Goal: Task Accomplishment & Management: Complete application form

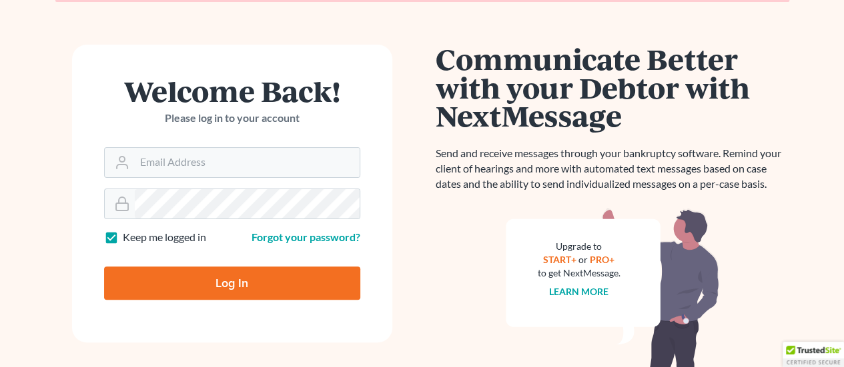
scroll to position [133, 0]
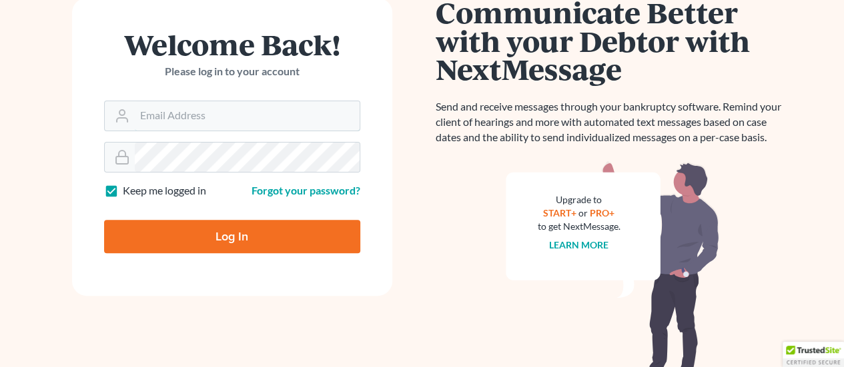
type input "rriefner@lasp.org"
click at [251, 235] on input "Log In" at bounding box center [232, 236] width 256 height 33
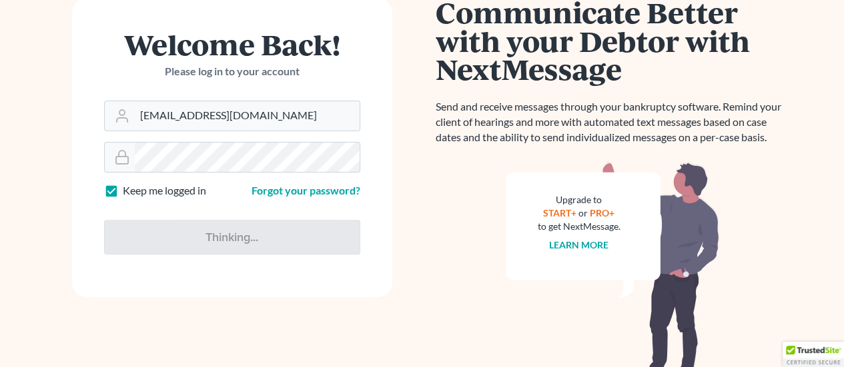
type input "Thinking..."
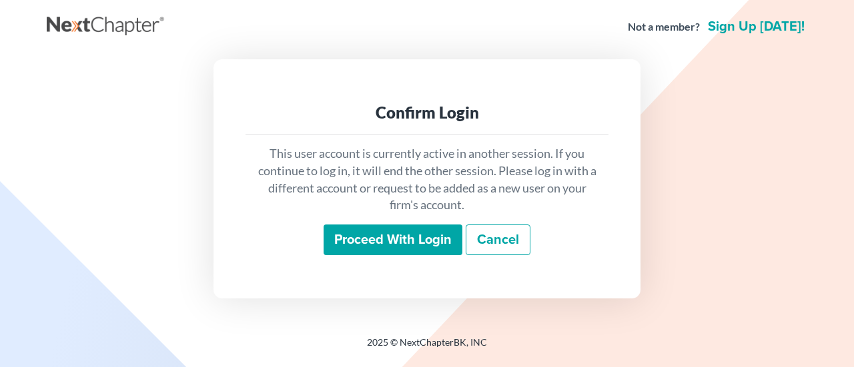
click at [385, 237] on input "Proceed with login" at bounding box center [392, 240] width 139 height 31
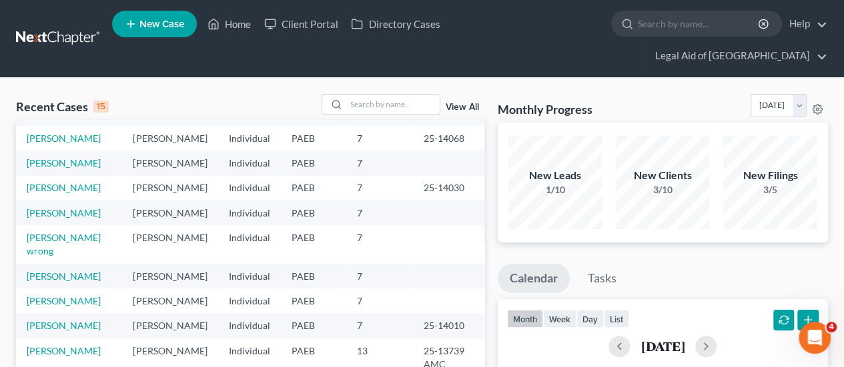
scroll to position [67, 0]
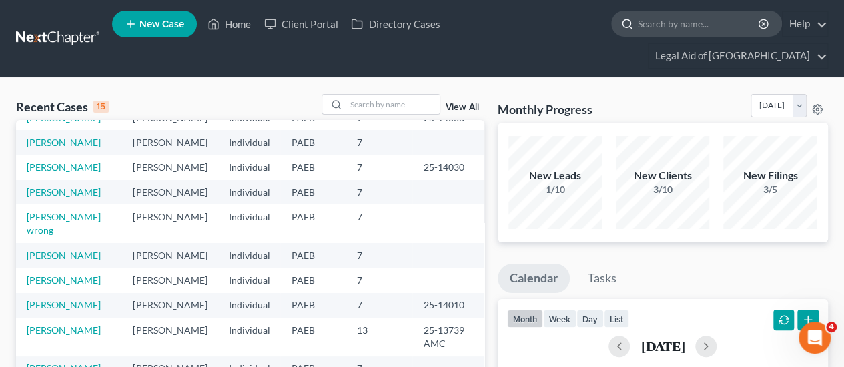
click at [638, 26] on input "search" at bounding box center [699, 23] width 122 height 25
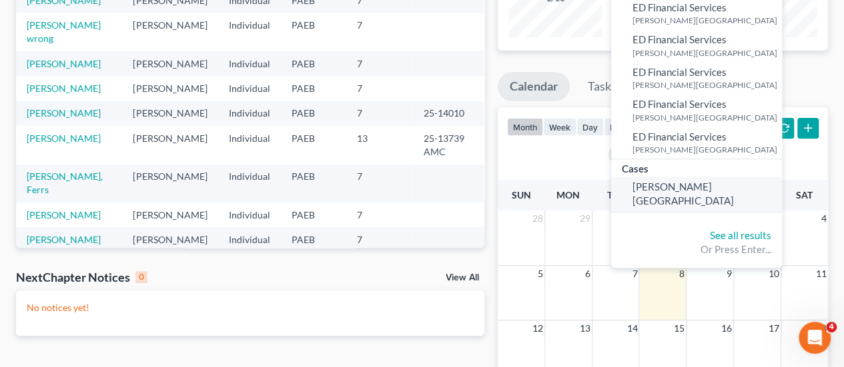
scroll to position [200, 0]
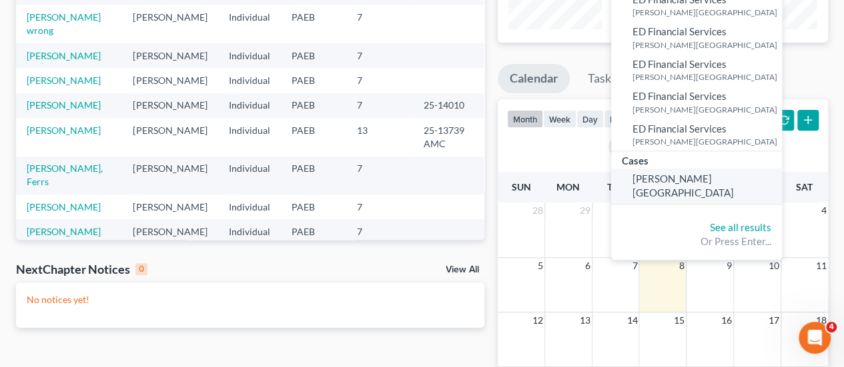
type input "Madison"
click at [632, 181] on span "Madison, Charlotte" at bounding box center [682, 186] width 101 height 26
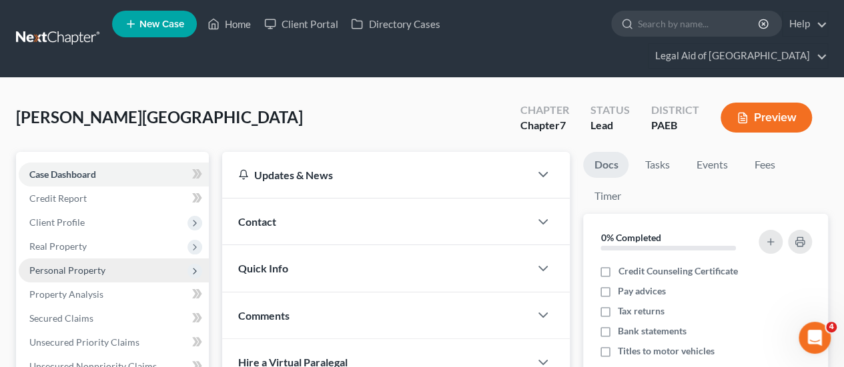
click at [85, 265] on span "Personal Property" at bounding box center [67, 270] width 76 height 11
click at [100, 265] on span "Personal Property" at bounding box center [67, 270] width 76 height 11
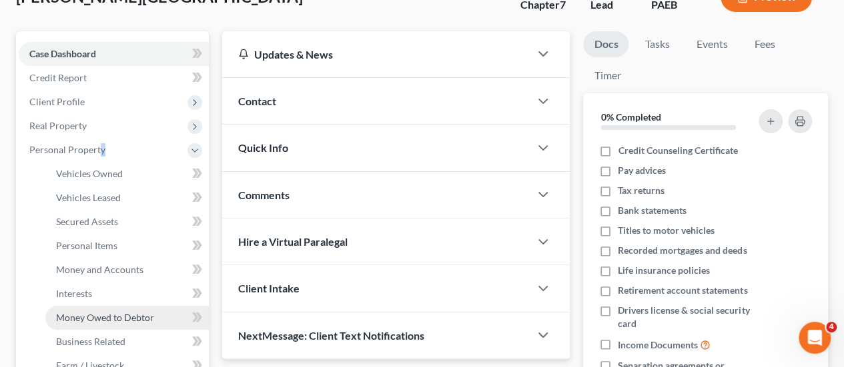
scroll to position [133, 0]
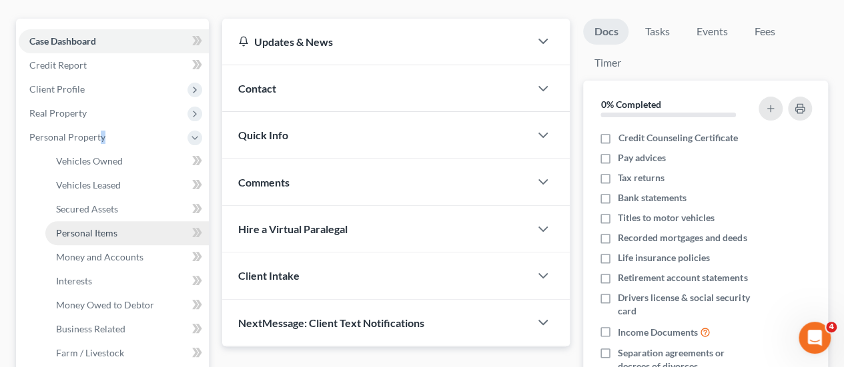
click at [85, 227] on span "Personal Items" at bounding box center [86, 232] width 61 height 11
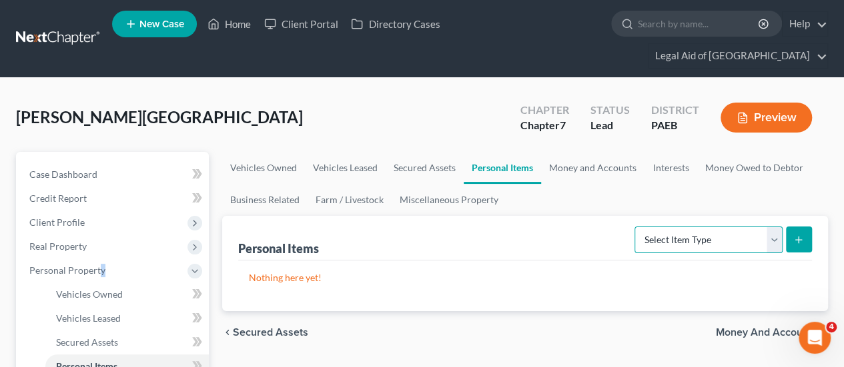
click at [775, 227] on select "Select Item Type Clothing Collectibles Of Value Electronics Firearms Household …" at bounding box center [708, 240] width 148 height 27
select select "household_goods"
click at [636, 227] on select "Select Item Type Clothing Collectibles Of Value Electronics Firearms Household …" at bounding box center [708, 240] width 148 height 27
click at [802, 227] on button "submit" at bounding box center [799, 240] width 26 height 26
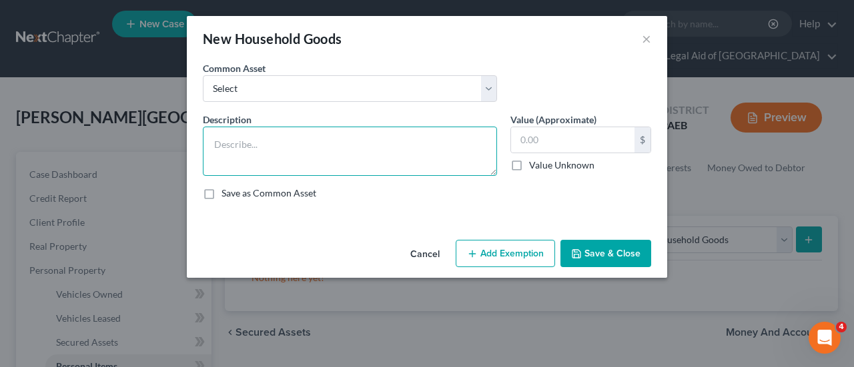
click at [235, 143] on textarea at bounding box center [350, 151] width 294 height 49
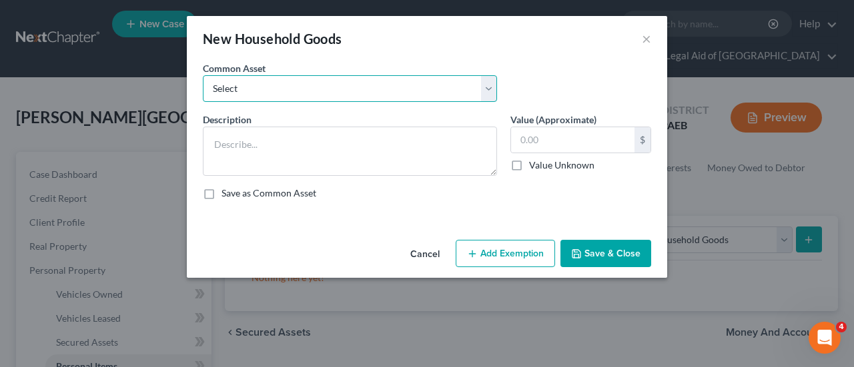
click at [285, 91] on select "Select Kitchen Table and Chairs Food Processor Coffee Maker Stove Pots, pans, u…" at bounding box center [350, 88] width 294 height 27
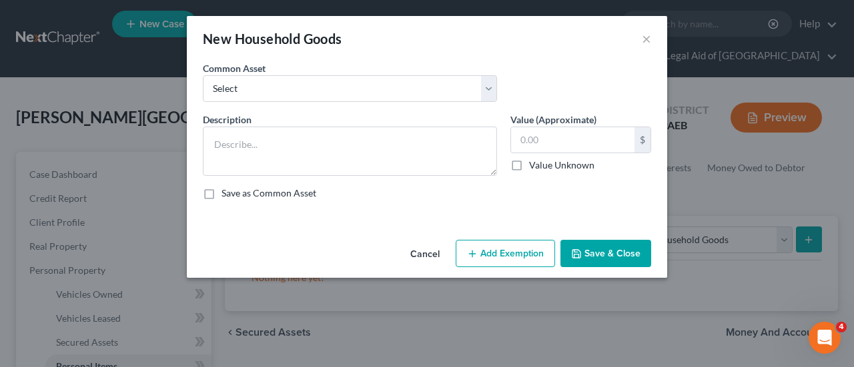
click at [614, 335] on div "New Household Goods × An exemption set must first be selected from the Filing I…" at bounding box center [427, 183] width 854 height 367
click at [221, 141] on textarea at bounding box center [350, 151] width 294 height 49
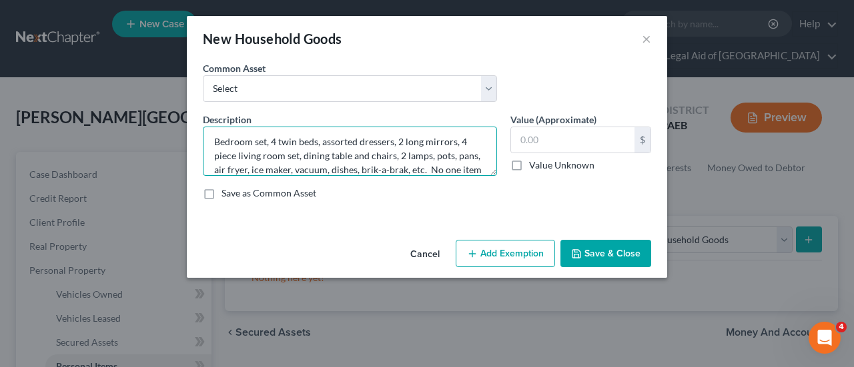
scroll to position [16, 0]
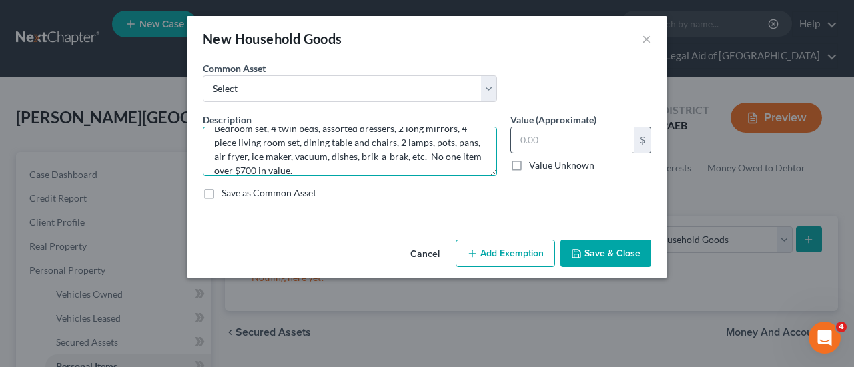
type textarea "Bedroom set, 4 twin beds, assorted dressers, 2 long mirrors, 4 piece living roo…"
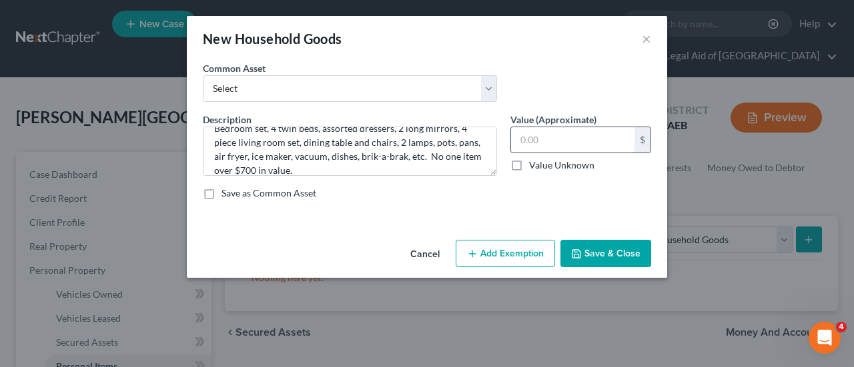
click at [536, 133] on input "text" at bounding box center [572, 139] width 123 height 25
type input "2,365.00"
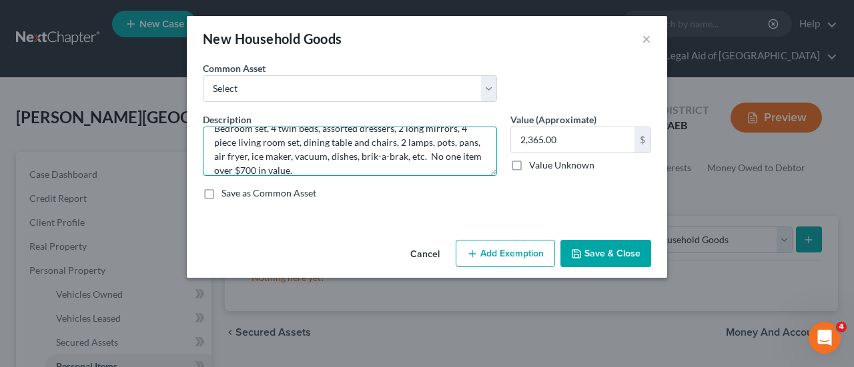
click at [424, 156] on textarea "Bedroom set, 4 twin beds, assorted dressers, 2 long mirrors, 4 piece living roo…" at bounding box center [350, 151] width 294 height 49
click at [443, 156] on textarea "Bedroom set, 4 twin beds, assorted dressers, 2 long mirrors, 4 piece living roo…" at bounding box center [350, 151] width 294 height 49
type textarea "Bedroom set, 4 twin beds, assorted dressers, 2 long mirrors, 4 piece living roo…"
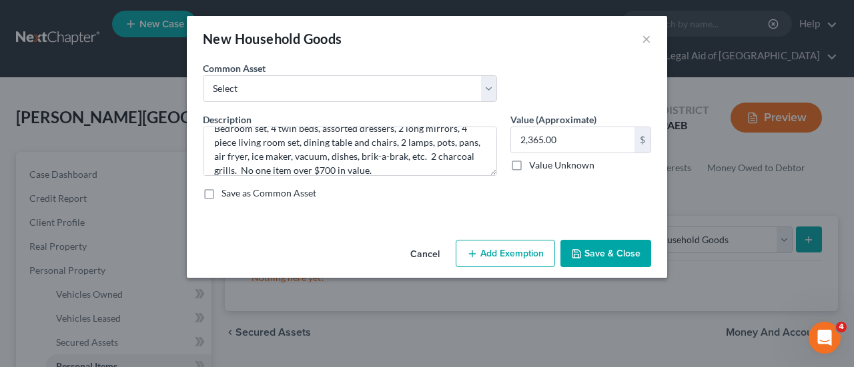
click at [506, 253] on button "Add Exemption" at bounding box center [505, 254] width 99 height 28
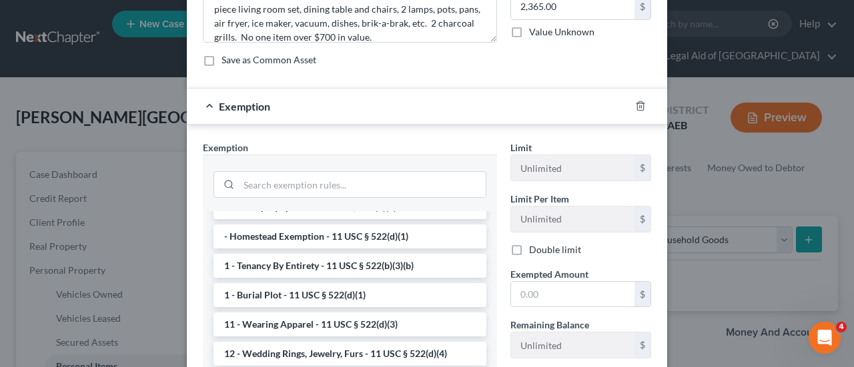
scroll to position [67, 0]
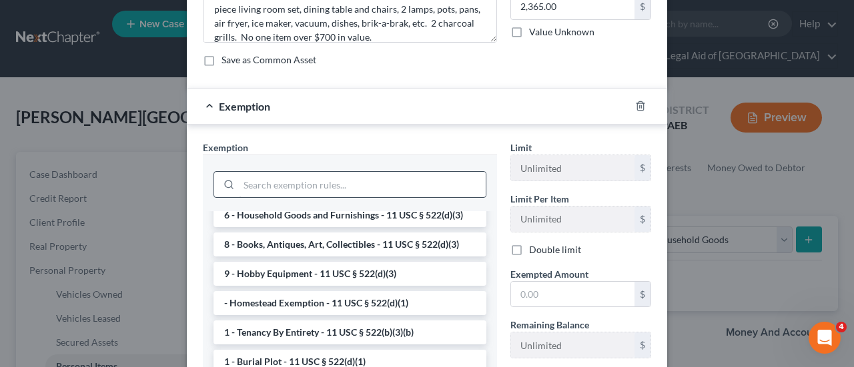
click at [337, 215] on li "6 - Household Goods and Furnishings - 11 USC § 522(d)(3)" at bounding box center [349, 215] width 273 height 24
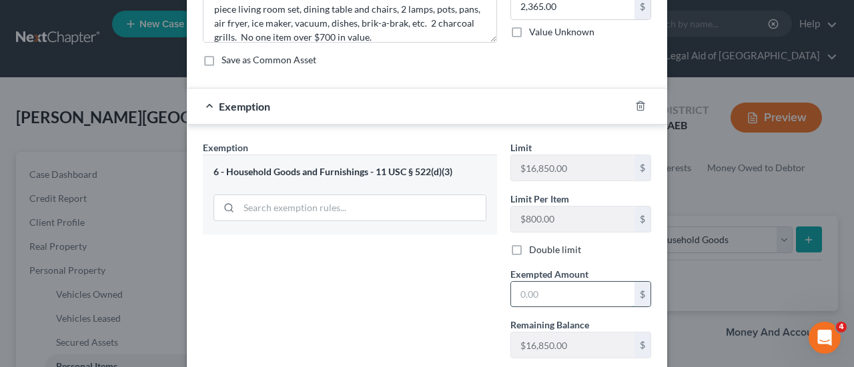
click at [536, 290] on input "text" at bounding box center [572, 294] width 123 height 25
type input "2,365.00"
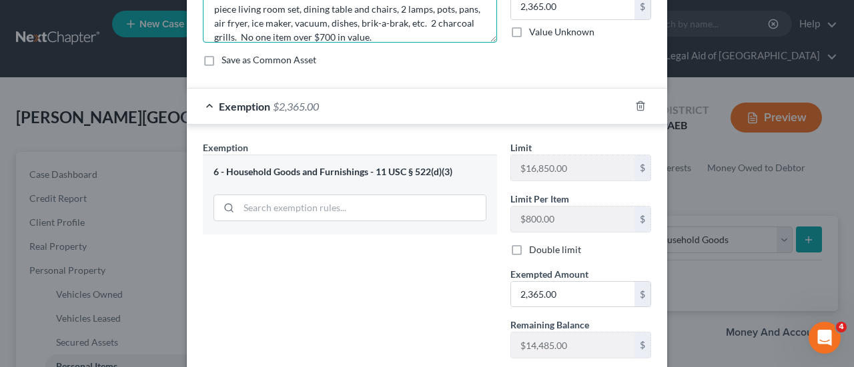
click at [315, 33] on textarea "Bedroom set, 4 twin beds, assorted dressers, 2 long mirrors, 4 piece living roo…" at bounding box center [350, 17] width 294 height 49
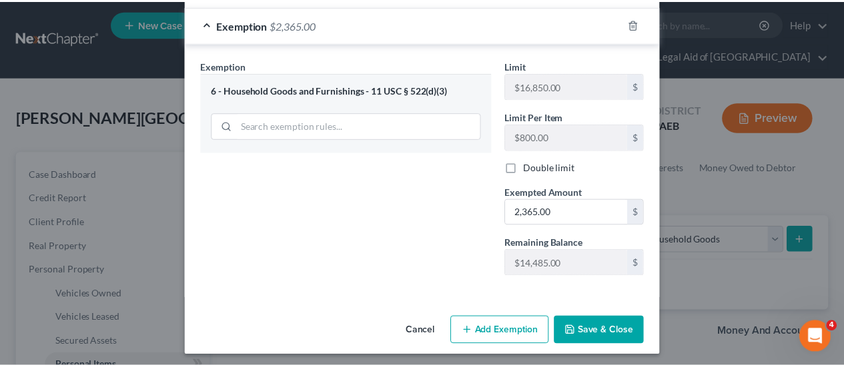
scroll to position [216, 0]
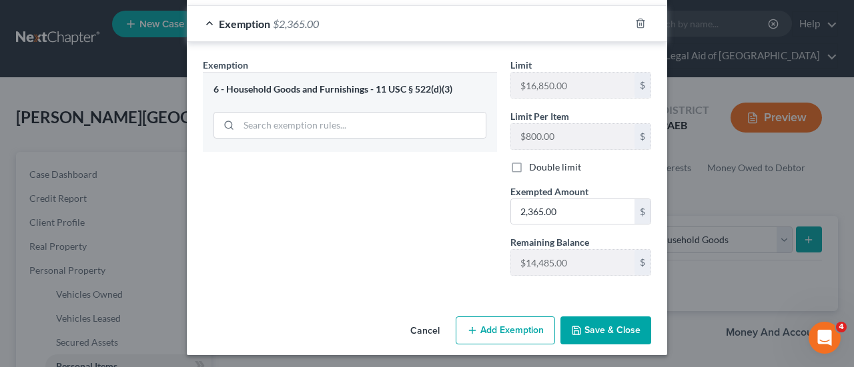
type textarea "Bedroom set, 4 twin beds, assorted dressers, 2 long mirrors, 4 piece living roo…"
click at [624, 333] on button "Save & Close" at bounding box center [605, 331] width 91 height 28
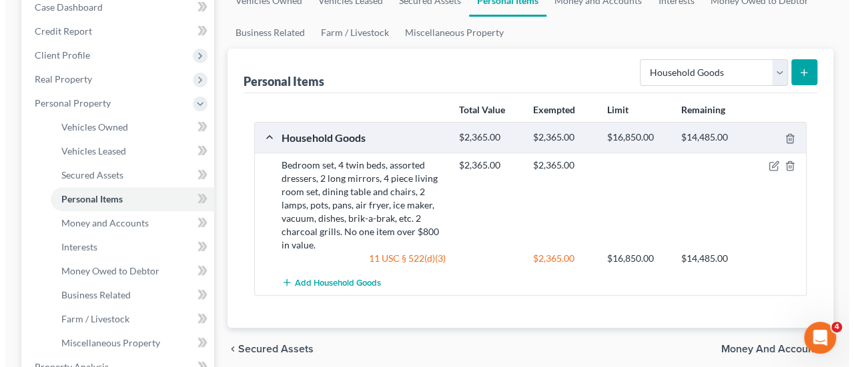
scroll to position [200, 0]
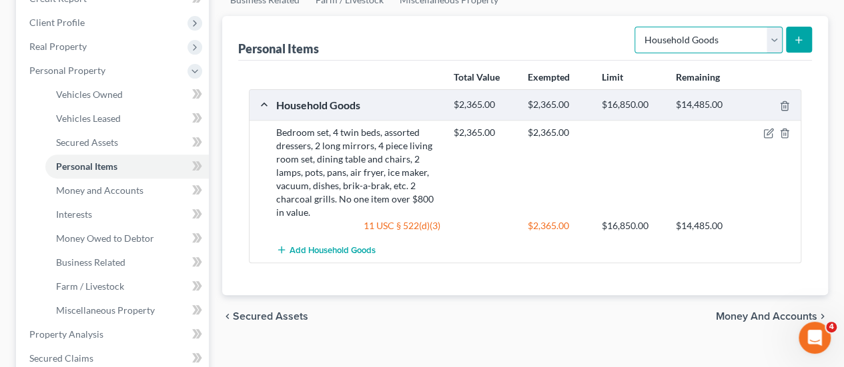
click at [778, 27] on select "Select Item Type Clothing Collectibles Of Value Electronics Firearms Household …" at bounding box center [708, 40] width 148 height 27
select select "electronics"
click at [636, 27] on select "Select Item Type Clothing Collectibles Of Value Electronics Firearms Household …" at bounding box center [708, 40] width 148 height 27
click at [797, 35] on icon "submit" at bounding box center [798, 40] width 11 height 11
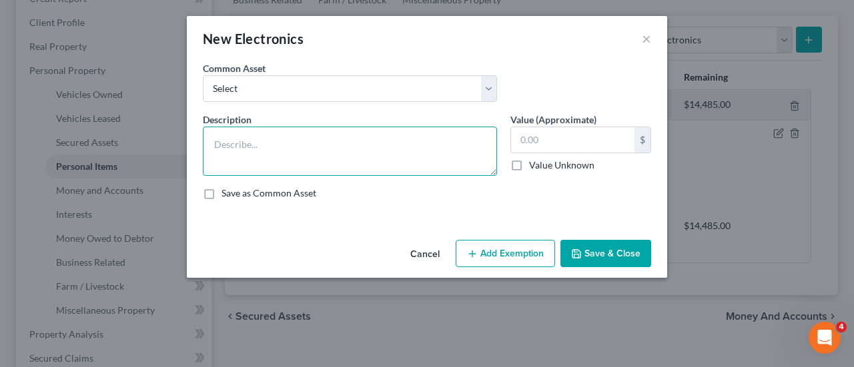
click at [217, 138] on textarea at bounding box center [350, 151] width 294 height 49
type textarea "3 TV's, Sony playstation with games, 4 cell phones"
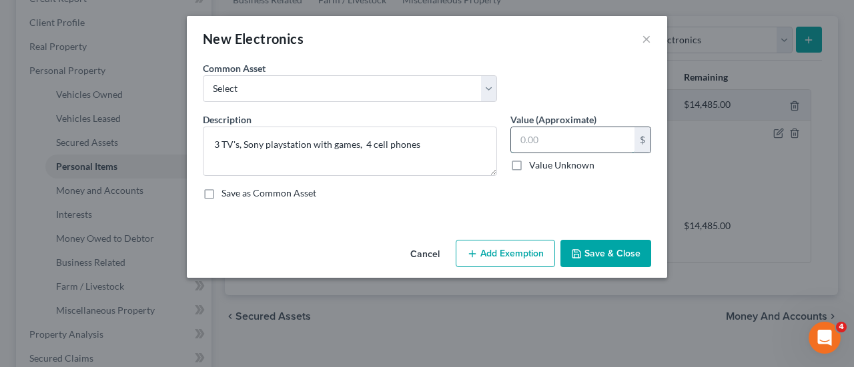
click at [572, 139] on input "text" at bounding box center [572, 139] width 123 height 25
type input "1,000.00"
click at [502, 253] on button "Add Exemption" at bounding box center [505, 254] width 99 height 28
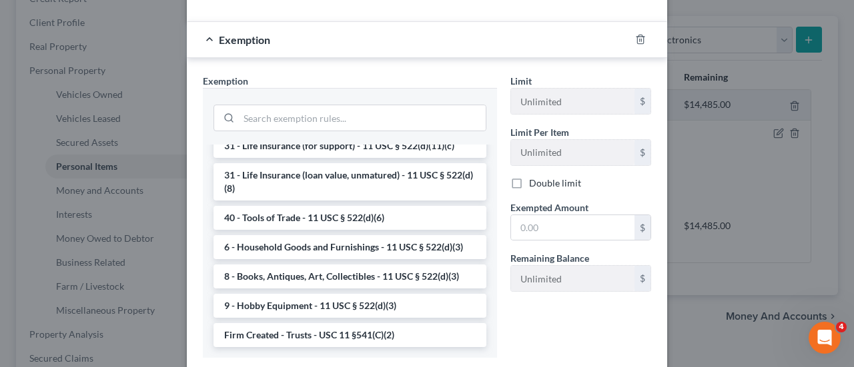
click at [319, 247] on li "6 - Household Goods and Furnishings - 11 USC § 522(d)(3)" at bounding box center [349, 247] width 273 height 24
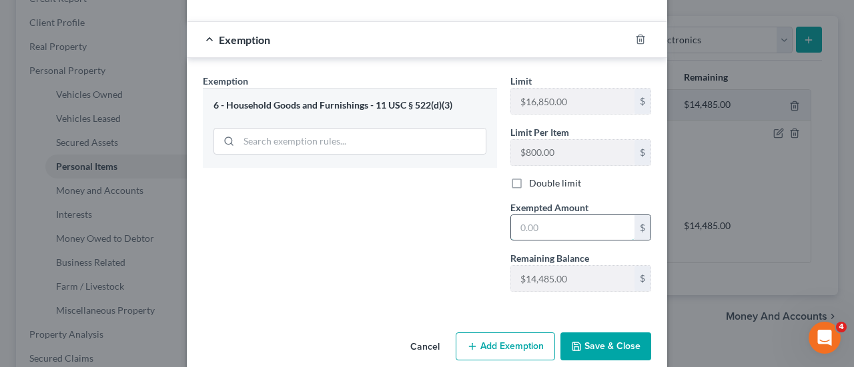
click at [547, 229] on input "text" at bounding box center [572, 227] width 123 height 25
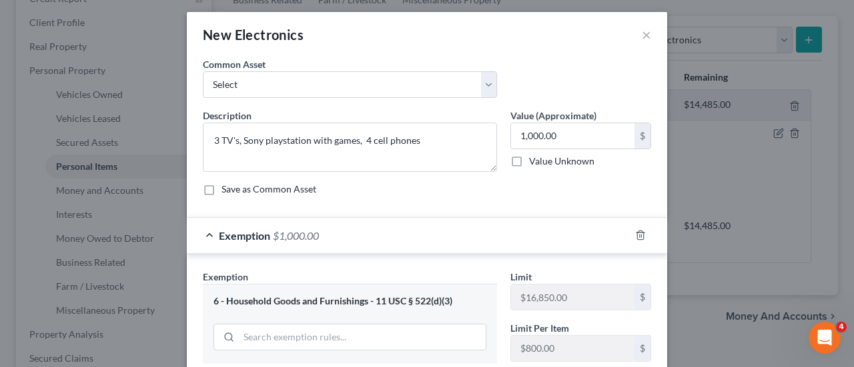
scroll to position [0, 0]
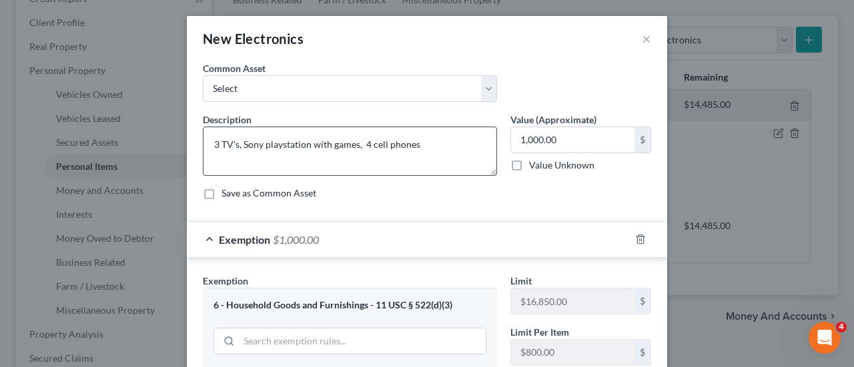
type input "1,000.00"
click at [424, 143] on textarea "3 TV's, Sony playstation with games, 4 cell phones" at bounding box center [350, 151] width 294 height 49
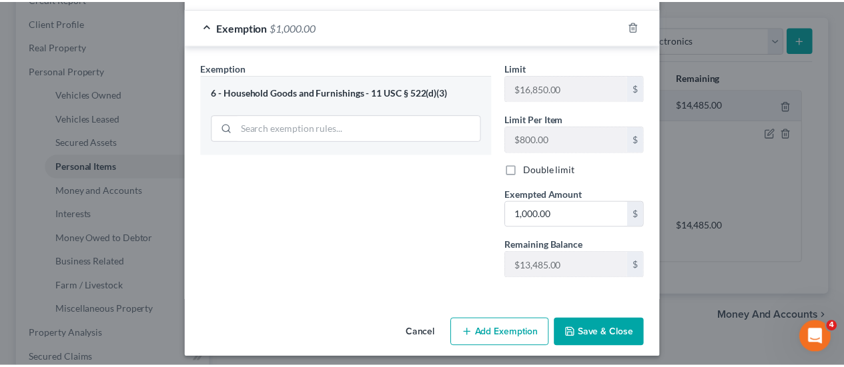
scroll to position [216, 0]
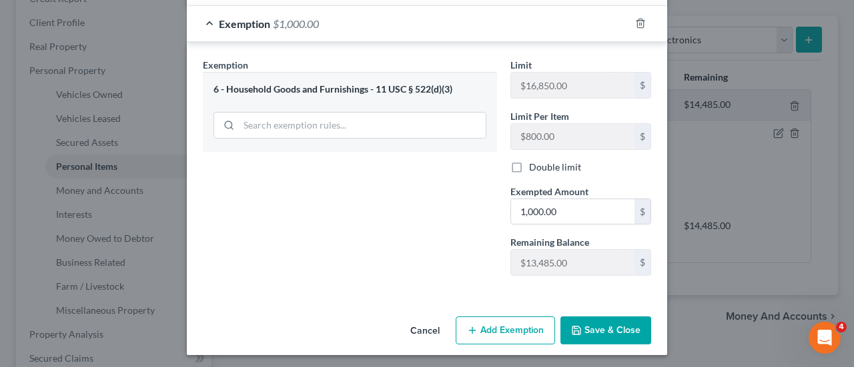
type textarea "3 TV's, Sony playstation with games, 4 cell phones. No one item over $800 in va…"
click at [608, 331] on button "Save & Close" at bounding box center [605, 331] width 91 height 28
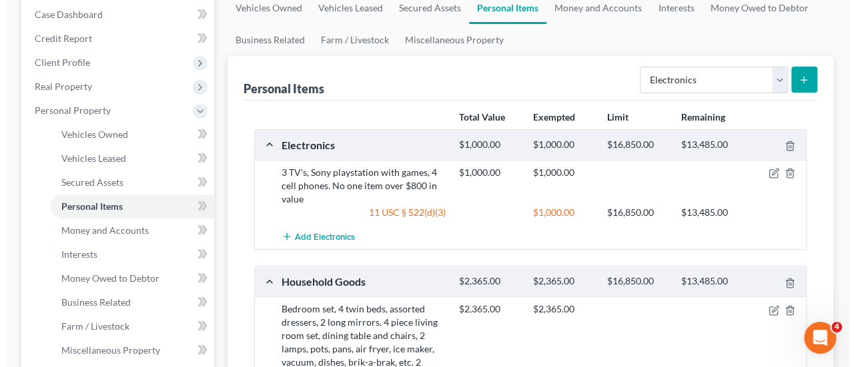
scroll to position [133, 0]
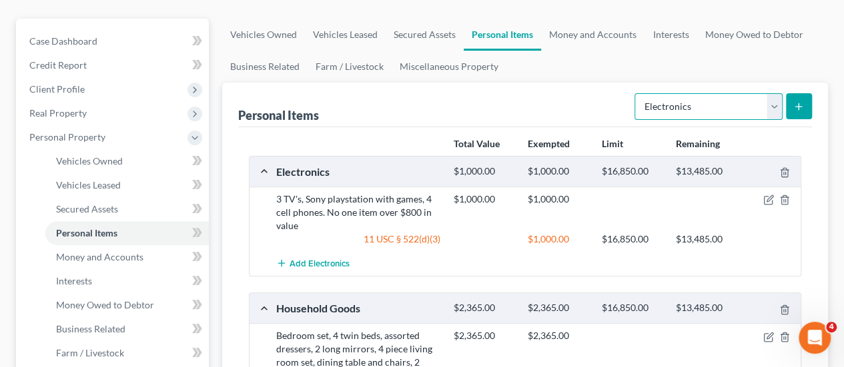
click at [777, 93] on select "Select Item Type Clothing Collectibles Of Value Electronics Firearms Household …" at bounding box center [708, 106] width 148 height 27
select select "clothing"
click at [636, 93] on select "Select Item Type Clothing Collectibles Of Value Electronics Firearms Household …" at bounding box center [708, 106] width 148 height 27
click at [811, 86] on div "Personal Items Select Item Type Clothing Collectibles Of Value Electronics Fire…" at bounding box center [525, 291] width 606 height 416
click at [802, 101] on icon "submit" at bounding box center [798, 106] width 11 height 11
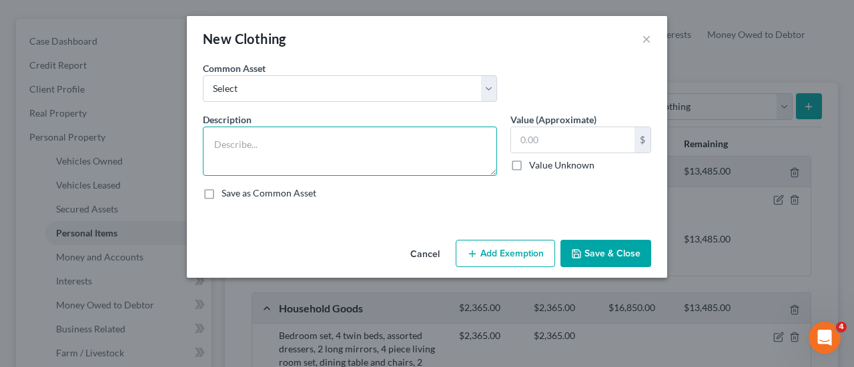
click at [231, 146] on textarea at bounding box center [350, 151] width 294 height 49
type textarea "Debtor's and debtor's children's clothing and shoes"
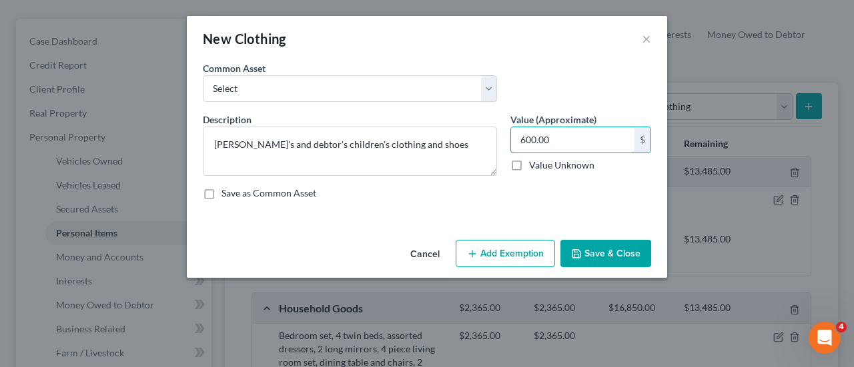
type input "600.00"
click at [487, 252] on button "Add Exemption" at bounding box center [505, 254] width 99 height 28
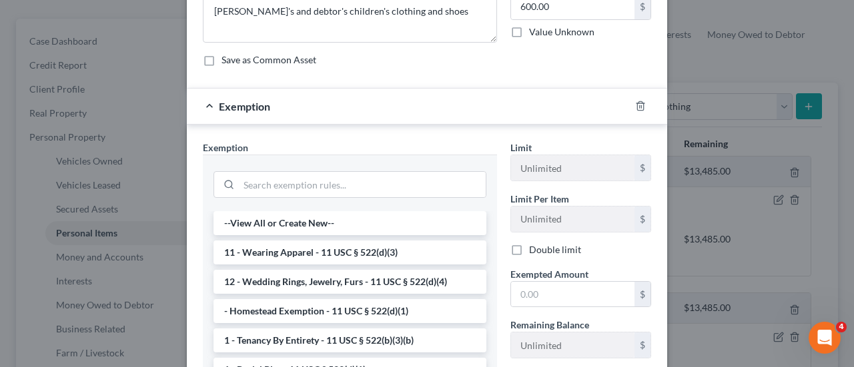
click at [325, 249] on li "11 - Wearing Apparel - 11 USC § 522(d)(3)" at bounding box center [349, 253] width 273 height 24
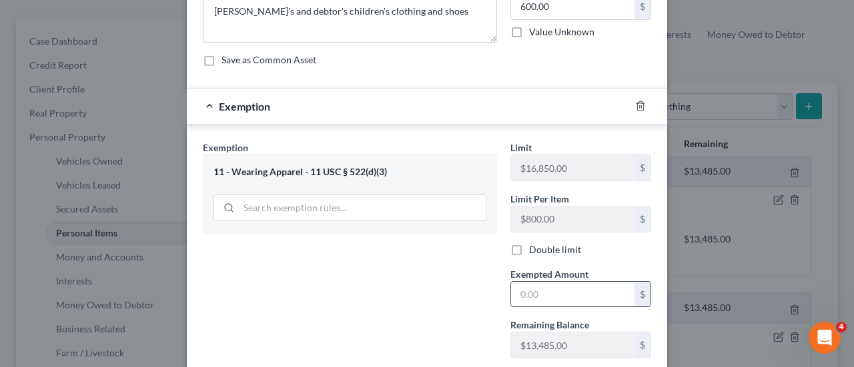
click at [539, 294] on input "text" at bounding box center [572, 294] width 123 height 25
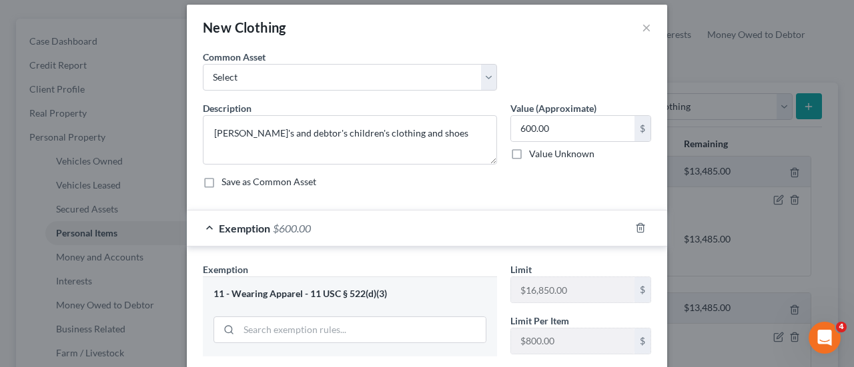
scroll to position [0, 0]
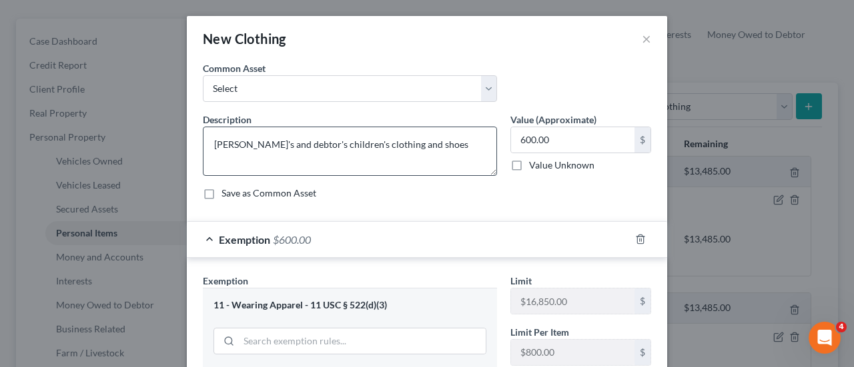
type input "600.00"
click at [418, 145] on textarea "Debtor's and debtor's children's clothing and shoes" at bounding box center [350, 151] width 294 height 49
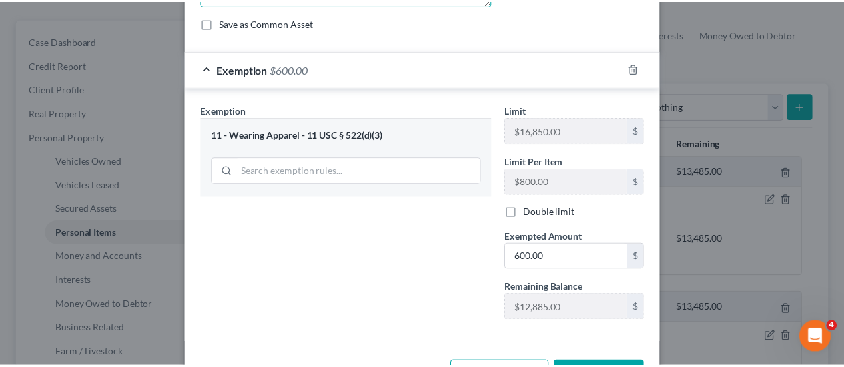
scroll to position [200, 0]
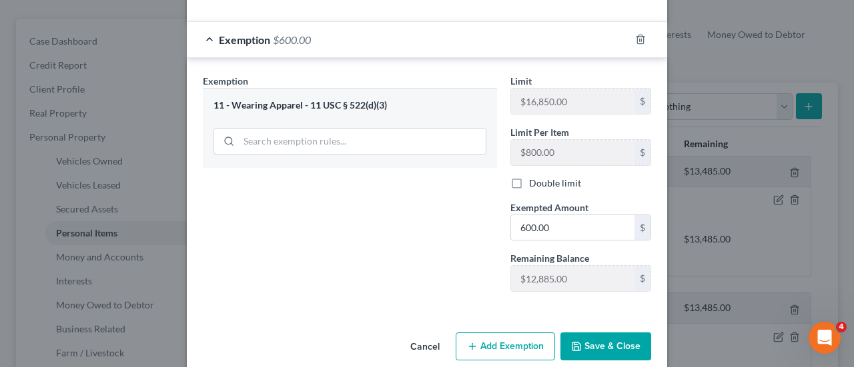
type textarea "Debtor's and debtor's children's clothing and shoes. No one item over $800 in v…"
click at [604, 347] on button "Save & Close" at bounding box center [605, 347] width 91 height 28
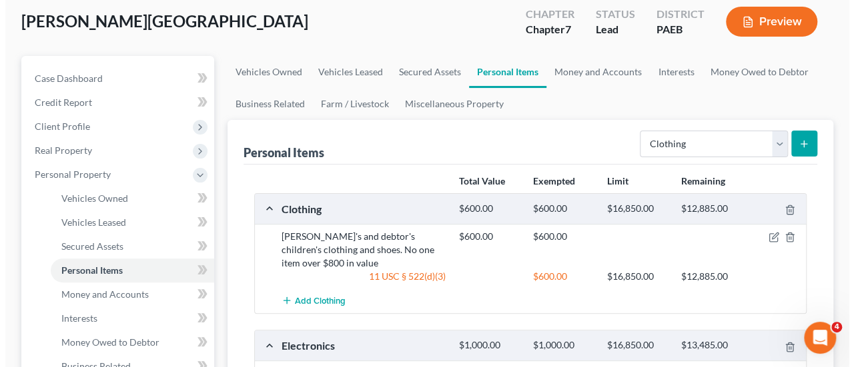
scroll to position [67, 0]
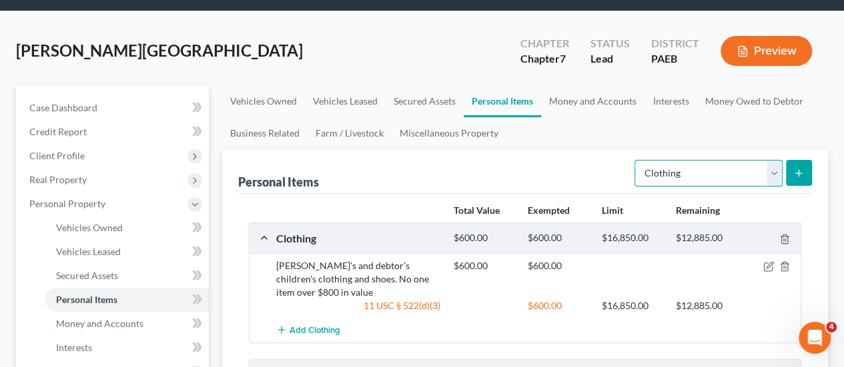
click at [772, 160] on select "Select Item Type Clothing Collectibles Of Value Electronics Firearms Household …" at bounding box center [708, 173] width 148 height 27
select select "pets"
click at [636, 160] on select "Select Item Type Clothing Collectibles Of Value Electronics Firearms Household …" at bounding box center [708, 173] width 148 height 27
click at [804, 160] on button "submit" at bounding box center [799, 173] width 26 height 26
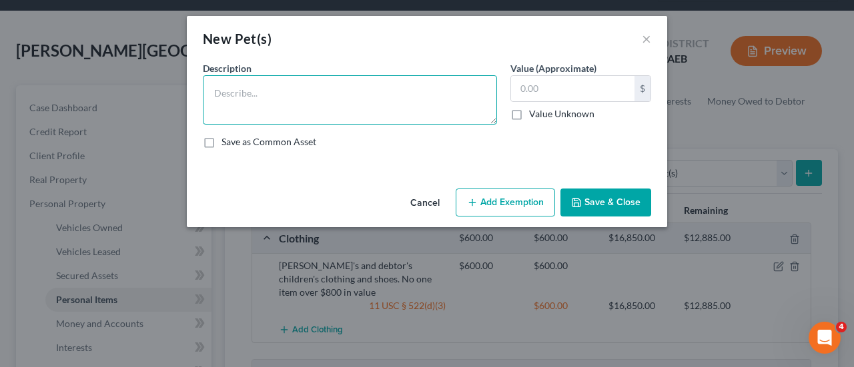
click at [215, 93] on textarea at bounding box center [350, 99] width 294 height 49
type textarea "1 dog (bull terrierO"
type input "100.00"
drag, startPoint x: 303, startPoint y: 92, endPoint x: 295, endPoint y: 88, distance: 9.5
click at [299, 90] on textarea "1 dog (bull terrierO" at bounding box center [350, 99] width 294 height 49
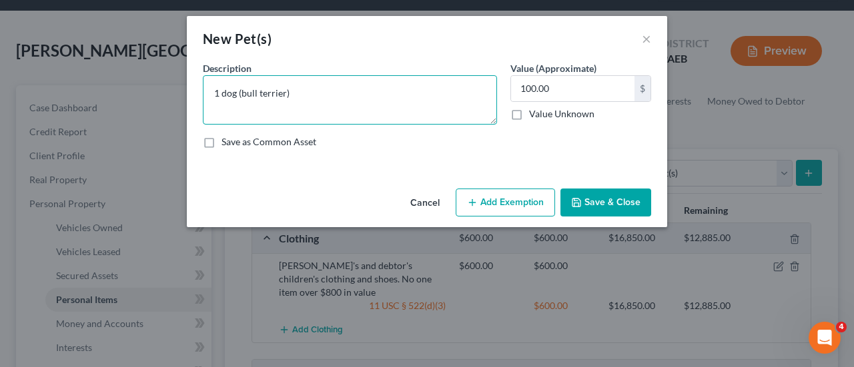
type textarea "1 dog (bull terrier)"
click at [514, 200] on button "Add Exemption" at bounding box center [505, 203] width 99 height 28
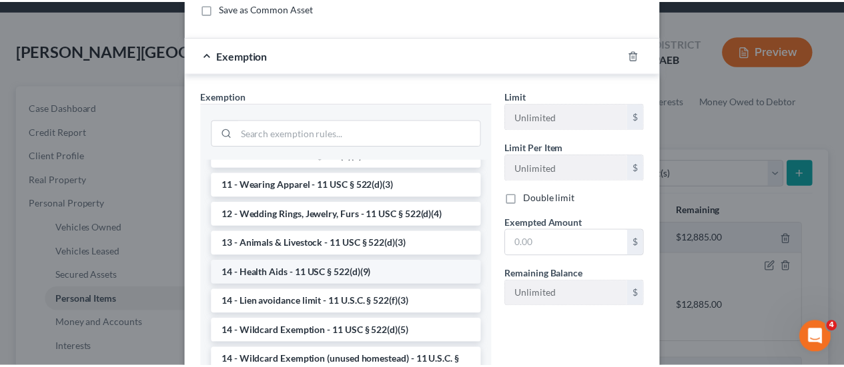
scroll to position [133, 0]
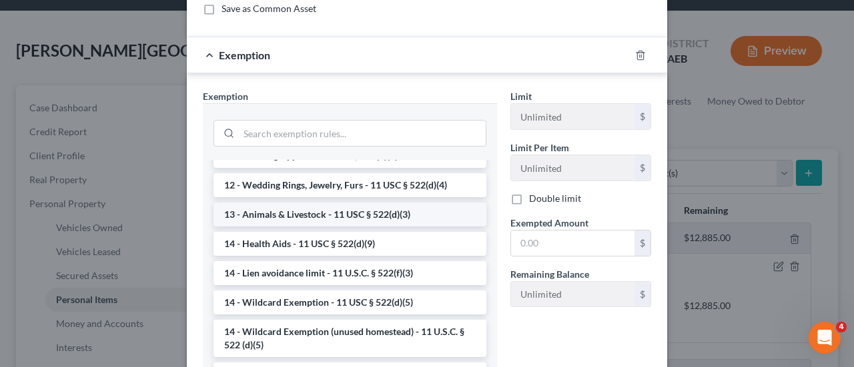
click at [337, 221] on li "13 - Animals & Livestock - 11 USC § 522(d)(3)" at bounding box center [349, 215] width 273 height 24
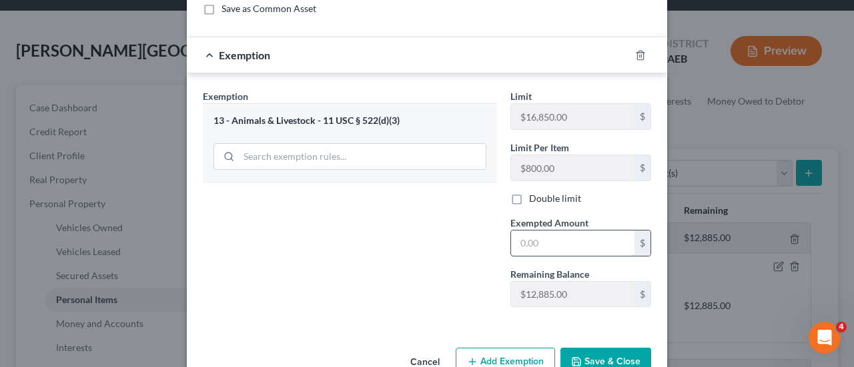
click at [538, 245] on input "text" at bounding box center [572, 243] width 123 height 25
type input "100.00"
click at [610, 359] on button "Save & Close" at bounding box center [605, 362] width 91 height 28
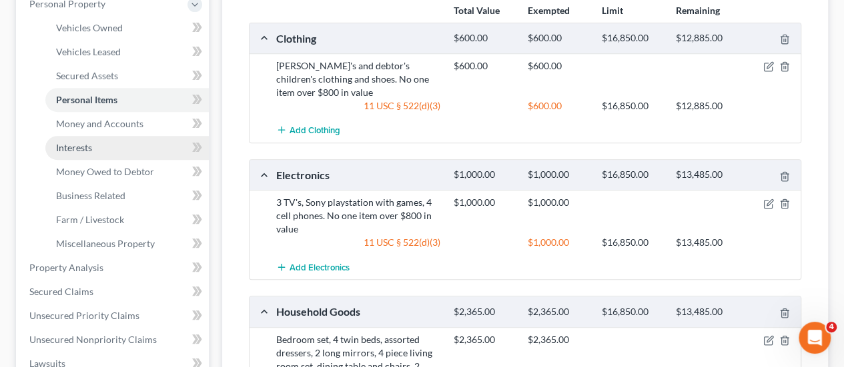
scroll to position [246, 0]
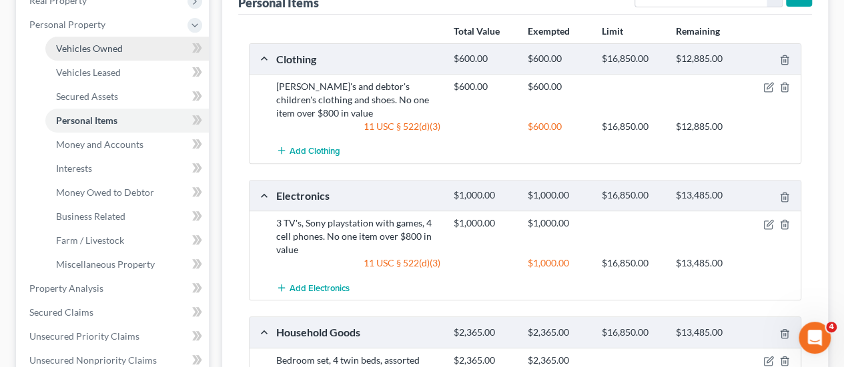
click at [101, 43] on span "Vehicles Owned" at bounding box center [89, 48] width 67 height 11
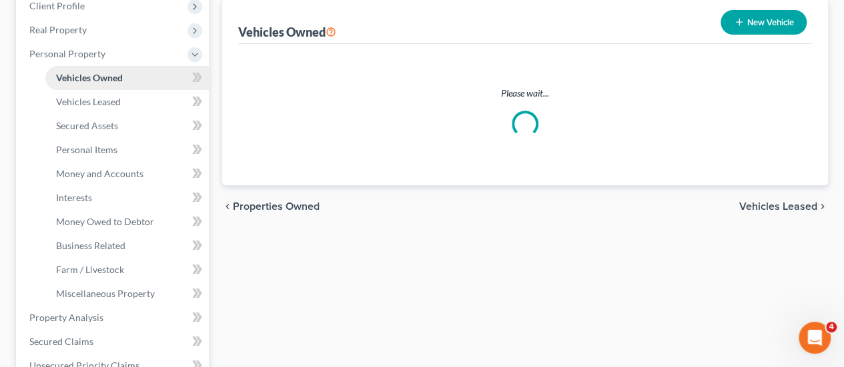
click at [100, 42] on li "Personal Property Vehicles Owned Vehicles Leased Machinery and Vehicles Office …" at bounding box center [114, 174] width 190 height 264
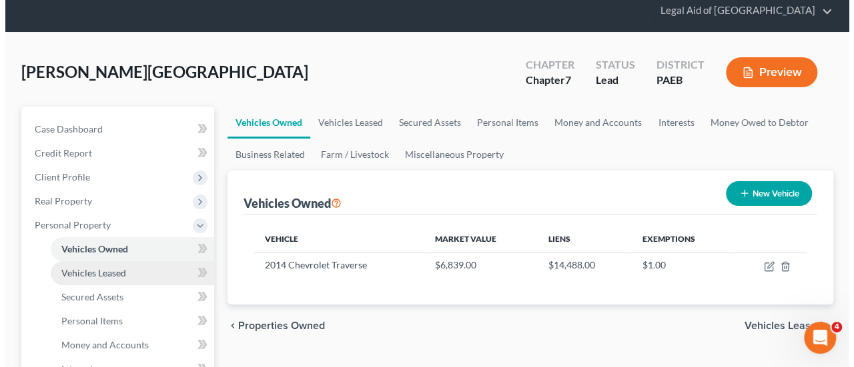
scroll to position [67, 0]
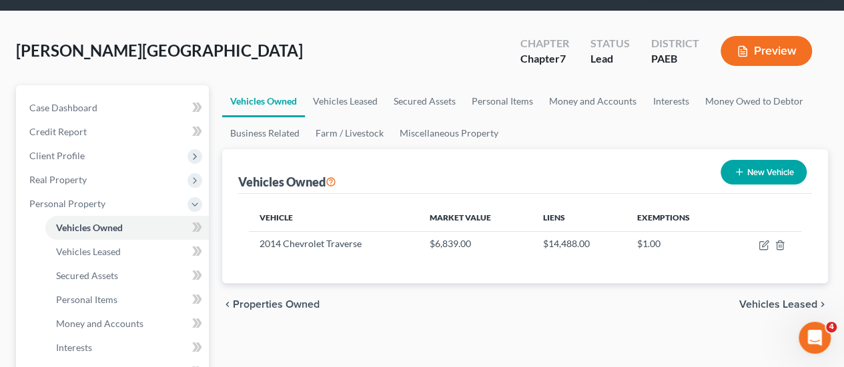
click at [761, 160] on button "New Vehicle" at bounding box center [763, 172] width 86 height 25
select select "0"
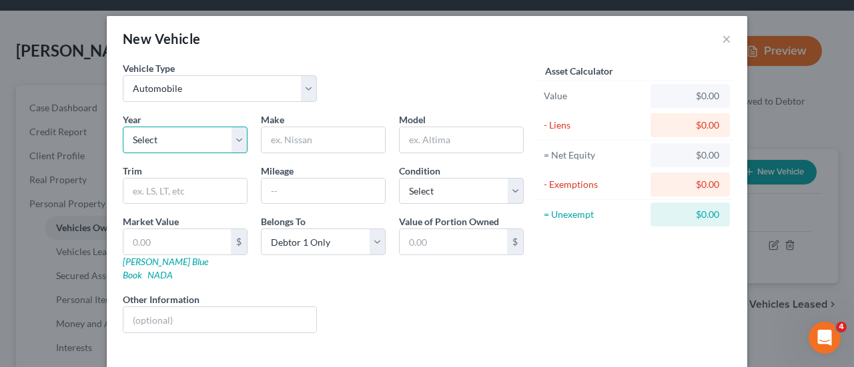
click at [180, 140] on select "Select 2026 2025 2024 2023 2022 2021 2020 2019 2018 2017 2016 2015 2014 2013 20…" at bounding box center [185, 140] width 125 height 27
select select "20"
click at [123, 127] on select "Select 2026 2025 2024 2023 2022 2021 2020 2019 2018 2017 2016 2015 2014 2013 20…" at bounding box center [185, 140] width 125 height 27
click at [324, 141] on input "text" at bounding box center [322, 139] width 123 height 25
type input "Mercury"
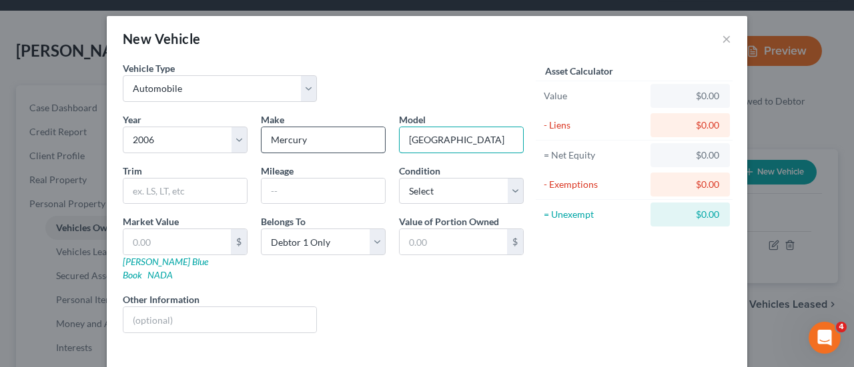
type input "Milan"
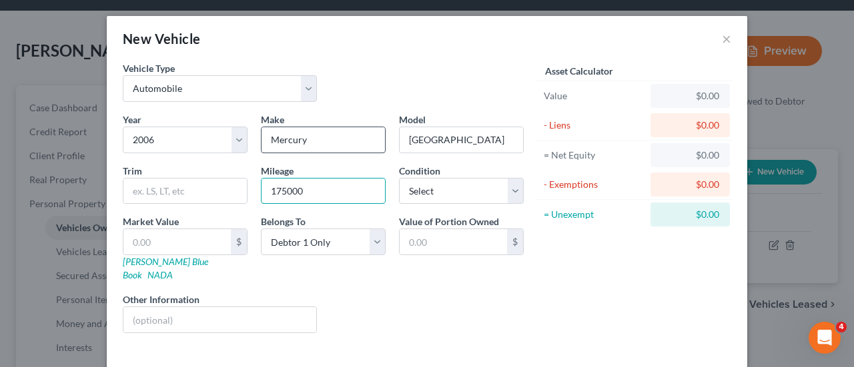
type input "175000"
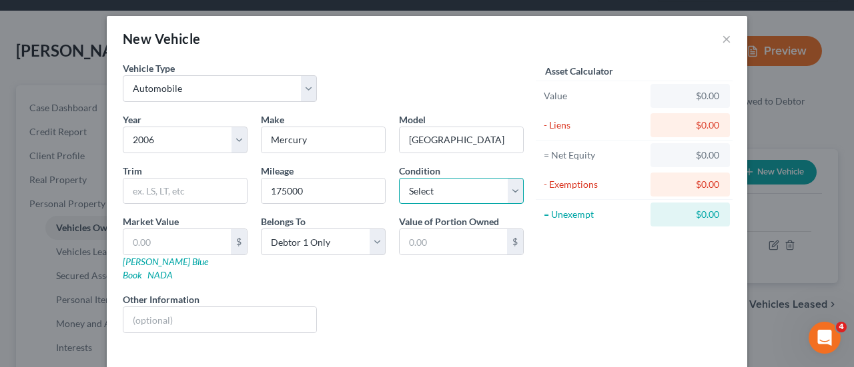
click at [507, 191] on select "Select Excellent Very Good Good Fair Poor" at bounding box center [461, 191] width 125 height 27
select select "2"
click at [399, 178] on select "Select Excellent Very Good Good Fair Poor" at bounding box center [461, 191] width 125 height 27
click at [163, 263] on link "Kelly Blue Book" at bounding box center [165, 268] width 85 height 25
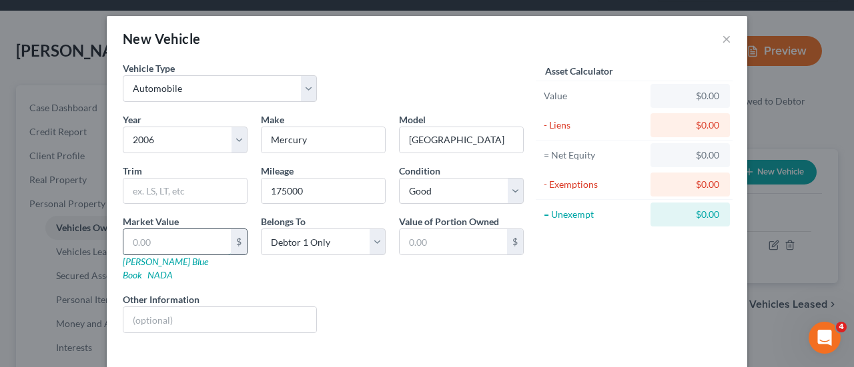
click at [143, 243] on input "text" at bounding box center [176, 241] width 107 height 25
type input "2"
type input "2.00"
type input "24"
type input "24.00"
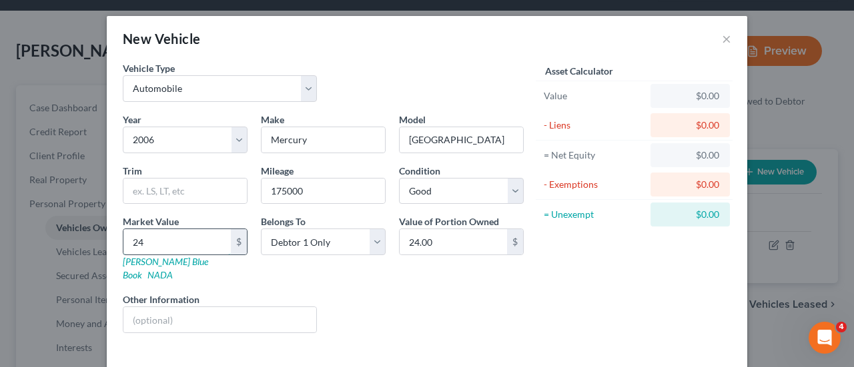
type input "241"
type input "241.00"
type input "2410"
type input "2,410.00"
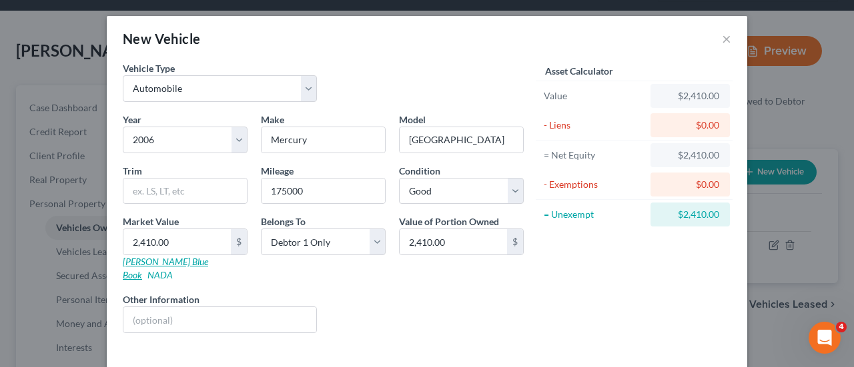
scroll to position [44, 0]
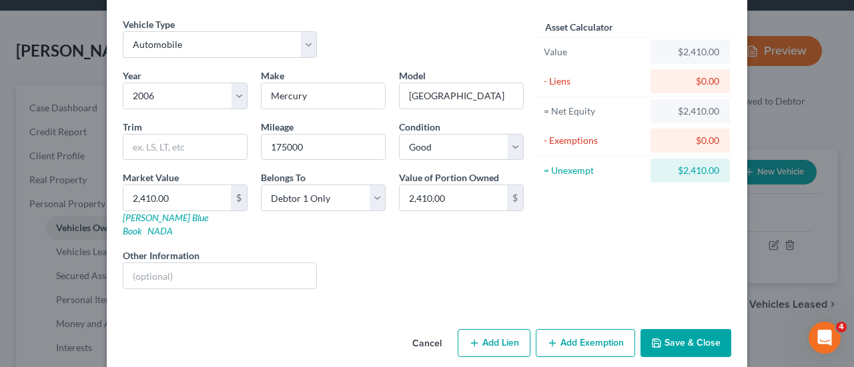
click at [580, 329] on button "Add Exemption" at bounding box center [585, 343] width 99 height 28
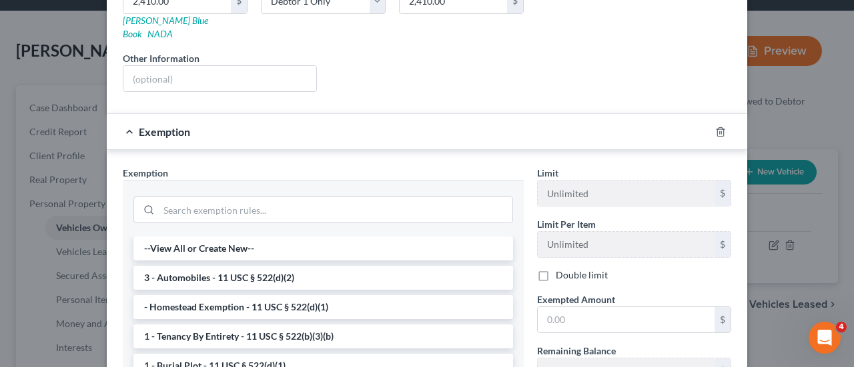
scroll to position [244, 0]
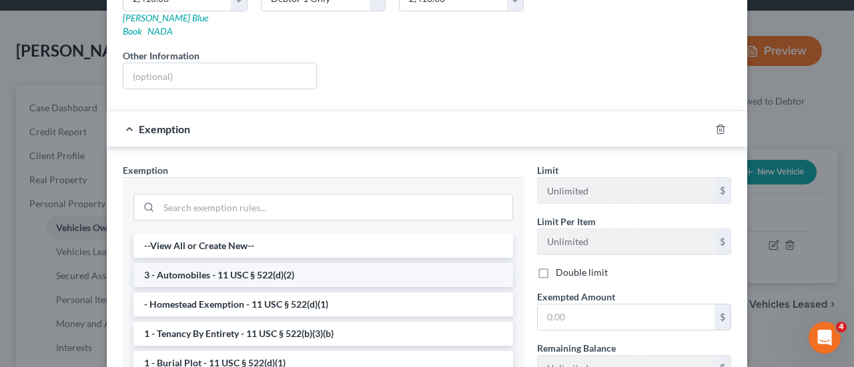
click at [329, 263] on li "3 - Automobiles - 11 USC § 522(d)(2)" at bounding box center [322, 275] width 379 height 24
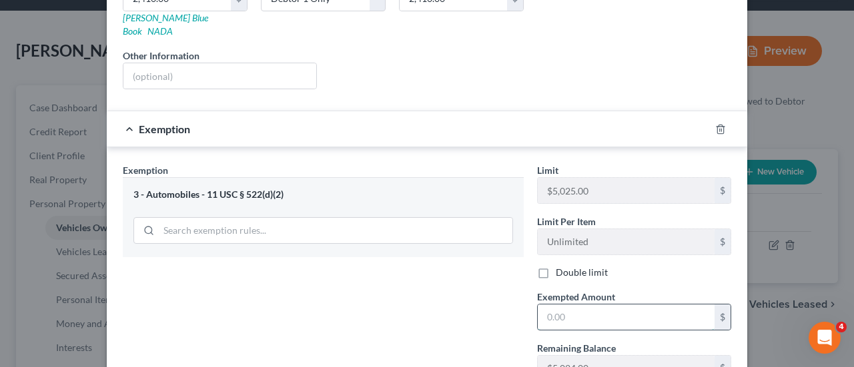
click at [565, 305] on input "text" at bounding box center [626, 317] width 177 height 25
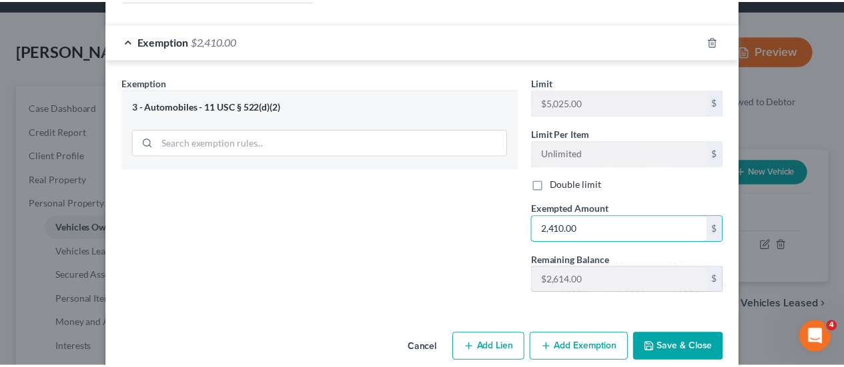
scroll to position [335, 0]
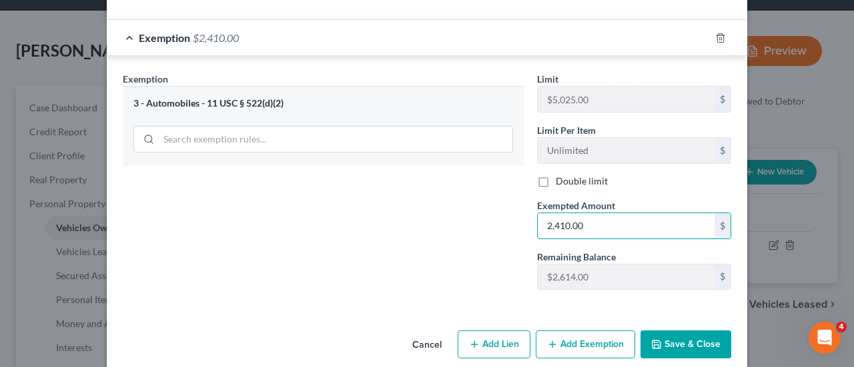
type input "2,410.00"
click at [696, 331] on button "Save & Close" at bounding box center [685, 345] width 91 height 28
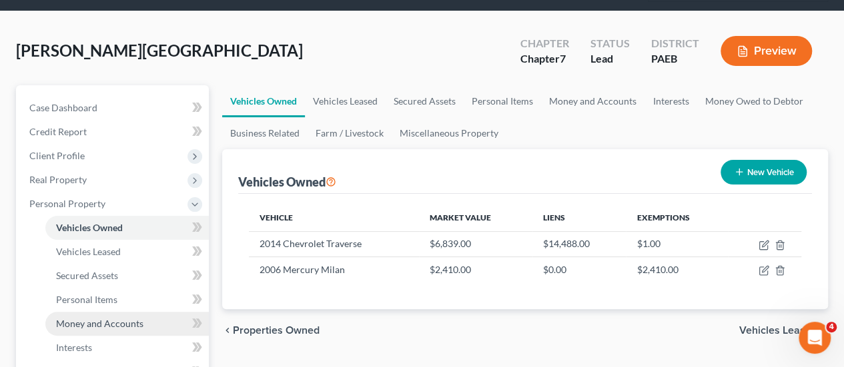
click at [124, 318] on span "Money and Accounts" at bounding box center [99, 323] width 87 height 11
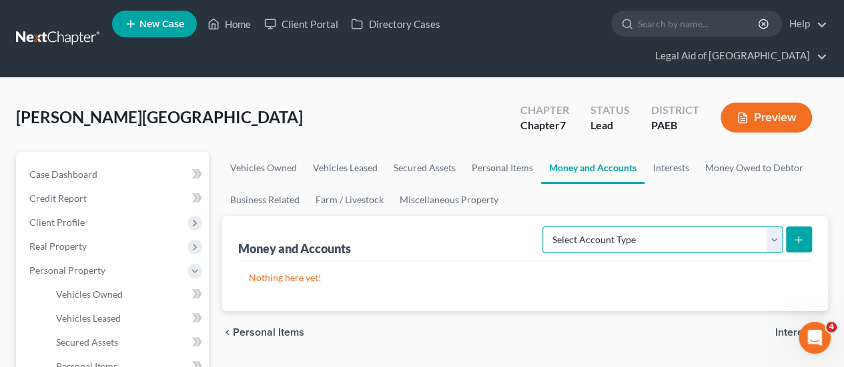
click at [774, 227] on select "Select Account Type Brokerage Cash on Hand Certificates of Deposit Checking Acc…" at bounding box center [662, 240] width 240 height 27
select select "other"
click at [546, 227] on select "Select Account Type Brokerage Cash on Hand Certificates of Deposit Checking Acc…" at bounding box center [662, 240] width 240 height 27
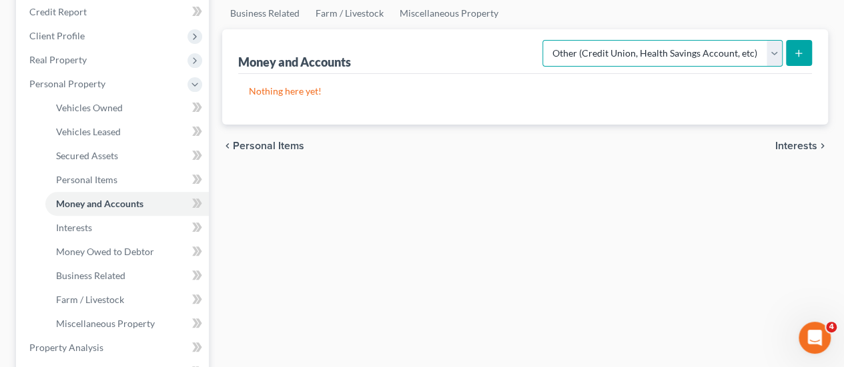
scroll to position [200, 0]
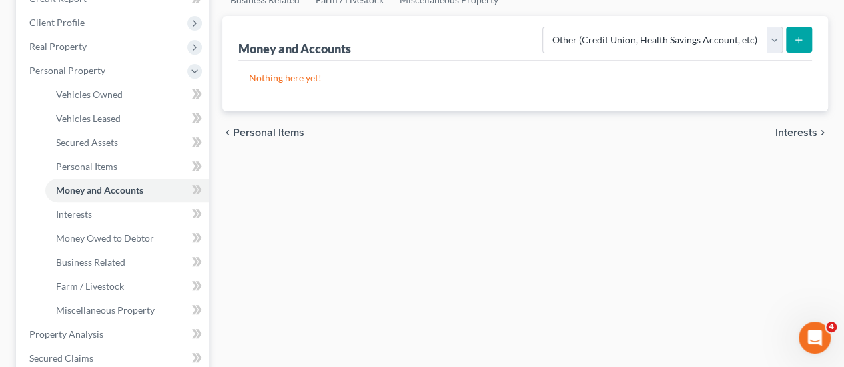
click at [799, 35] on icon "submit" at bounding box center [798, 40] width 11 height 11
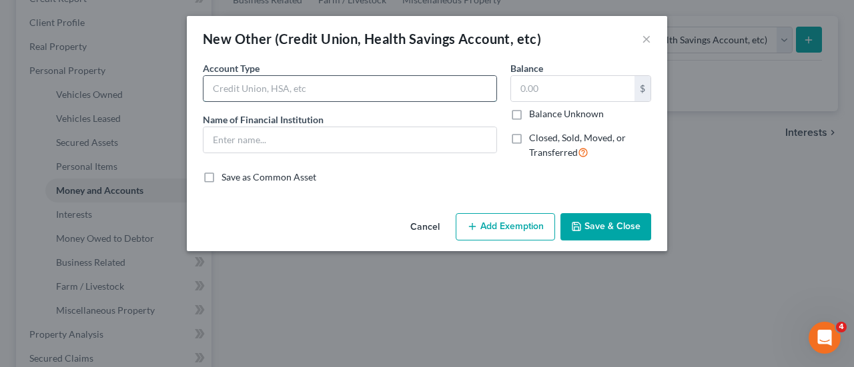
click at [233, 88] on input "text" at bounding box center [349, 88] width 293 height 25
type input "Police & Fire Credit Union"
click at [592, 235] on button "Save & Close" at bounding box center [605, 227] width 91 height 28
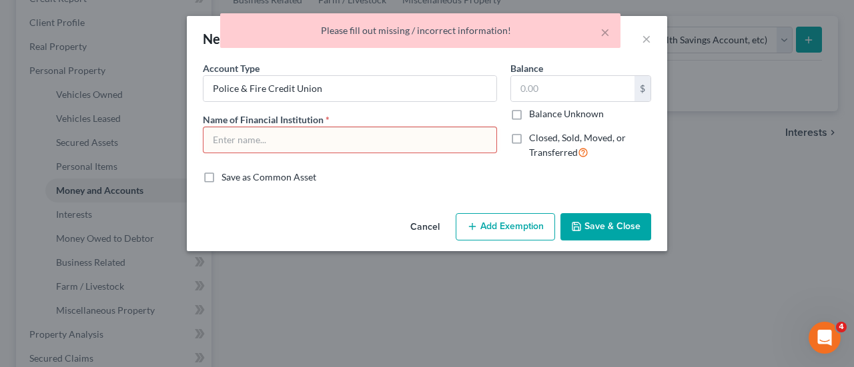
click at [277, 143] on input "text" at bounding box center [349, 139] width 293 height 25
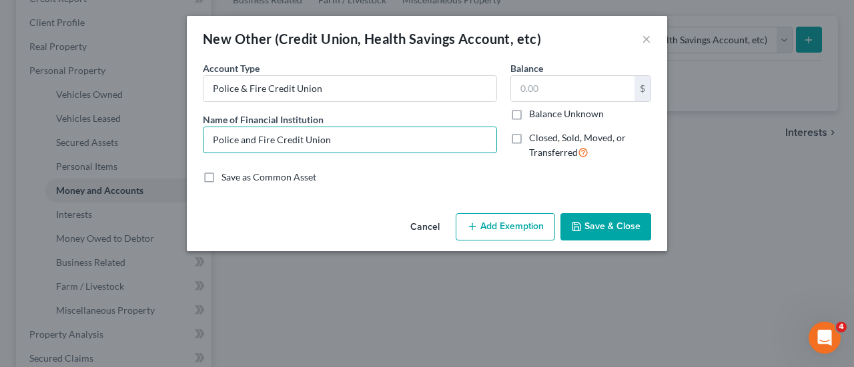
type input "Police and Fire Credit Union"
click at [603, 229] on button "Save & Close" at bounding box center [605, 227] width 91 height 28
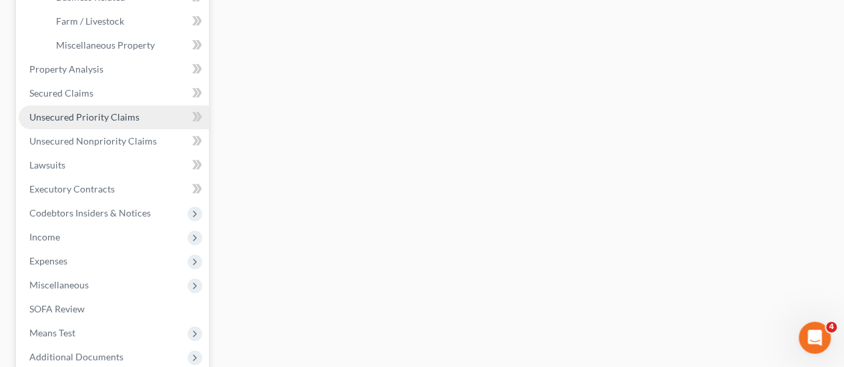
scroll to position [467, 0]
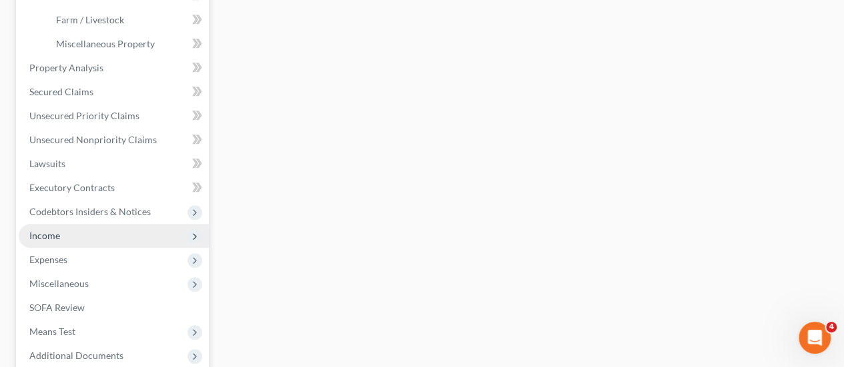
click at [49, 230] on span "Income" at bounding box center [44, 235] width 31 height 11
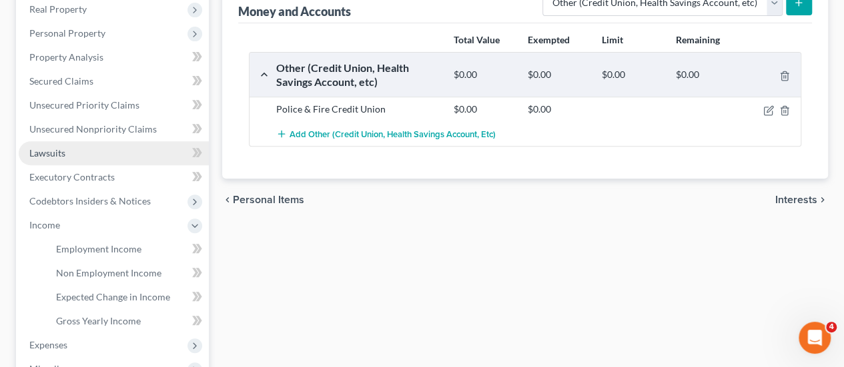
scroll to position [235, 0]
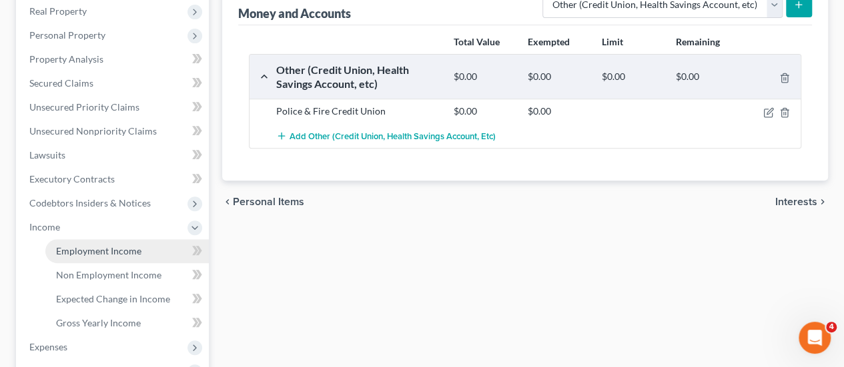
click at [104, 245] on span "Employment Income" at bounding box center [98, 250] width 85 height 11
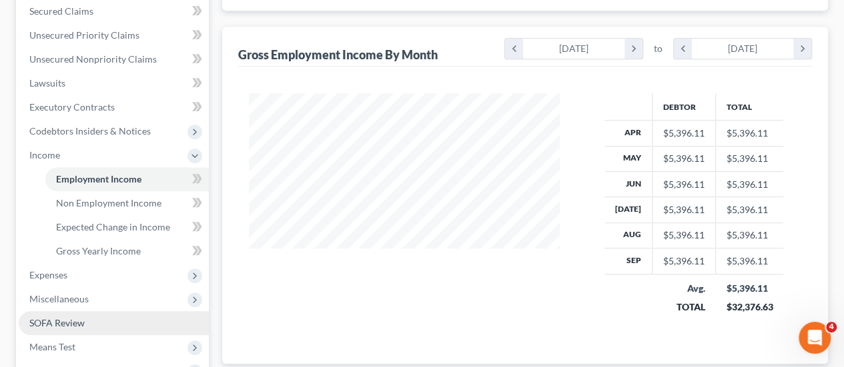
scroll to position [333, 0]
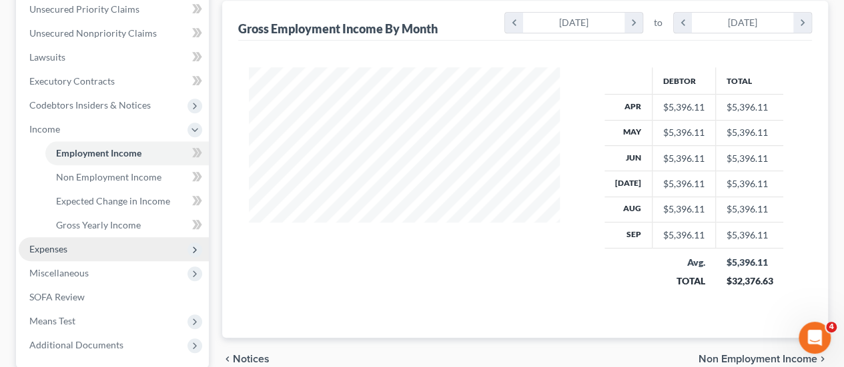
click at [51, 243] on span "Expenses" at bounding box center [48, 248] width 38 height 11
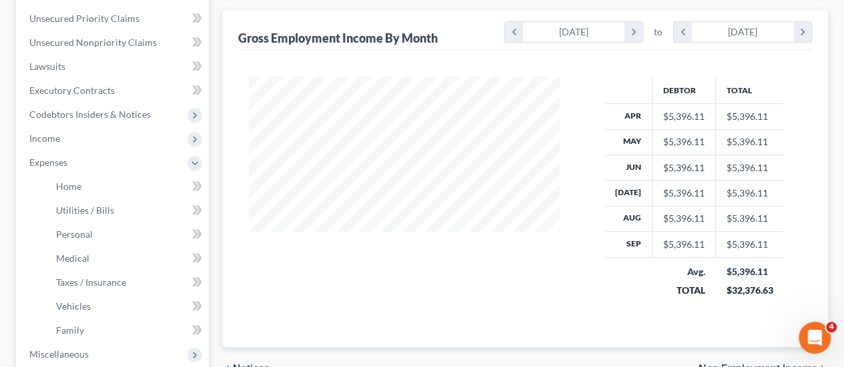
scroll to position [400, 0]
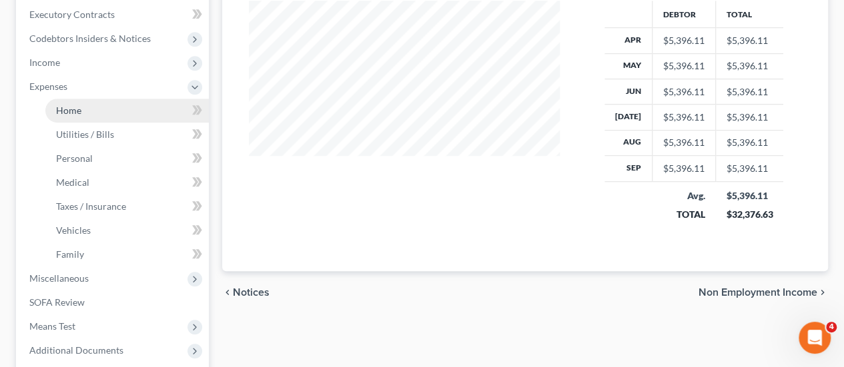
click at [72, 105] on span "Home" at bounding box center [68, 110] width 25 height 11
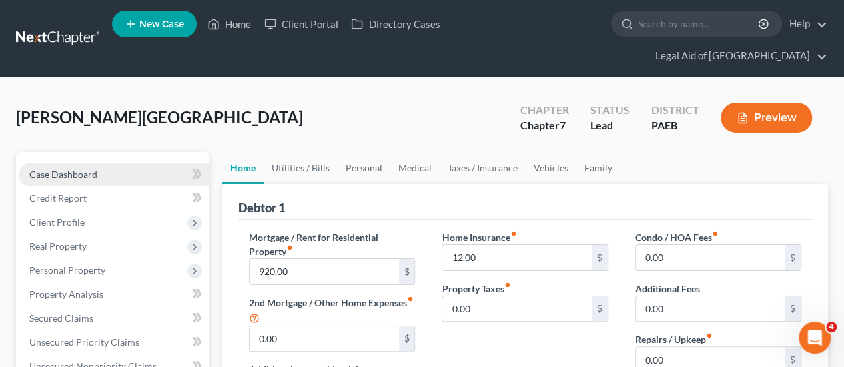
click at [77, 169] on span "Case Dashboard" at bounding box center [63, 174] width 68 height 11
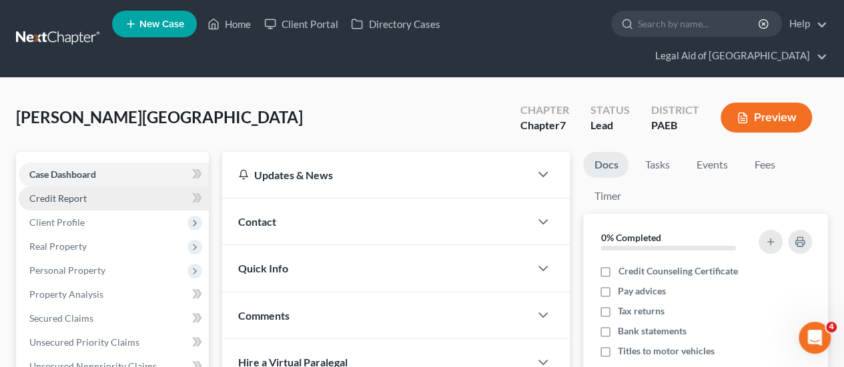
click at [73, 193] on span "Credit Report" at bounding box center [57, 198] width 57 height 11
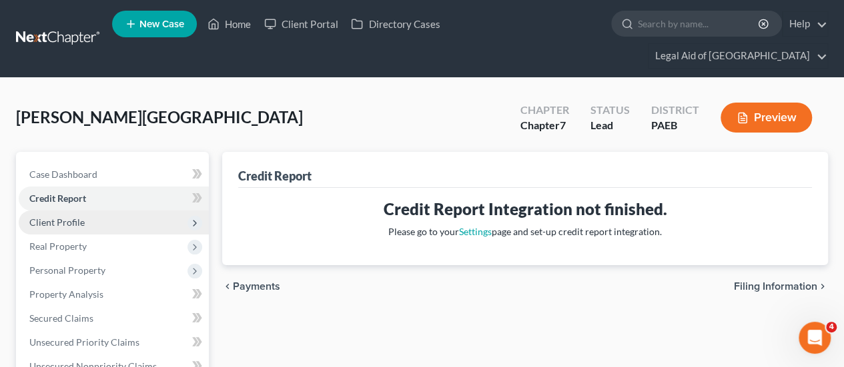
click at [69, 217] on span "Client Profile" at bounding box center [56, 222] width 55 height 11
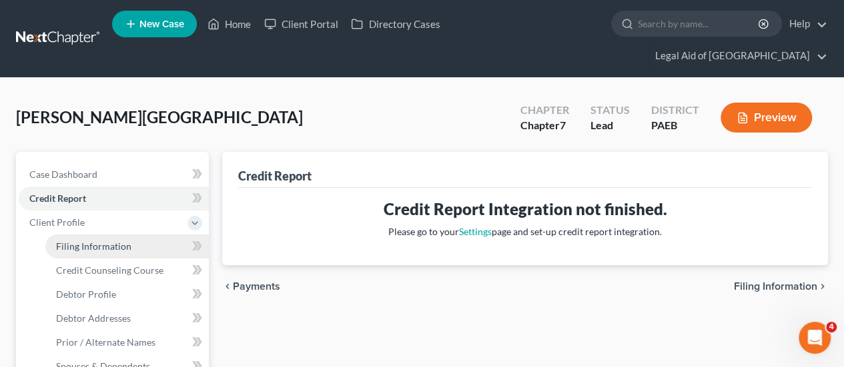
click at [75, 241] on span "Filing Information" at bounding box center [93, 246] width 75 height 11
select select "1"
select select "0"
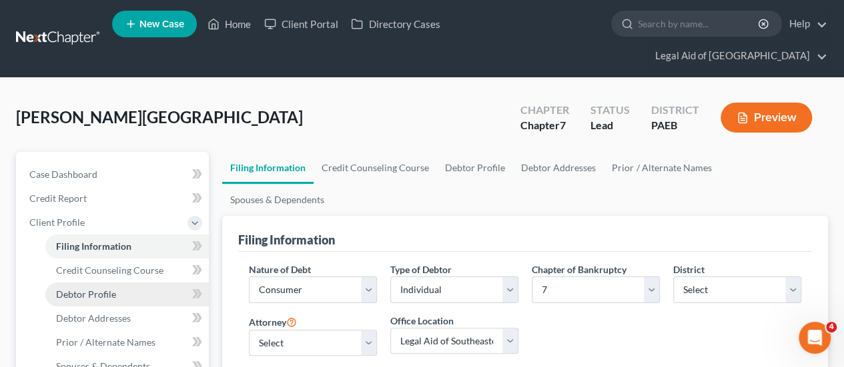
click at [84, 289] on span "Debtor Profile" at bounding box center [86, 294] width 60 height 11
select select "0"
select select "3"
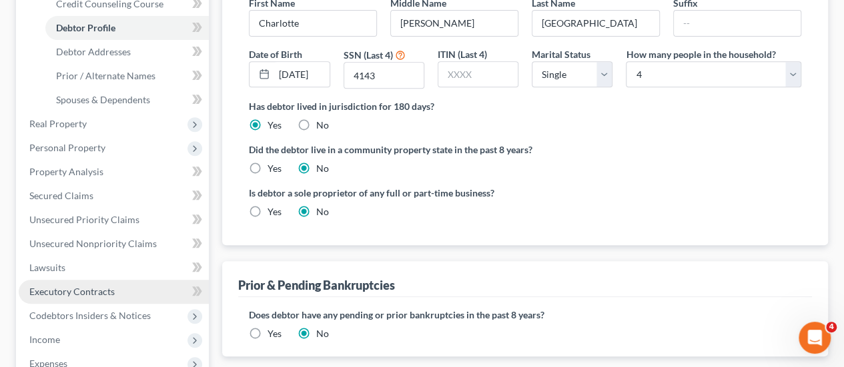
scroll to position [333, 0]
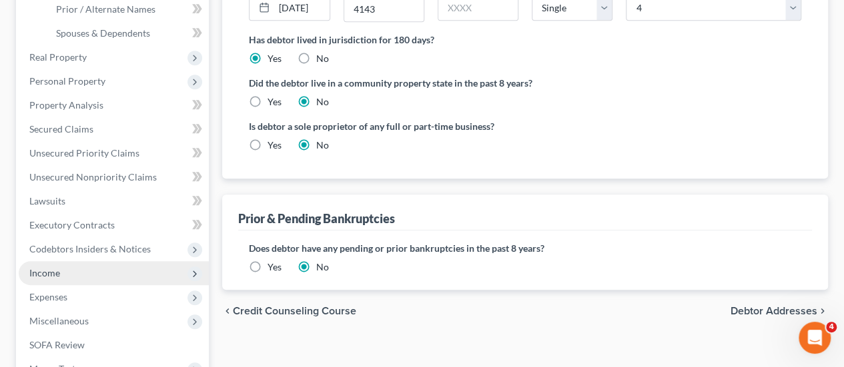
click at [58, 267] on span "Income" at bounding box center [44, 272] width 31 height 11
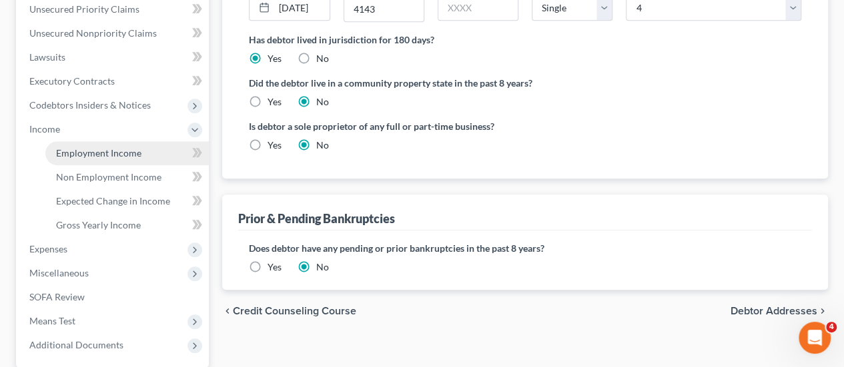
click at [80, 147] on span "Employment Income" at bounding box center [98, 152] width 85 height 11
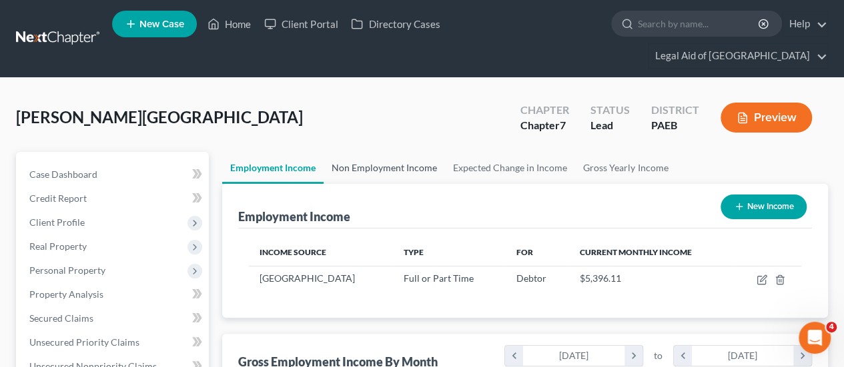
click at [414, 152] on link "Non Employment Income" at bounding box center [383, 168] width 121 height 32
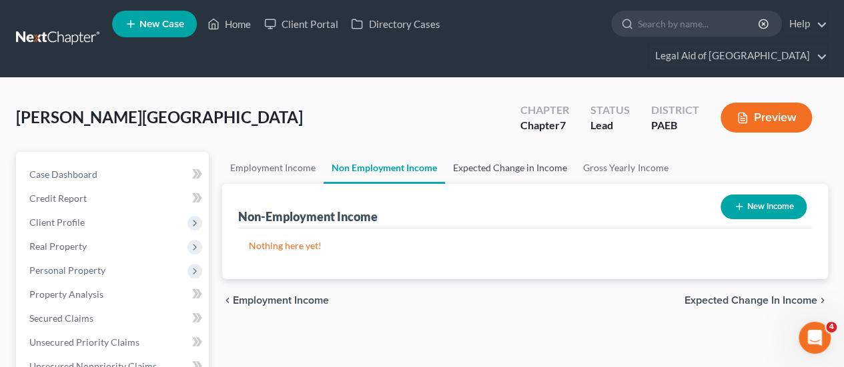
click at [492, 152] on link "Expected Change in Income" at bounding box center [510, 168] width 130 height 32
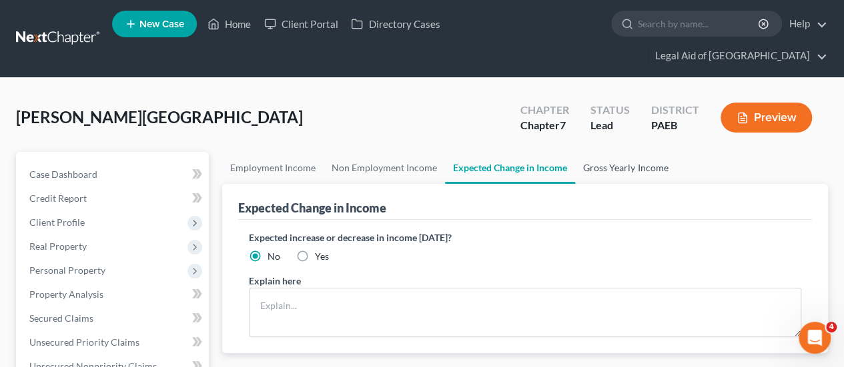
click at [626, 152] on link "Gross Yearly Income" at bounding box center [625, 168] width 101 height 32
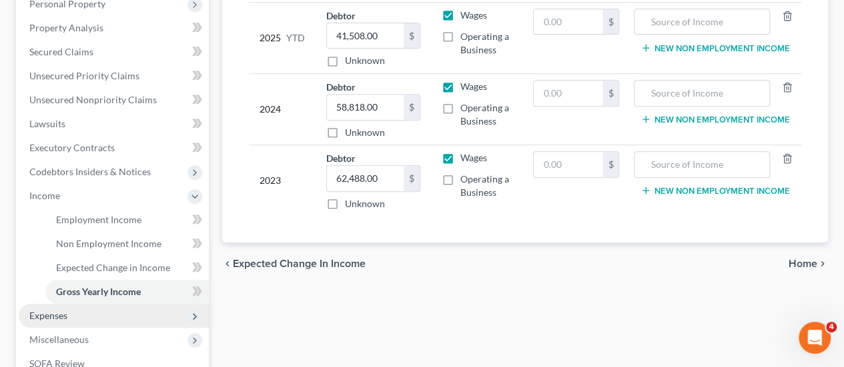
scroll to position [333, 0]
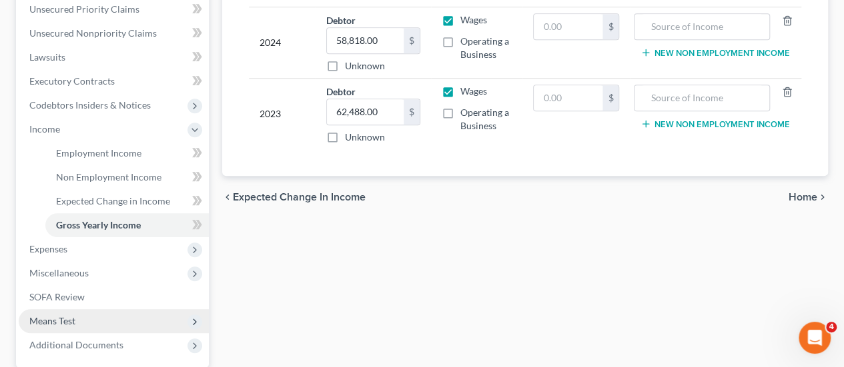
click at [63, 315] on span "Means Test" at bounding box center [52, 320] width 46 height 11
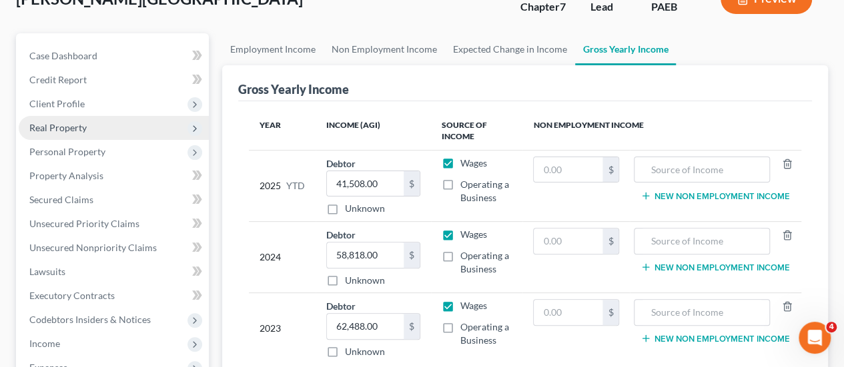
scroll to position [0, 0]
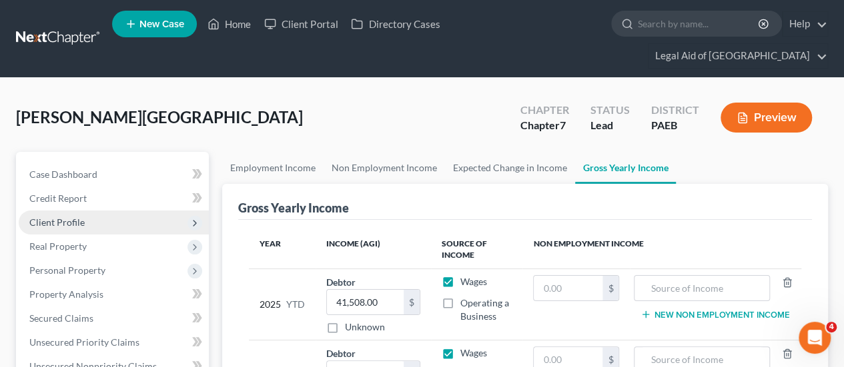
click at [69, 217] on span "Client Profile" at bounding box center [56, 222] width 55 height 11
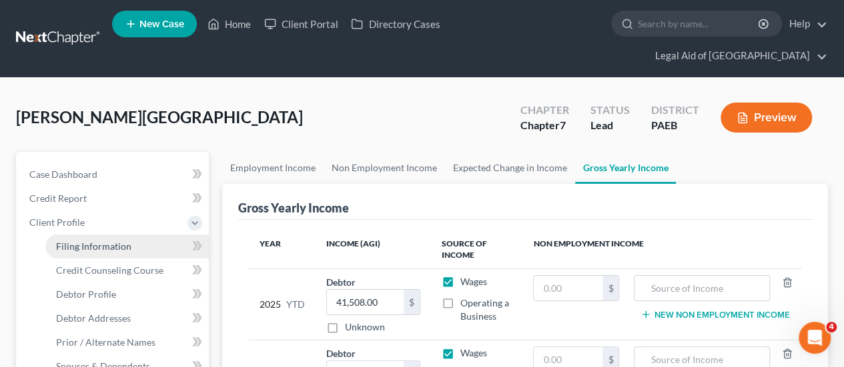
click at [93, 241] on span "Filing Information" at bounding box center [93, 246] width 75 height 11
select select "1"
select select "0"
select select "67"
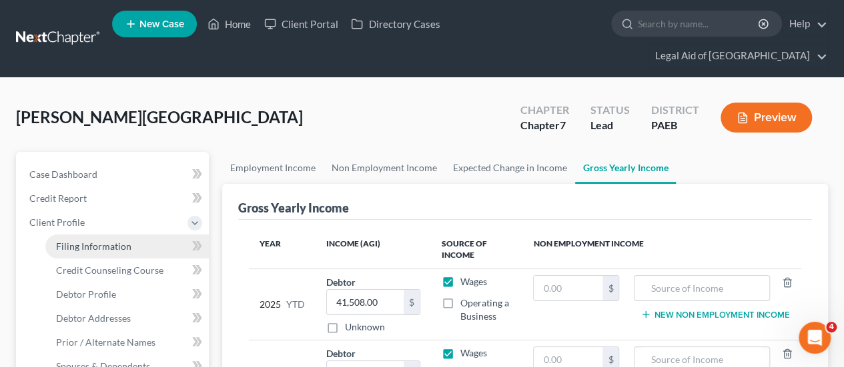
select select "1"
select select "0"
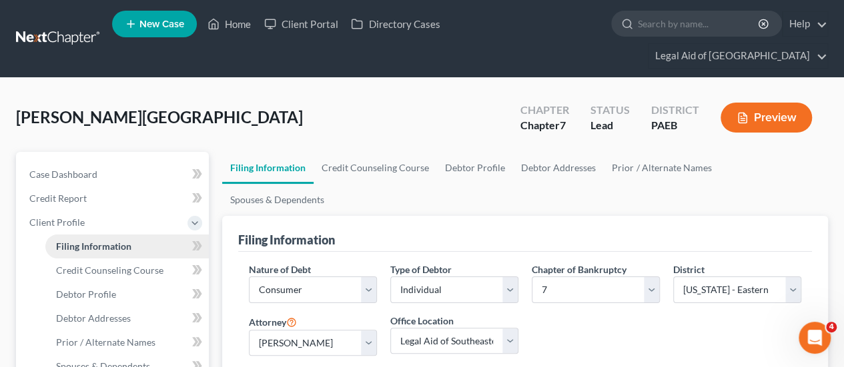
click at [110, 241] on span "Filing Information" at bounding box center [93, 246] width 75 height 11
click at [111, 241] on span "Filing Information" at bounding box center [93, 246] width 75 height 11
click at [56, 217] on span "Client Profile" at bounding box center [56, 222] width 55 height 11
click at [80, 241] on span "Filing Information" at bounding box center [93, 246] width 75 height 11
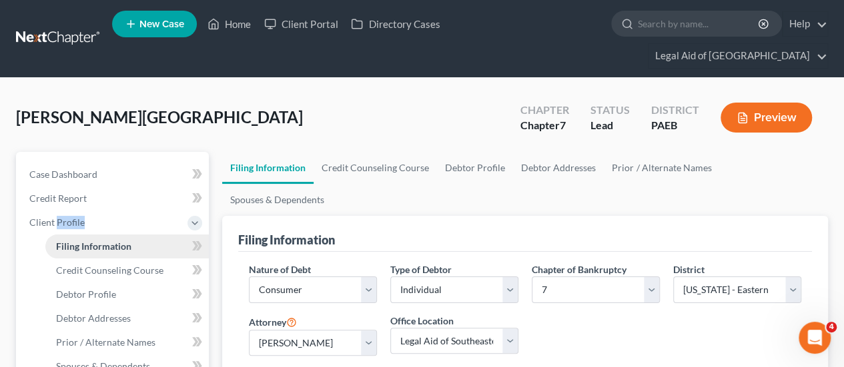
click at [80, 241] on span "Filing Information" at bounding box center [93, 246] width 75 height 11
click at [332, 184] on link "Spouses & Dependents" at bounding box center [277, 200] width 110 height 32
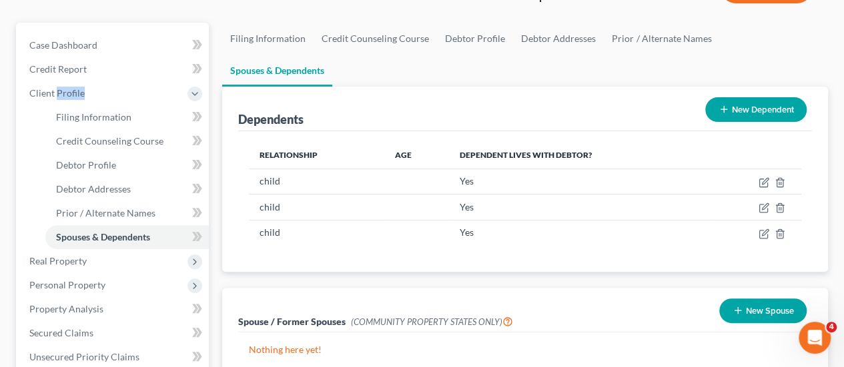
scroll to position [133, 0]
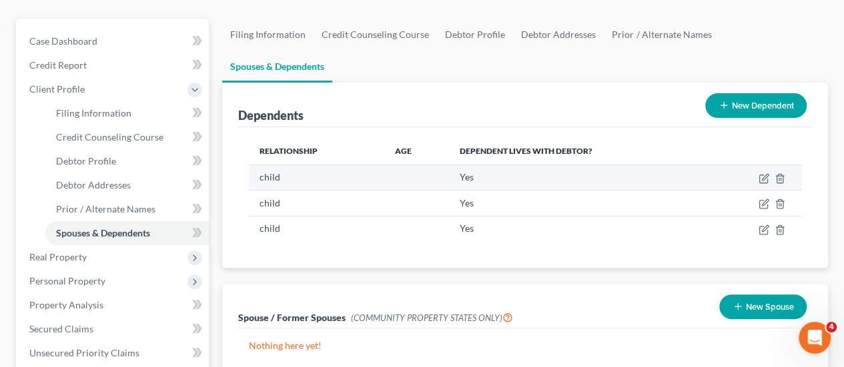
click at [396, 165] on td at bounding box center [416, 177] width 65 height 25
click at [765, 173] on icon "button" at bounding box center [763, 178] width 11 height 11
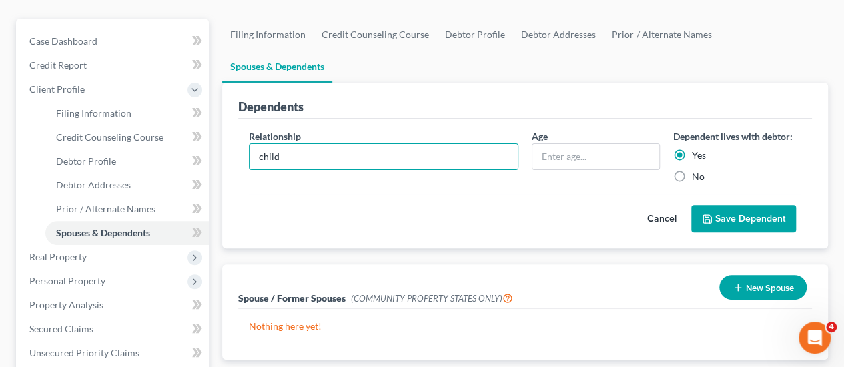
drag, startPoint x: 299, startPoint y: 98, endPoint x: 243, endPoint y: 98, distance: 56.0
click at [243, 129] on div "Relationship * child" at bounding box center [383, 156] width 283 height 54
type input "daughter"
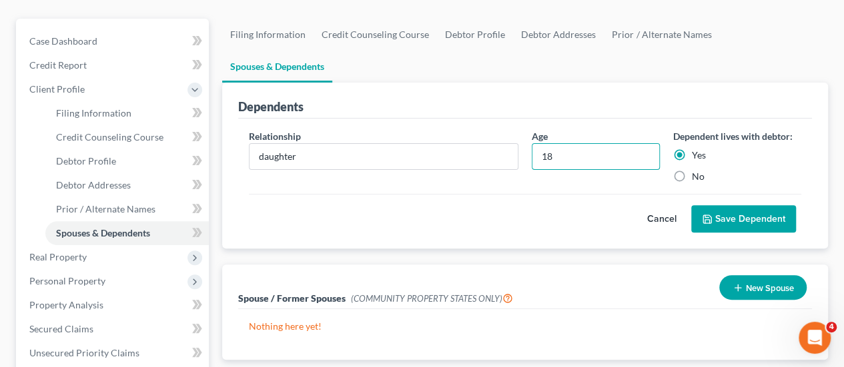
type input "18"
click at [747, 205] on button "Save Dependent" at bounding box center [743, 219] width 105 height 28
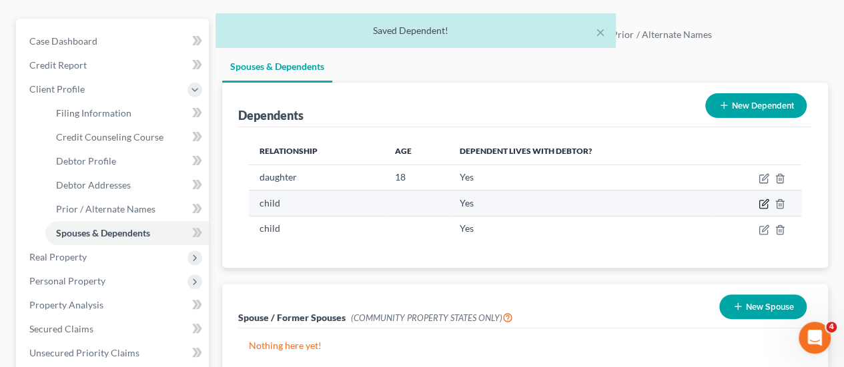
click at [762, 199] on icon "button" at bounding box center [763, 204] width 11 height 11
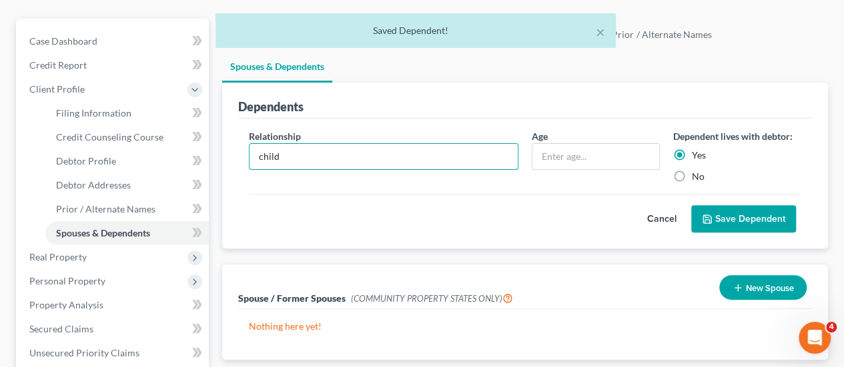
drag, startPoint x: 259, startPoint y: 103, endPoint x: 216, endPoint y: 106, distance: 42.8
click at [221, 106] on div "Dependents Relationship * child Age Dependent lives with debtor: Yes No Cancel …" at bounding box center [524, 166] width 619 height 167
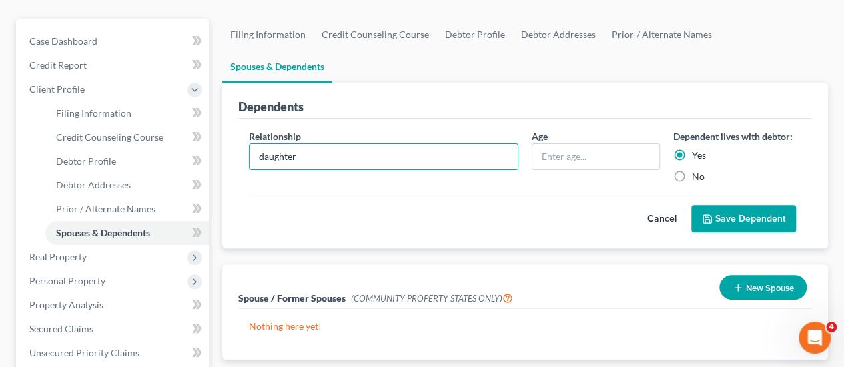
type input "daughter"
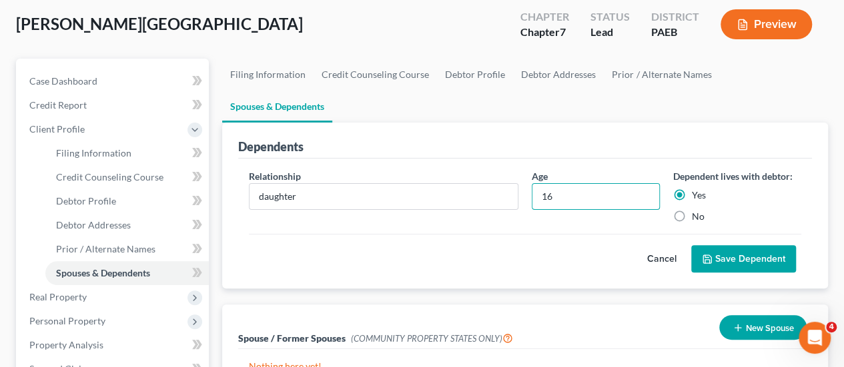
scroll to position [67, 0]
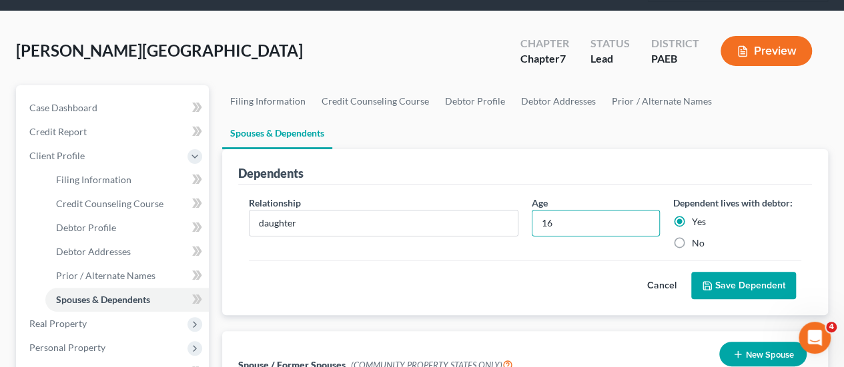
type input "16"
click at [758, 272] on button "Save Dependent" at bounding box center [743, 286] width 105 height 28
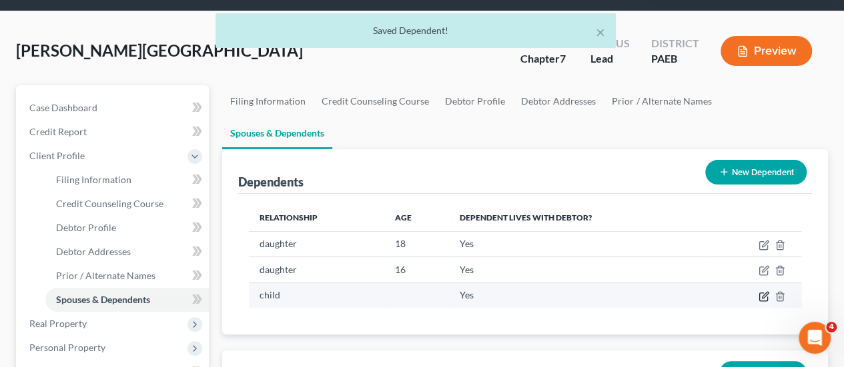
click at [764, 291] on icon "button" at bounding box center [763, 296] width 11 height 11
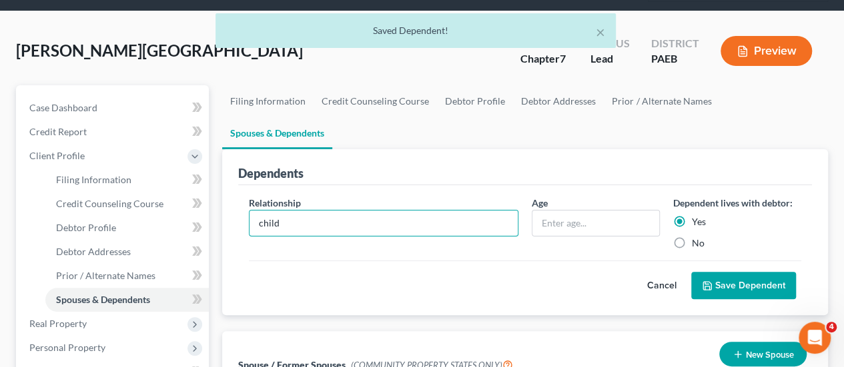
drag, startPoint x: 289, startPoint y: 166, endPoint x: 247, endPoint y: 163, distance: 42.1
click at [249, 210] on div "child" at bounding box center [383, 223] width 269 height 27
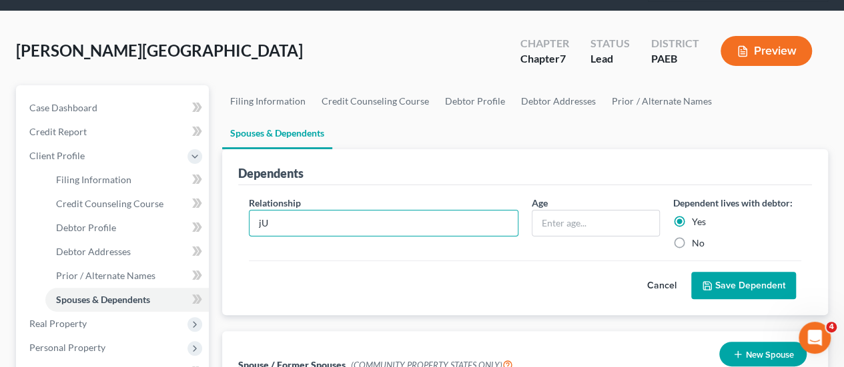
type input "j"
type input "Julius"
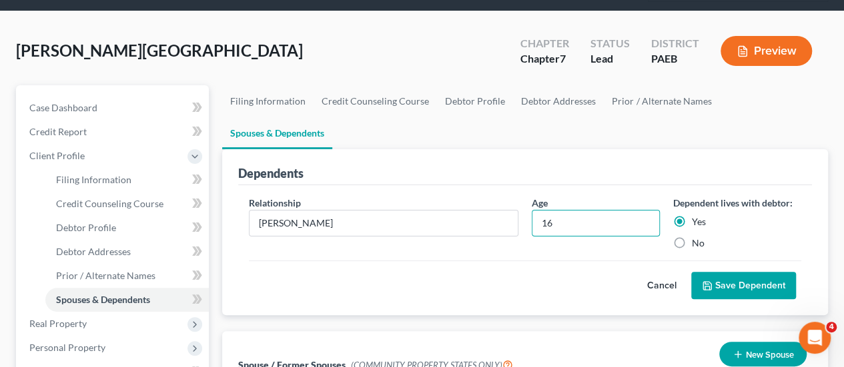
type input "16"
click at [770, 272] on button "Save Dependent" at bounding box center [743, 286] width 105 height 28
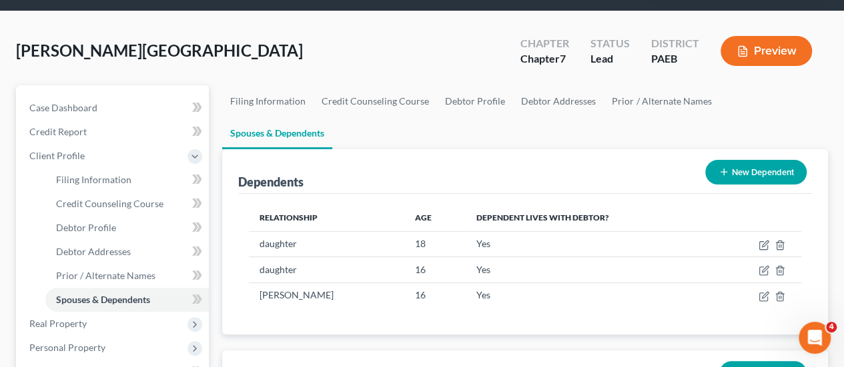
click at [771, 160] on button "New Dependent" at bounding box center [755, 172] width 101 height 25
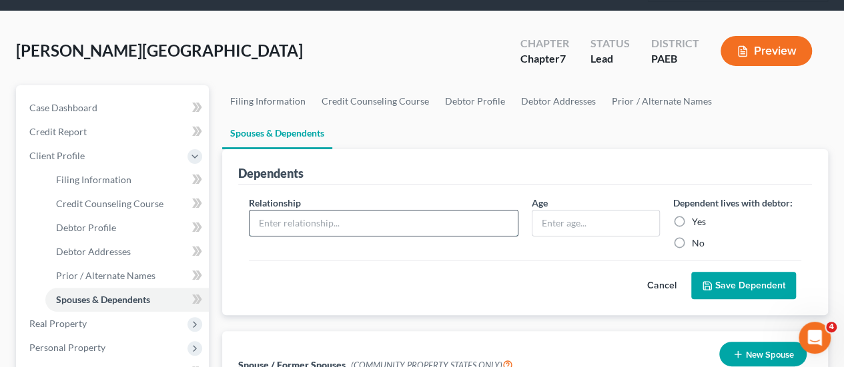
click at [272, 211] on input "text" at bounding box center [383, 223] width 268 height 25
type input "daughter"
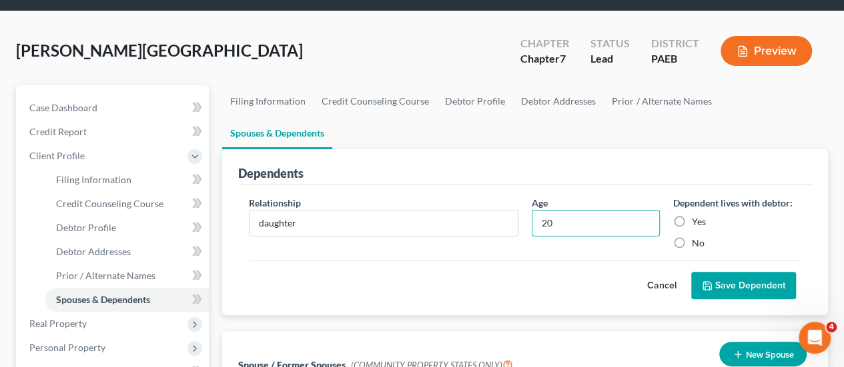
type input "20"
click at [692, 215] on label "Yes" at bounding box center [699, 221] width 14 height 13
click at [697, 215] on input "Yes" at bounding box center [701, 219] width 9 height 9
radio input "true"
click at [750, 272] on button "Save Dependent" at bounding box center [743, 286] width 105 height 28
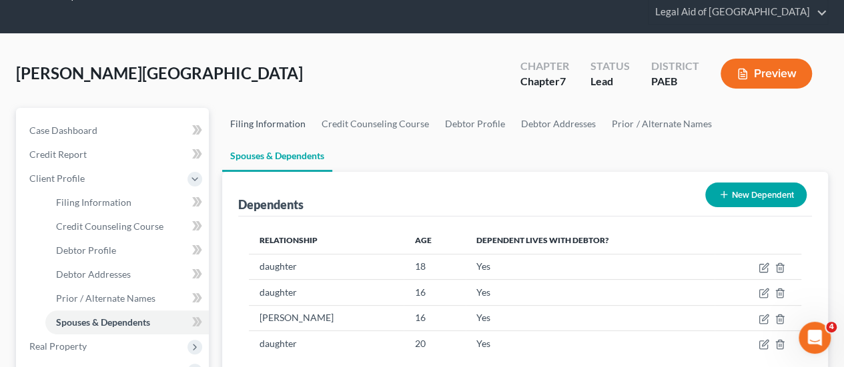
scroll to position [0, 0]
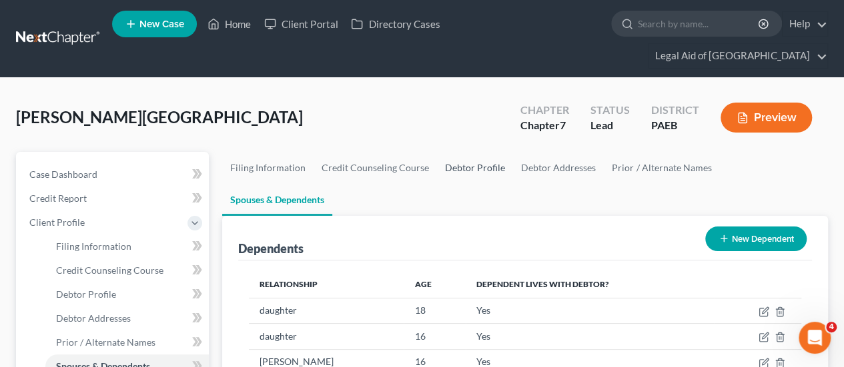
click at [476, 152] on link "Debtor Profile" at bounding box center [475, 168] width 76 height 32
select select "0"
select select "3"
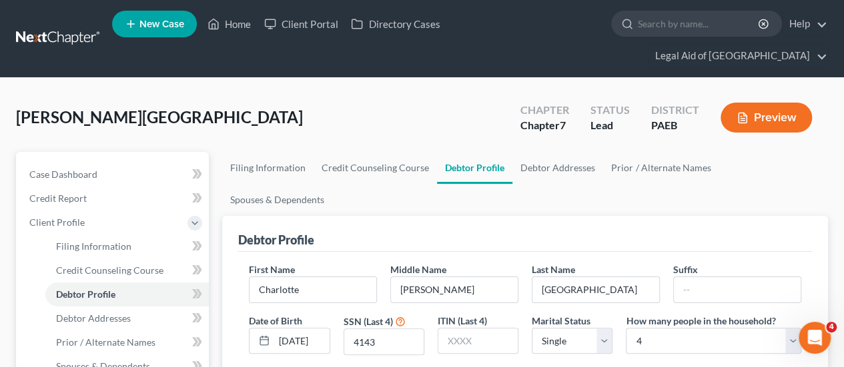
click at [786, 103] on button "Preview" at bounding box center [765, 118] width 91 height 30
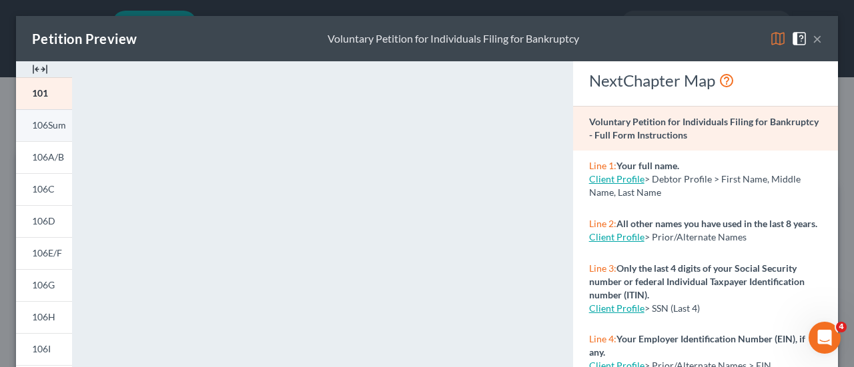
click at [47, 128] on span "106Sum" at bounding box center [49, 124] width 34 height 11
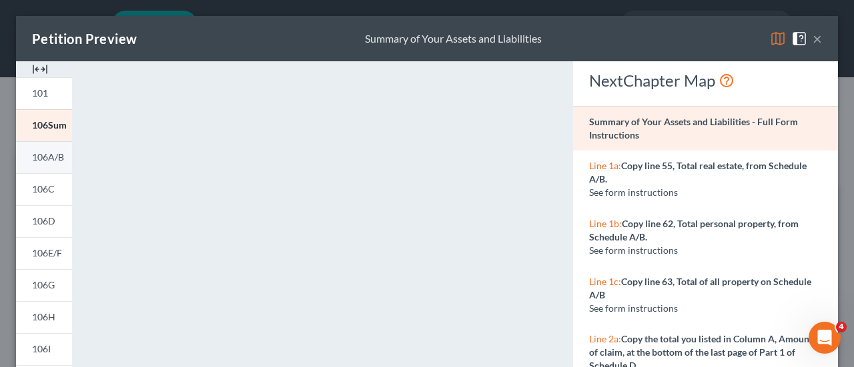
click at [40, 157] on span "106A/B" at bounding box center [48, 156] width 32 height 11
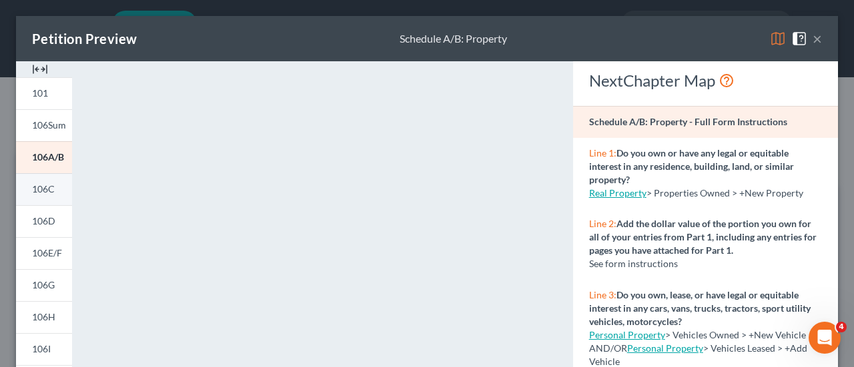
click at [44, 193] on span "106C" at bounding box center [43, 188] width 23 height 11
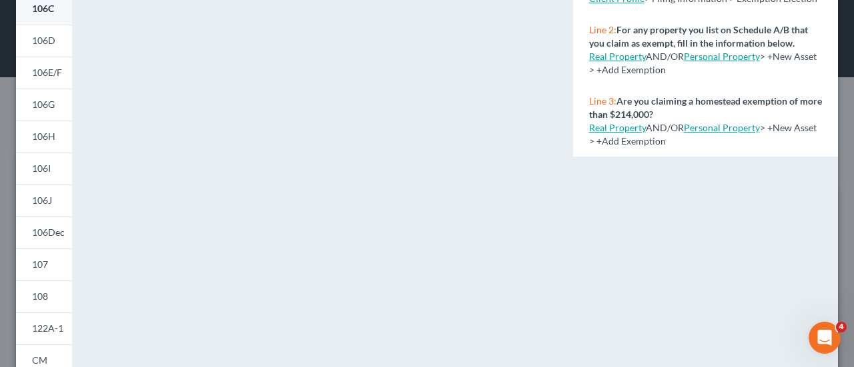
scroll to position [117, 0]
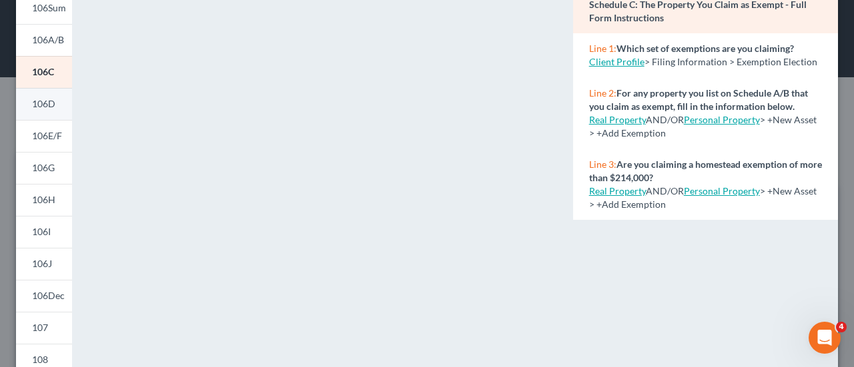
click at [36, 101] on span "106D" at bounding box center [43, 103] width 23 height 11
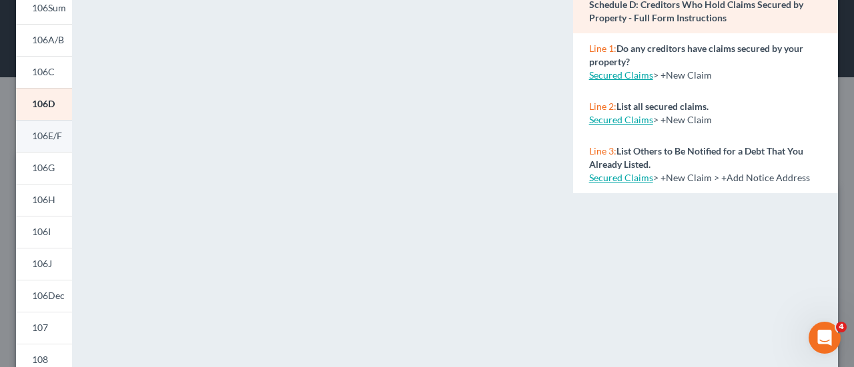
click at [51, 135] on span "106E/F" at bounding box center [47, 135] width 30 height 11
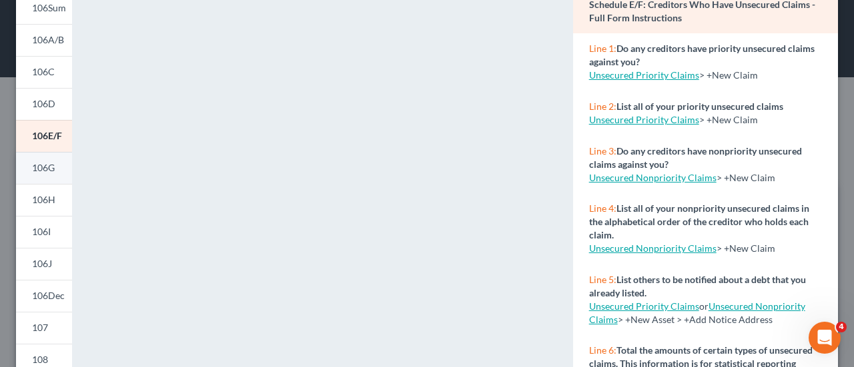
click at [44, 169] on span "106G" at bounding box center [43, 167] width 23 height 11
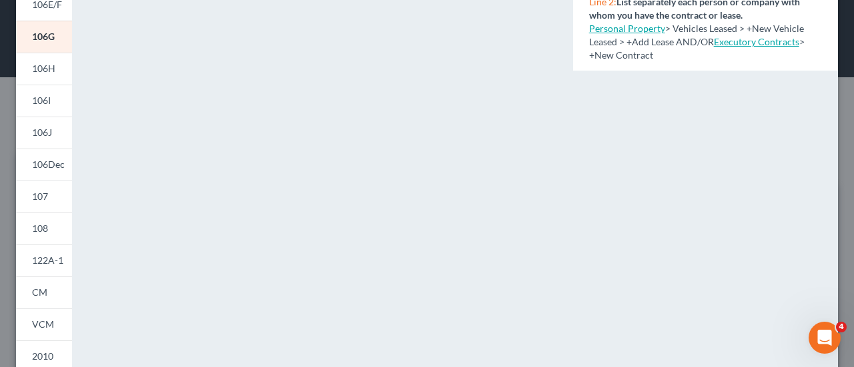
scroll to position [184, 0]
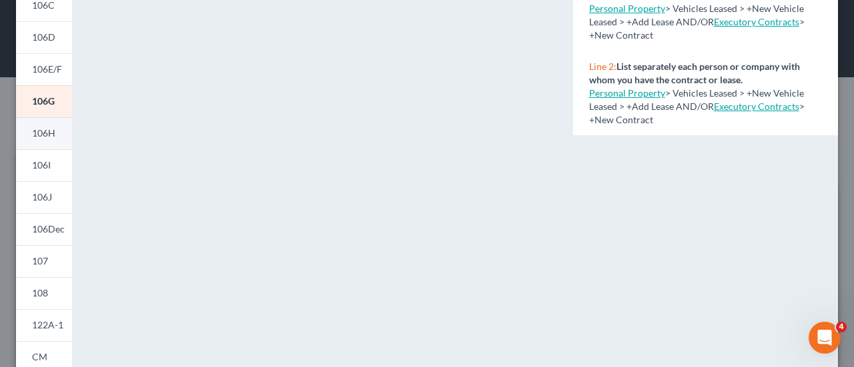
click at [45, 137] on span "106H" at bounding box center [43, 132] width 23 height 11
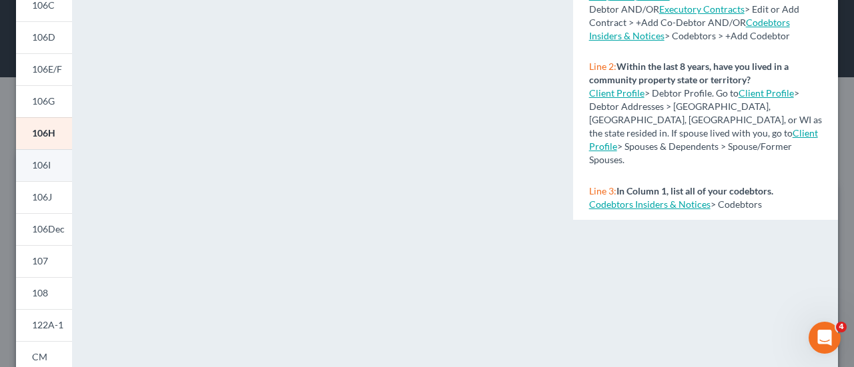
click at [39, 161] on span "106I" at bounding box center [41, 164] width 19 height 11
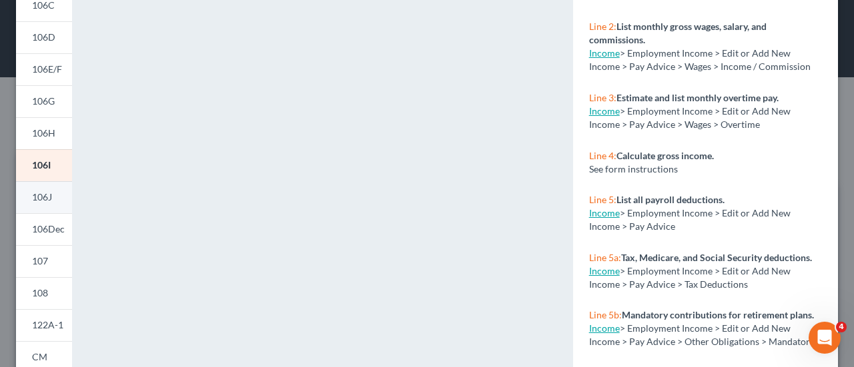
click at [45, 197] on span "106J" at bounding box center [42, 196] width 20 height 11
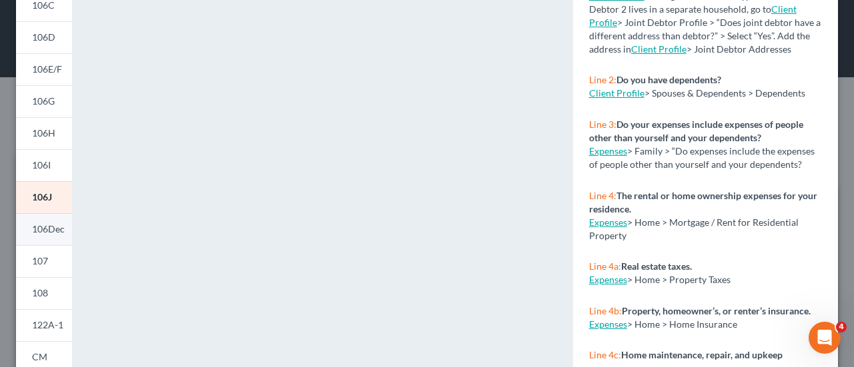
click at [45, 231] on span "106Dec" at bounding box center [48, 228] width 33 height 11
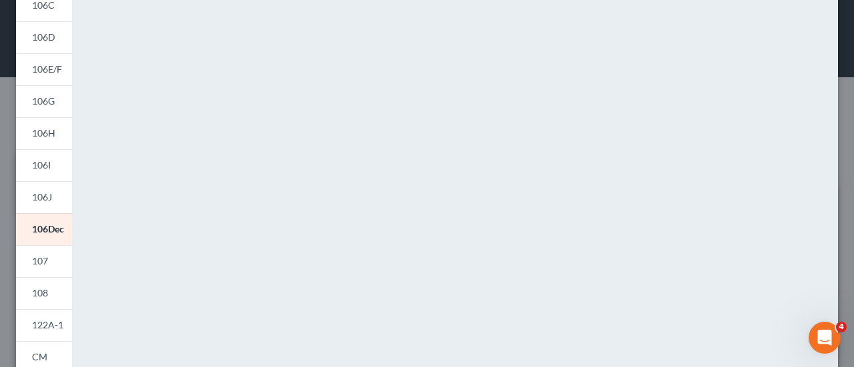
scroll to position [317, 0]
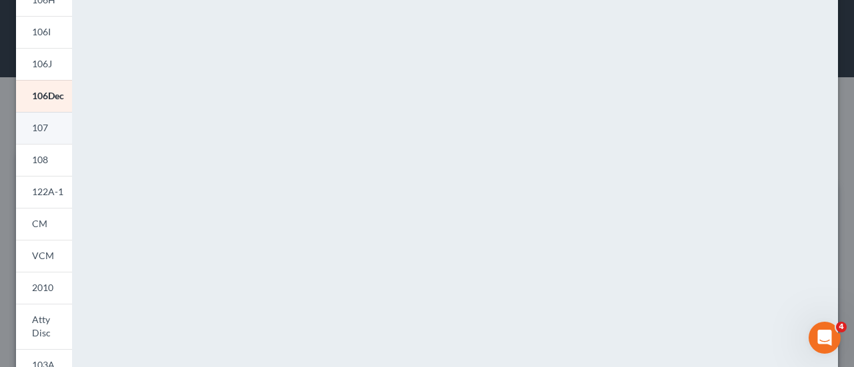
click at [41, 130] on span "107" at bounding box center [40, 127] width 16 height 11
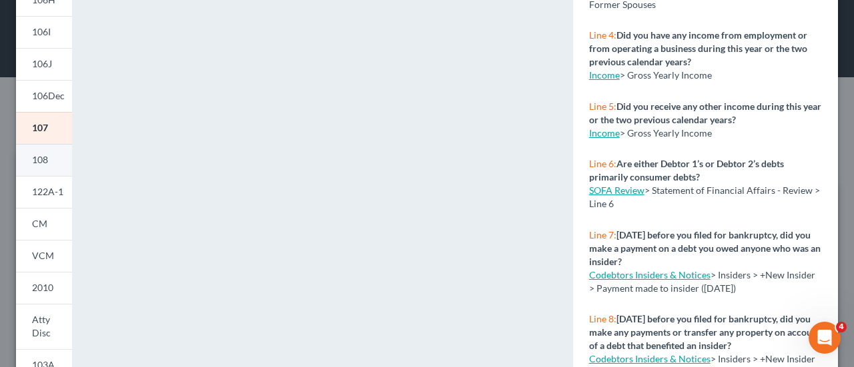
click at [41, 159] on span "108" at bounding box center [40, 159] width 16 height 11
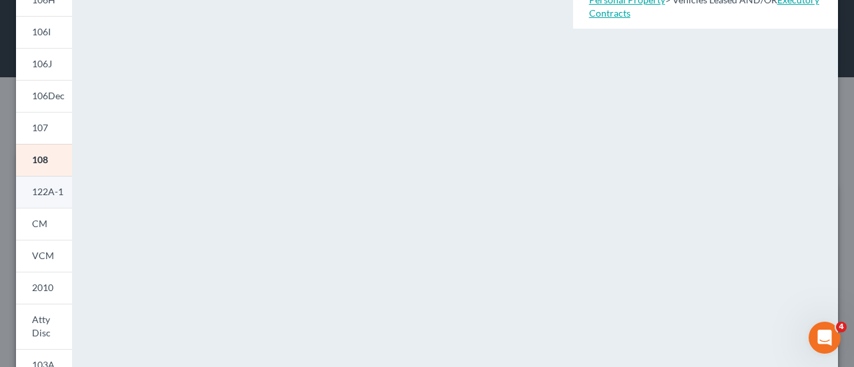
click at [39, 189] on span "122A-1" at bounding box center [47, 191] width 31 height 11
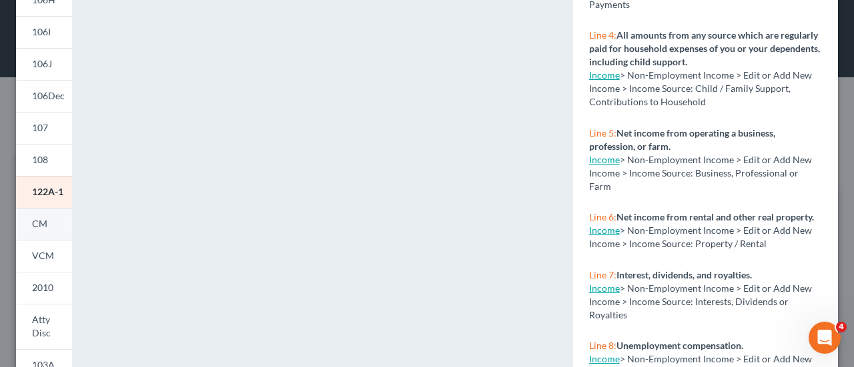
click at [38, 225] on span "CM" at bounding box center [39, 223] width 15 height 11
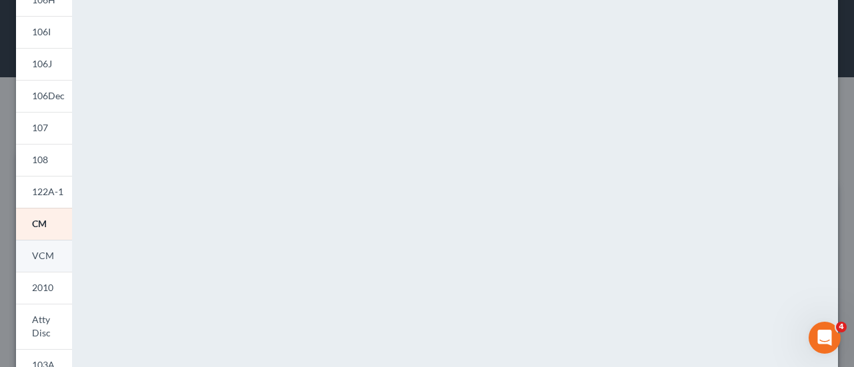
click at [48, 256] on span "VCM" at bounding box center [43, 255] width 22 height 11
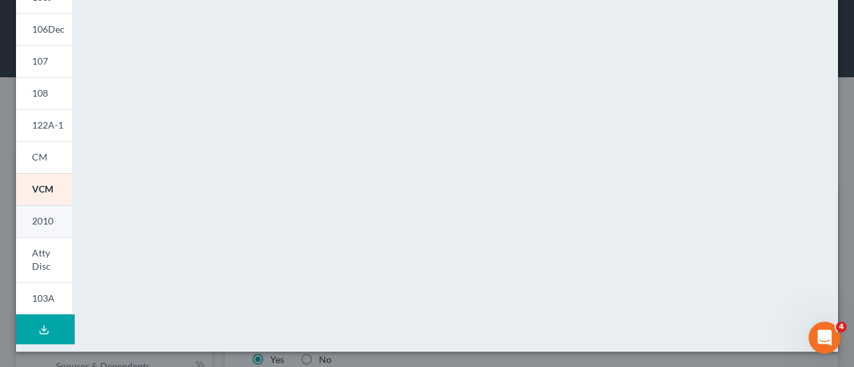
click at [53, 220] on link "2010" at bounding box center [44, 221] width 56 height 32
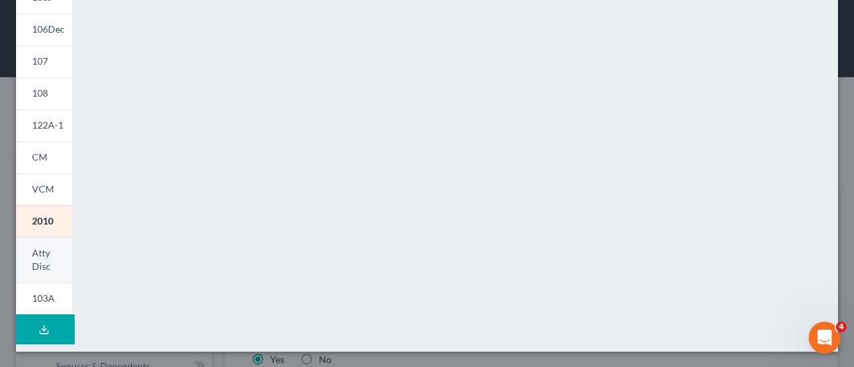
click at [45, 257] on span "Atty Disc" at bounding box center [41, 259] width 19 height 25
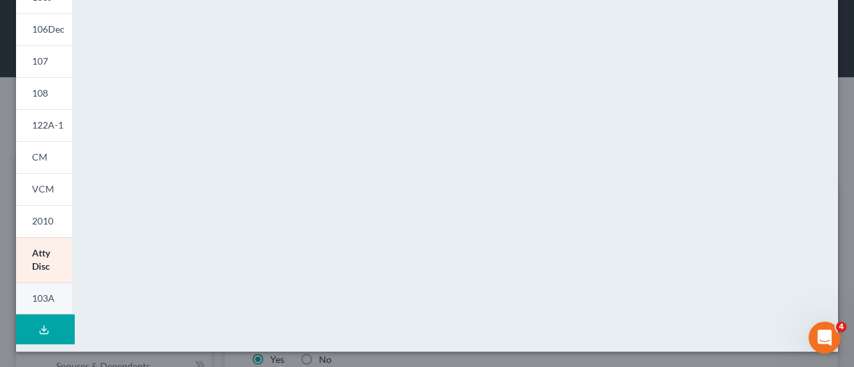
click at [39, 295] on span "103A" at bounding box center [43, 298] width 23 height 11
click at [41, 327] on icon at bounding box center [44, 330] width 11 height 11
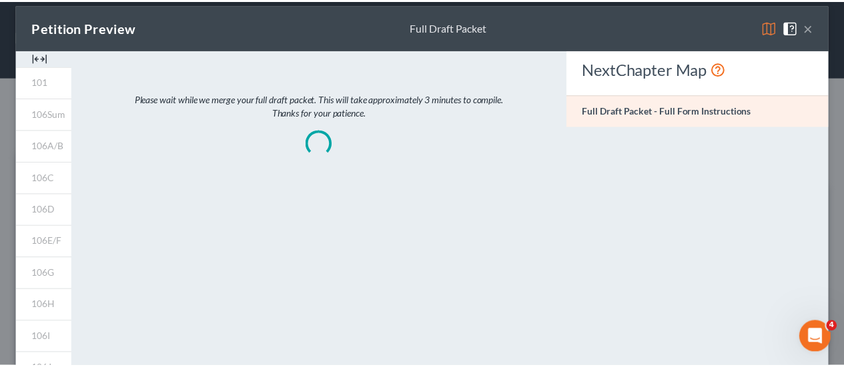
scroll to position [0, 0]
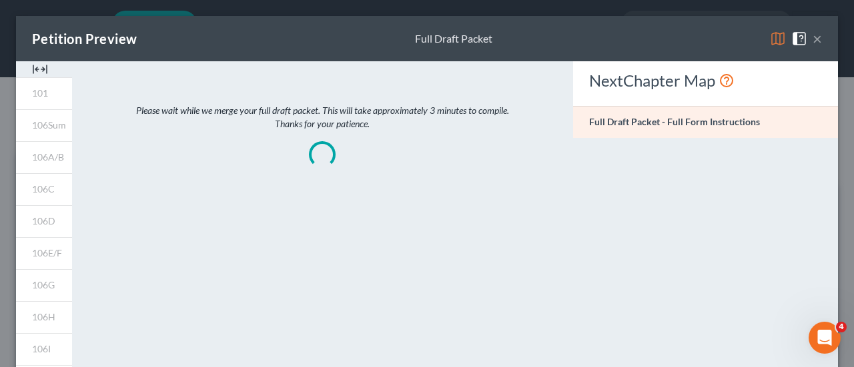
drag, startPoint x: 804, startPoint y: 39, endPoint x: 815, endPoint y: 39, distance: 10.7
click at [812, 42] on div "Petition Preview Full Draft Packet ×" at bounding box center [427, 38] width 822 height 45
click at [812, 41] on button "×" at bounding box center [816, 39] width 9 height 16
click at [808, 41] on div "Petition Preview Full Draft Packet × 101 106Sum 106A/B 106C 106D 106E/F 106G 10…" at bounding box center [427, 183] width 854 height 367
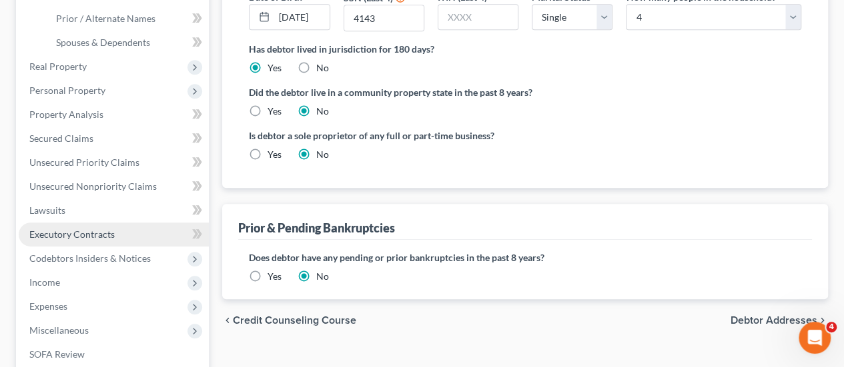
scroll to position [400, 0]
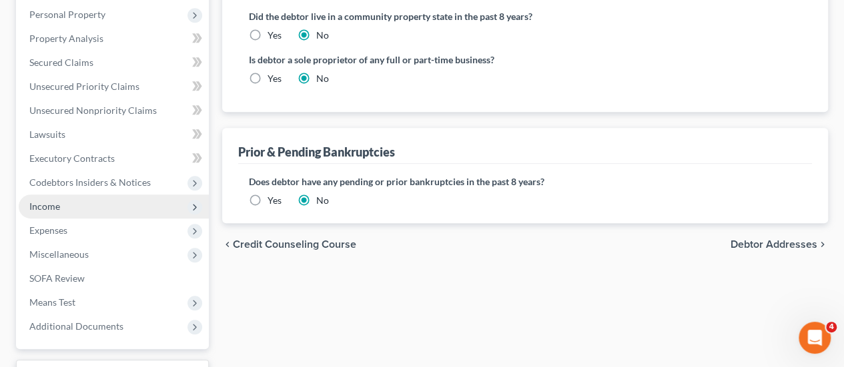
click at [63, 195] on span "Income" at bounding box center [114, 207] width 190 height 24
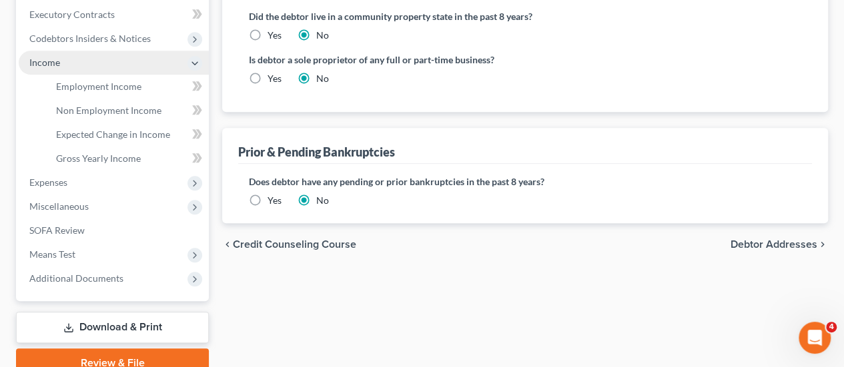
click at [63, 75] on span "Income" at bounding box center [114, 63] width 190 height 24
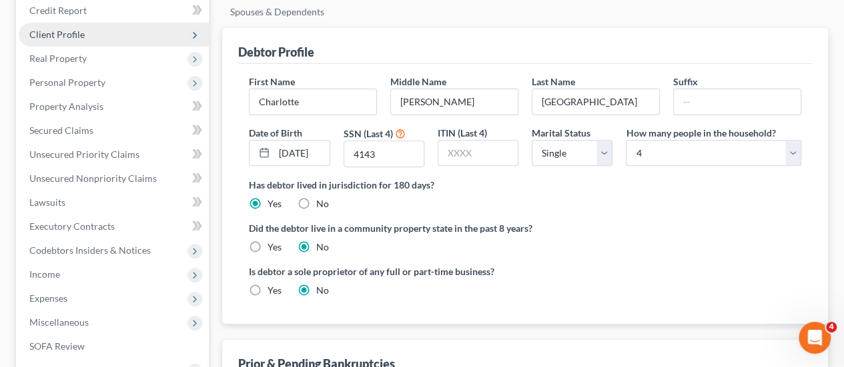
scroll to position [123, 0]
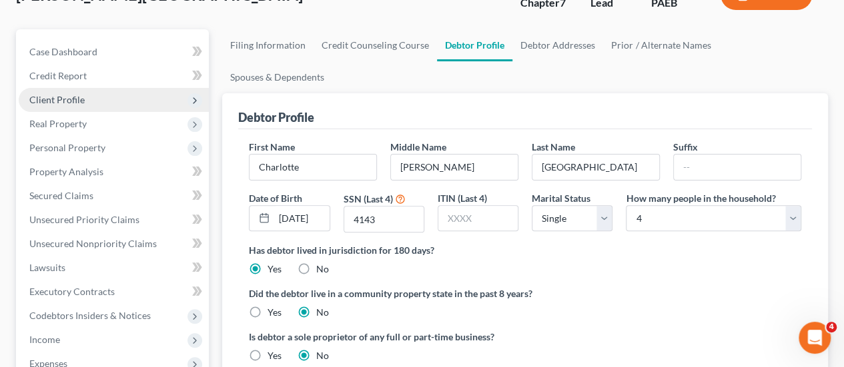
click at [53, 94] on span "Client Profile" at bounding box center [56, 99] width 55 height 11
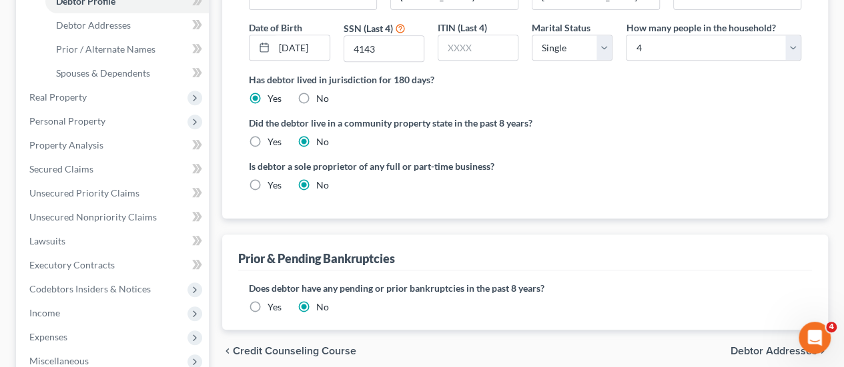
scroll to position [323, 0]
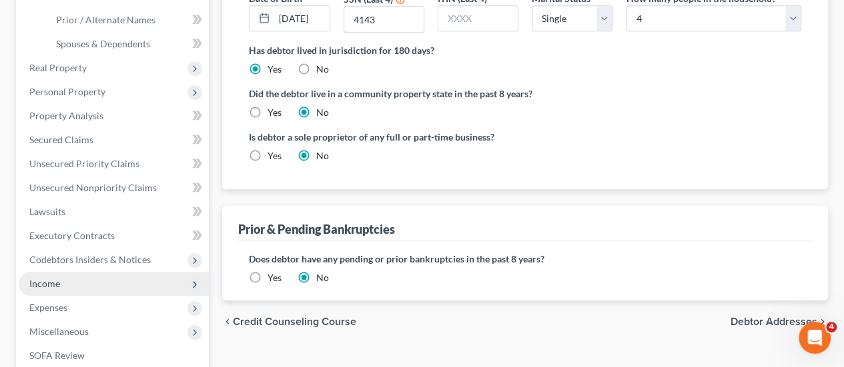
click at [55, 272] on span "Income" at bounding box center [114, 284] width 190 height 24
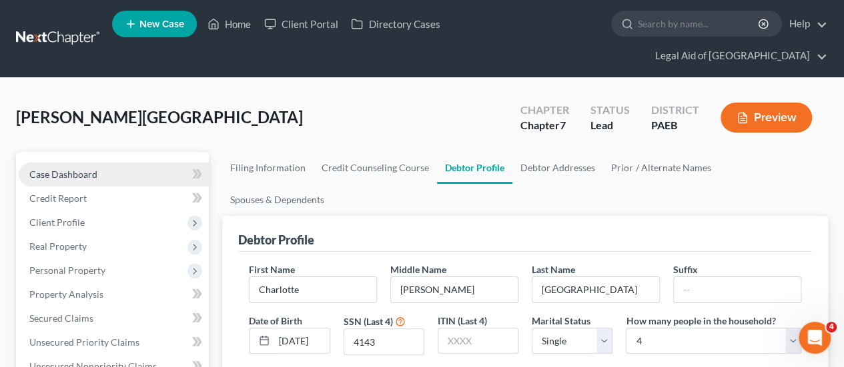
scroll to position [0, 0]
click at [332, 184] on link "Spouses & Dependents" at bounding box center [277, 200] width 110 height 32
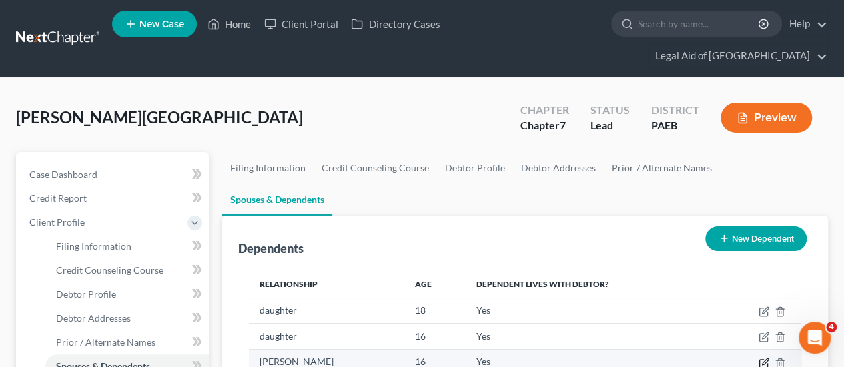
click at [761, 358] on icon "button" at bounding box center [763, 363] width 11 height 11
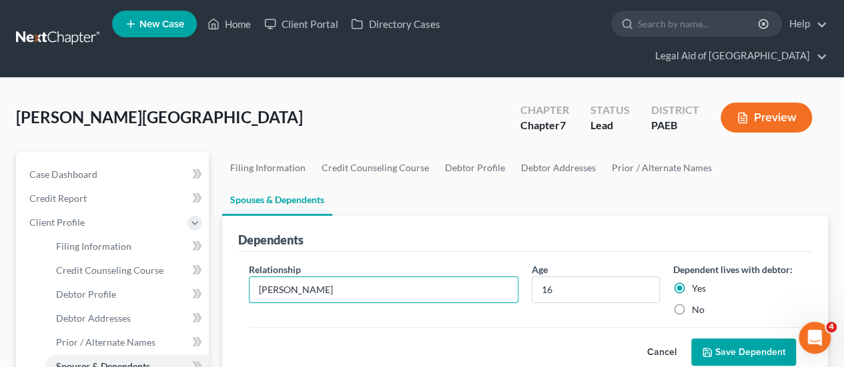
drag, startPoint x: 243, startPoint y: 229, endPoint x: 211, endPoint y: 235, distance: 32.0
type input "son"
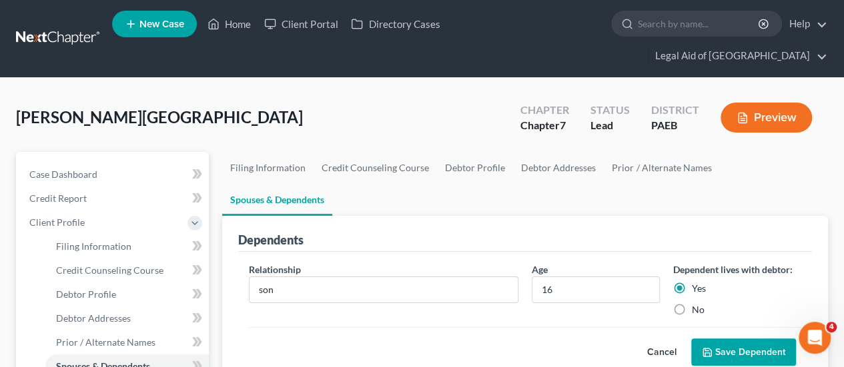
click at [740, 339] on button "Save Dependent" at bounding box center [743, 353] width 105 height 28
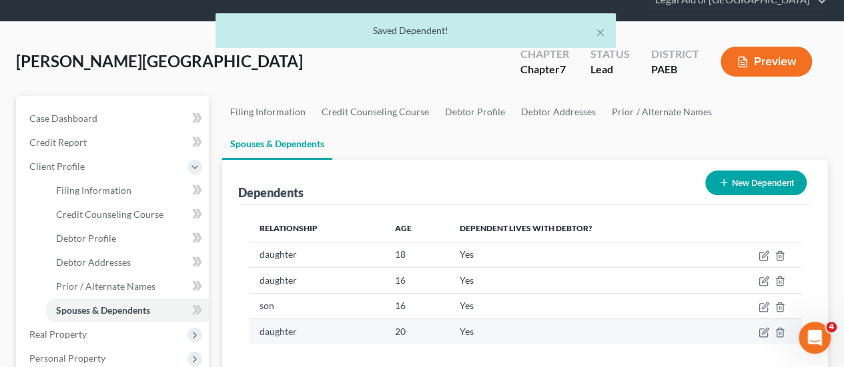
scroll to position [133, 0]
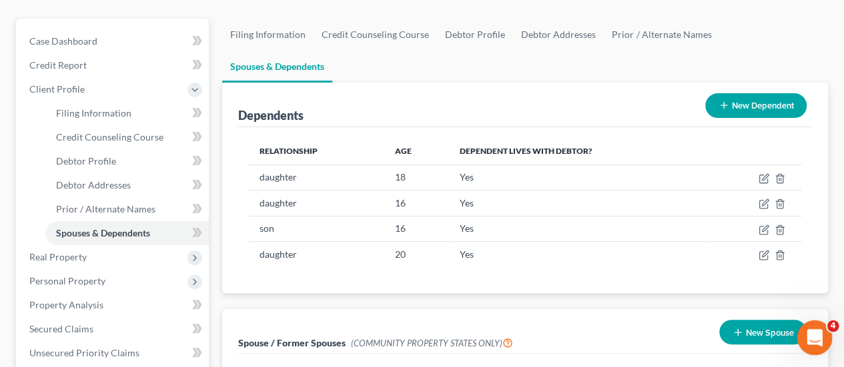
click at [808, 339] on icon "Open Intercom Messenger" at bounding box center [812, 336] width 9 height 11
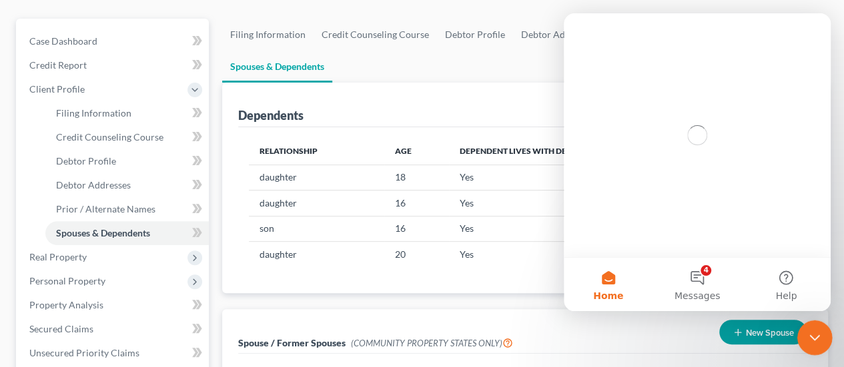
scroll to position [0, 0]
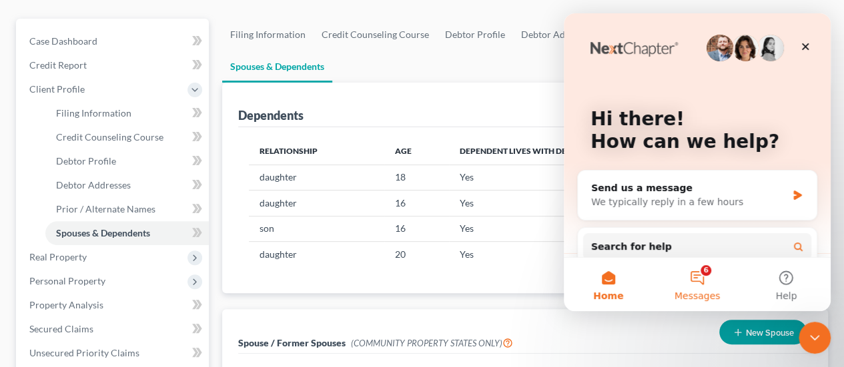
click at [701, 284] on button "6 Messages" at bounding box center [696, 284] width 89 height 53
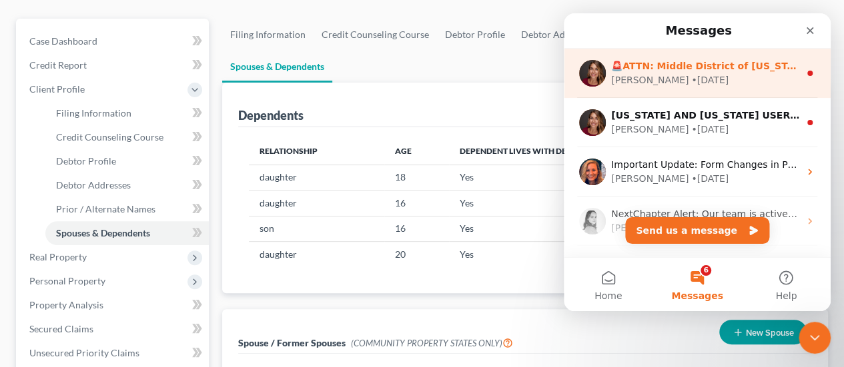
click at [807, 73] on circle "Intercom messenger" at bounding box center [809, 73] width 5 height 5
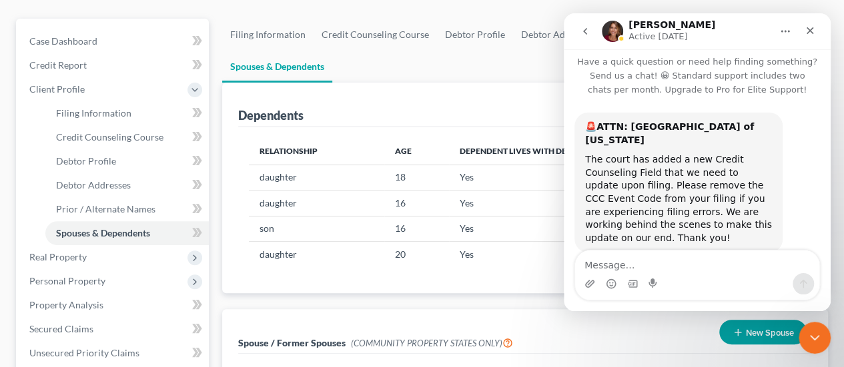
scroll to position [21, 0]
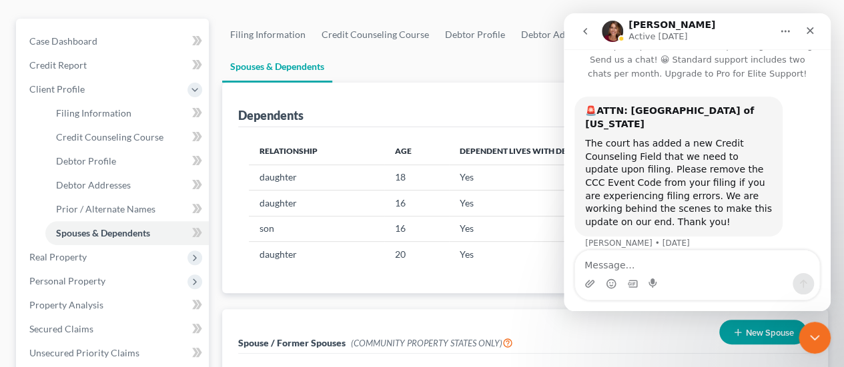
click at [786, 31] on icon "Home" at bounding box center [785, 31] width 11 height 11
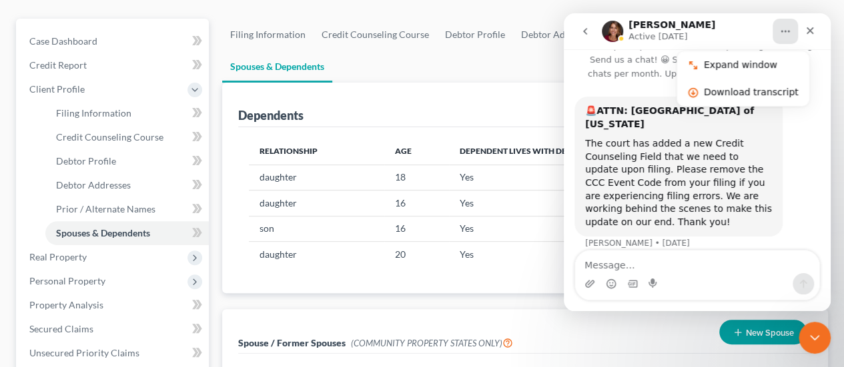
click at [813, 76] on p "Have a quick question or need help finding something? Send us a chat! 😀 Standar…" at bounding box center [697, 54] width 267 height 53
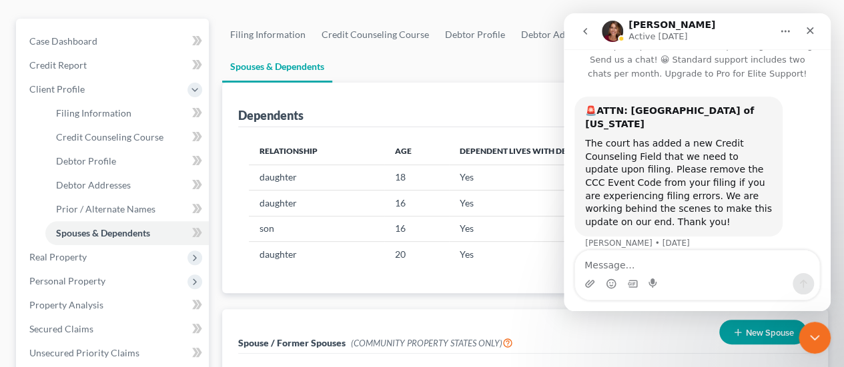
click at [582, 30] on icon "go back" at bounding box center [585, 31] width 11 height 11
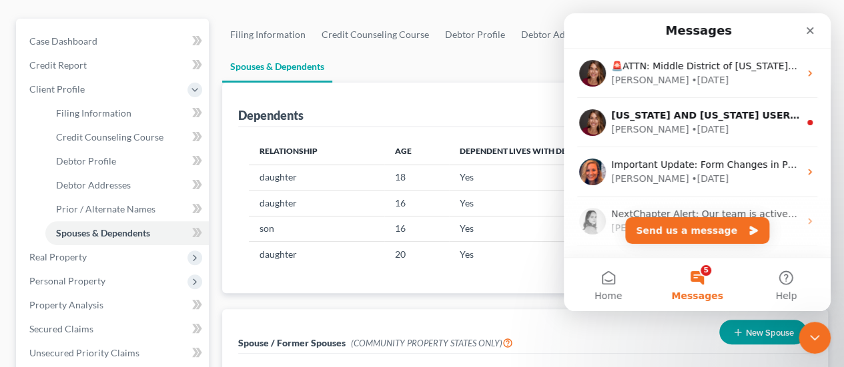
scroll to position [0, 0]
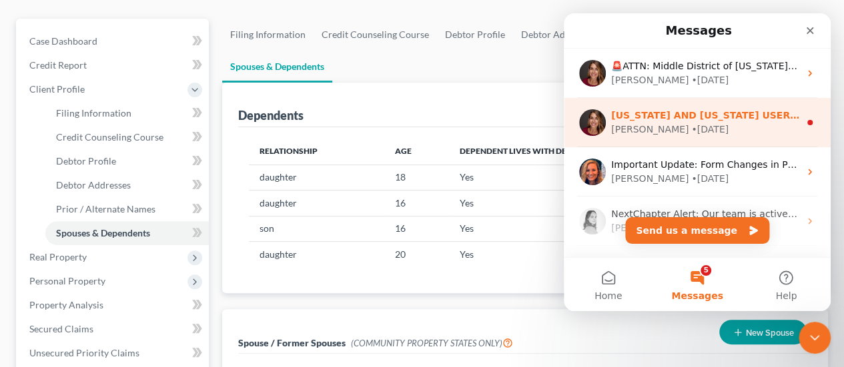
click at [804, 125] on icon "Intercom messenger" at bounding box center [809, 122] width 11 height 11
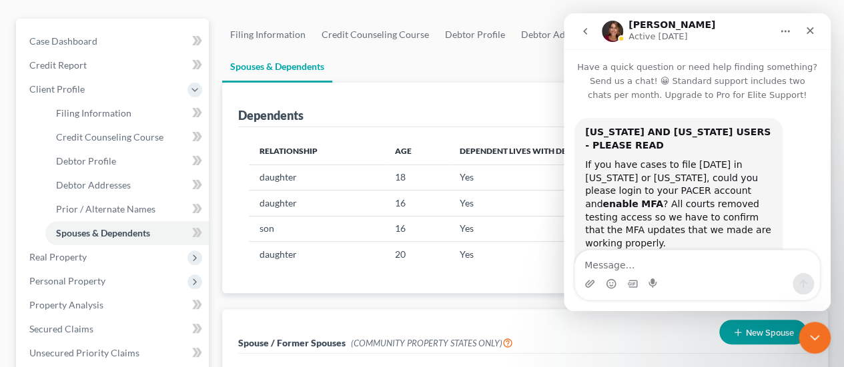
scroll to position [67, 0]
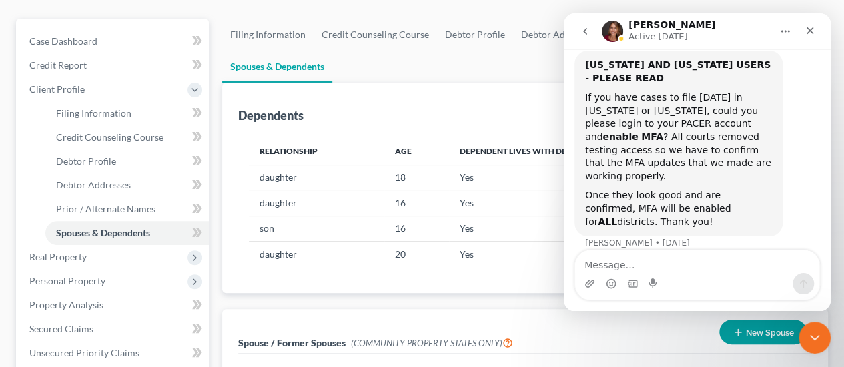
click at [587, 31] on icon "go back" at bounding box center [585, 31] width 11 height 11
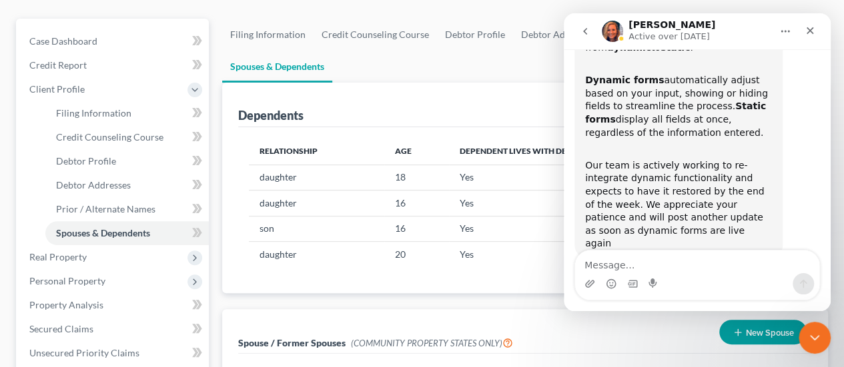
scroll to position [159, 0]
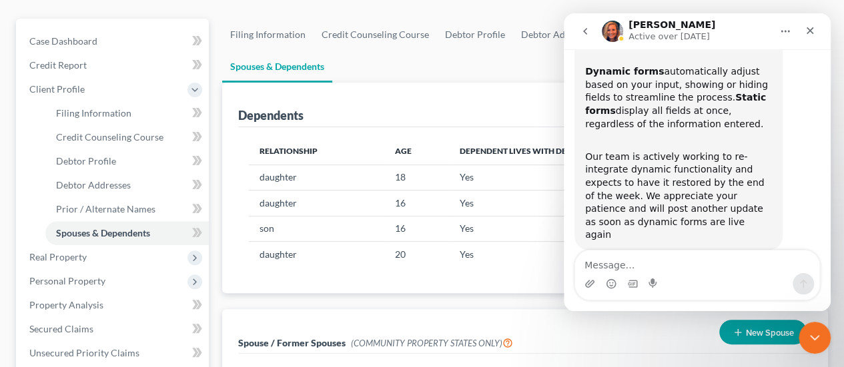
click at [587, 31] on icon "go back" at bounding box center [585, 31] width 11 height 11
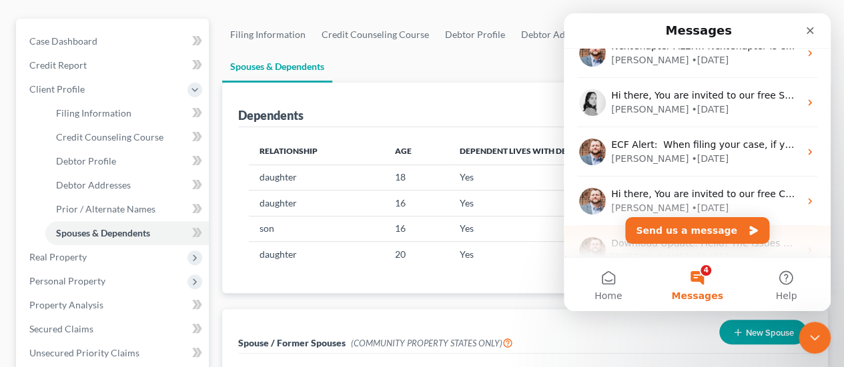
scroll to position [337, 0]
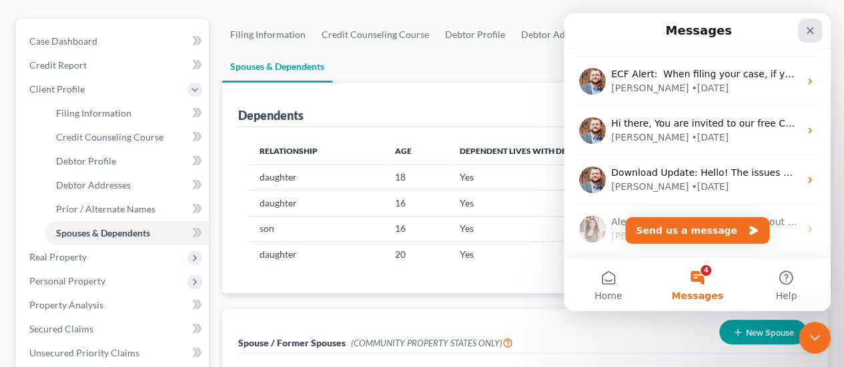
click at [808, 31] on icon "Close" at bounding box center [809, 30] width 11 height 11
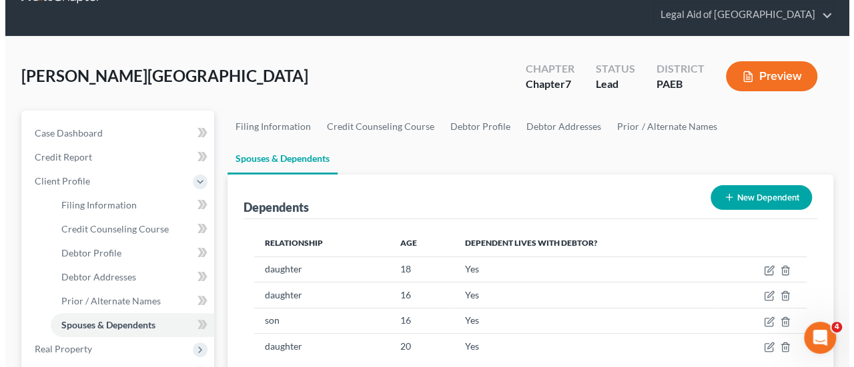
scroll to position [0, 0]
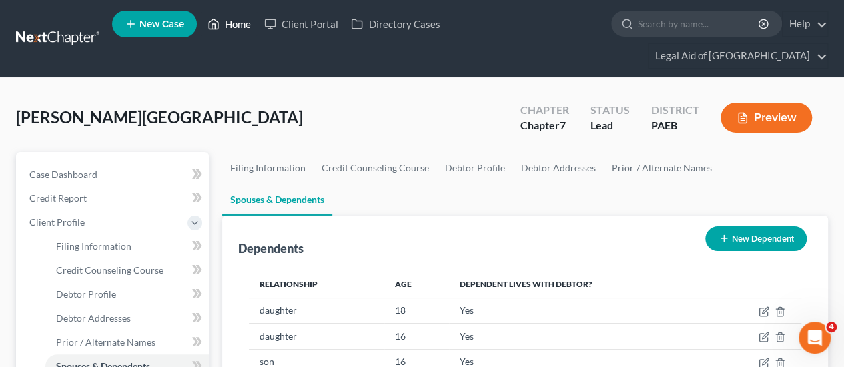
click at [237, 29] on link "Home" at bounding box center [229, 24] width 57 height 24
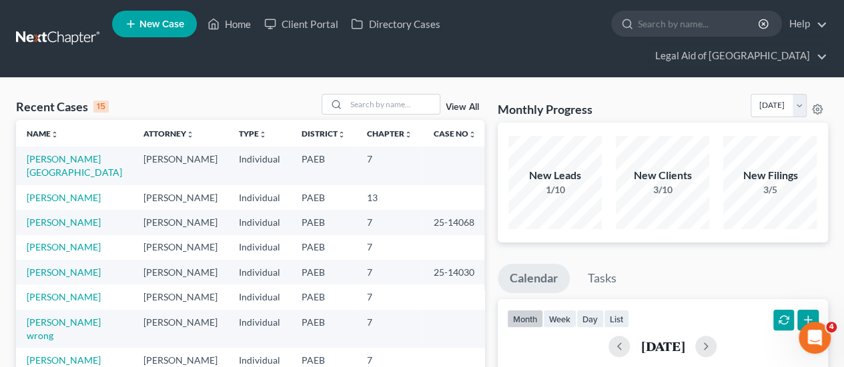
click at [149, 28] on span "New Case" at bounding box center [161, 24] width 45 height 10
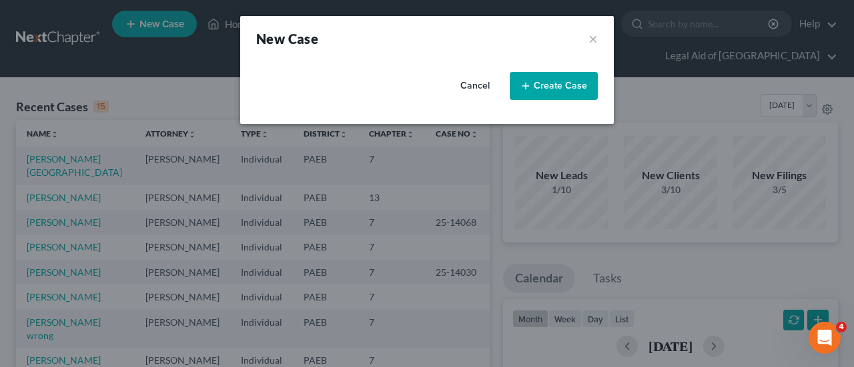
select select "67"
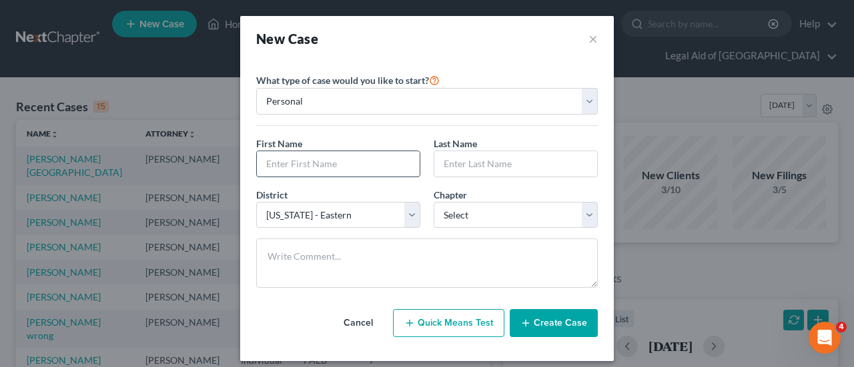
click at [281, 167] on input "text" at bounding box center [338, 163] width 163 height 25
type input "Wayne"
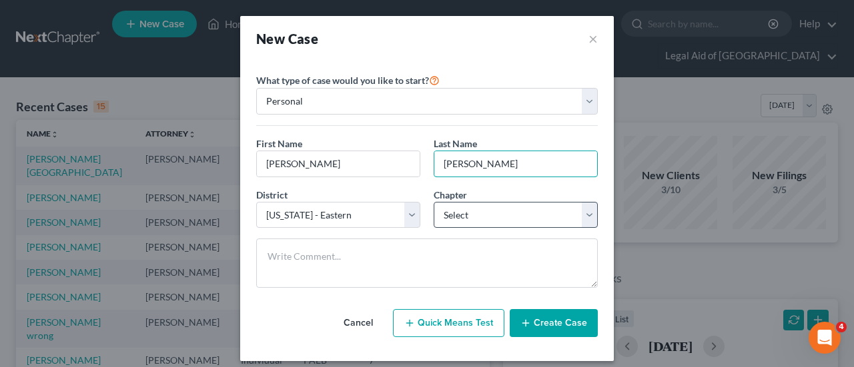
type input "Tuttle"
click at [491, 214] on select "Select 7 11 12 13" at bounding box center [516, 215] width 164 height 27
select select "0"
click at [434, 202] on select "Select 7 11 12 13" at bounding box center [516, 215] width 164 height 27
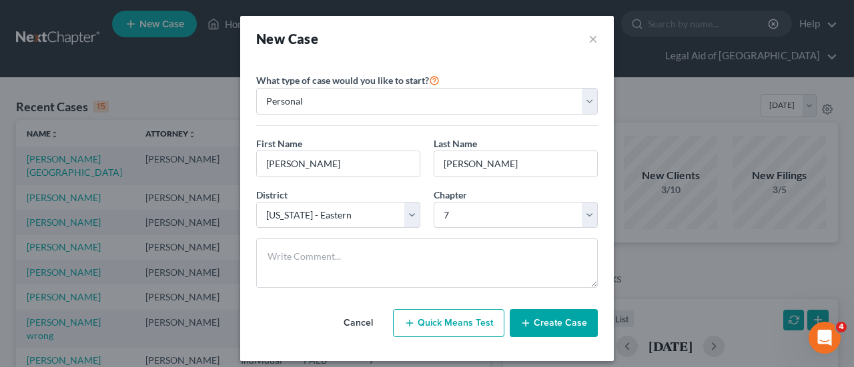
click at [560, 322] on button "Create Case" at bounding box center [554, 323] width 88 height 28
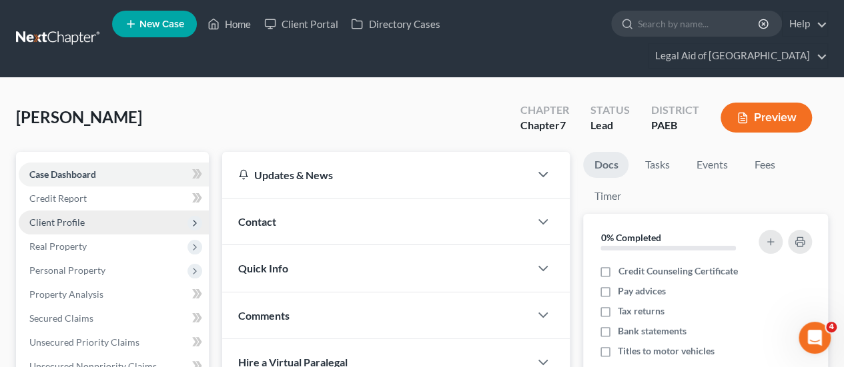
click at [71, 217] on span "Client Profile" at bounding box center [56, 222] width 55 height 11
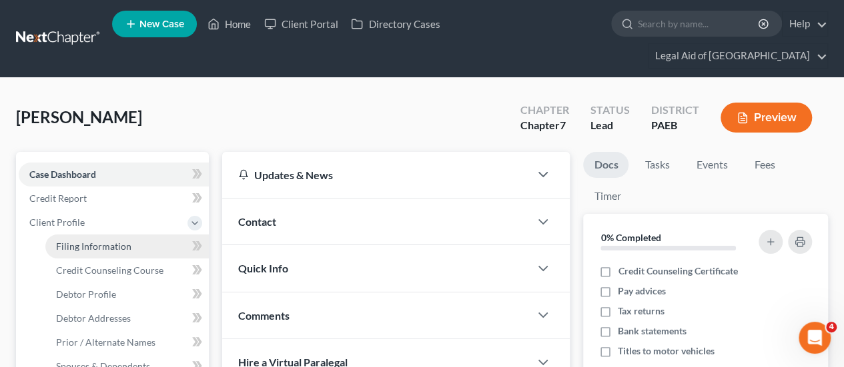
click at [88, 241] on span "Filing Information" at bounding box center [93, 246] width 75 height 11
select select "1"
select select "0"
select select "67"
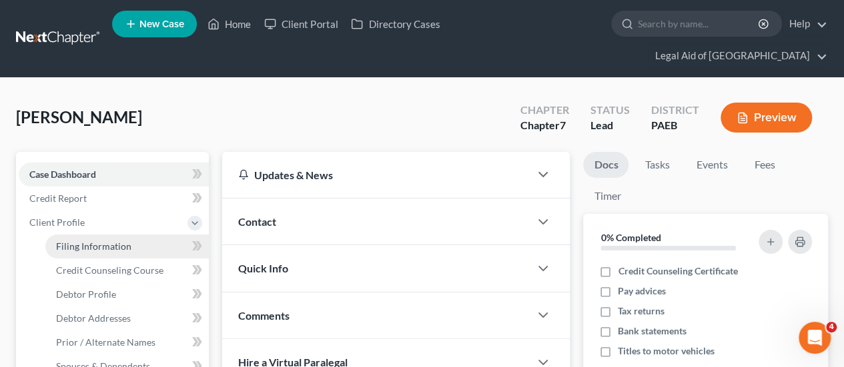
select select "39"
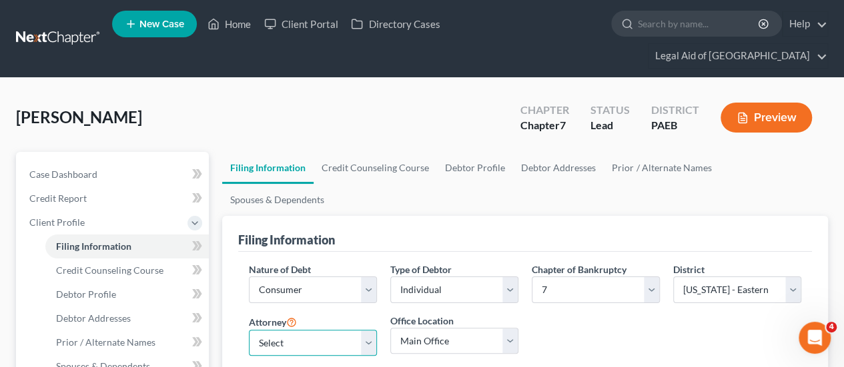
click at [370, 330] on select "Select Michael Kelley - PAEB Robert Kim - PAEB Kelly Young - PAEB Carolyn Johns…" at bounding box center [313, 343] width 128 height 27
select select "1"
click at [249, 330] on select "Select Michael Kelley - PAEB Robert Kim - PAEB Kelly Young - PAEB Carolyn Johns…" at bounding box center [313, 343] width 128 height 27
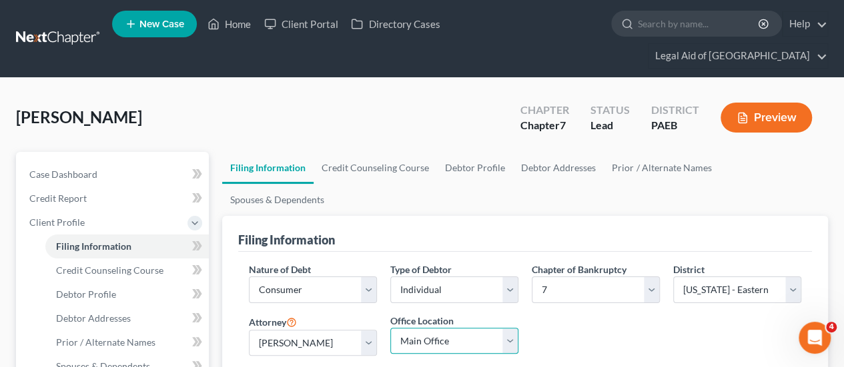
click at [504, 328] on select "Main Office Legal Aid of Southeastern PA - Bristol Legal Aid of Southeastern PA…" at bounding box center [454, 341] width 128 height 27
select select "0"
click at [390, 328] on select "Main Office Legal Aid of Southeastern PA - Bristol Legal Aid of Southeastern PA…" at bounding box center [454, 341] width 128 height 27
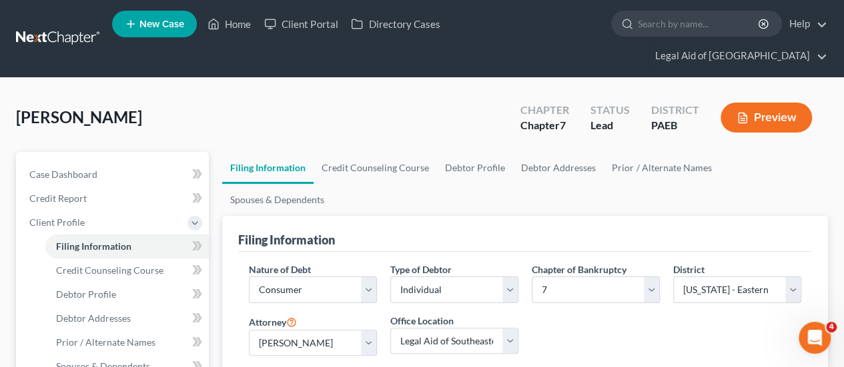
radio input "true"
radio input "false"
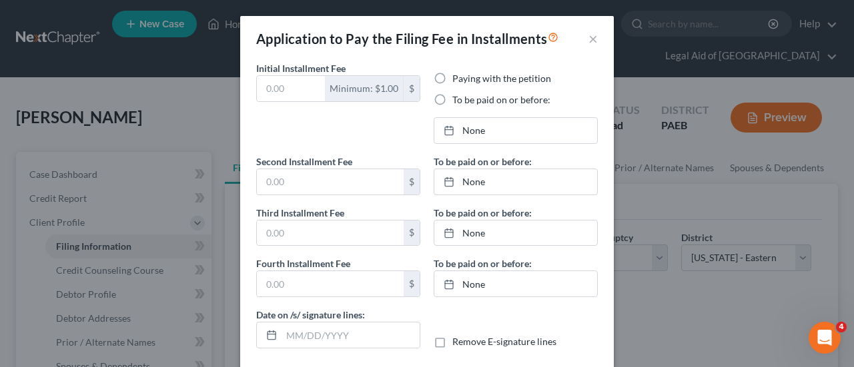
type input "0.00"
radio input "true"
type input "0.00"
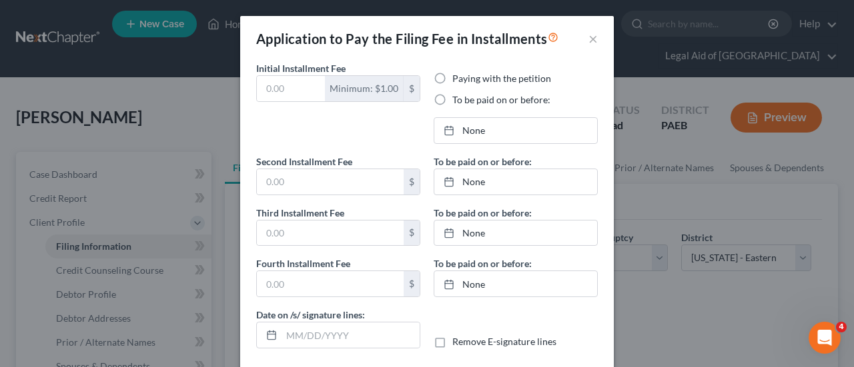
type input "10/08/2025"
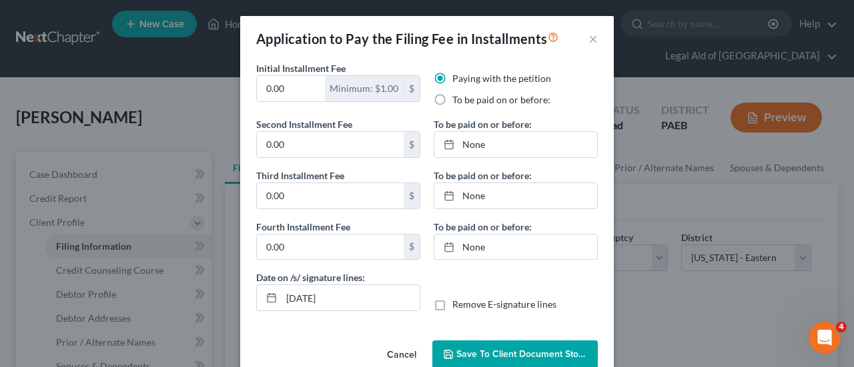
click at [452, 98] on label "To be paid on or before:" at bounding box center [501, 99] width 98 height 13
click at [458, 98] on input "To be paid on or before:" at bounding box center [462, 97] width 9 height 9
radio input "true"
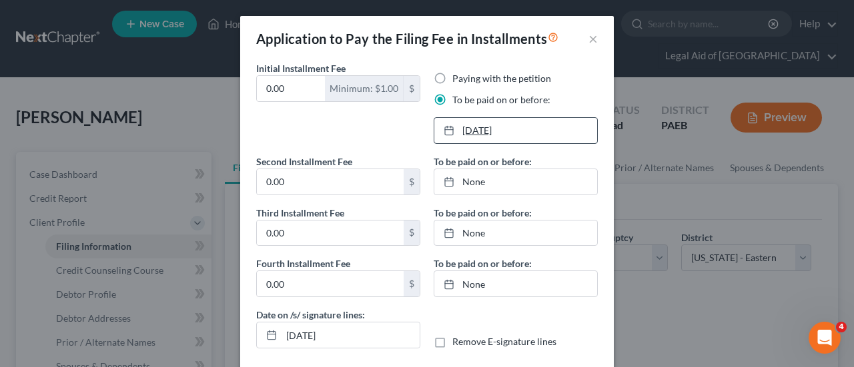
type input "10/8/2025"
click at [475, 127] on link "10/8/2025" at bounding box center [515, 130] width 163 height 25
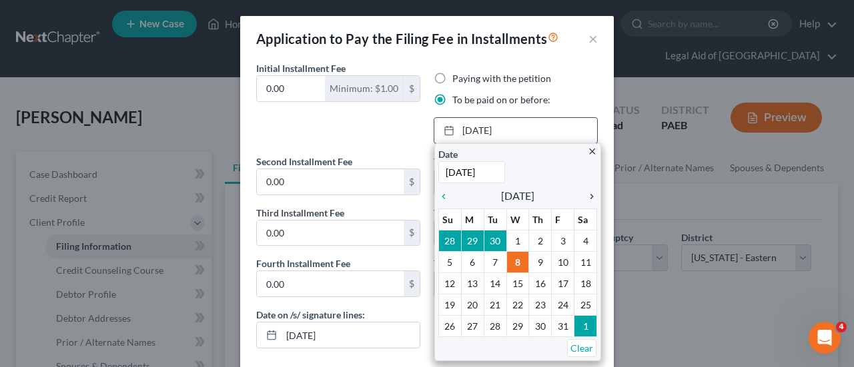
click at [587, 195] on icon "chevron_right" at bounding box center [588, 196] width 17 height 11
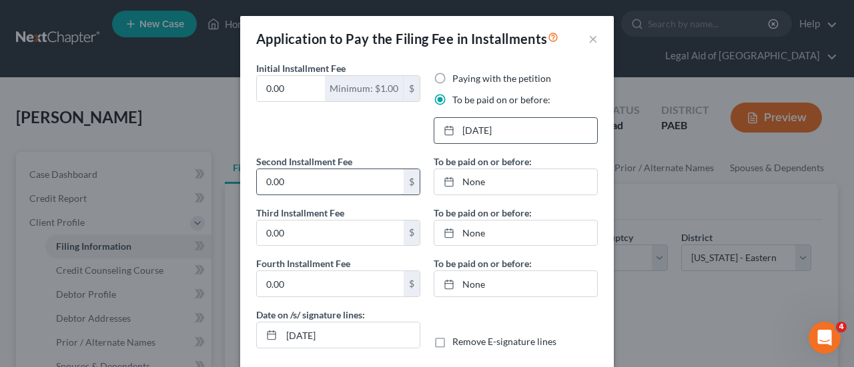
click at [293, 178] on input "0.00" at bounding box center [330, 181] width 147 height 25
type input "84.50"
type input "54.50"
type input "10/8/2025"
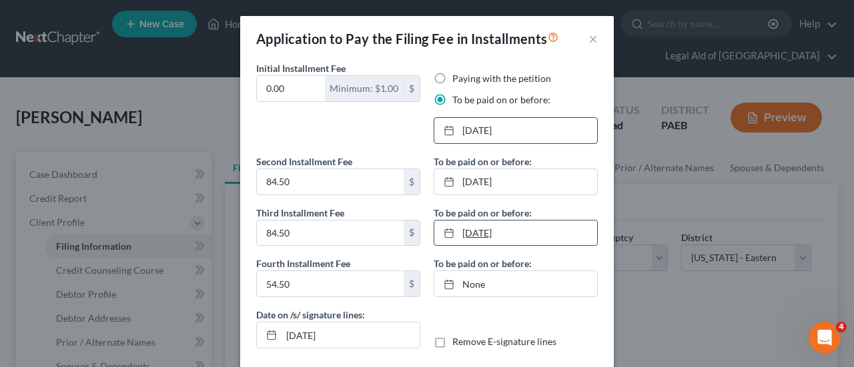
click at [494, 234] on link "10/8/2025" at bounding box center [515, 233] width 163 height 25
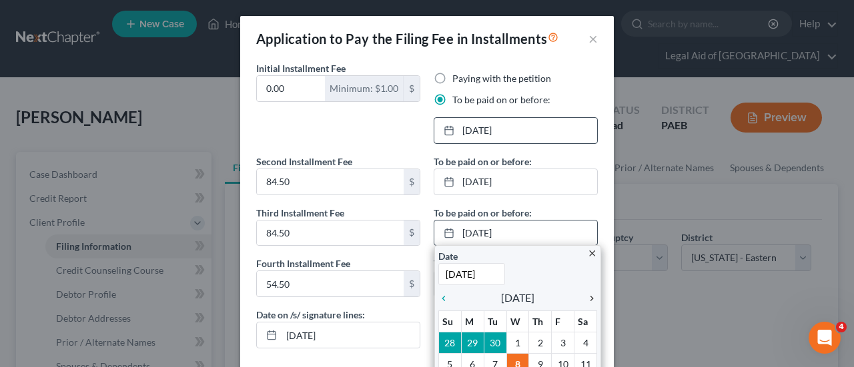
click at [585, 299] on icon "chevron_right" at bounding box center [588, 298] width 17 height 11
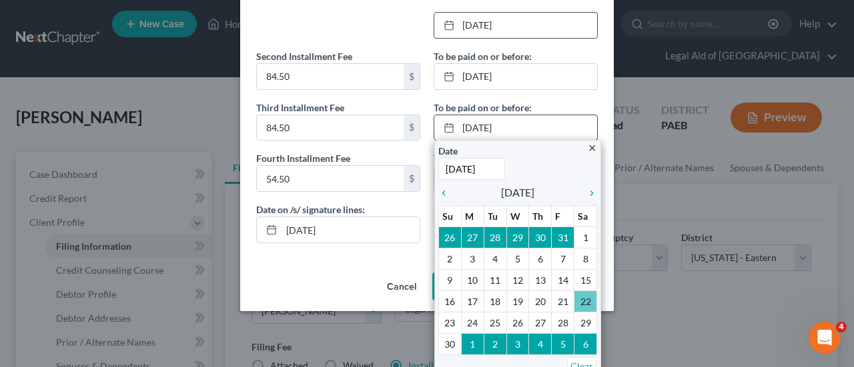
scroll to position [113, 0]
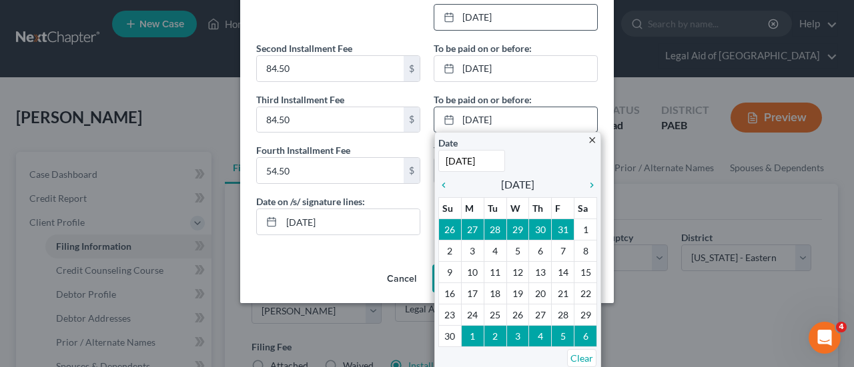
click at [583, 181] on icon "chevron_right" at bounding box center [588, 185] width 17 height 11
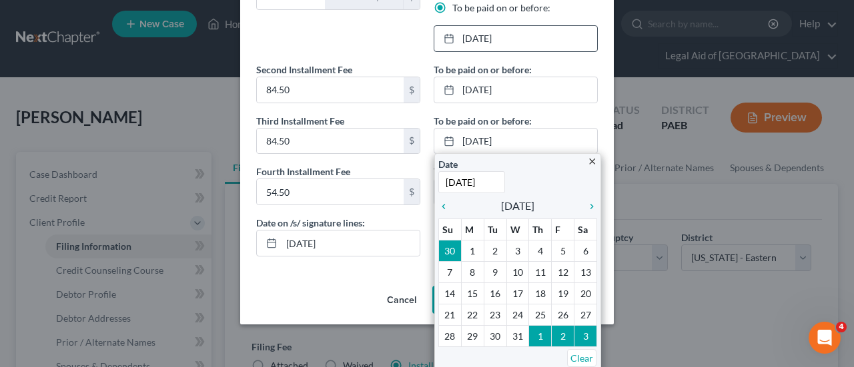
scroll to position [63, 0]
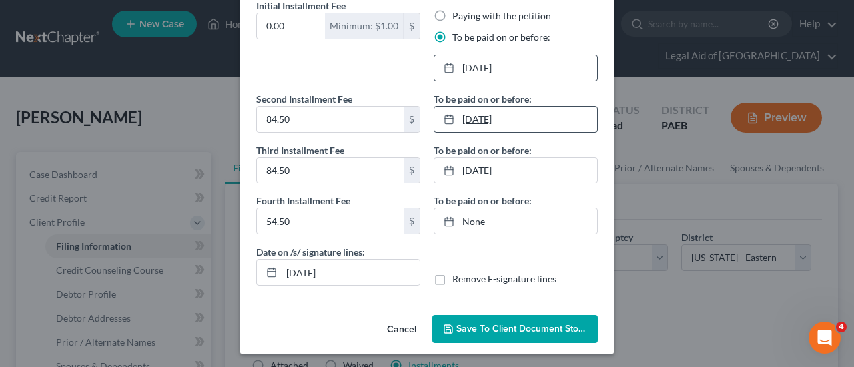
drag, startPoint x: 483, startPoint y: 173, endPoint x: 484, endPoint y: 118, distance: 54.7
click at [483, 114] on div "To be paid on or before: 10/8/2025 close Date 10/8/2025 Time 12:00 AM chevron_l…" at bounding box center [515, 168] width 177 height 153
click at [484, 118] on link "10/8/2025" at bounding box center [515, 119] width 163 height 25
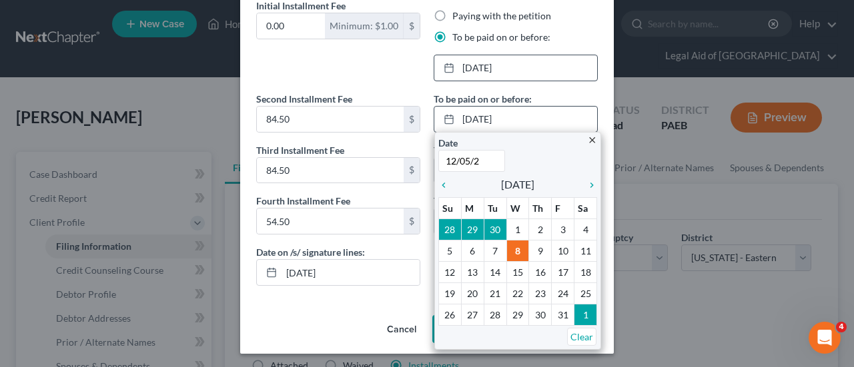
type input "12/05/25"
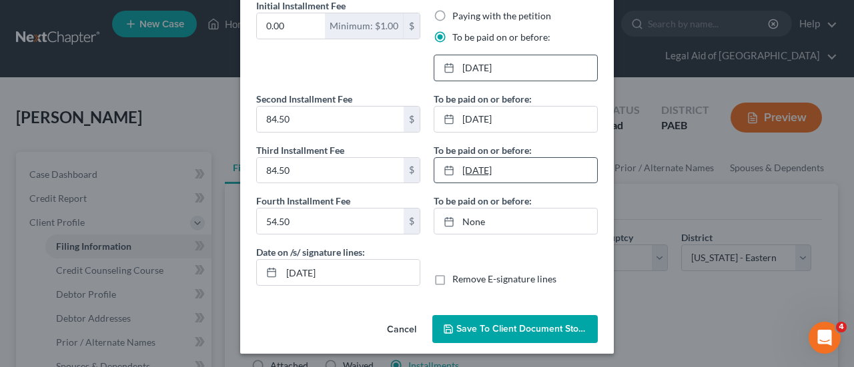
click at [498, 171] on link "12/5/2025" at bounding box center [515, 170] width 163 height 25
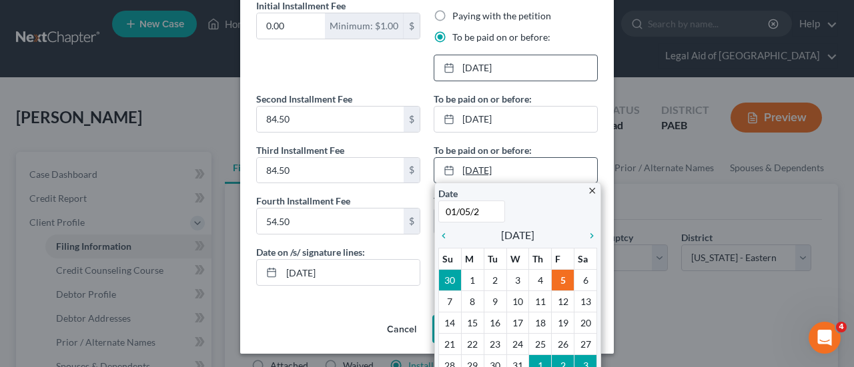
type input "01/05/26"
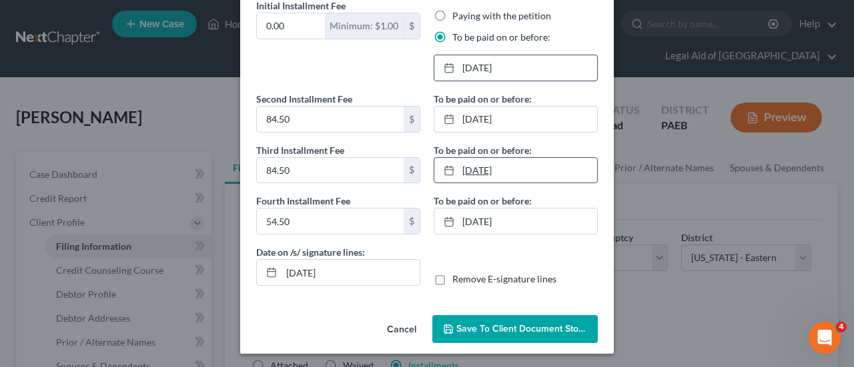
click at [471, 171] on link "1/5/2026" at bounding box center [515, 170] width 163 height 25
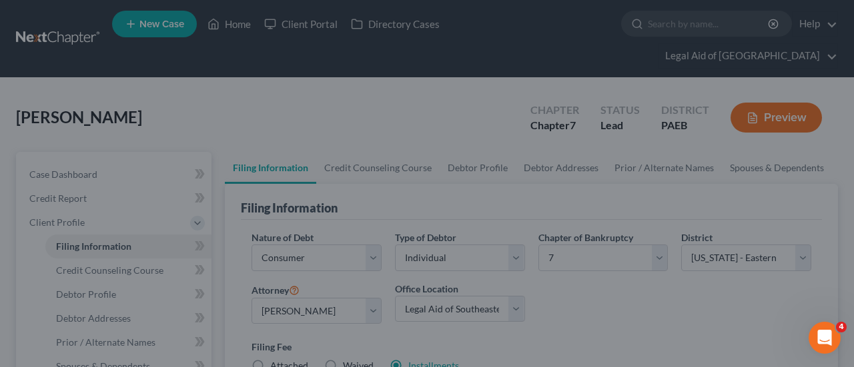
click at [671, 295] on div "Application to Pay the Filing Fee in Installments × Initial Installment Fee 0.0…" at bounding box center [427, 183] width 854 height 367
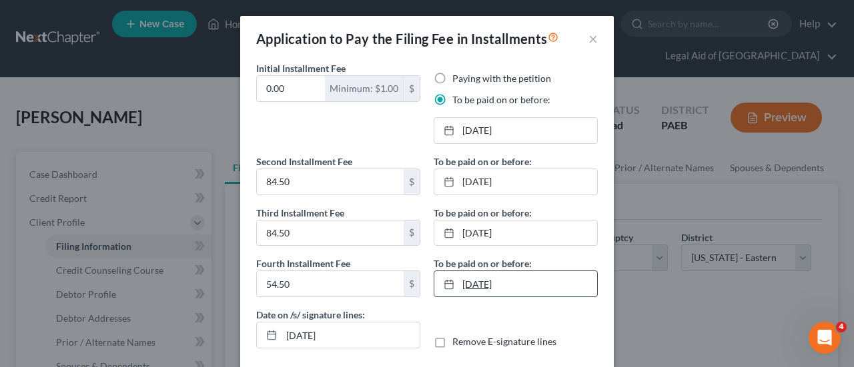
click at [481, 283] on link "10/8/2025" at bounding box center [515, 283] width 163 height 25
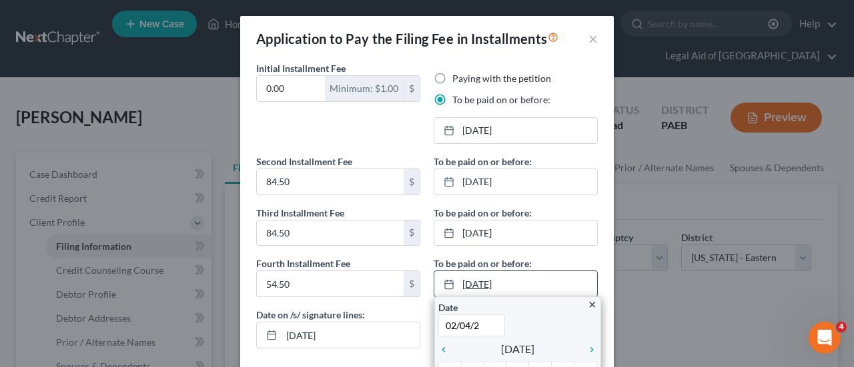
type input "02/04/26"
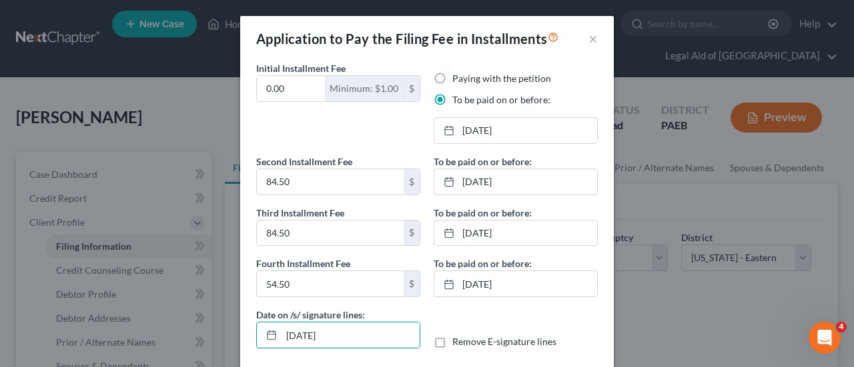
click at [452, 339] on label "Remove E-signature lines" at bounding box center [504, 341] width 104 height 13
click at [458, 339] on input "Remove E-signature lines" at bounding box center [462, 339] width 9 height 9
checkbox input "true"
drag, startPoint x: 354, startPoint y: 337, endPoint x: 194, endPoint y: 328, distance: 160.3
click at [199, 329] on div "Application to Pay the Filing Fee in Installments × Initial Installment Fee 0.0…" at bounding box center [427, 183] width 854 height 367
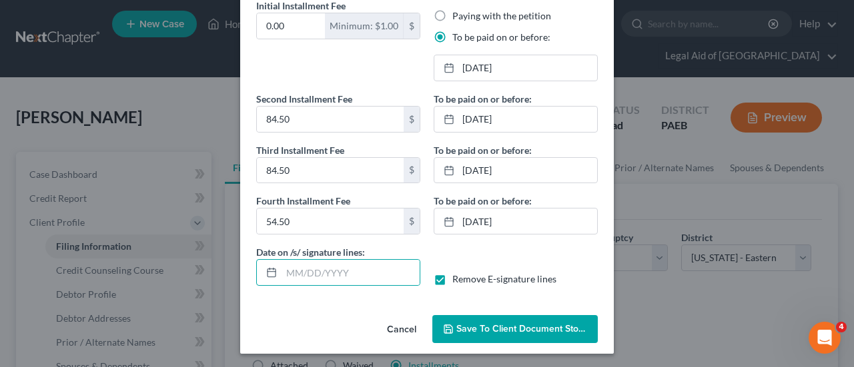
click at [521, 325] on span "Save to Client Document Storage" at bounding box center [526, 328] width 141 height 11
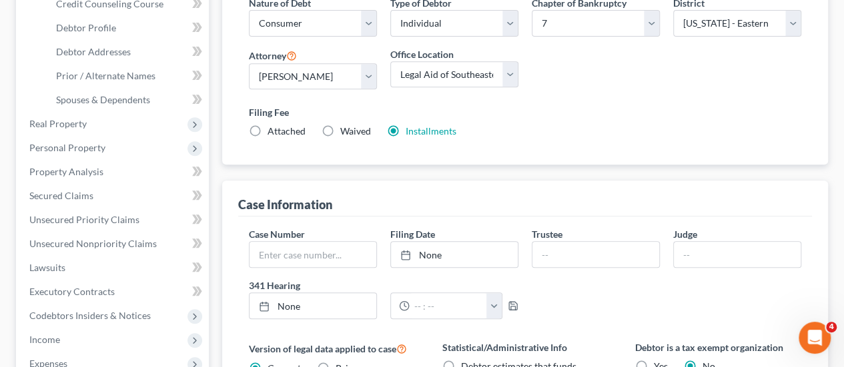
scroll to position [400, 0]
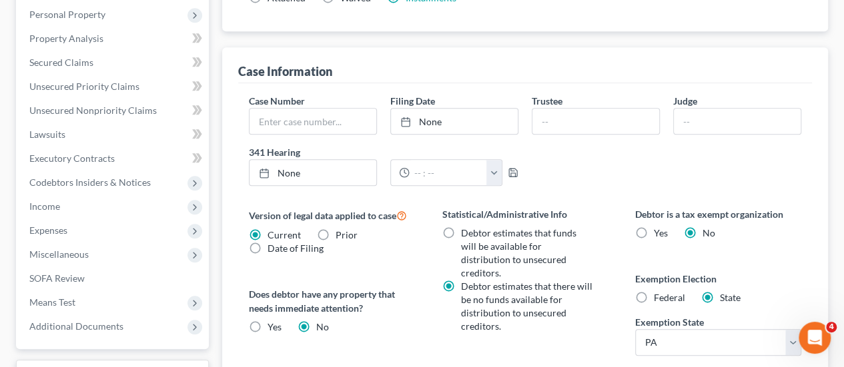
click at [654, 291] on label "Federal" at bounding box center [669, 297] width 31 height 13
click at [659, 291] on input "Federal" at bounding box center [663, 295] width 9 height 9
radio input "true"
radio input "false"
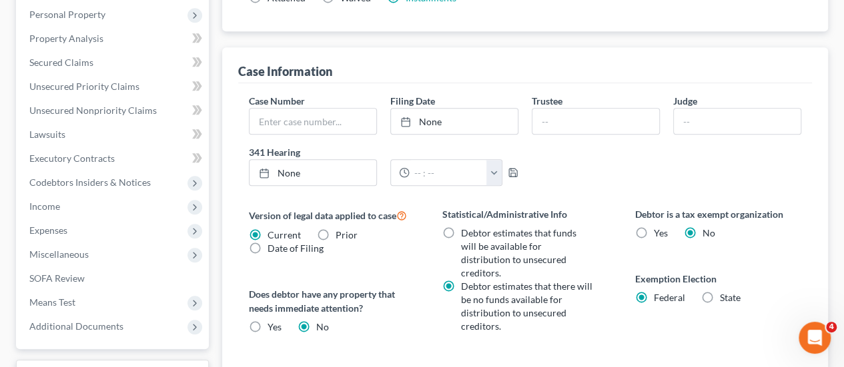
radio input "true"
radio input "false"
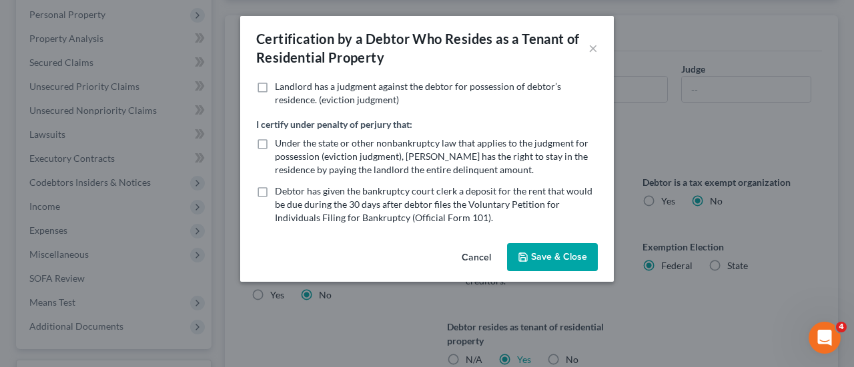
click at [559, 254] on button "Save & Close" at bounding box center [552, 257] width 91 height 28
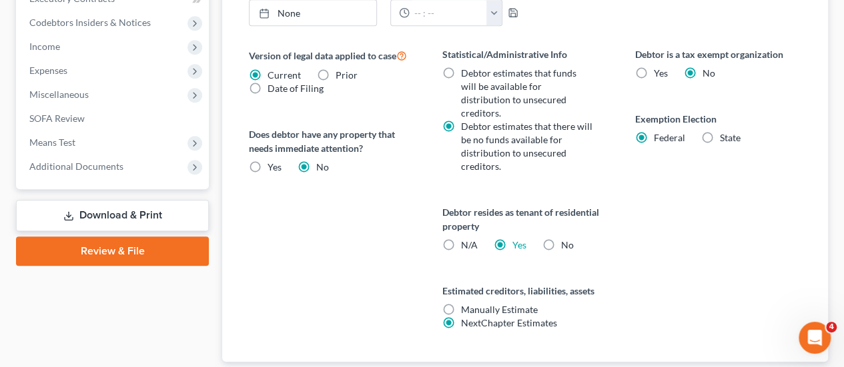
scroll to position [576, 0]
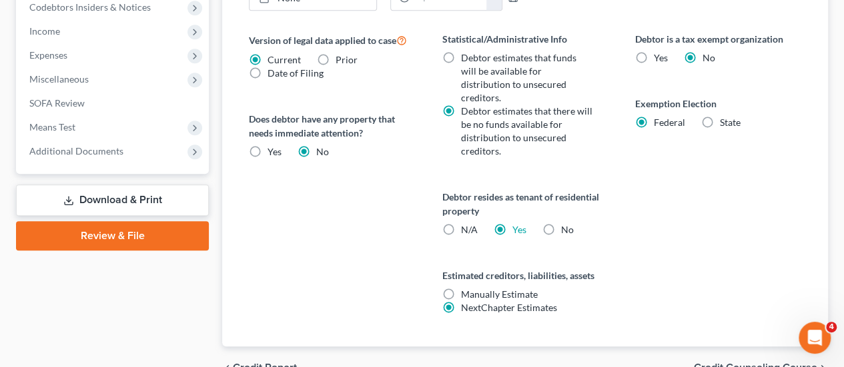
click at [750, 363] on span "Credit Counseling Course" at bounding box center [755, 368] width 123 height 11
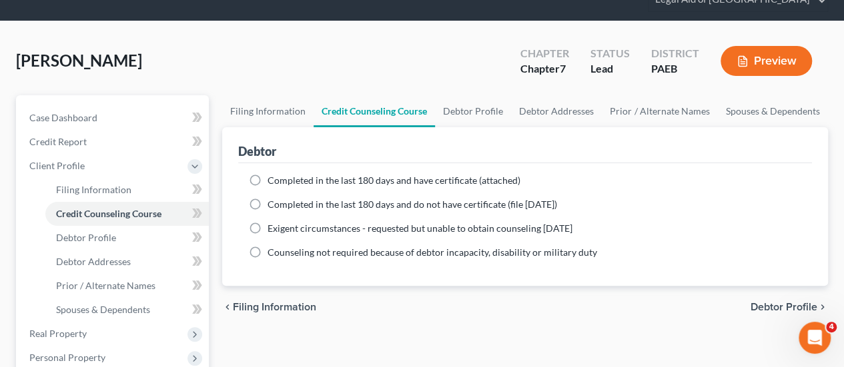
scroll to position [133, 0]
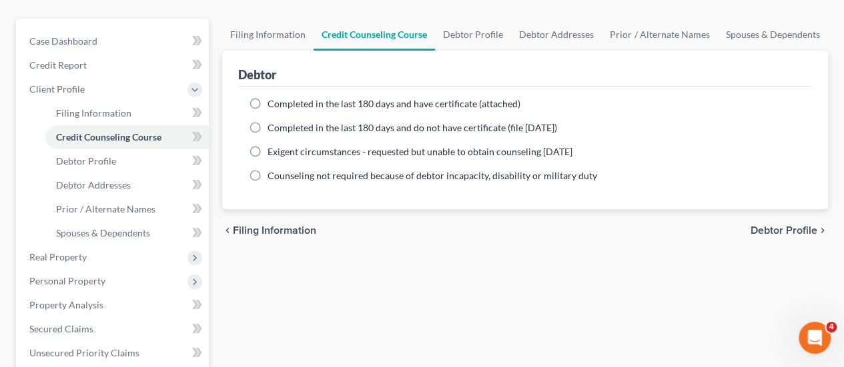
click at [786, 225] on span "Debtor Profile" at bounding box center [783, 230] width 67 height 11
select select "0"
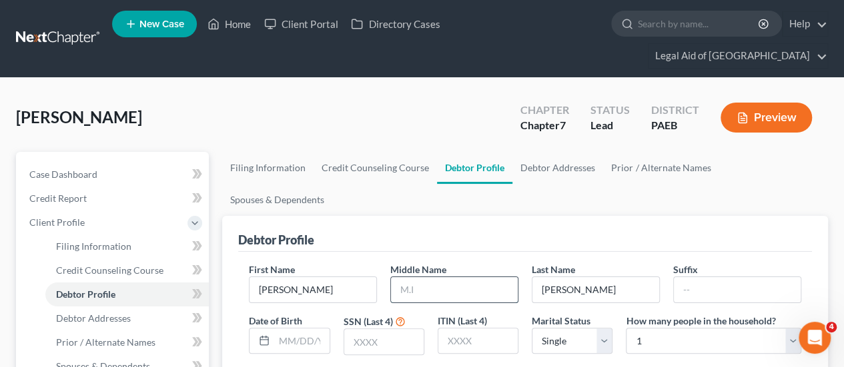
click at [438, 277] on input "text" at bounding box center [454, 289] width 127 height 25
type input "E."
click at [280, 329] on input "text" at bounding box center [301, 341] width 55 height 25
type input "09/18/1957"
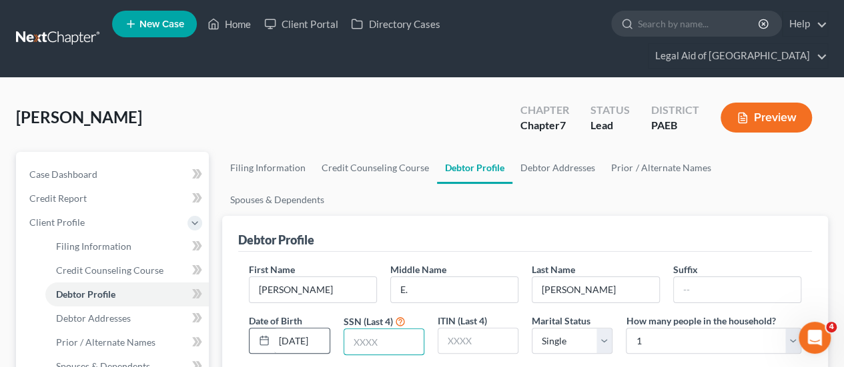
scroll to position [0, 0]
type input "5247"
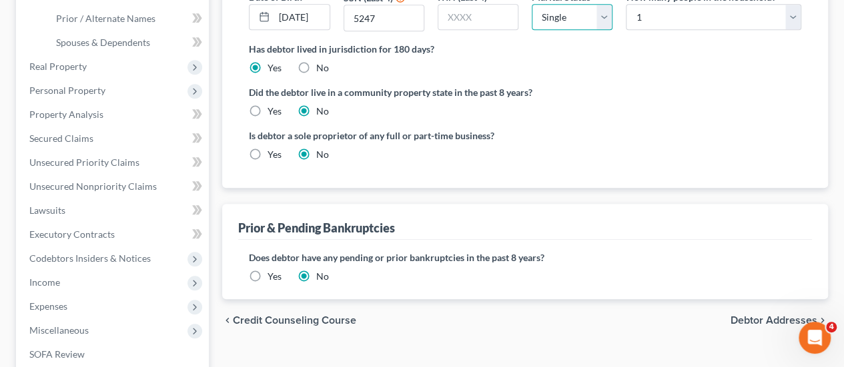
scroll to position [333, 0]
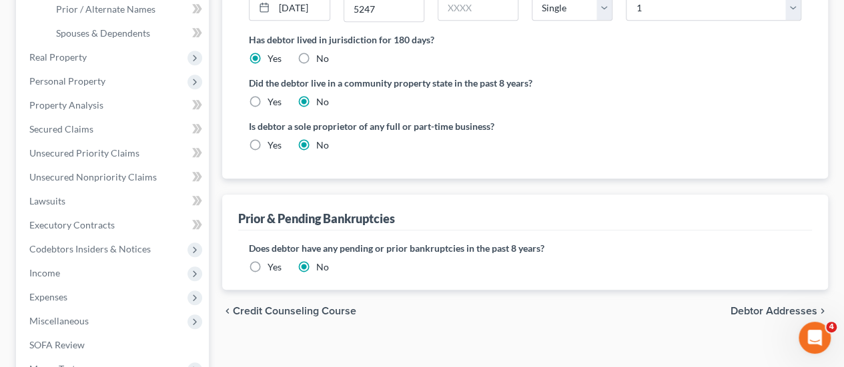
click at [772, 306] on span "Debtor Addresses" at bounding box center [773, 311] width 87 height 11
select select "0"
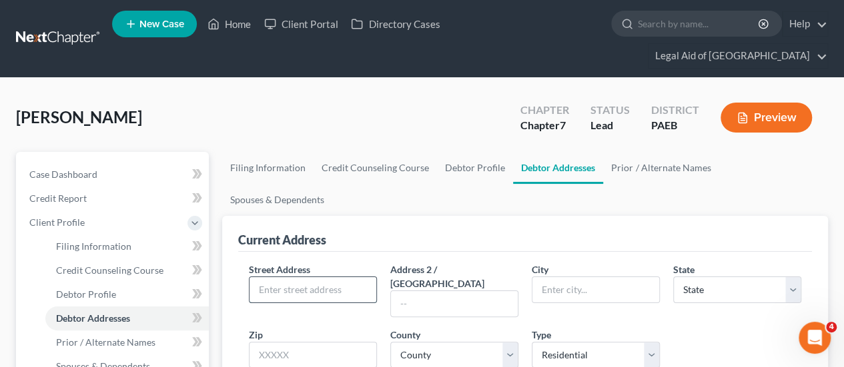
click at [303, 277] on input "text" at bounding box center [312, 289] width 127 height 25
type input "703 Hidden Forest Court"
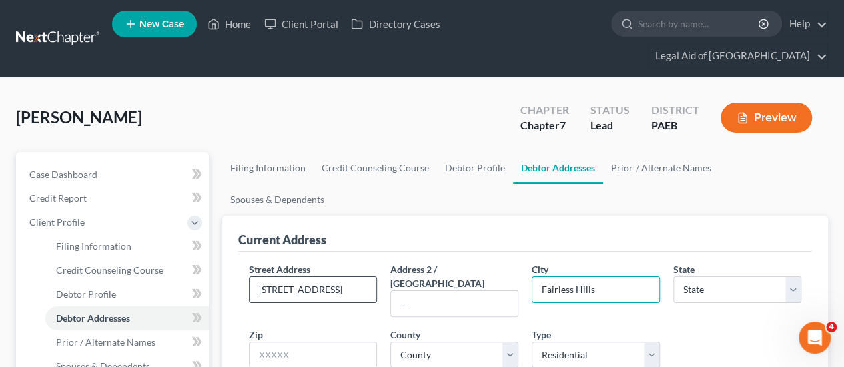
type input "Fairless Hills"
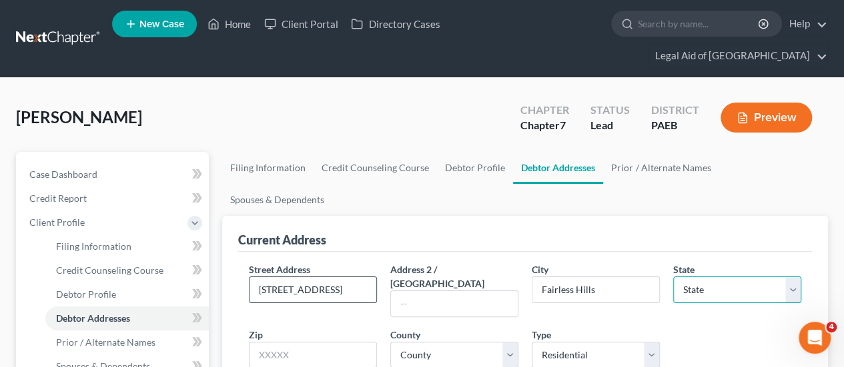
select select "39"
type input "19030"
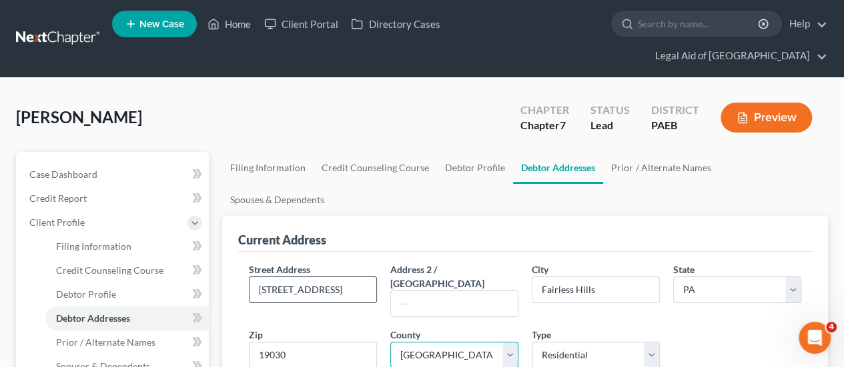
select select "8"
radio input "true"
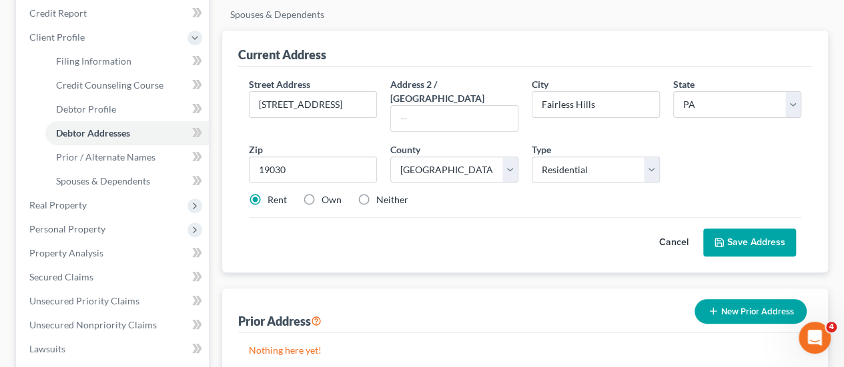
scroll to position [200, 0]
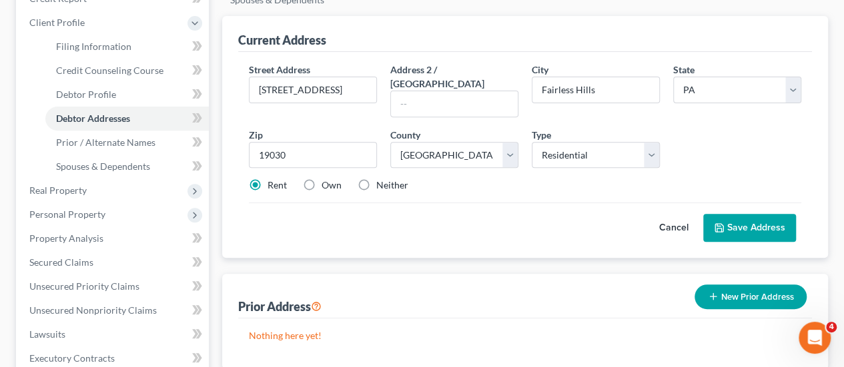
click at [748, 214] on button "Save Address" at bounding box center [749, 228] width 93 height 28
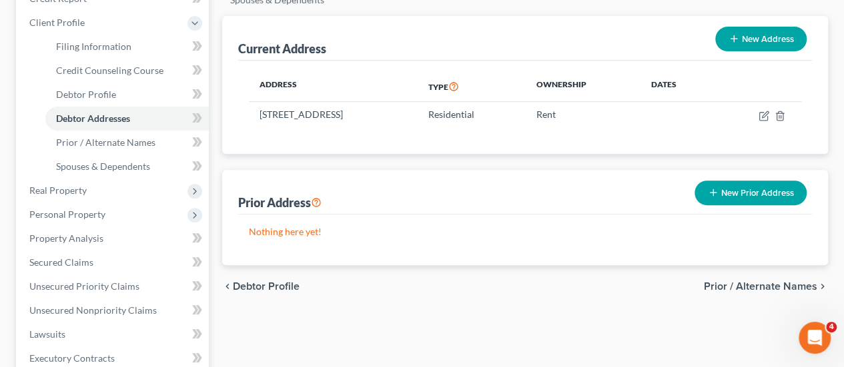
click at [790, 281] on span "Prior / Alternate Names" at bounding box center [760, 286] width 113 height 11
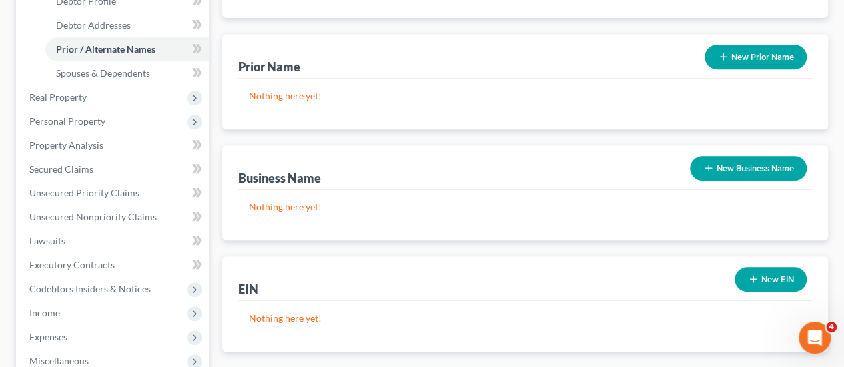
scroll to position [400, 0]
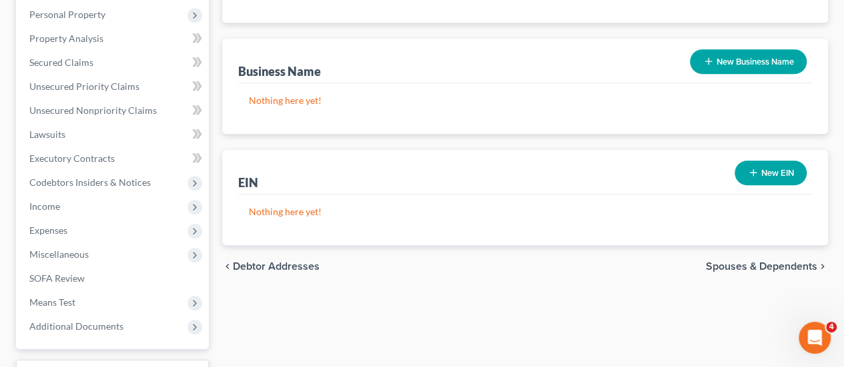
click at [781, 261] on span "Spouses & Dependents" at bounding box center [761, 266] width 111 height 11
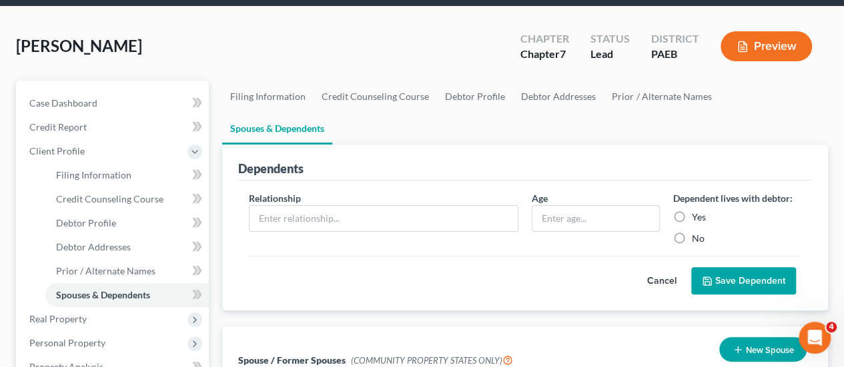
scroll to position [133, 0]
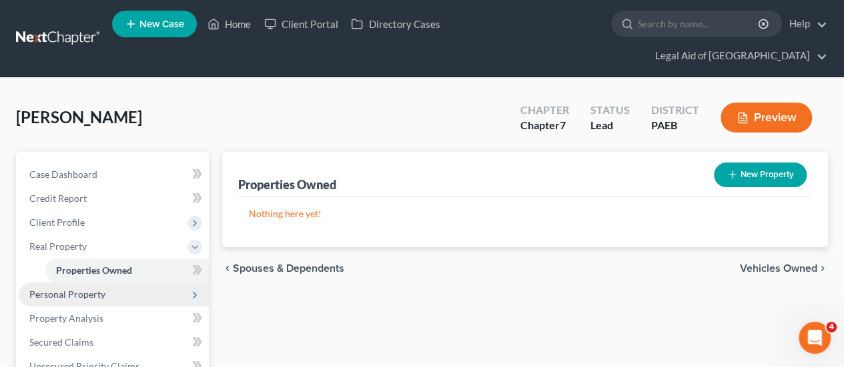
click at [88, 289] on span "Personal Property" at bounding box center [67, 294] width 76 height 11
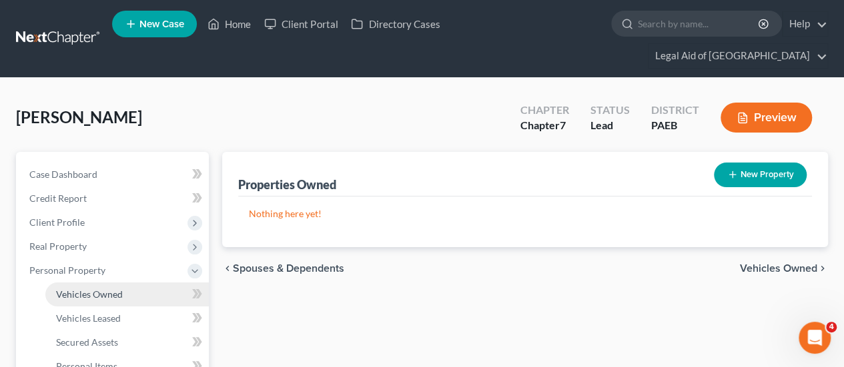
click at [117, 289] on span "Vehicles Owned" at bounding box center [89, 294] width 67 height 11
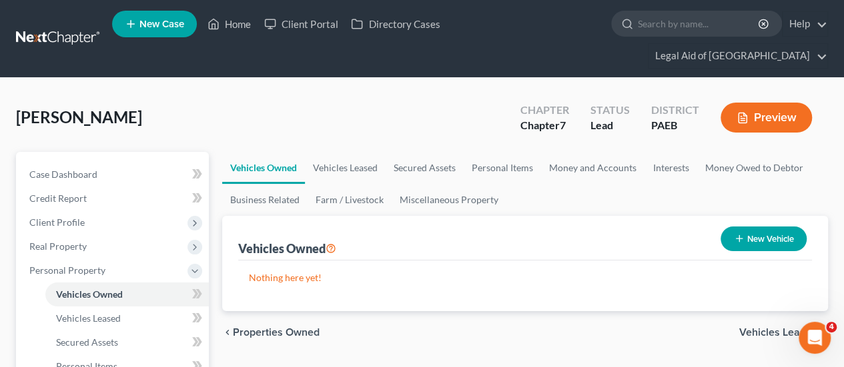
click at [766, 227] on button "New Vehicle" at bounding box center [763, 239] width 86 height 25
select select "0"
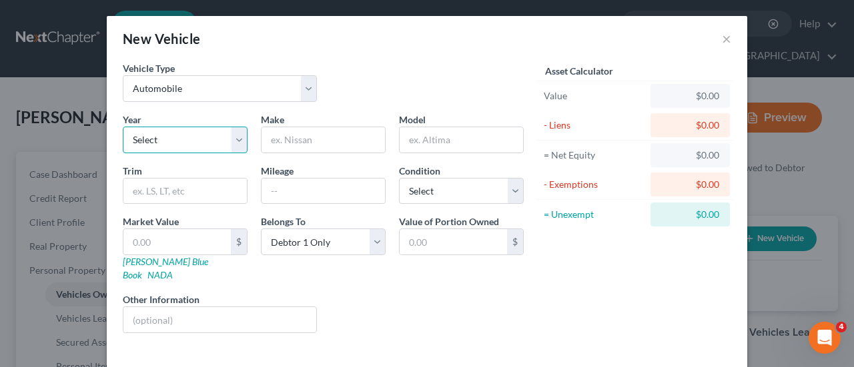
click at [148, 139] on select "Select 2026 2025 2024 2023 2022 2021 2020 2019 2018 2017 2016 2015 2014 2013 20…" at bounding box center [185, 140] width 125 height 27
select select "5"
click at [123, 127] on select "Select 2026 2025 2024 2023 2022 2021 2020 2019 2018 2017 2016 2015 2014 2013 20…" at bounding box center [185, 140] width 125 height 27
click at [305, 135] on input "text" at bounding box center [322, 139] width 123 height 25
type input "Ford"
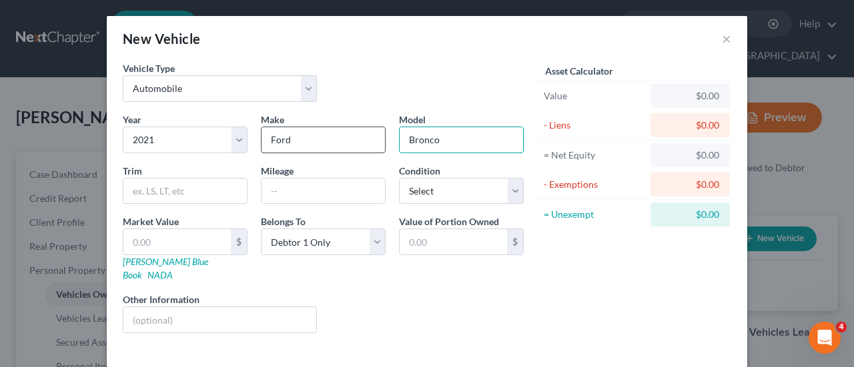
type input "Bronco"
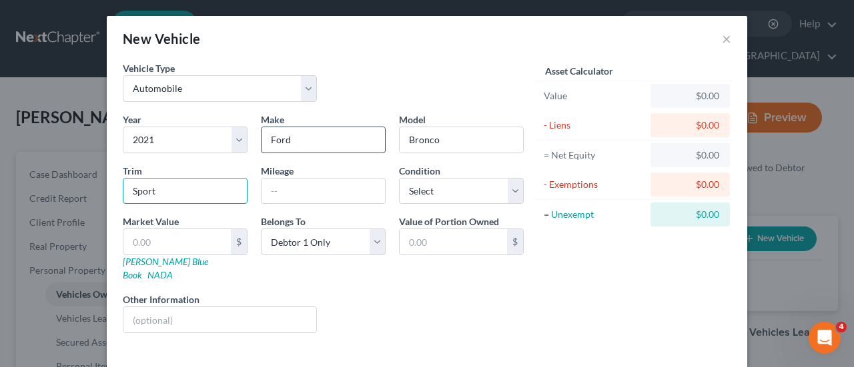
type input "Sport"
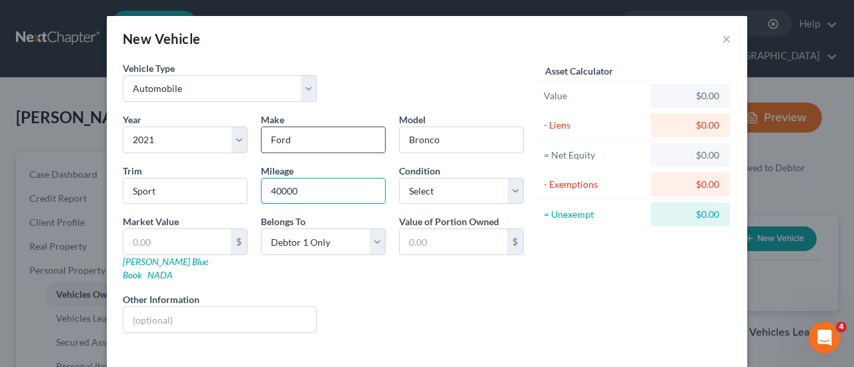
type input "40000"
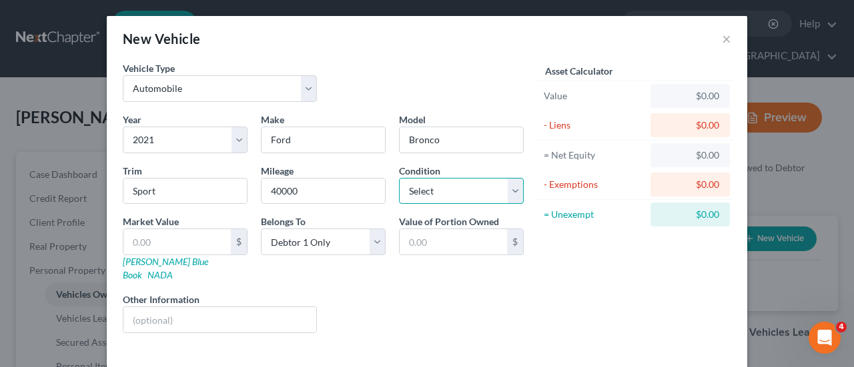
click at [511, 197] on select "Select Excellent Very Good Good Fair Poor" at bounding box center [461, 191] width 125 height 27
select select "1"
click at [399, 178] on select "Select Excellent Very Good Good Fair Poor" at bounding box center [461, 191] width 125 height 27
click at [141, 261] on link "Kelly Blue Book" at bounding box center [165, 268] width 85 height 25
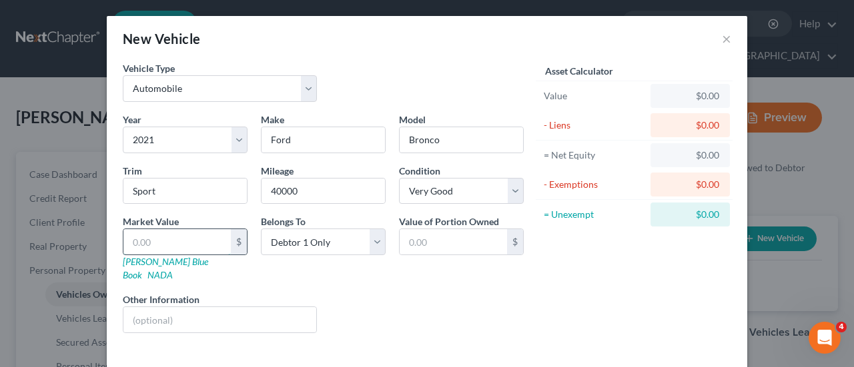
click at [152, 239] on input "text" at bounding box center [176, 241] width 107 height 25
type input "1"
type input "1.00"
type input "19"
type input "19.00"
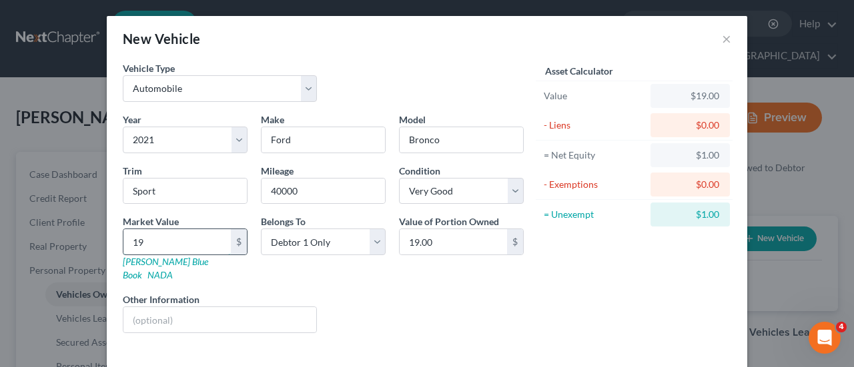
type input "190"
type input "190.00"
type input "1908"
type input "1,908.00"
type input "1,9085"
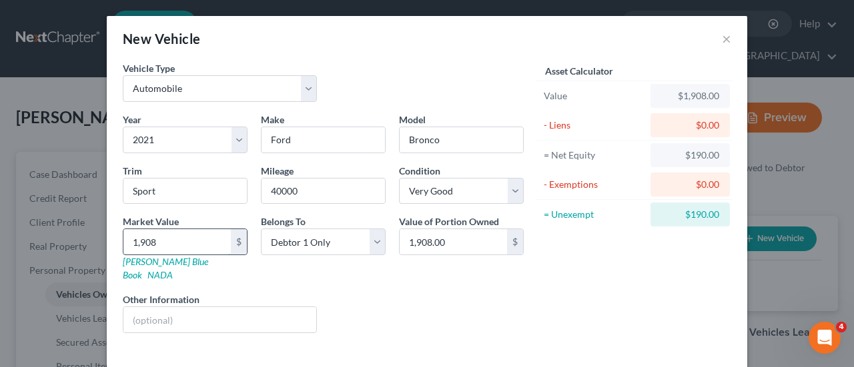
type input "19,085.00"
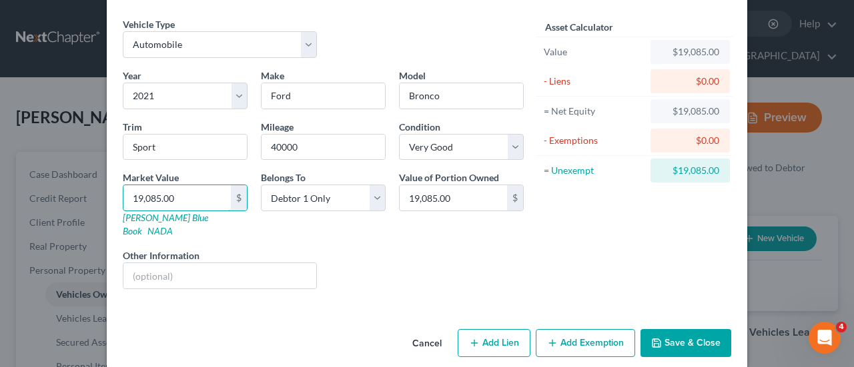
type input "19,085.00"
click at [498, 329] on button "Add Lien" at bounding box center [494, 343] width 73 height 28
select select "0"
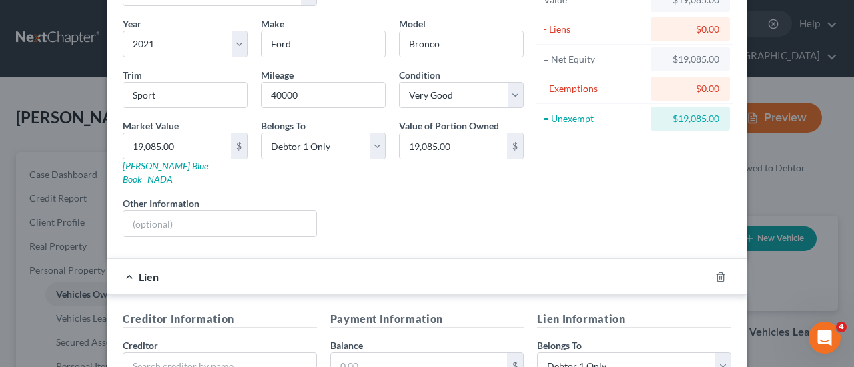
scroll to position [244, 0]
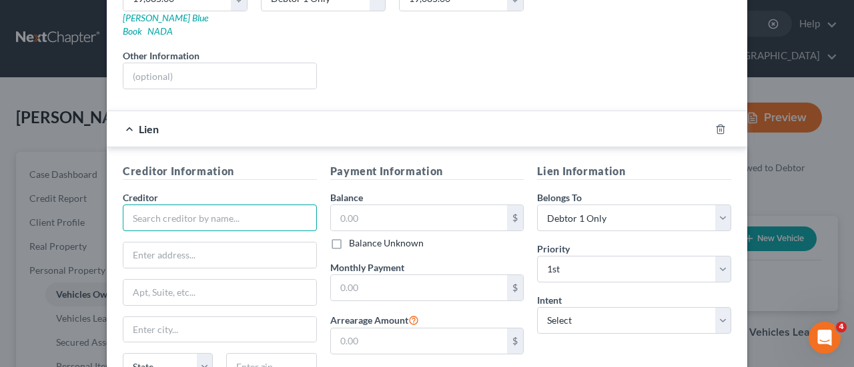
click at [172, 205] on input "text" at bounding box center [220, 218] width 194 height 27
type input "Wells Fargo Auto"
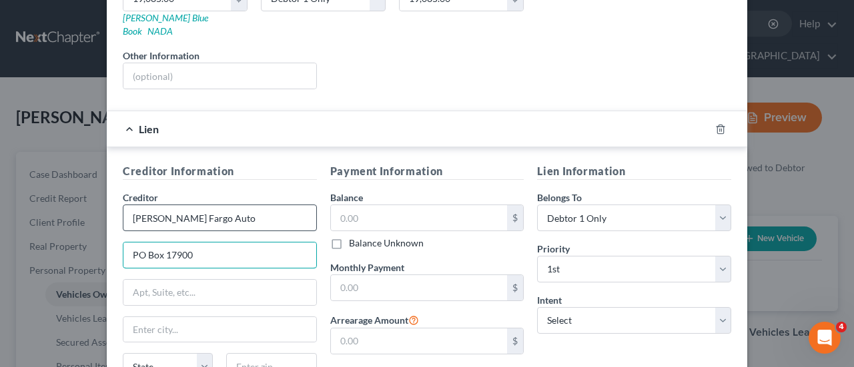
type input "PO Box 17900"
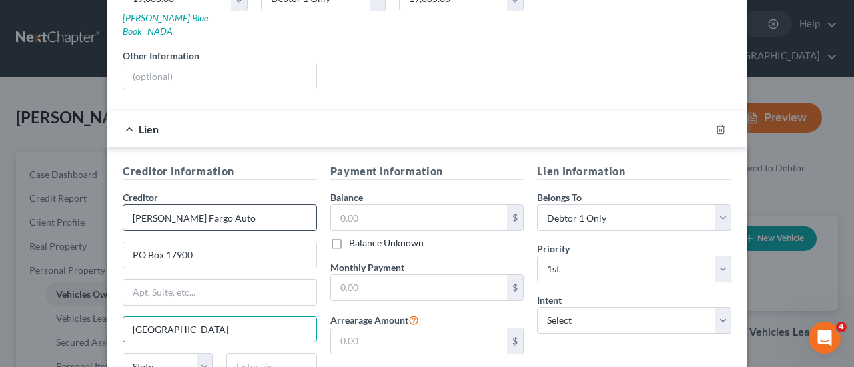
type input "Denver"
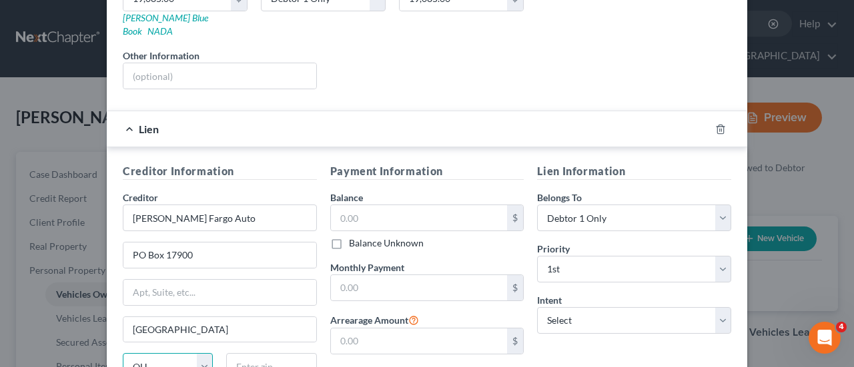
click at [205, 353] on select "State AL AK AR AZ CA CO CT DE DC FL GA GU HI ID IL IN IA KS KY LA ME MD MA MI M…" at bounding box center [168, 366] width 90 height 27
select select "5"
click at [123, 353] on select "State AL AK AR AZ CA CO CT DE DC FL GA GU HI ID IL IN IA KS KY LA ME MD MA MI M…" at bounding box center [168, 366] width 90 height 27
click at [248, 353] on input "text" at bounding box center [271, 366] width 90 height 27
type input "802174"
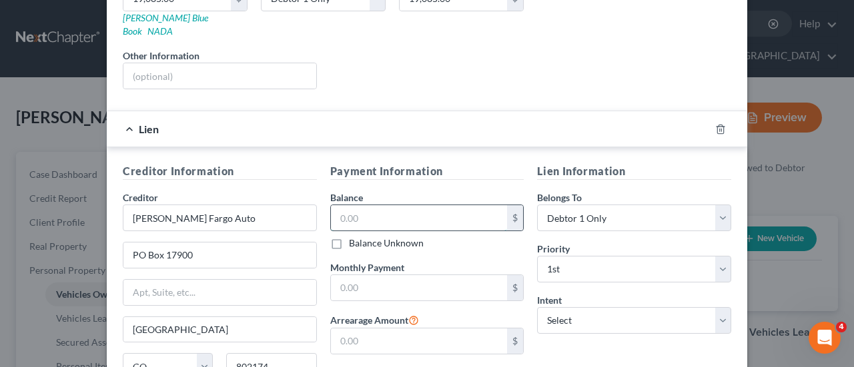
click at [375, 207] on input "text" at bounding box center [419, 217] width 177 height 25
type input "9,663."
click at [392, 275] on input "text" at bounding box center [419, 287] width 177 height 25
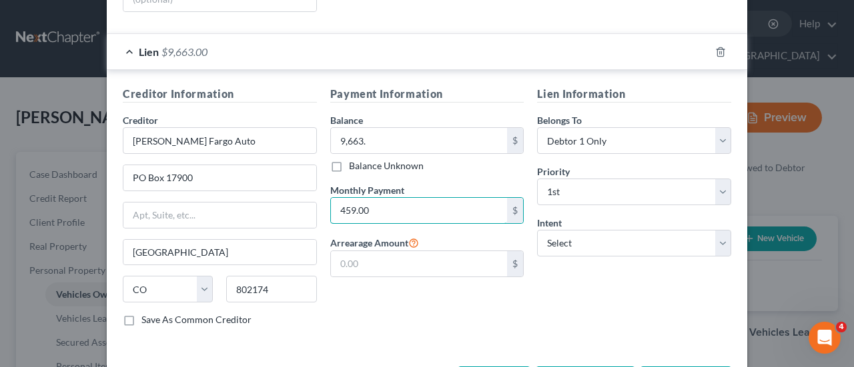
scroll to position [356, 0]
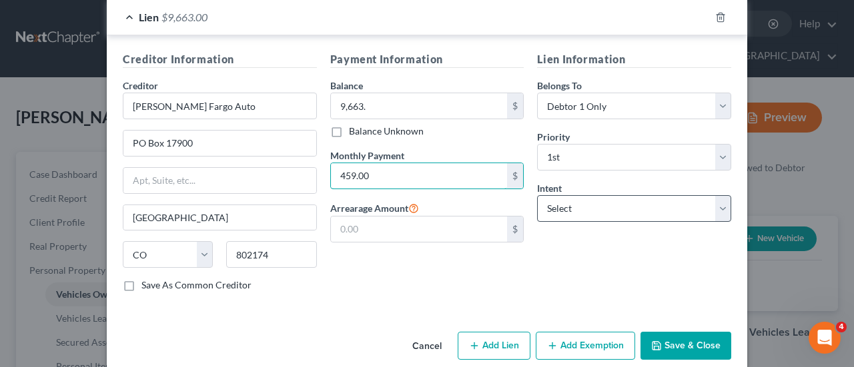
type input "459.00"
click at [719, 195] on select "Select Surrender Redeem Reaffirm Avoid Other" at bounding box center [634, 208] width 194 height 27
select select "2"
click at [537, 195] on select "Select Surrender Redeem Reaffirm Avoid Other" at bounding box center [634, 208] width 194 height 27
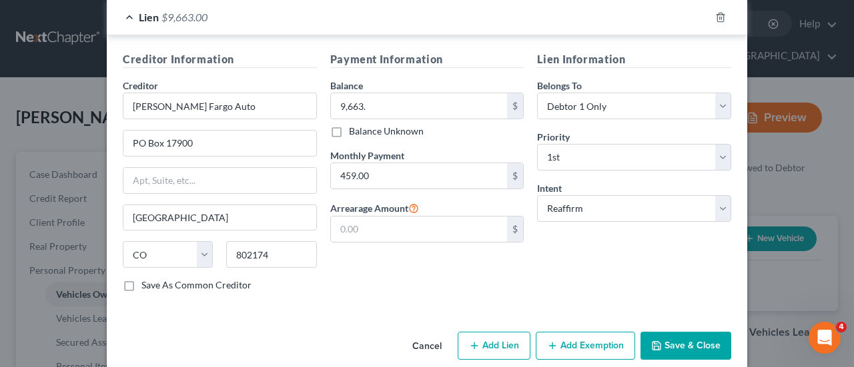
click at [592, 332] on button "Add Exemption" at bounding box center [585, 346] width 99 height 28
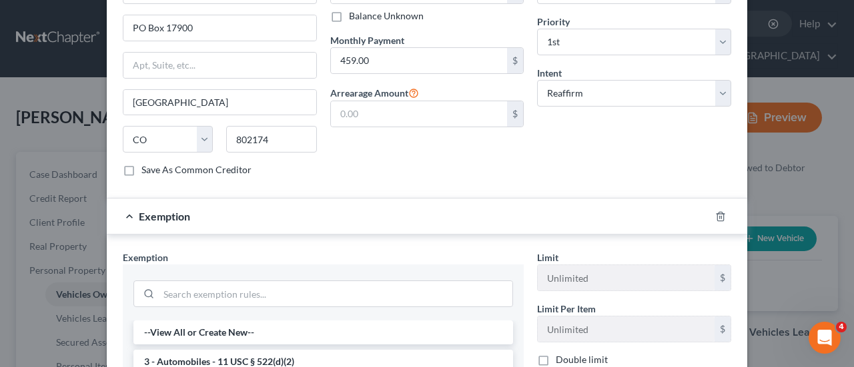
scroll to position [556, 0]
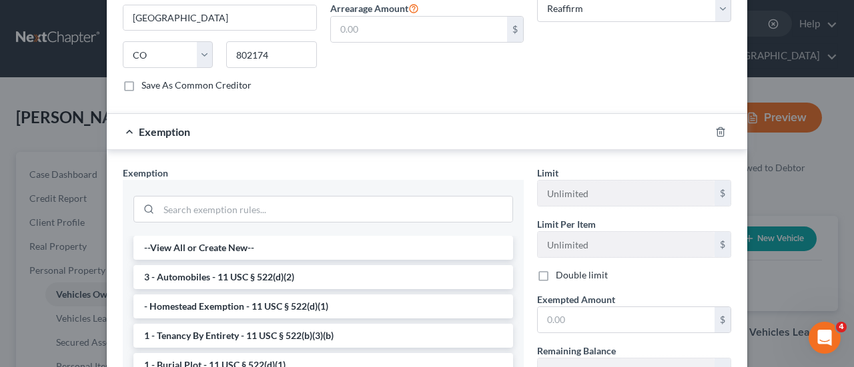
click at [265, 265] on li "3 - Automobiles - 11 USC § 522(d)(2)" at bounding box center [322, 277] width 379 height 24
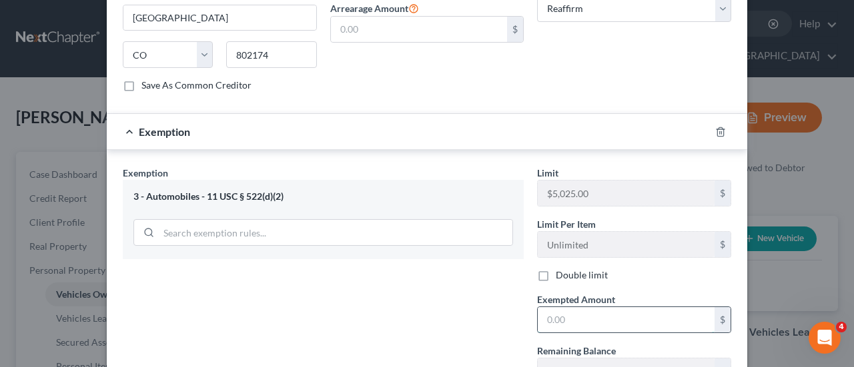
click at [598, 307] on input "text" at bounding box center [626, 319] width 177 height 25
type input "5,025.00"
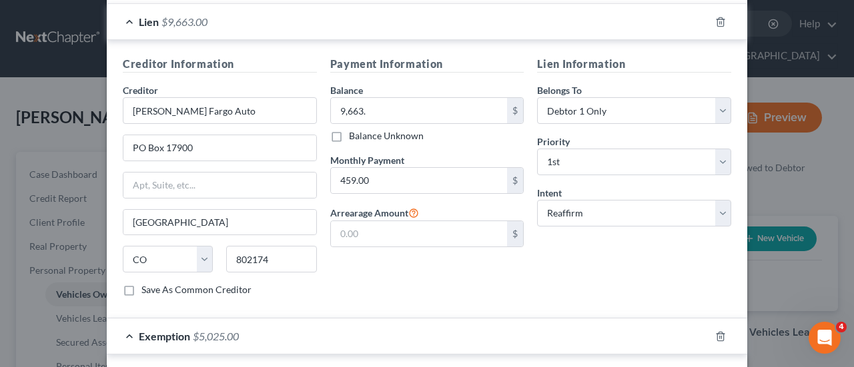
scroll to position [381, 0]
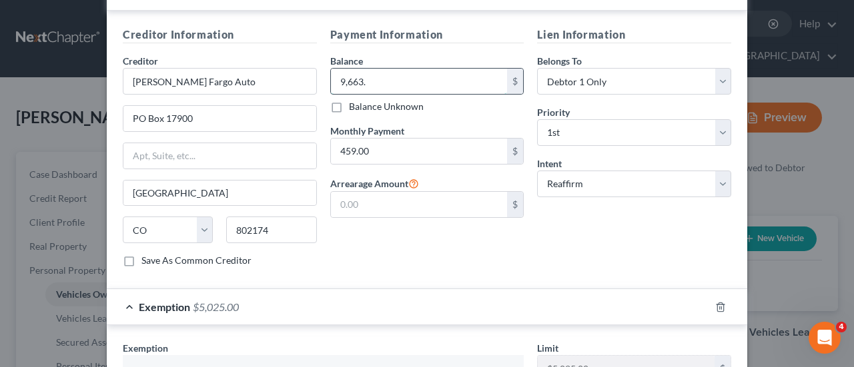
click at [376, 69] on input "9,663." at bounding box center [419, 81] width 177 height 25
click at [372, 69] on input "9,663." at bounding box center [419, 81] width 177 height 25
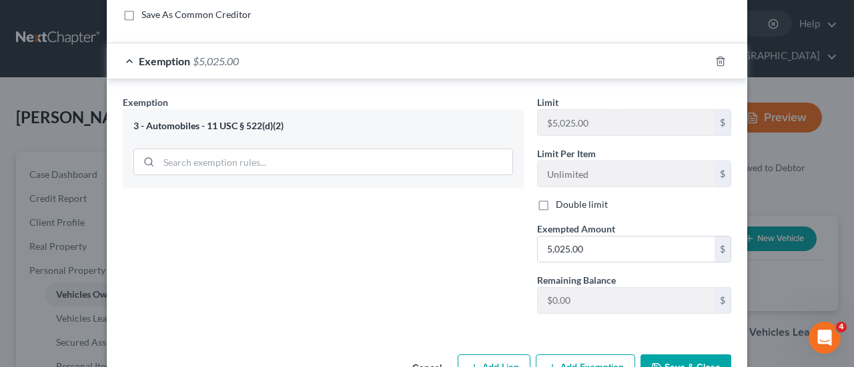
scroll to position [648, 0]
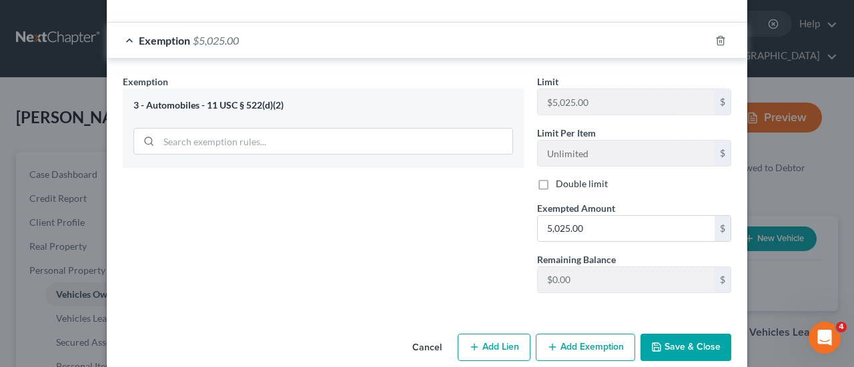
type input "9,663.00"
click at [572, 334] on button "Add Exemption" at bounding box center [585, 348] width 99 height 28
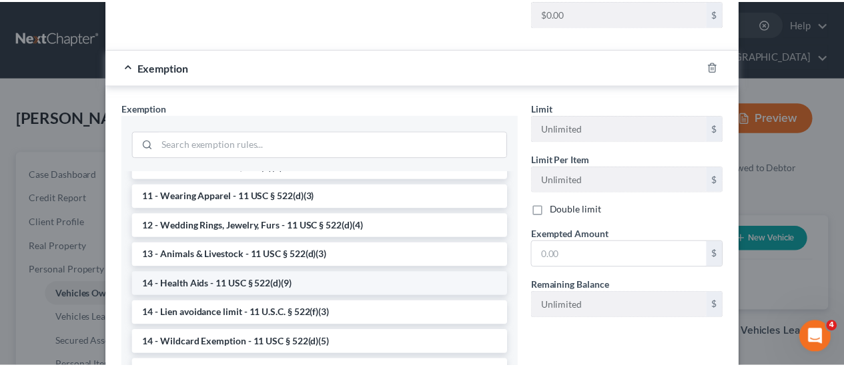
scroll to position [200, 0]
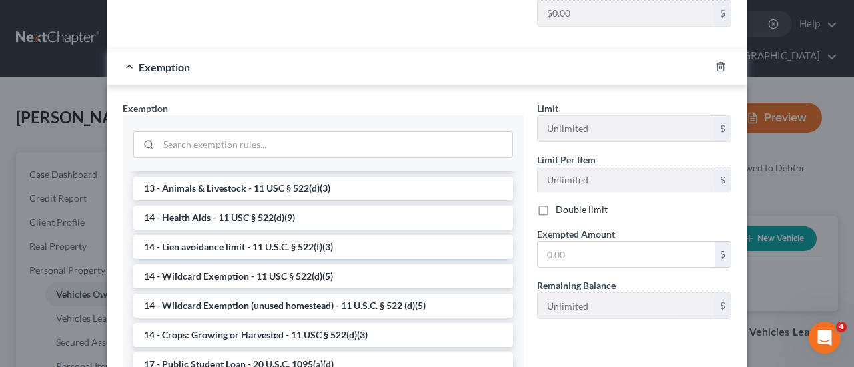
click at [245, 294] on li "14 - Wildcard Exemption (unused homestead) - 11 U.S.C. § 522 (d)(5)" at bounding box center [322, 306] width 379 height 24
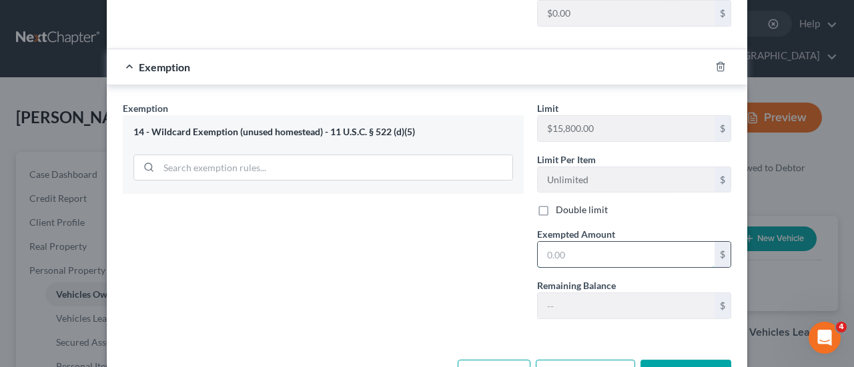
click at [564, 242] on input "text" at bounding box center [626, 254] width 177 height 25
type input "4,397.00"
click at [693, 360] on button "Save & Close" at bounding box center [685, 374] width 91 height 28
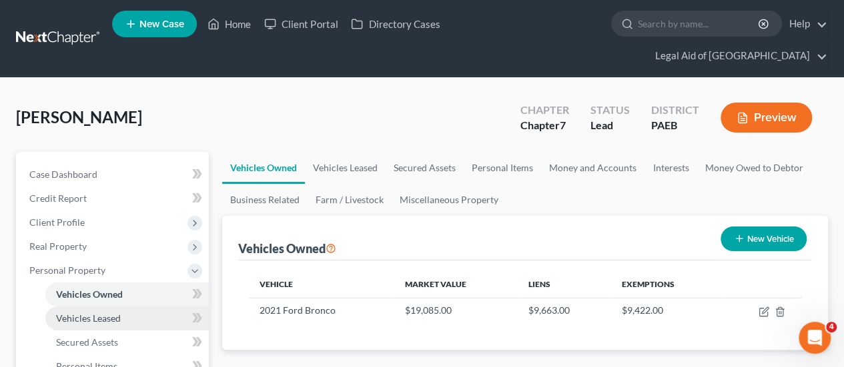
scroll to position [67, 0]
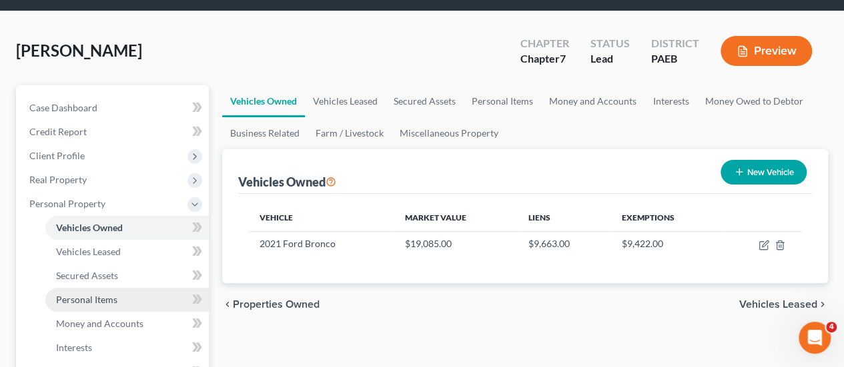
click at [87, 294] on span "Personal Items" at bounding box center [86, 299] width 61 height 11
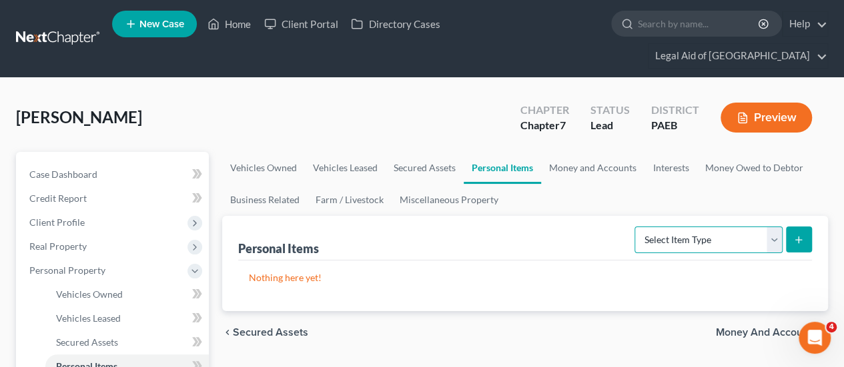
click at [772, 227] on select "Select Item Type Clothing Collectibles Of Value Electronics Firearms Household …" at bounding box center [708, 240] width 148 height 27
select select "household_goods"
click at [636, 227] on select "Select Item Type Clothing Collectibles Of Value Electronics Firearms Household …" at bounding box center [708, 240] width 148 height 27
click at [800, 235] on icon "submit" at bounding box center [798, 240] width 11 height 11
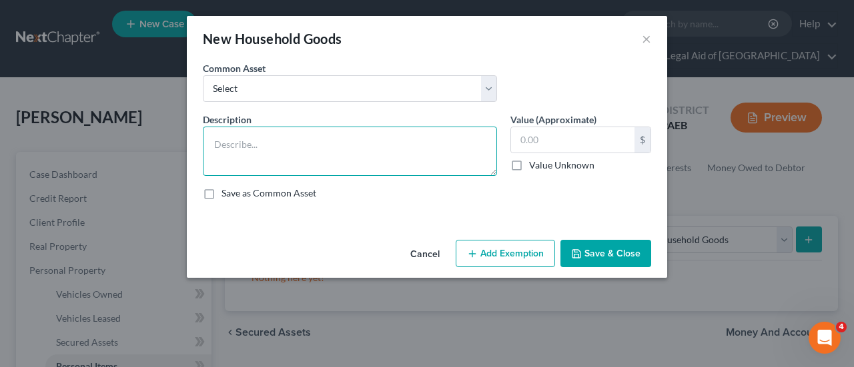
click at [232, 150] on textarea at bounding box center [350, 151] width 294 height 49
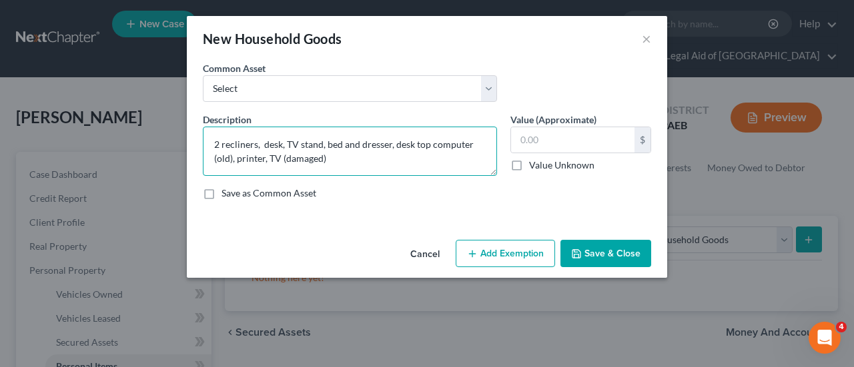
click at [337, 161] on textarea "2 recliners, desk, TV stand, bed and dresser, desk top computer (old), printer,…" at bounding box center [350, 151] width 294 height 49
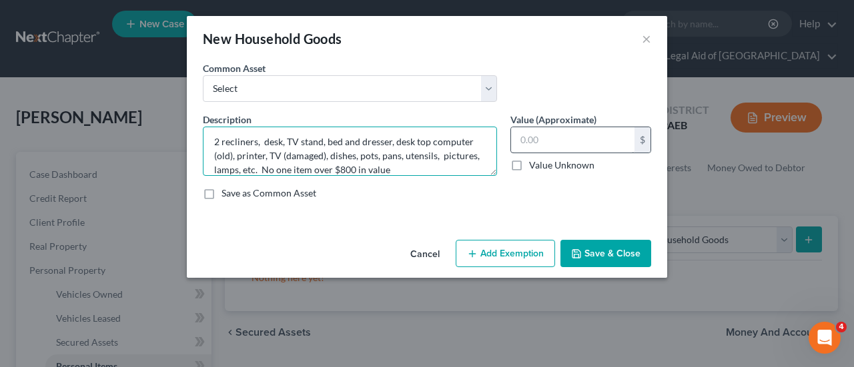
type textarea "2 recliners, desk, TV stand, bed and dresser, desk top computer (old), printer,…"
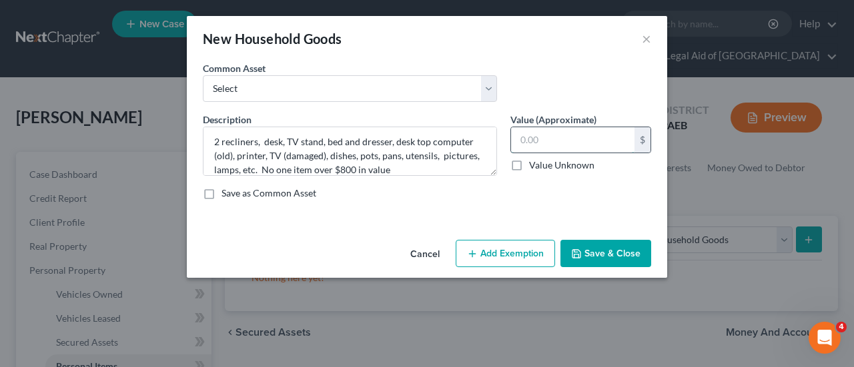
click at [536, 144] on input "text" at bounding box center [572, 139] width 123 height 25
type input "400.00"
click at [524, 262] on button "Add Exemption" at bounding box center [505, 254] width 99 height 28
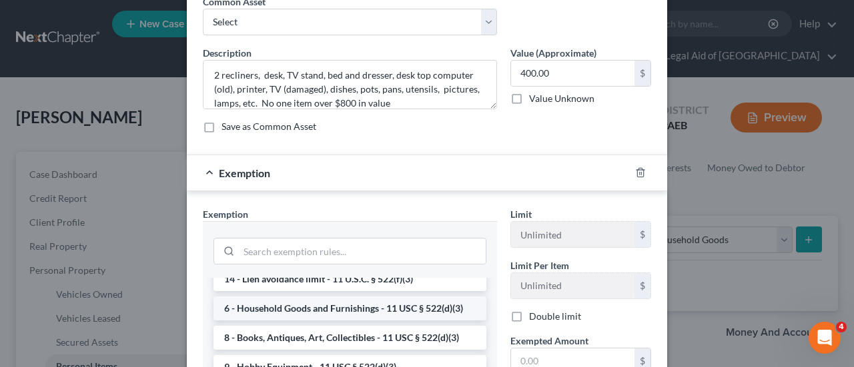
scroll to position [67, 0]
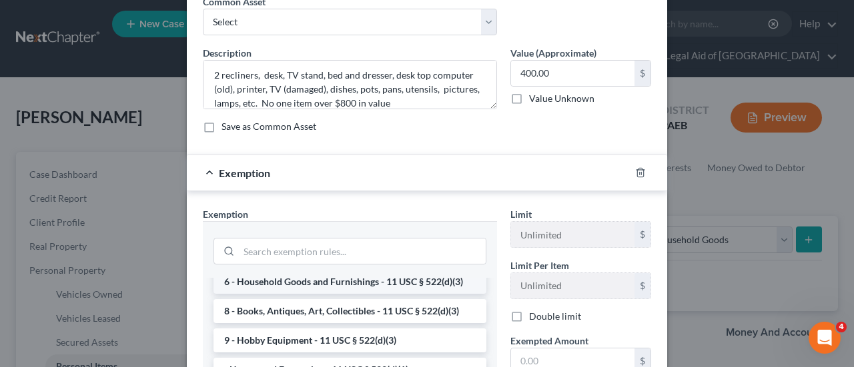
click at [360, 280] on li "6 - Household Goods and Furnishings - 11 USC § 522(d)(3)" at bounding box center [349, 282] width 273 height 24
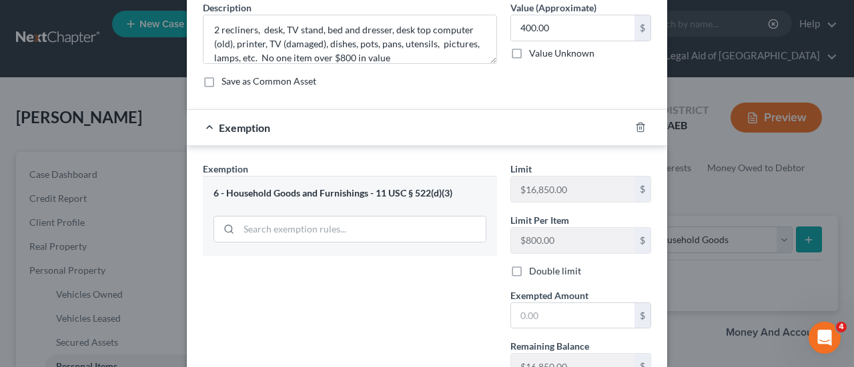
scroll to position [133, 0]
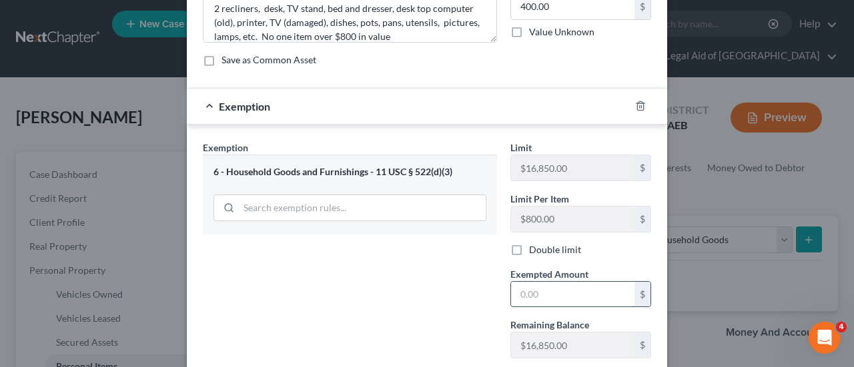
click at [535, 293] on input "text" at bounding box center [572, 294] width 123 height 25
type input "1"
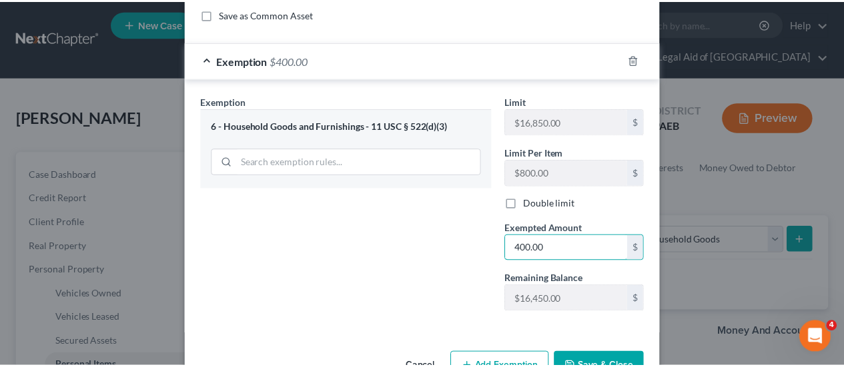
scroll to position [216, 0]
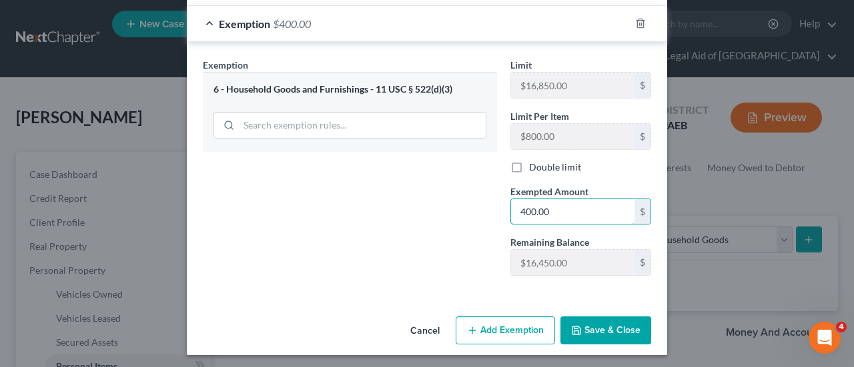
type input "400.00"
click at [608, 330] on button "Save & Close" at bounding box center [605, 331] width 91 height 28
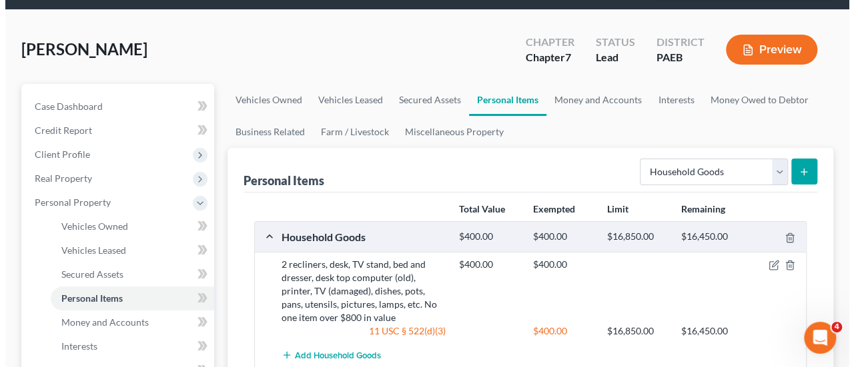
scroll to position [133, 0]
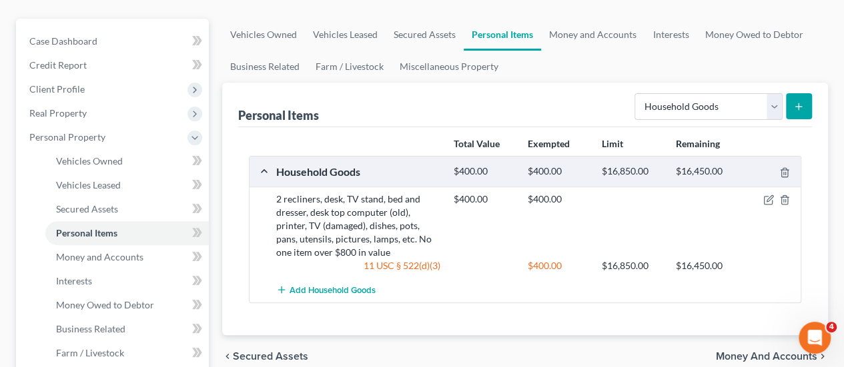
click at [807, 93] on button "submit" at bounding box center [799, 106] width 26 height 26
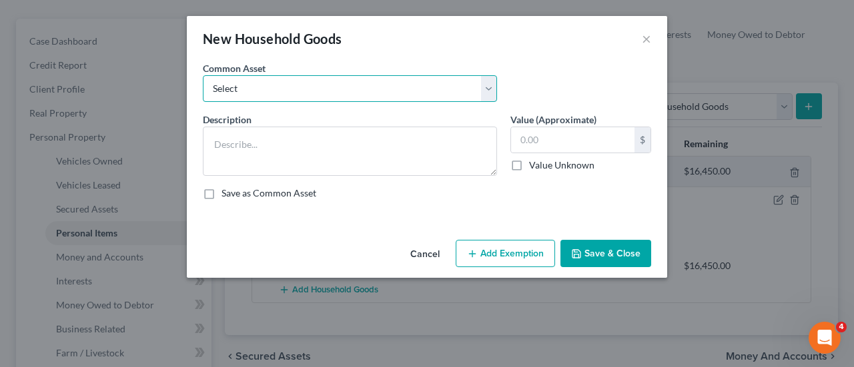
click at [488, 85] on select "Select Kitchen Table and Chairs Food Processor Coffee Maker Stove Pots, pans, u…" at bounding box center [350, 88] width 294 height 27
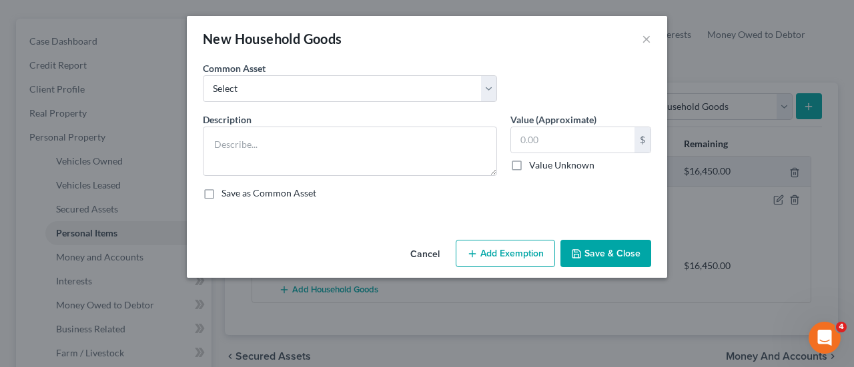
click at [638, 341] on div "New Household Goods × An exemption set must first be selected from the Filing I…" at bounding box center [427, 183] width 854 height 367
click at [643, 37] on button "×" at bounding box center [646, 39] width 9 height 16
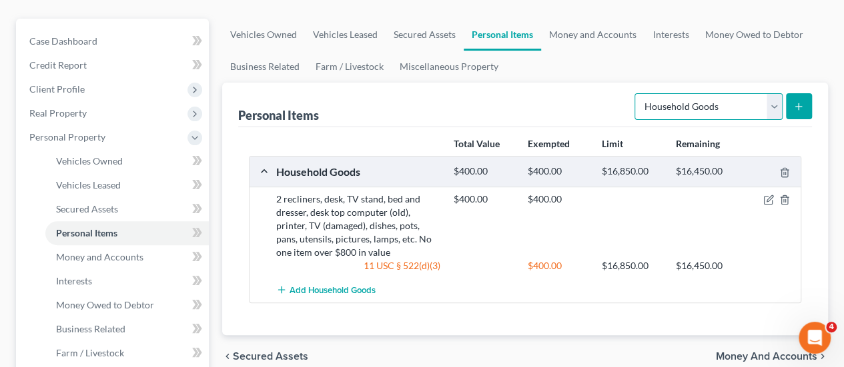
click at [770, 93] on select "Select Item Type Clothing Collectibles Of Value Electronics Firearms Household …" at bounding box center [708, 106] width 148 height 27
select select "clothing"
click at [636, 93] on select "Select Item Type Clothing Collectibles Of Value Electronics Firearms Household …" at bounding box center [708, 106] width 148 height 27
click at [798, 101] on icon "submit" at bounding box center [798, 106] width 11 height 11
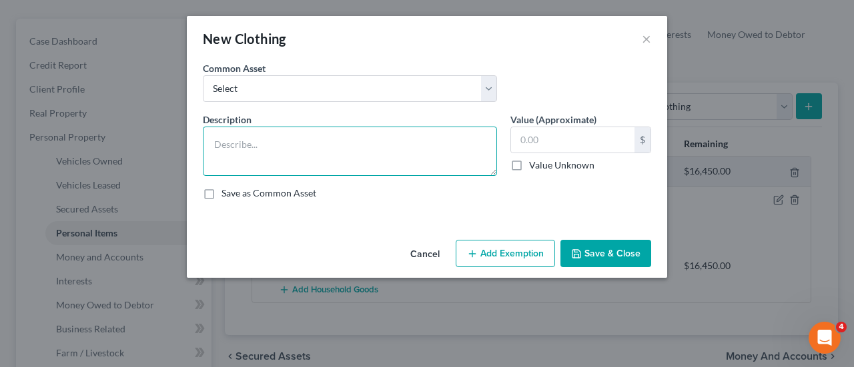
click at [235, 137] on textarea at bounding box center [350, 151] width 294 height 49
type textarea "Debtor's personal clothing, coats, shoes"
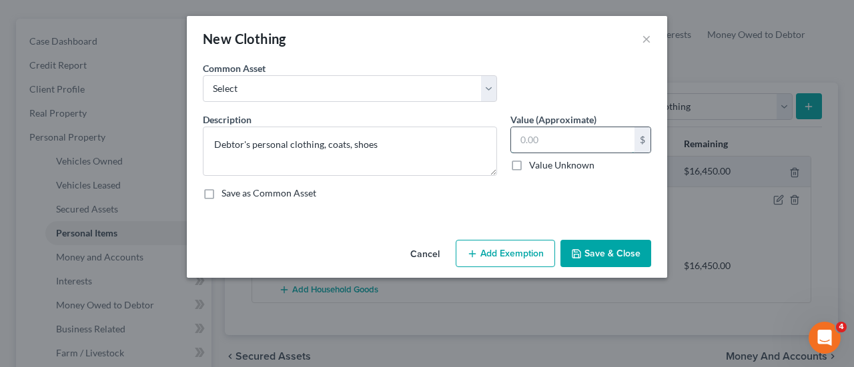
drag, startPoint x: 537, startPoint y: 145, endPoint x: 531, endPoint y: 141, distance: 7.6
click at [531, 141] on input "text" at bounding box center [572, 139] width 123 height 25
type input "200.00"
click at [510, 257] on button "Add Exemption" at bounding box center [505, 254] width 99 height 28
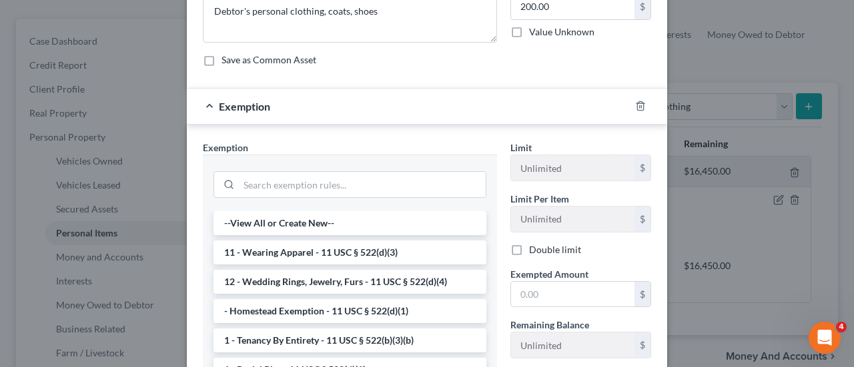
click at [329, 250] on li "11 - Wearing Apparel - 11 USC § 522(d)(3)" at bounding box center [349, 253] width 273 height 24
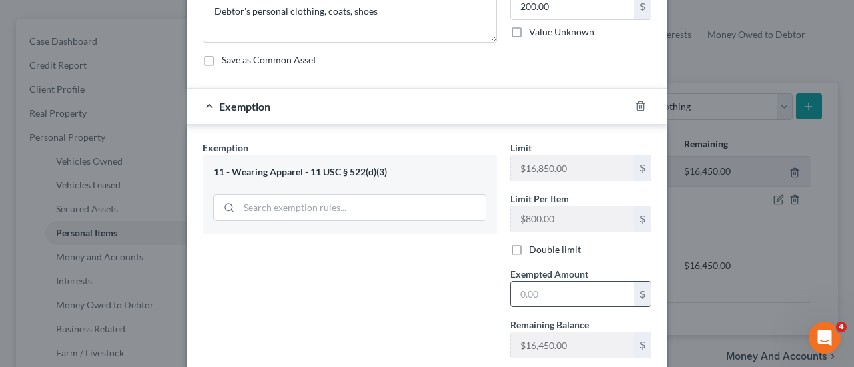
click at [543, 295] on input "text" at bounding box center [572, 294] width 123 height 25
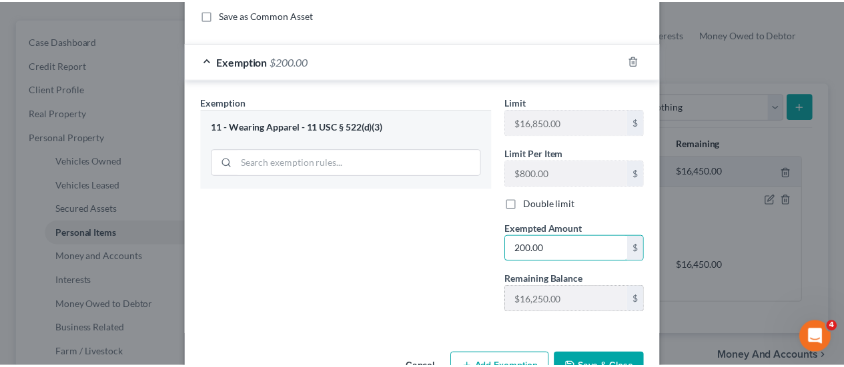
scroll to position [216, 0]
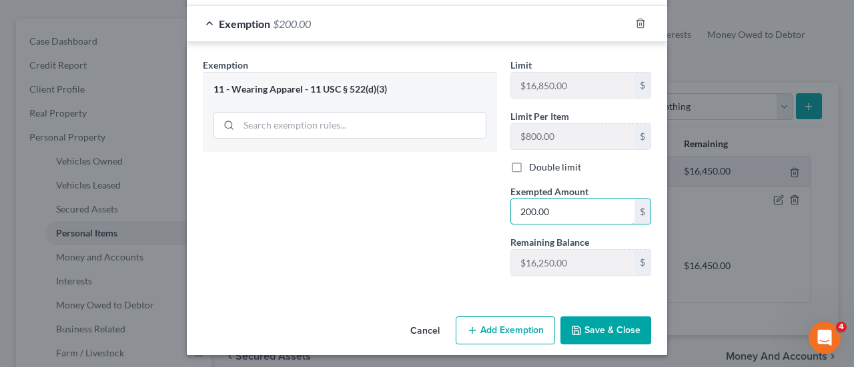
type input "200.00"
click at [596, 325] on button "Save & Close" at bounding box center [605, 331] width 91 height 28
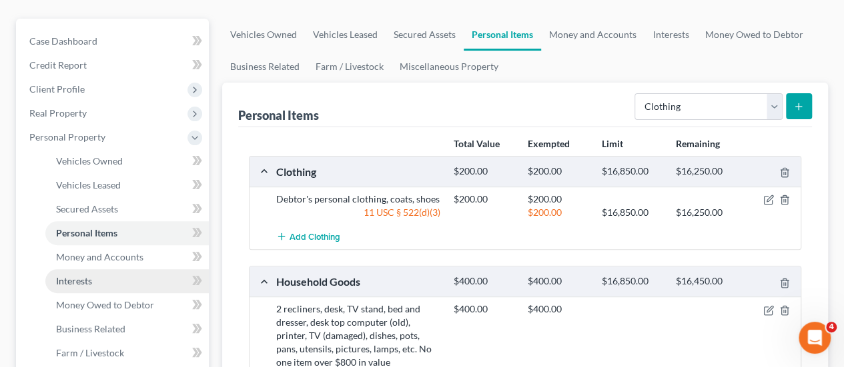
click at [81, 275] on span "Interests" at bounding box center [74, 280] width 36 height 11
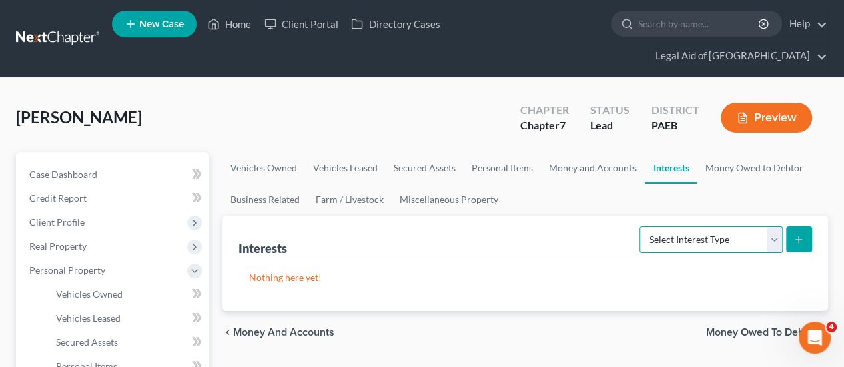
click at [771, 227] on select "Select Interest Type 401K Annuity Bond Education IRA Government Bond Government…" at bounding box center [710, 240] width 143 height 27
select select "other_retirement_plan"
click at [641, 227] on select "Select Interest Type 401K Annuity Bond Education IRA Government Bond Government…" at bounding box center [710, 240] width 143 height 27
click at [804, 227] on button "submit" at bounding box center [799, 240] width 26 height 26
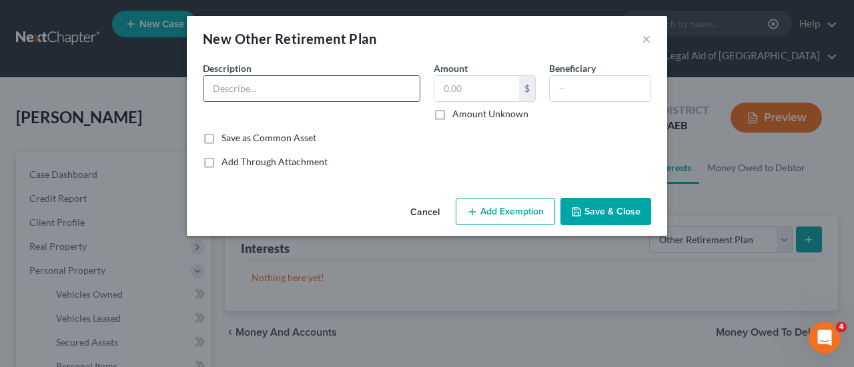
click at [223, 91] on input "text" at bounding box center [311, 88] width 216 height 25
type input "George School Defined Contributiuon Plan"
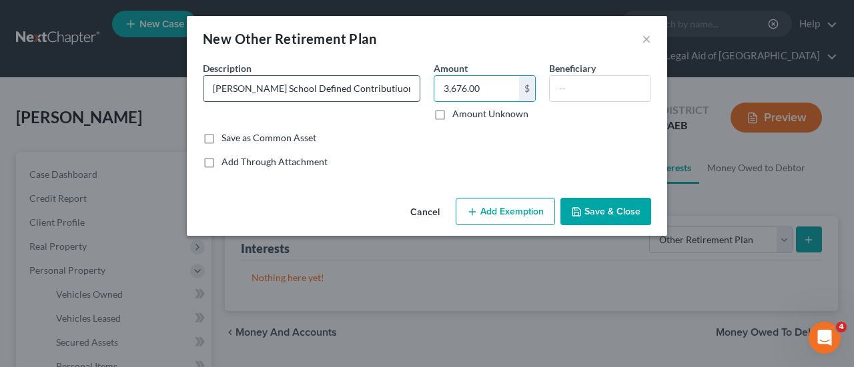
type input "3,676.00"
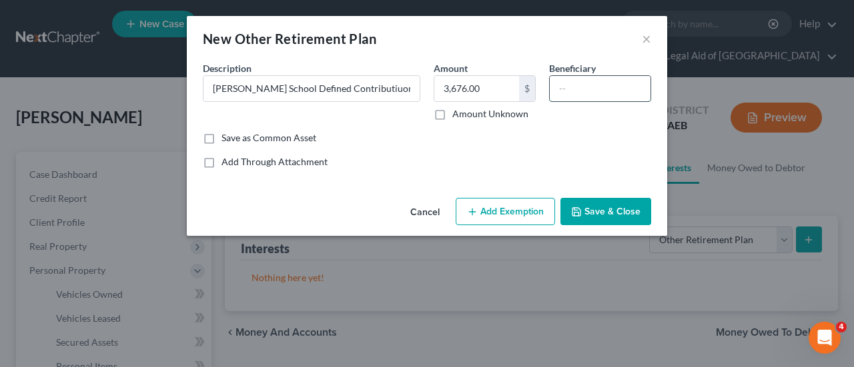
click at [573, 87] on input "text" at bounding box center [600, 88] width 101 height 25
type input "Estate of Wayne Tuttle"
click at [516, 210] on button "Add Exemption" at bounding box center [505, 212] width 99 height 28
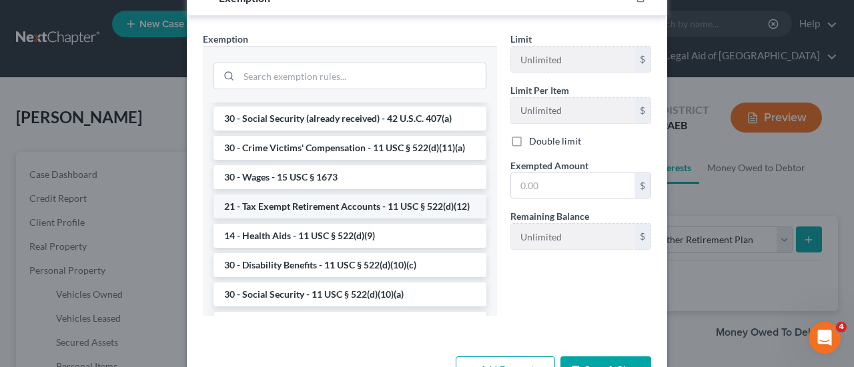
scroll to position [600, 0]
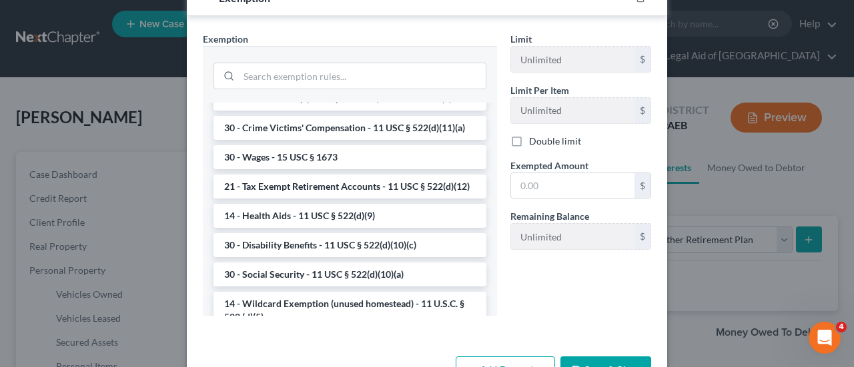
click at [361, 199] on li "21 - Tax Exempt Retirement Accounts - 11 USC § 522(d)(12)" at bounding box center [349, 187] width 273 height 24
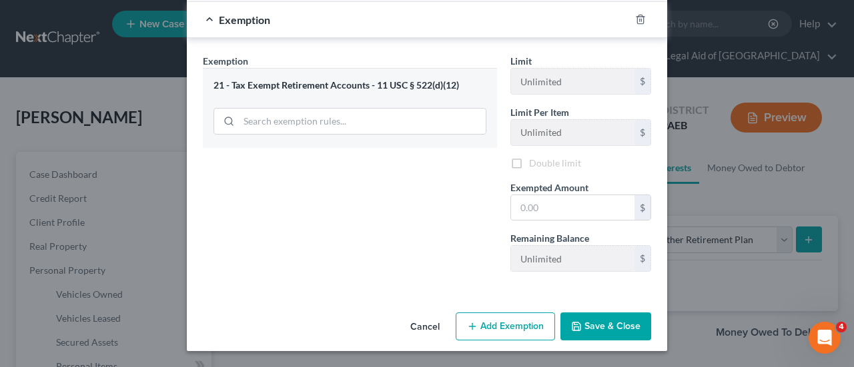
scroll to position [175, 0]
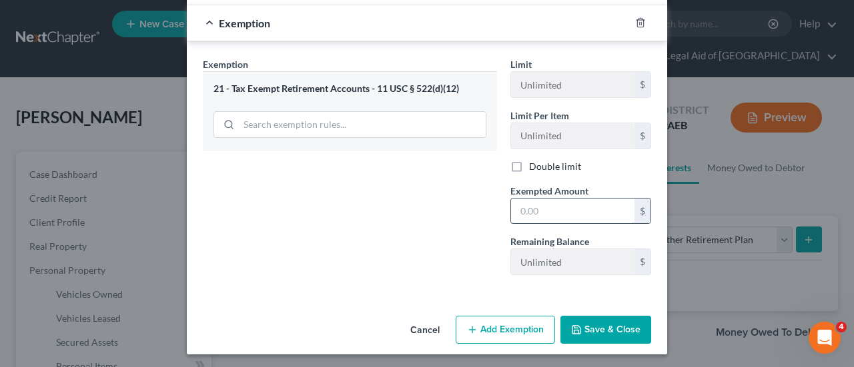
click at [549, 214] on input "text" at bounding box center [572, 211] width 123 height 25
type input "3,676.00"
click at [600, 329] on button "Save & Close" at bounding box center [605, 330] width 91 height 28
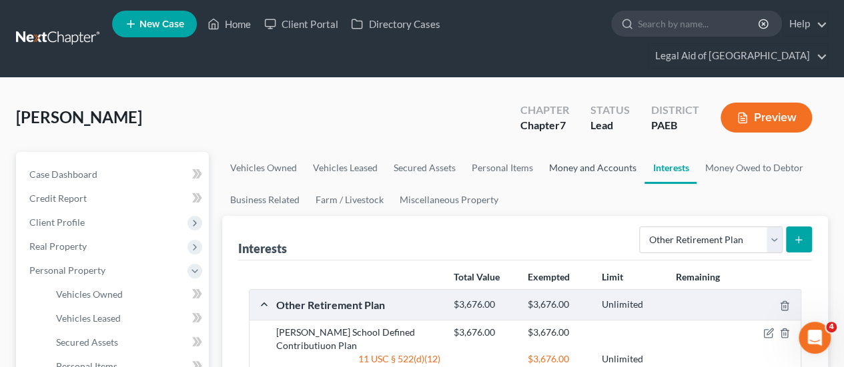
click at [580, 152] on link "Money and Accounts" at bounding box center [592, 168] width 103 height 32
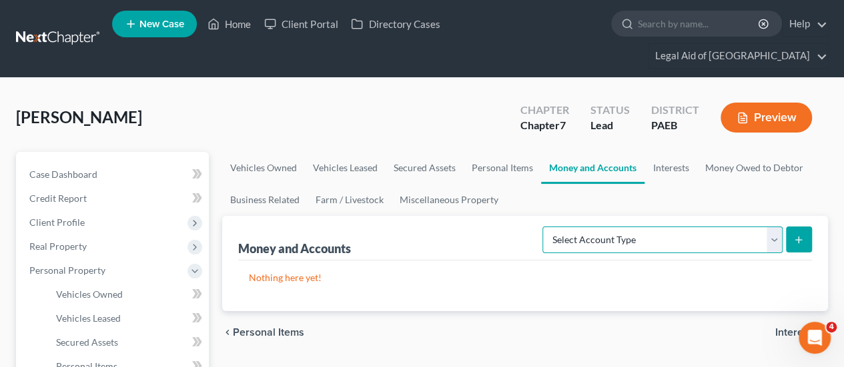
click at [768, 227] on select "Select Account Type Brokerage Cash on Hand Certificates of Deposit Checking Acc…" at bounding box center [662, 240] width 240 height 27
select select "checking"
click at [546, 227] on select "Select Account Type Brokerage Cash on Hand Certificates of Deposit Checking Acc…" at bounding box center [662, 240] width 240 height 27
click at [796, 235] on icon "submit" at bounding box center [798, 240] width 11 height 11
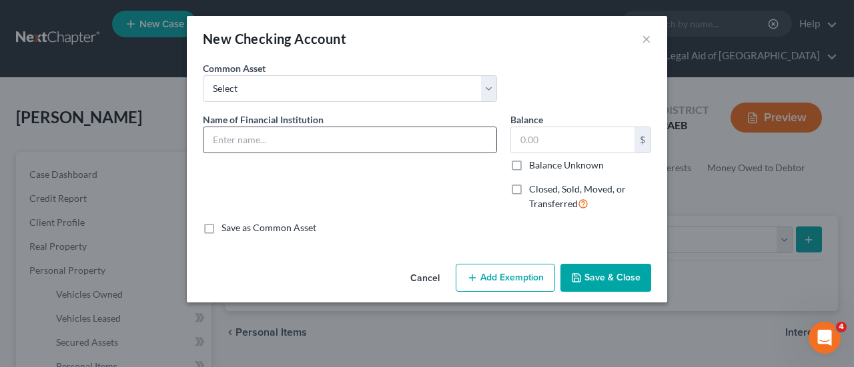
click at [224, 138] on input "text" at bounding box center [349, 139] width 293 height 25
type input "TD Bank, checking, xxxx6988"
click at [524, 139] on input "text" at bounding box center [572, 139] width 123 height 25
type input "800.00"
click at [522, 279] on button "Add Exemption" at bounding box center [505, 278] width 99 height 28
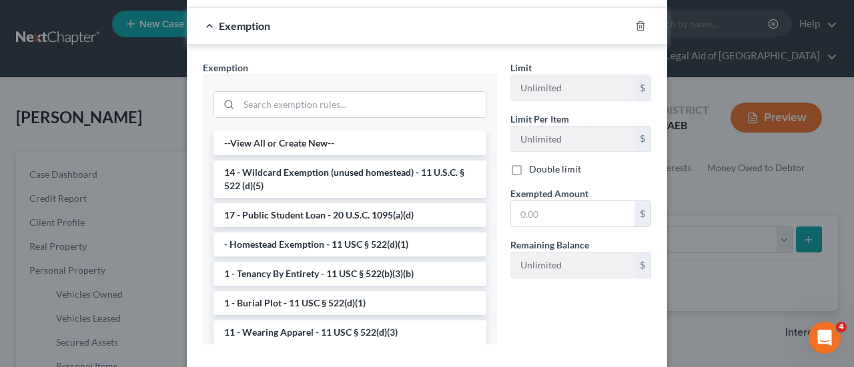
scroll to position [267, 0]
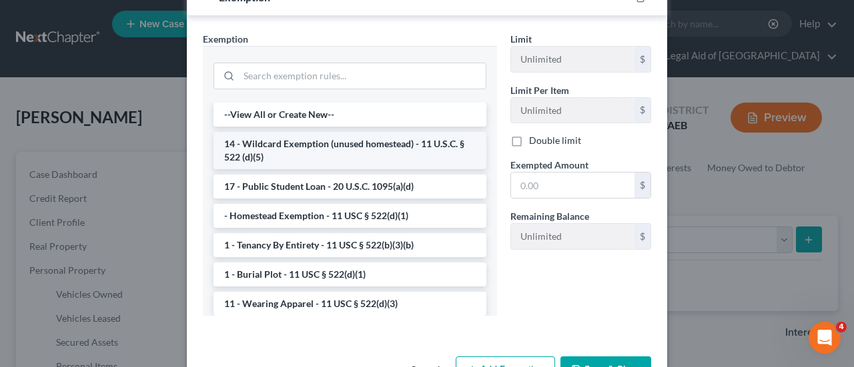
click at [399, 143] on li "14 - Wildcard Exemption (unused homestead) - 11 U.S.C. § 522 (d)(5)" at bounding box center [349, 150] width 273 height 37
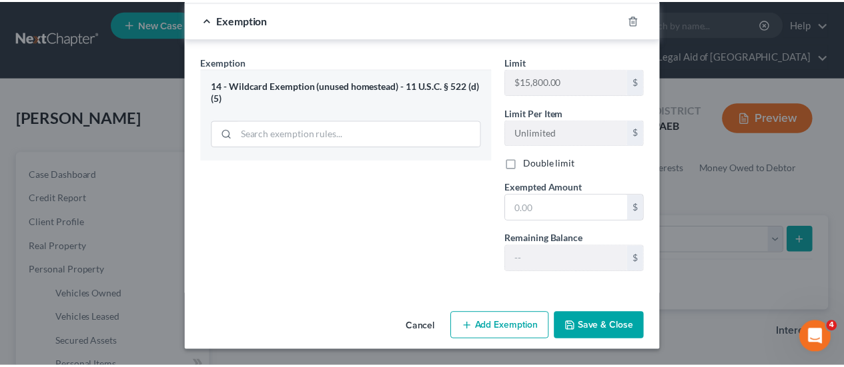
scroll to position [241, 0]
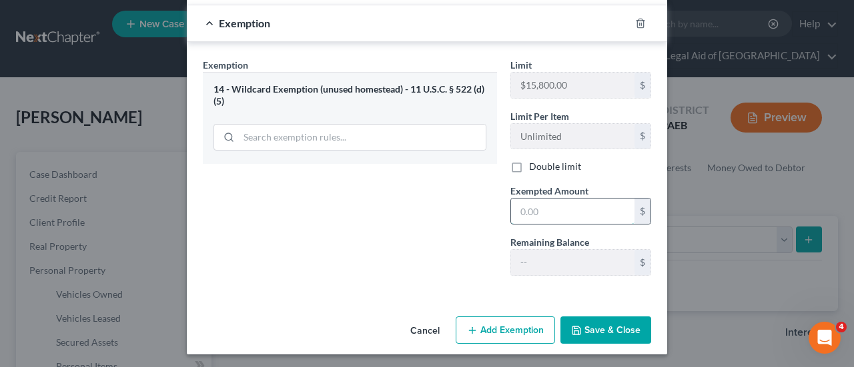
click at [556, 207] on input "text" at bounding box center [572, 211] width 123 height 25
type input "800.00"
click at [626, 328] on button "Save & Close" at bounding box center [605, 331] width 91 height 28
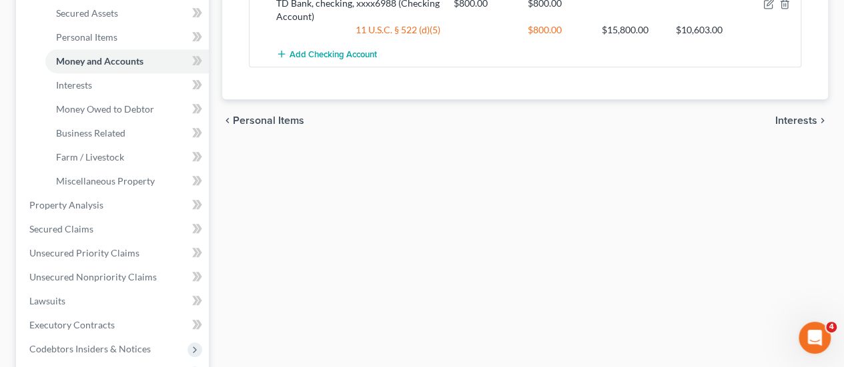
scroll to position [333, 0]
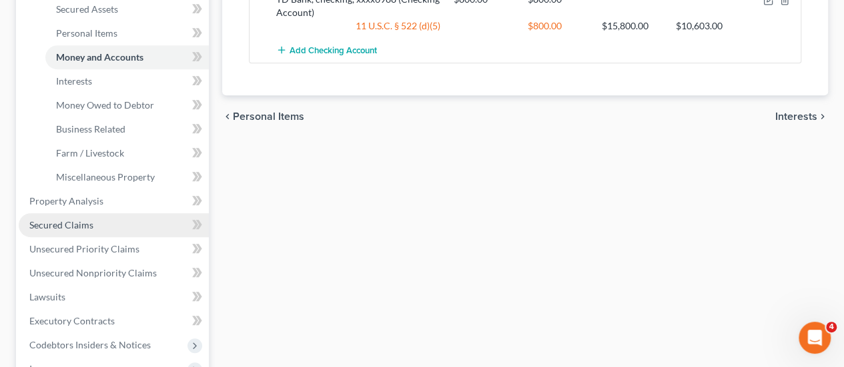
click at [83, 219] on span "Secured Claims" at bounding box center [61, 224] width 64 height 11
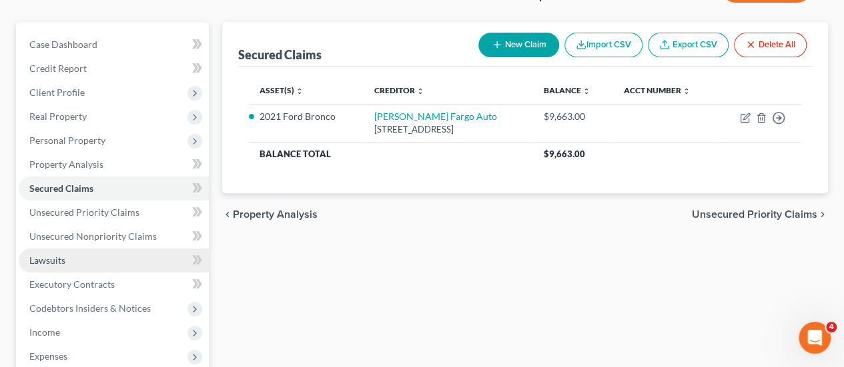
scroll to position [67, 0]
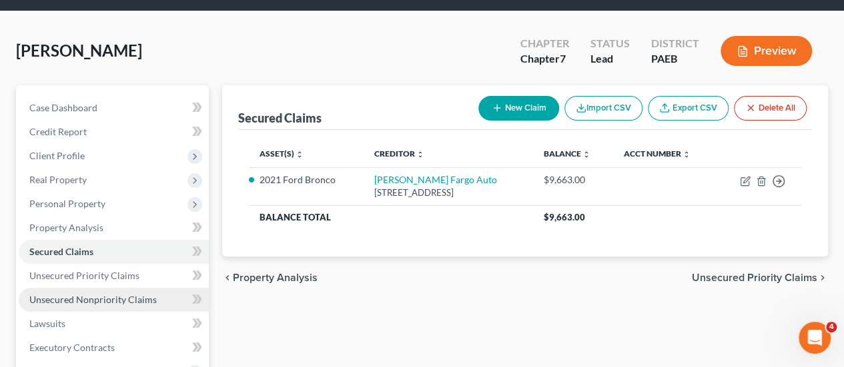
click at [95, 294] on span "Unsecured Nonpriority Claims" at bounding box center [92, 299] width 127 height 11
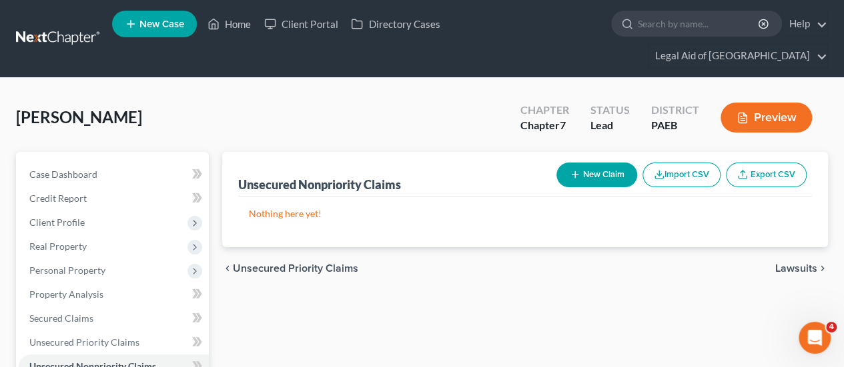
click at [615, 163] on button "New Claim" at bounding box center [596, 175] width 81 height 25
select select "0"
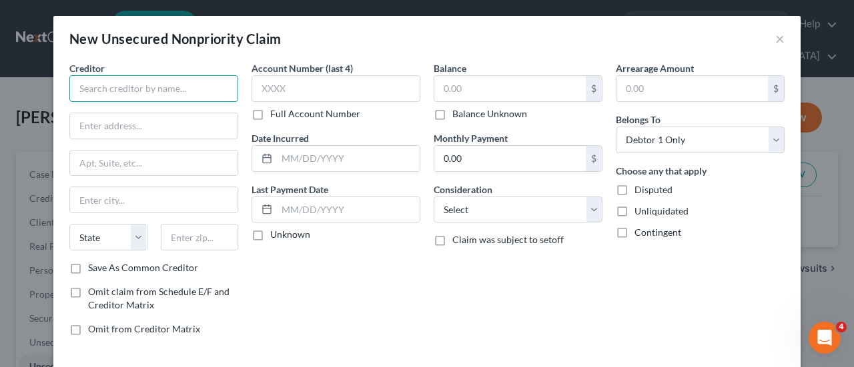
click at [95, 89] on input "text" at bounding box center [153, 88] width 169 height 27
type input "Citibank, N.A."
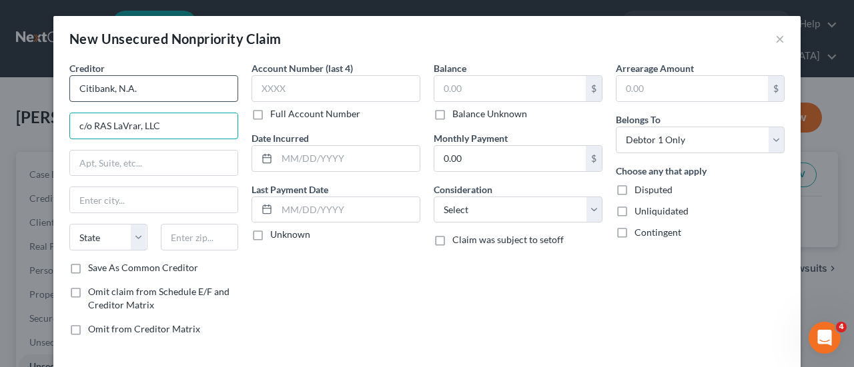
type input "c/o RAS LaVrar, LLC"
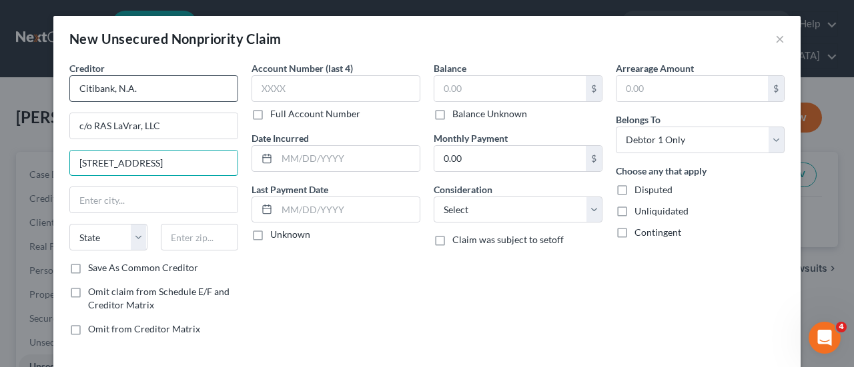
type input "425 Commerce Dr, Ste 150"
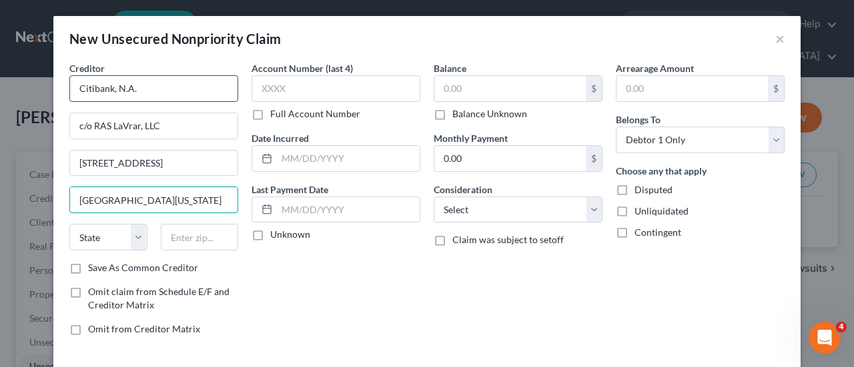
type input "Fort Washington"
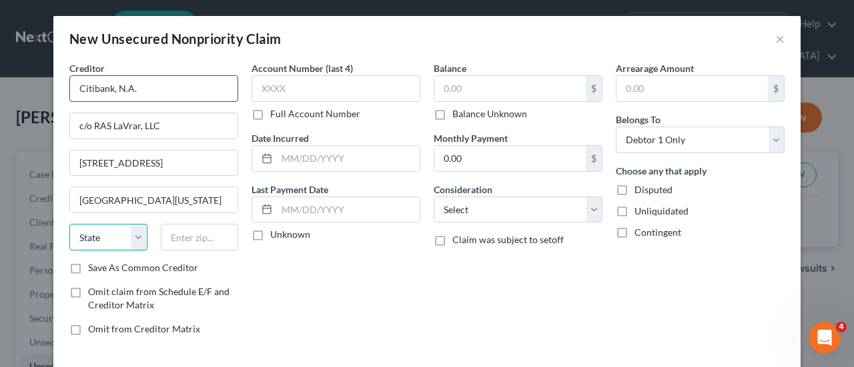
select select "39"
type input "19034"
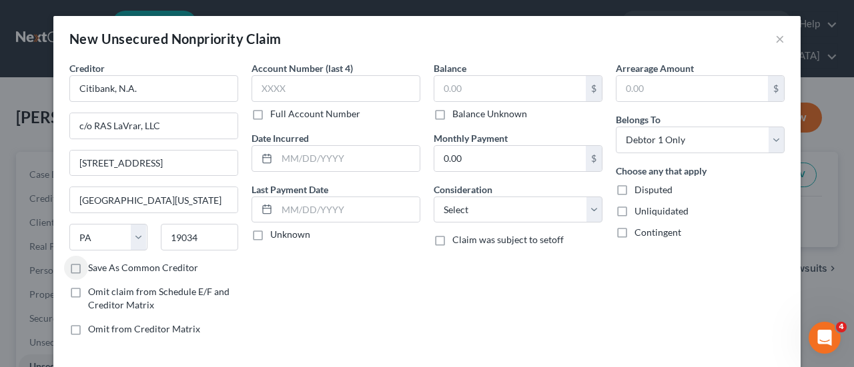
click at [88, 266] on label "Save As Common Creditor" at bounding box center [143, 267] width 110 height 13
click at [93, 266] on input "Save As Common Creditor" at bounding box center [97, 265] width 9 height 9
checkbox input "true"
click at [286, 87] on input "text" at bounding box center [335, 88] width 169 height 27
type input "1105"
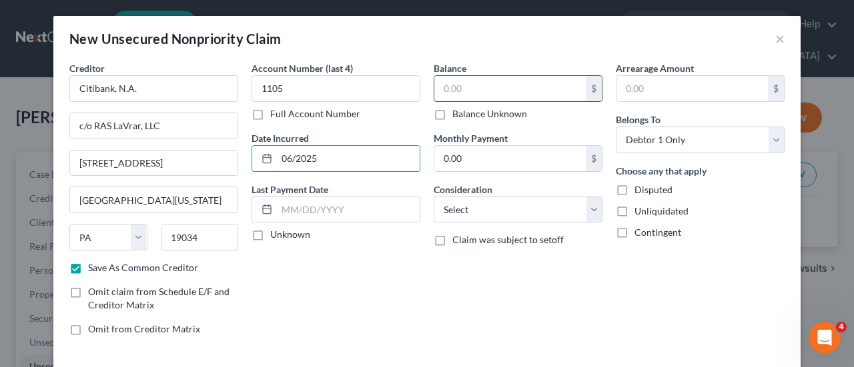
type input "06/2025"
click at [469, 83] on input "text" at bounding box center [509, 88] width 151 height 25
type input "16,055.00"
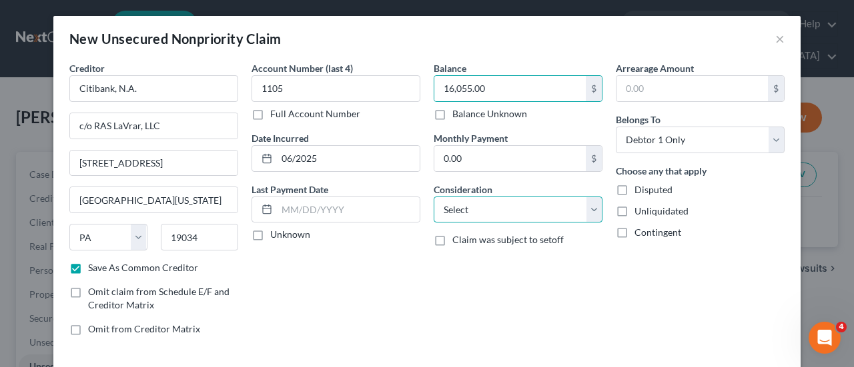
click at [592, 215] on select "Select Cable / Satellite Services Collection Agency Credit Card Debt Debt Couns…" at bounding box center [518, 210] width 169 height 27
select select "14"
click at [434, 197] on select "Select Cable / Satellite Services Collection Agency Credit Card Debt Debt Couns…" at bounding box center [518, 210] width 169 height 27
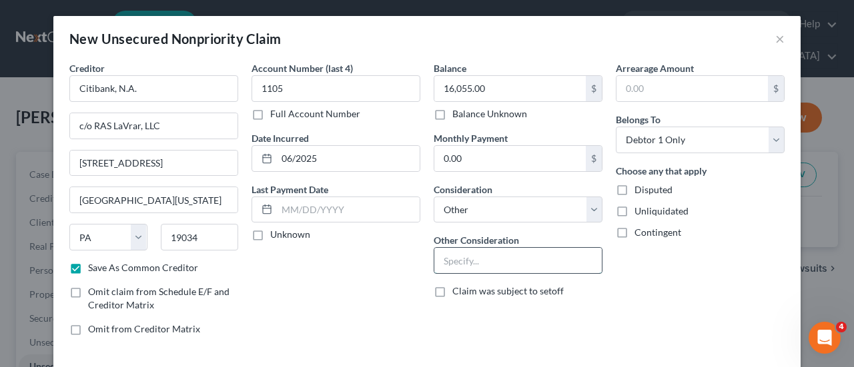
click at [442, 253] on input "text" at bounding box center [517, 260] width 167 height 25
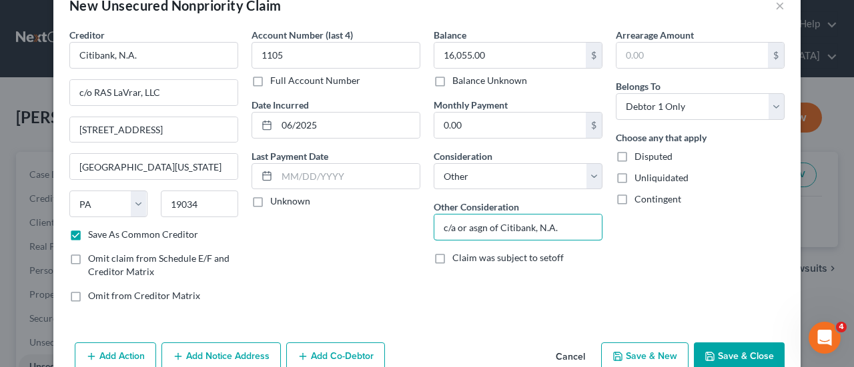
scroll to position [60, 0]
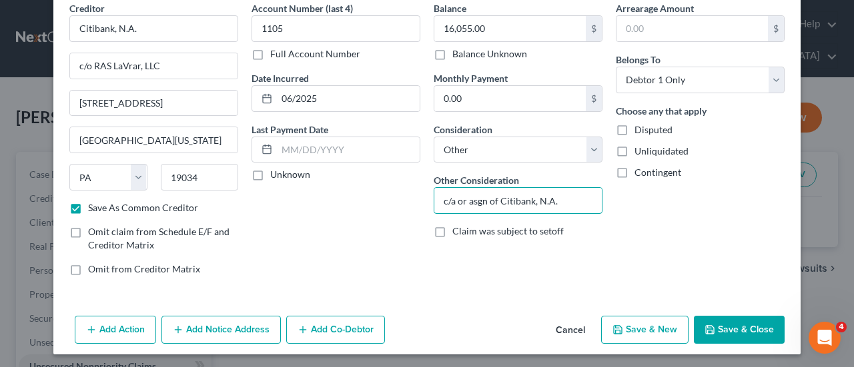
type input "c/a or asgn of Citibank, N.A."
click at [734, 331] on button "Save & Close" at bounding box center [739, 330] width 91 height 28
checkbox input "false"
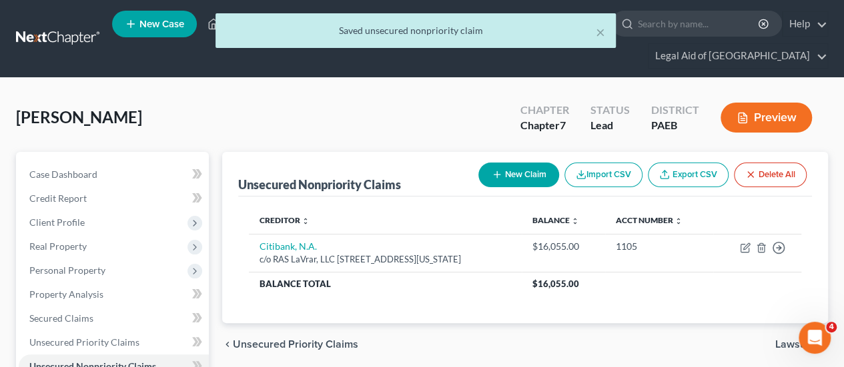
click at [527, 163] on button "New Claim" at bounding box center [518, 175] width 81 height 25
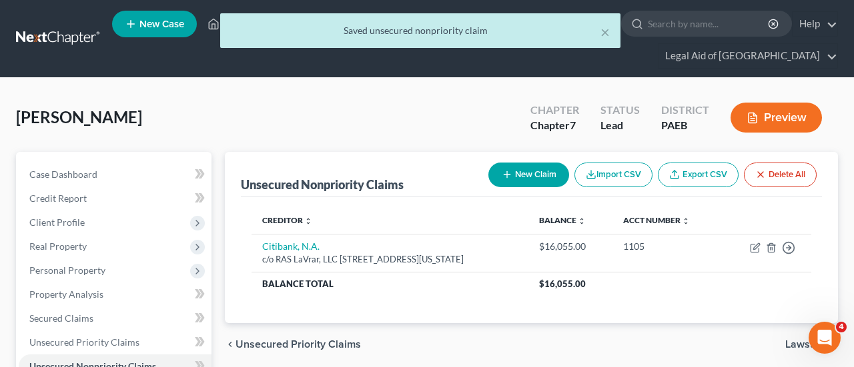
select select "0"
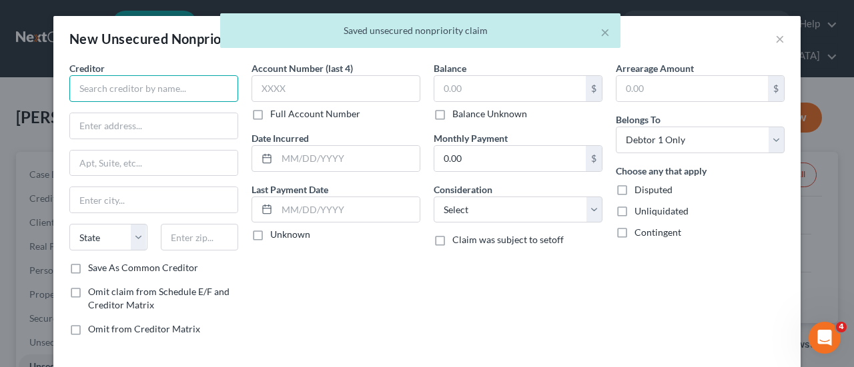
click at [93, 83] on input "text" at bounding box center [153, 88] width 169 height 27
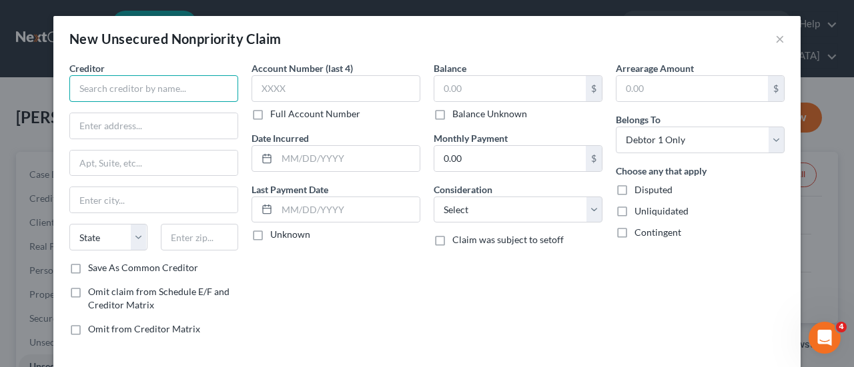
click at [104, 86] on input "text" at bounding box center [153, 88] width 169 height 27
type input "Citiucards CBNA"
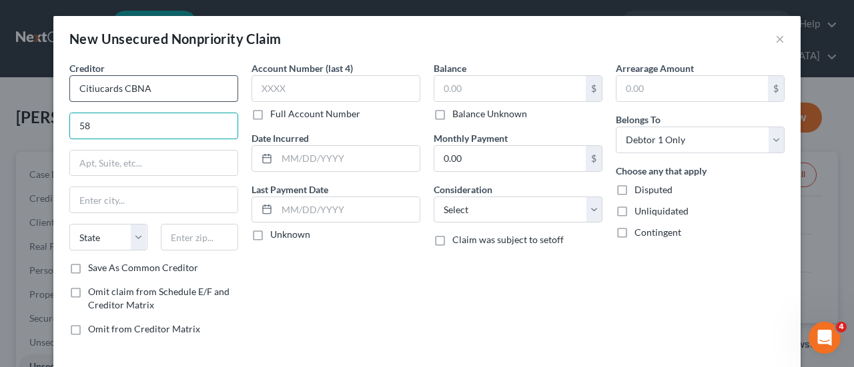
type input "5"
click at [92, 87] on input "Citiucards CBNA" at bounding box center [153, 88] width 169 height 27
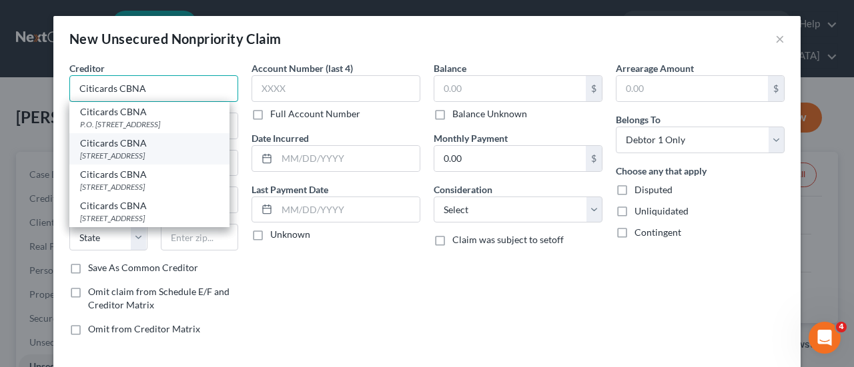
type input "Citicards CBNA"
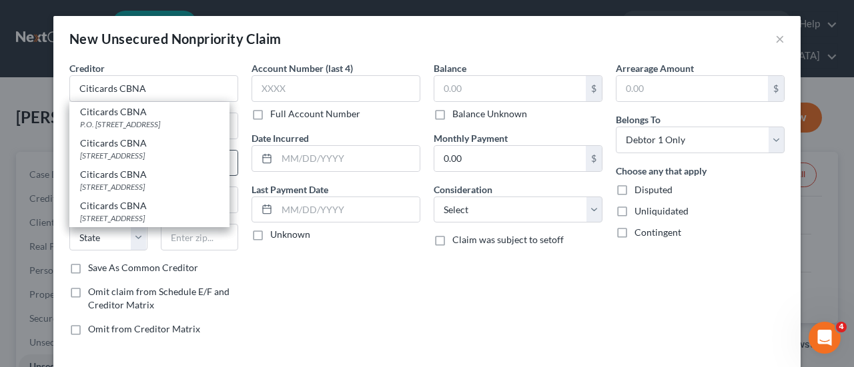
click at [97, 150] on div "5800 South Corporate Place, Sioux Falls, SD 57108" at bounding box center [149, 155] width 139 height 11
type input "5800 South Corporate Place"
type input "Sioux Falls"
select select "43"
type input "57108"
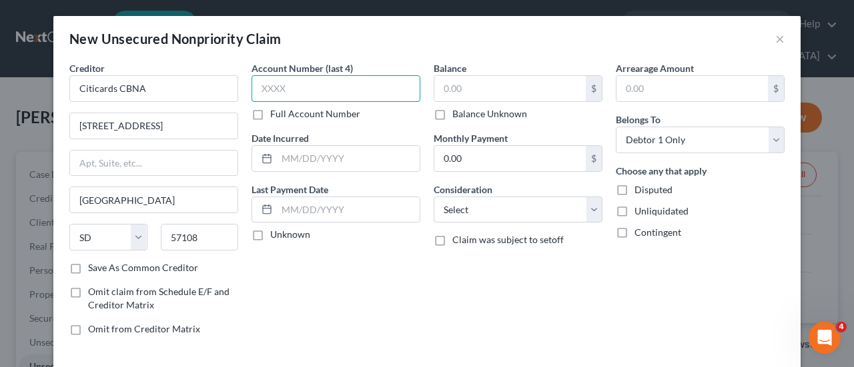
click at [281, 87] on input "text" at bounding box center [335, 88] width 169 height 27
type input "0039"
type input "12/2008"
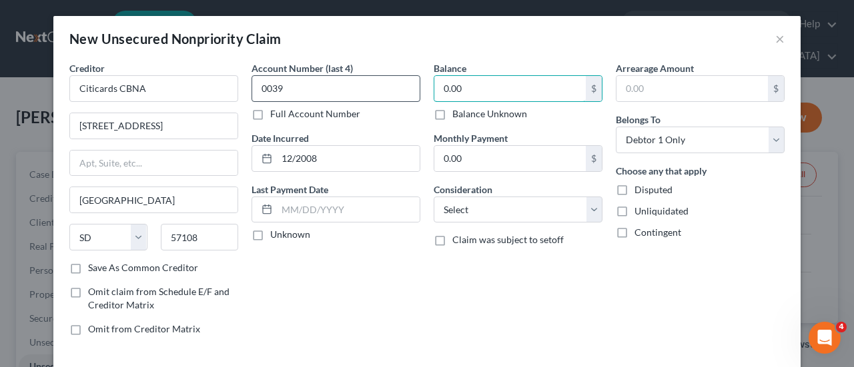
type input "0.00"
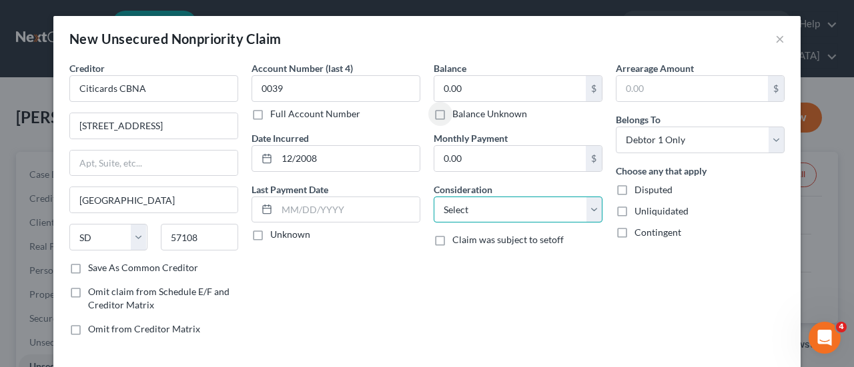
click at [589, 206] on select "Select Cable / Satellite Services Collection Agency Credit Card Debt Debt Couns…" at bounding box center [518, 210] width 169 height 27
select select "2"
click at [434, 197] on select "Select Cable / Satellite Services Collection Agency Credit Card Debt Debt Couns…" at bounding box center [518, 210] width 169 height 27
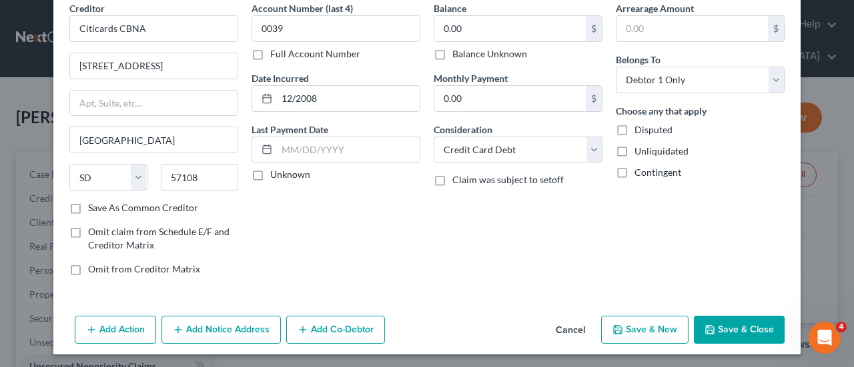
click at [646, 325] on button "Save & New" at bounding box center [644, 330] width 87 height 28
select select "0"
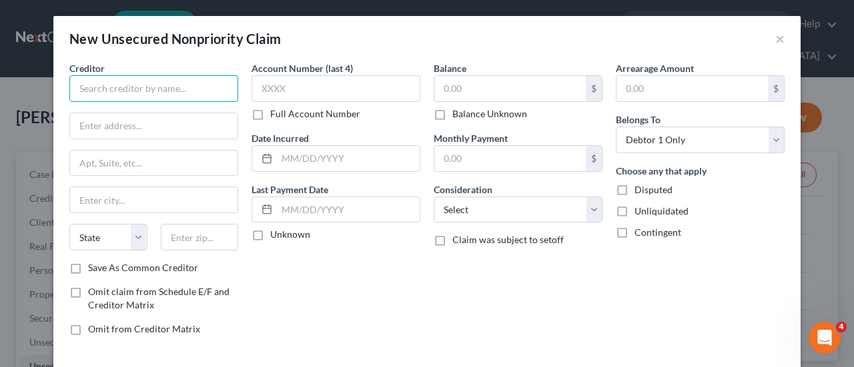
click at [116, 87] on input "text" at bounding box center [153, 88] width 169 height 27
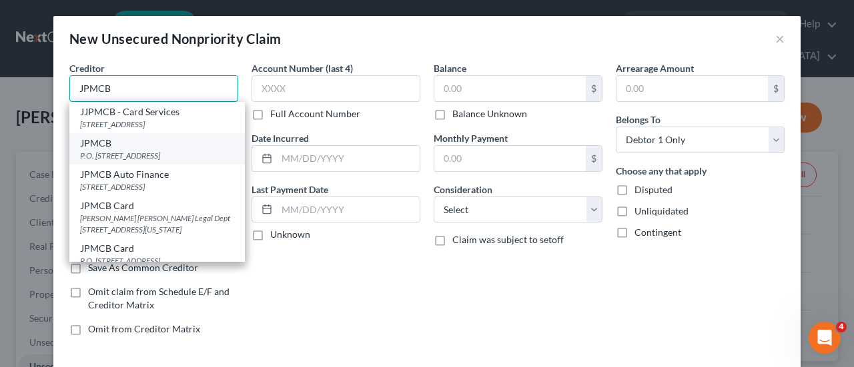
type input "JPMCB"
click at [109, 161] on div "P.O. Box 15369, Wilmington, DE 19850" at bounding box center [157, 155] width 154 height 11
type input "P.O. Box 15369"
type input "Wilmington"
select select "7"
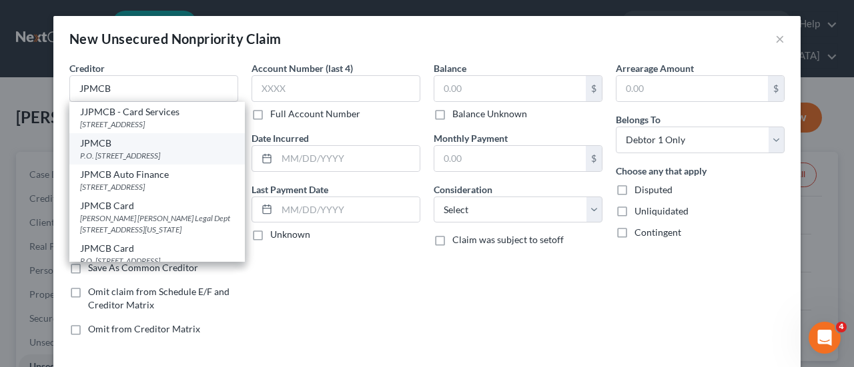
type input "19850"
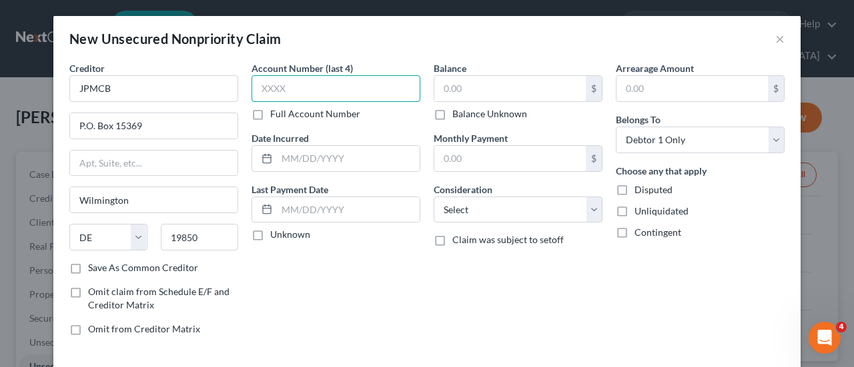
click at [283, 89] on input "text" at bounding box center [335, 88] width 169 height 27
click at [306, 91] on input "text" at bounding box center [335, 88] width 169 height 27
type input "2224"
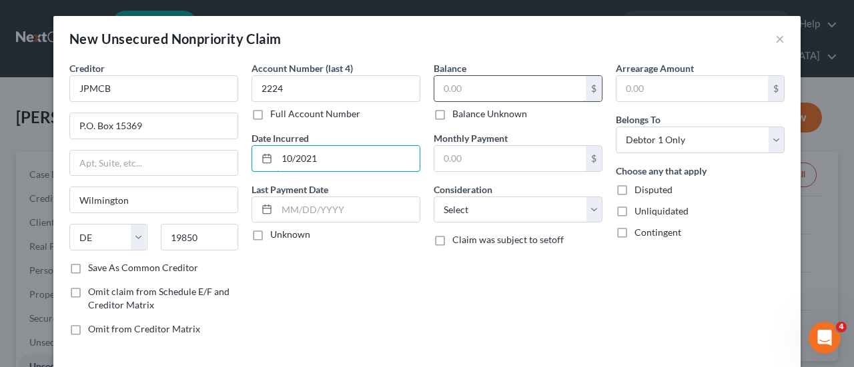
type input "10/2021"
click at [488, 87] on input "text" at bounding box center [509, 88] width 151 height 25
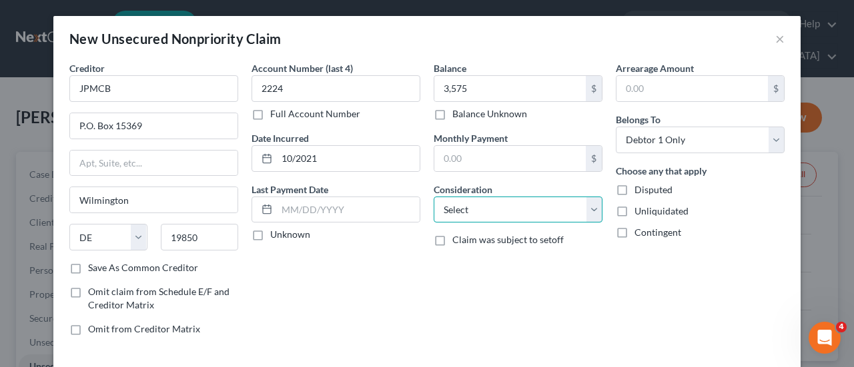
click at [587, 207] on select "Select Cable / Satellite Services Collection Agency Credit Card Debt Debt Couns…" at bounding box center [518, 210] width 169 height 27
click at [434, 197] on select "Select Cable / Satellite Services Collection Agency Credit Card Debt Debt Couns…" at bounding box center [518, 210] width 169 height 27
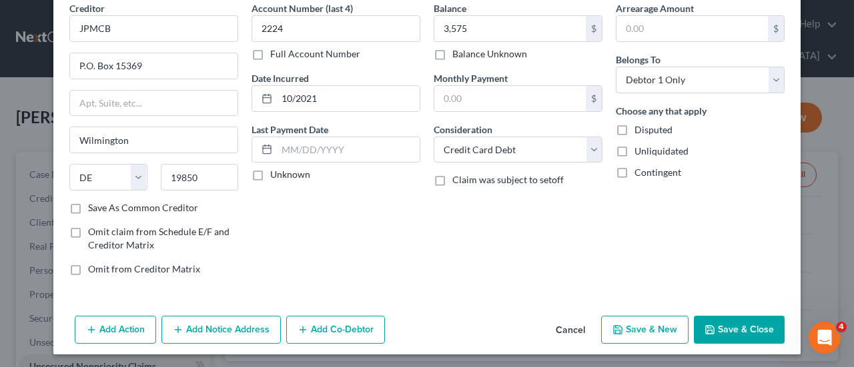
click at [642, 331] on button "Save & New" at bounding box center [644, 330] width 87 height 28
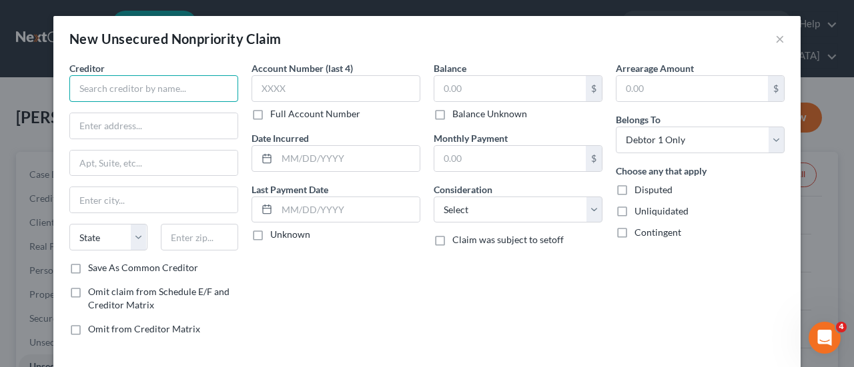
click at [126, 87] on input "text" at bounding box center [153, 88] width 169 height 27
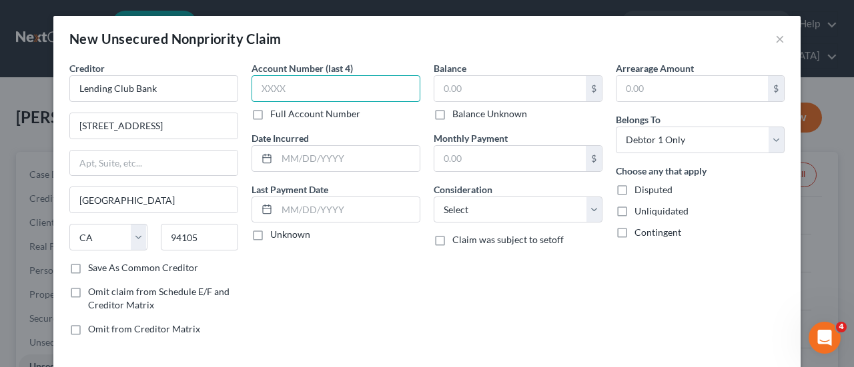
click at [303, 85] on input "text" at bounding box center [335, 88] width 169 height 27
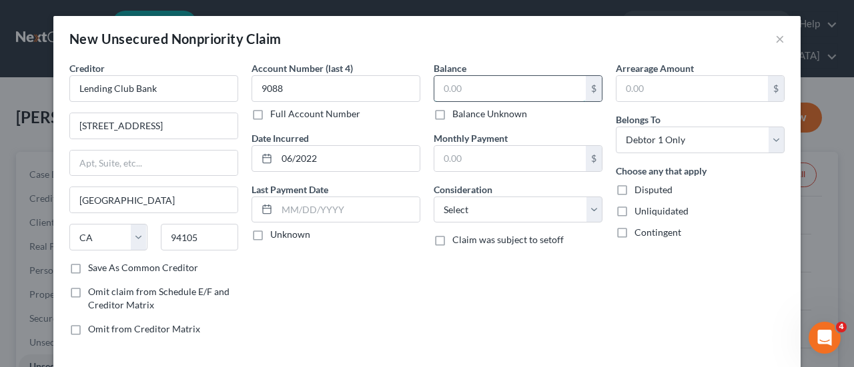
drag, startPoint x: 496, startPoint y: 87, endPoint x: 495, endPoint y: 79, distance: 8.0
click at [495, 79] on input "text" at bounding box center [509, 88] width 151 height 25
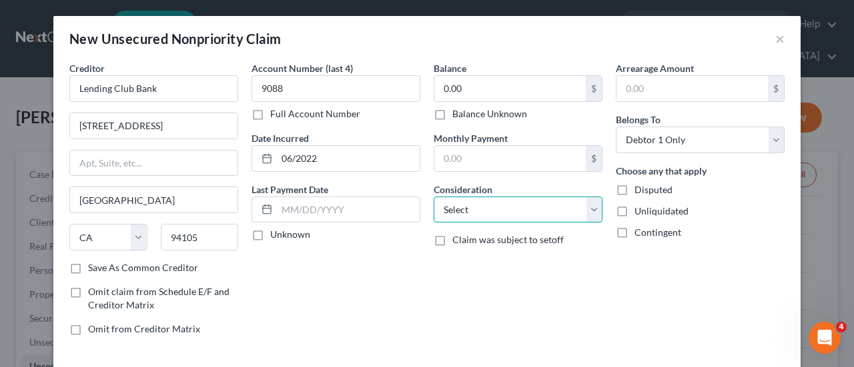
click at [590, 209] on select "Select Cable / Satellite Services Collection Agency Credit Card Debt Debt Couns…" at bounding box center [518, 210] width 169 height 27
click at [590, 208] on select "Select Cable / Satellite Services Collection Agency Credit Card Debt Debt Couns…" at bounding box center [518, 210] width 169 height 27
click at [434, 197] on select "Select Cable / Satellite Services Collection Agency Credit Card Debt Debt Couns…" at bounding box center [518, 210] width 169 height 27
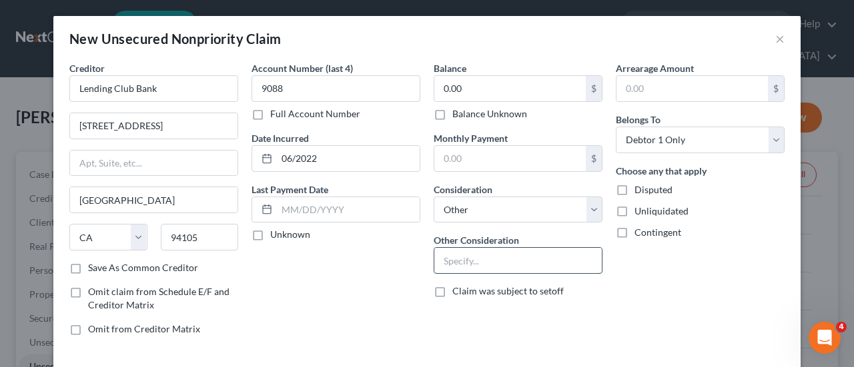
click at [451, 261] on input "text" at bounding box center [517, 260] width 167 height 25
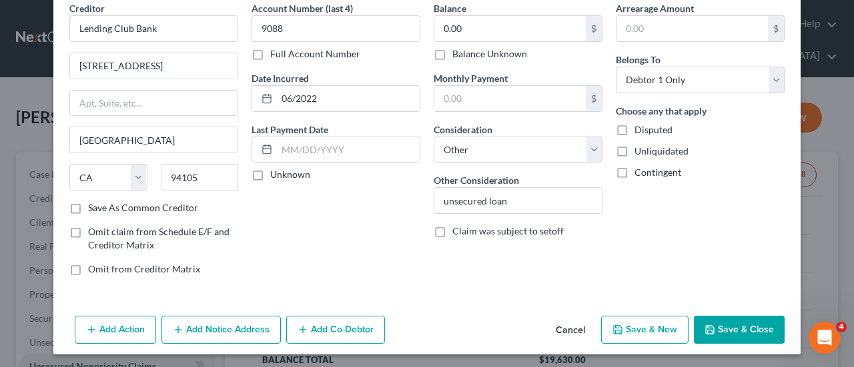
click at [651, 331] on button "Save & New" at bounding box center [644, 330] width 87 height 28
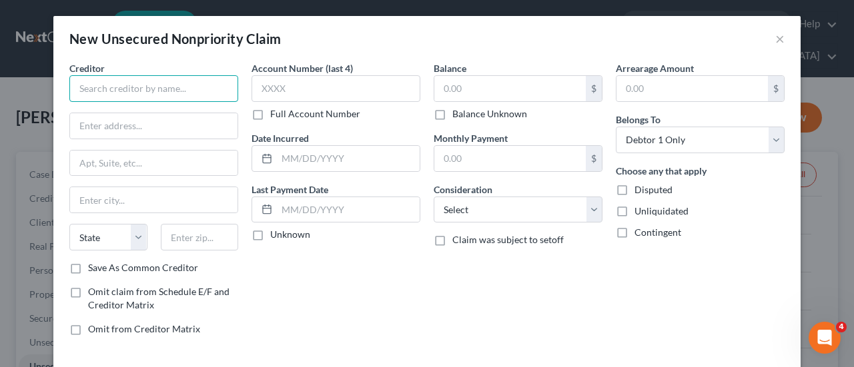
click at [136, 87] on input "text" at bounding box center [153, 88] width 169 height 27
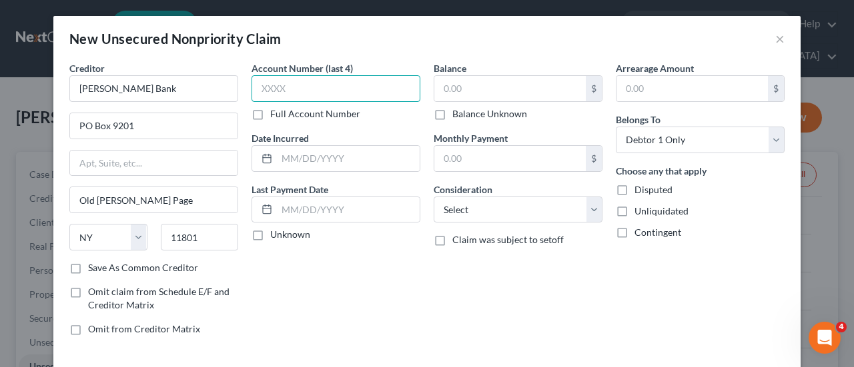
click at [291, 89] on input "text" at bounding box center [335, 88] width 169 height 27
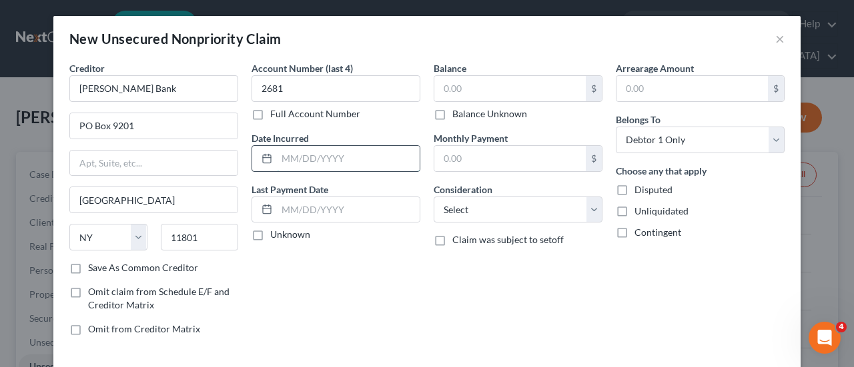
click at [295, 151] on input "text" at bounding box center [348, 158] width 143 height 25
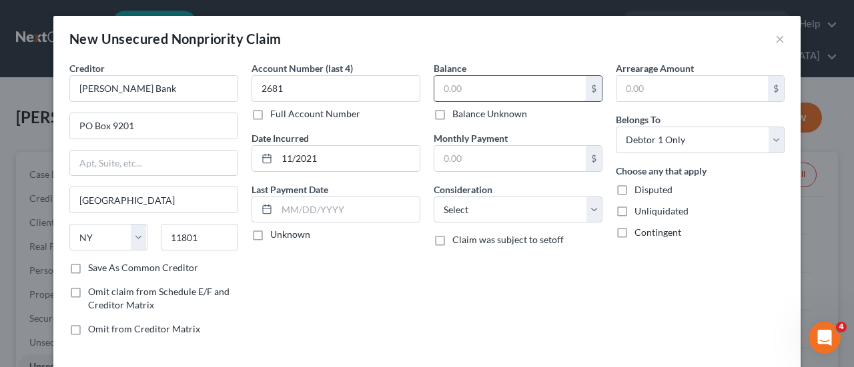
click at [454, 85] on input "text" at bounding box center [509, 88] width 151 height 25
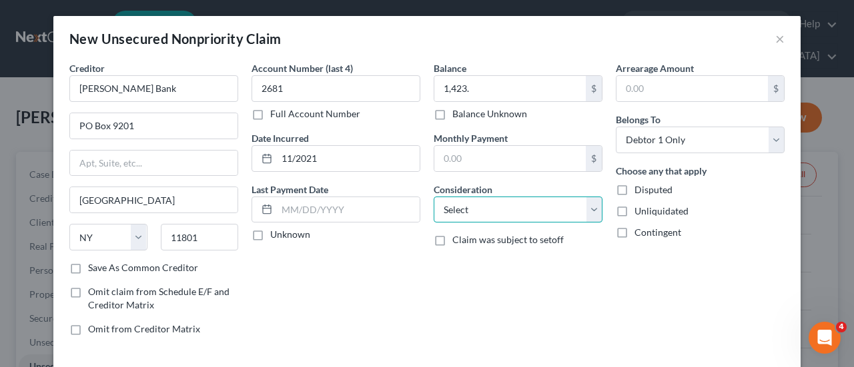
click at [589, 204] on select "Select Cable / Satellite Services Collection Agency Credit Card Debt Debt Couns…" at bounding box center [518, 210] width 169 height 27
click at [434, 197] on select "Select Cable / Satellite Services Collection Agency Credit Card Debt Debt Couns…" at bounding box center [518, 210] width 169 height 27
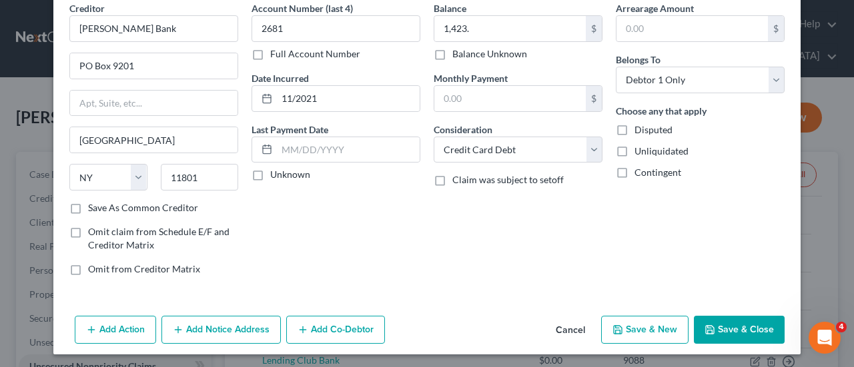
click at [632, 333] on button "Save & New" at bounding box center [644, 330] width 87 height 28
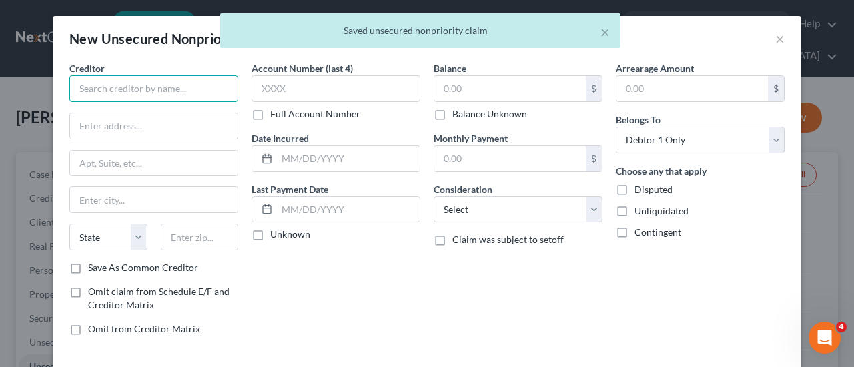
click at [89, 89] on input "text" at bounding box center [153, 88] width 169 height 27
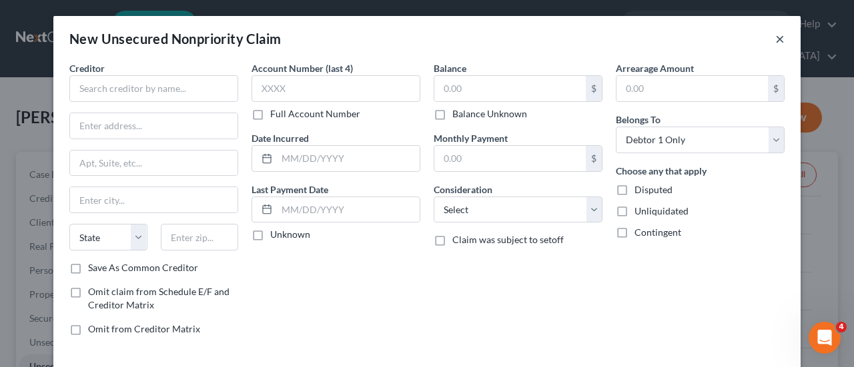
click at [775, 45] on button "×" at bounding box center [779, 39] width 9 height 16
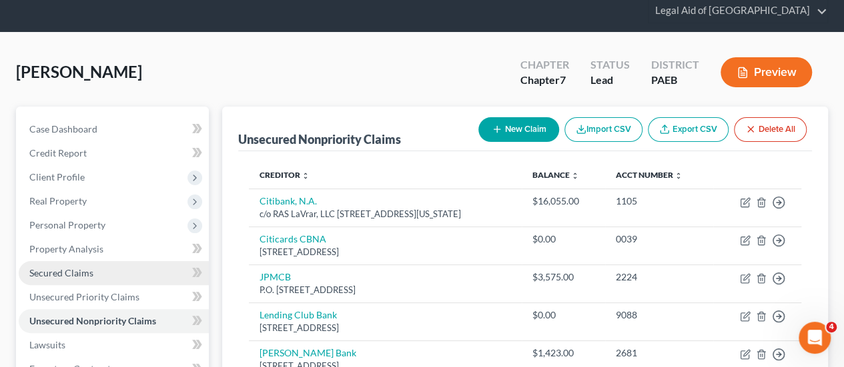
scroll to position [67, 0]
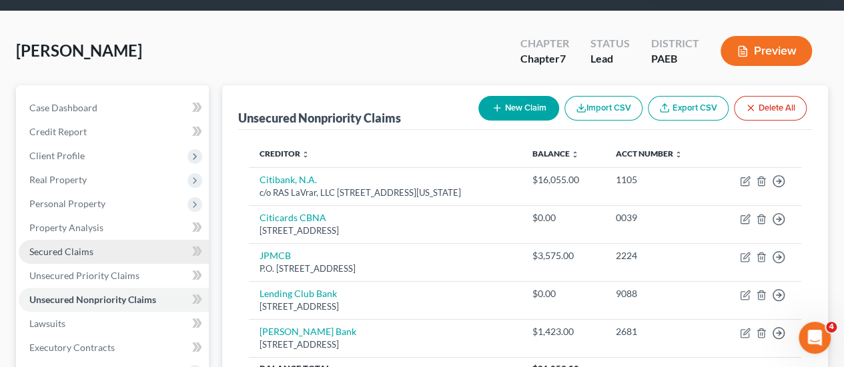
click at [61, 246] on span "Secured Claims" at bounding box center [61, 251] width 64 height 11
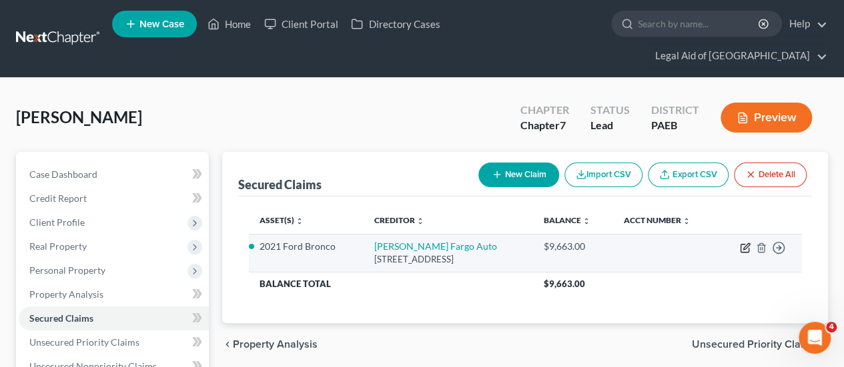
click at [744, 243] on icon "button" at bounding box center [745, 248] width 11 height 11
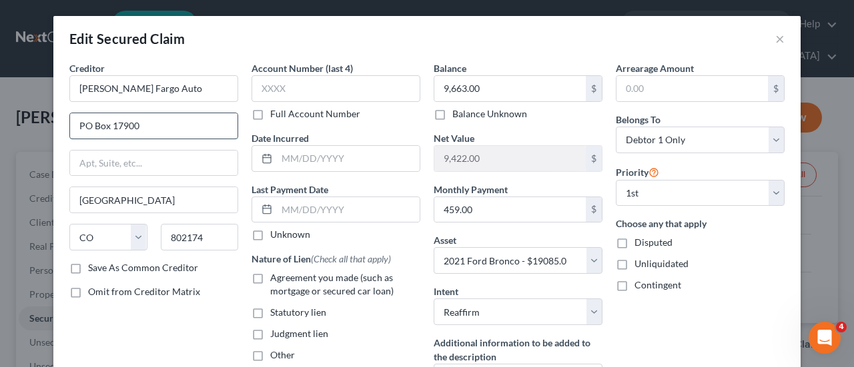
click at [143, 124] on input "PO Box 17900" at bounding box center [153, 125] width 167 height 25
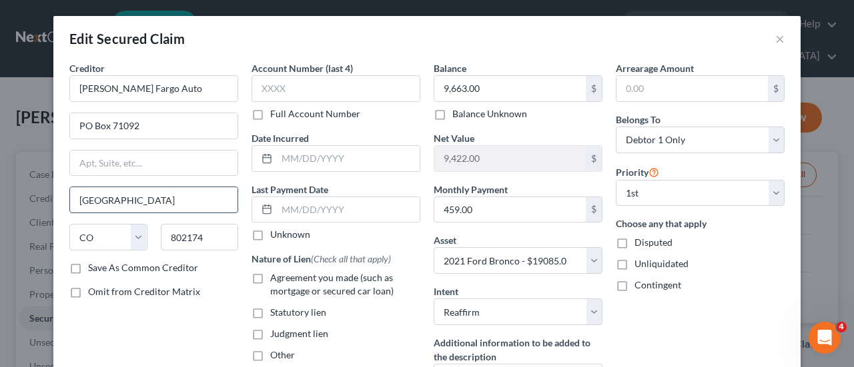
click at [123, 195] on input "Denver" at bounding box center [153, 199] width 167 height 25
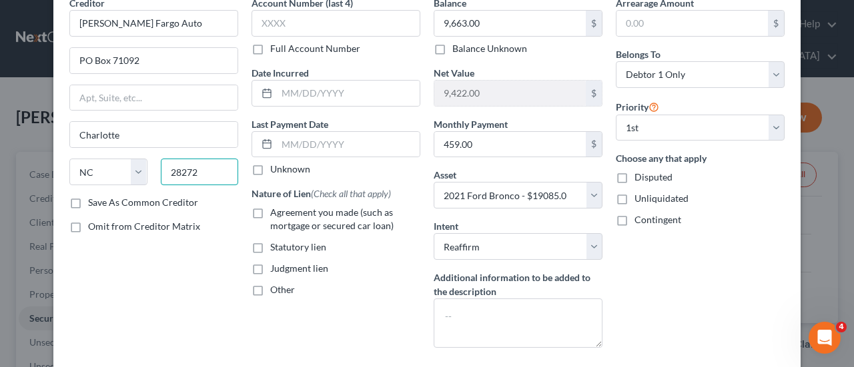
scroll to position [148, 0]
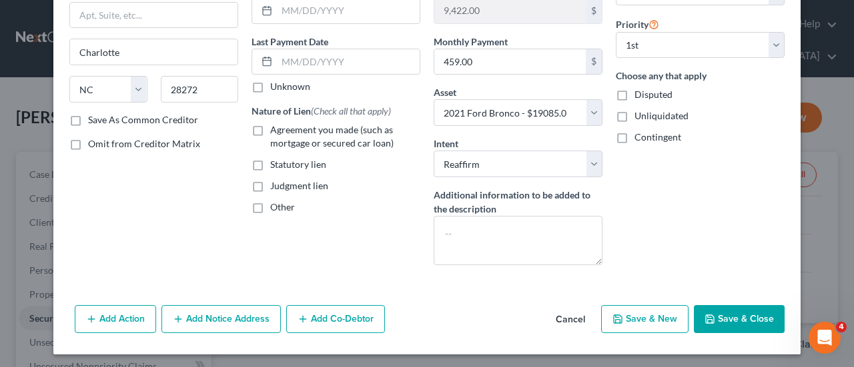
click at [734, 323] on button "Save & Close" at bounding box center [739, 319] width 91 height 28
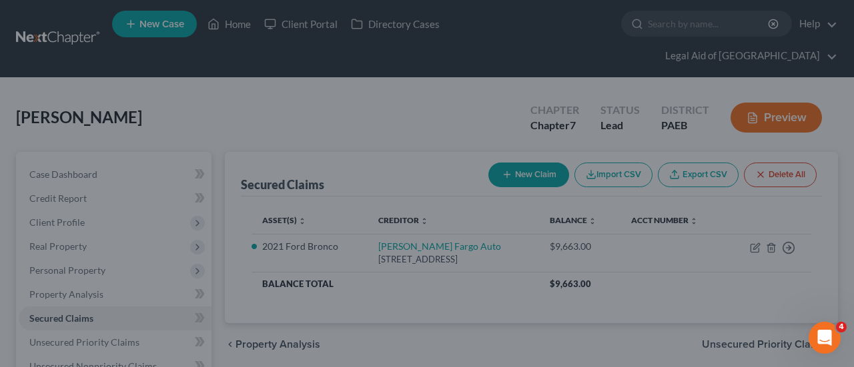
scroll to position [0, 0]
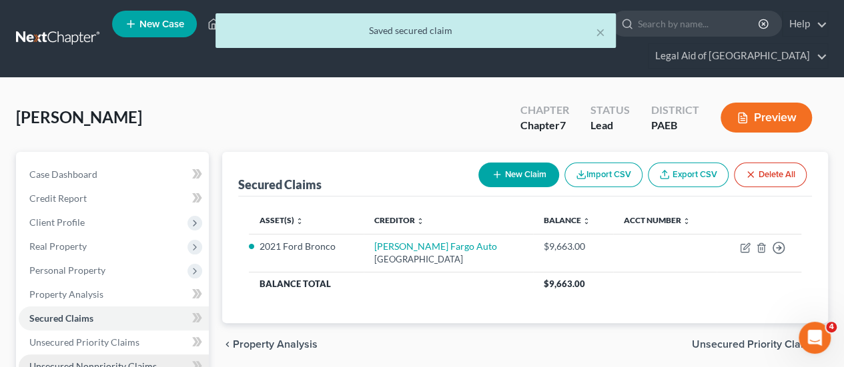
click at [100, 361] on span "Unsecured Nonpriority Claims" at bounding box center [92, 366] width 127 height 11
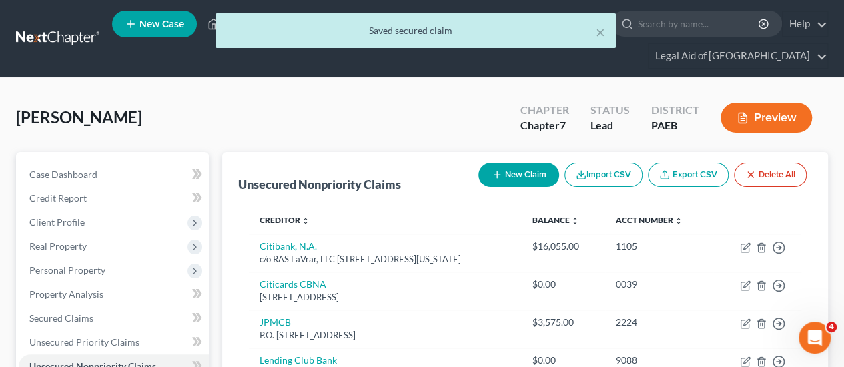
click at [527, 163] on button "New Claim" at bounding box center [518, 175] width 81 height 25
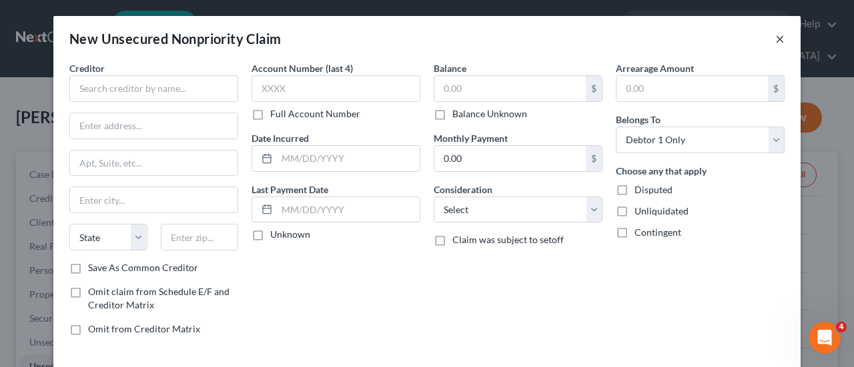
click at [778, 39] on button "×" at bounding box center [779, 39] width 9 height 16
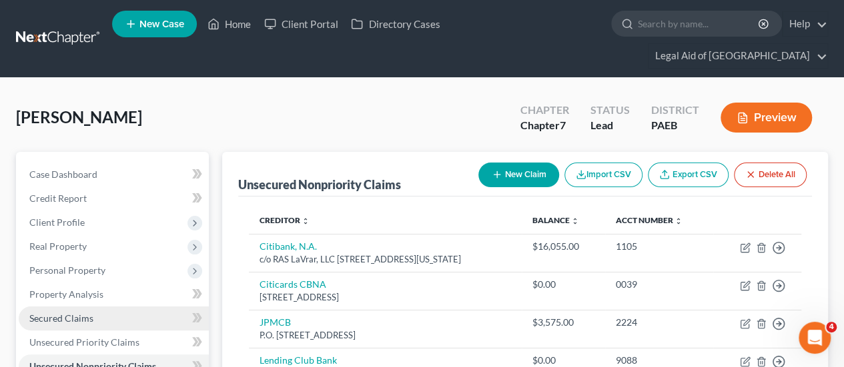
click at [57, 313] on span "Secured Claims" at bounding box center [61, 318] width 64 height 11
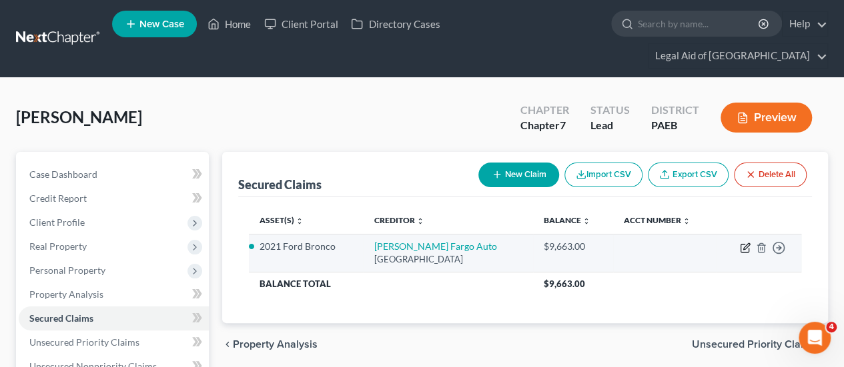
click at [745, 243] on icon "button" at bounding box center [746, 246] width 6 height 6
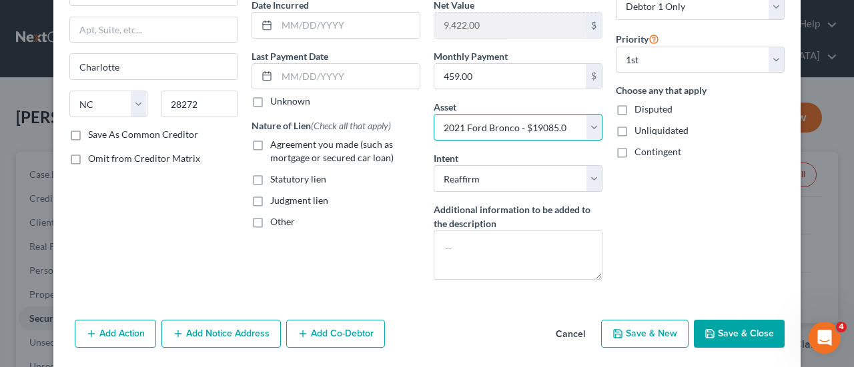
scroll to position [148, 0]
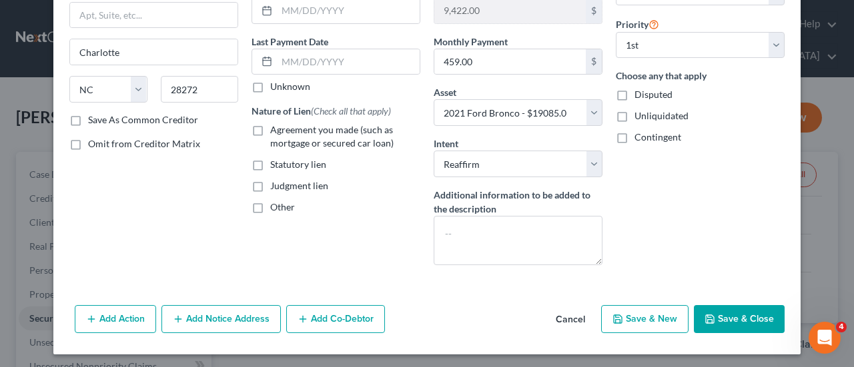
click at [746, 321] on button "Save & Close" at bounding box center [739, 319] width 91 height 28
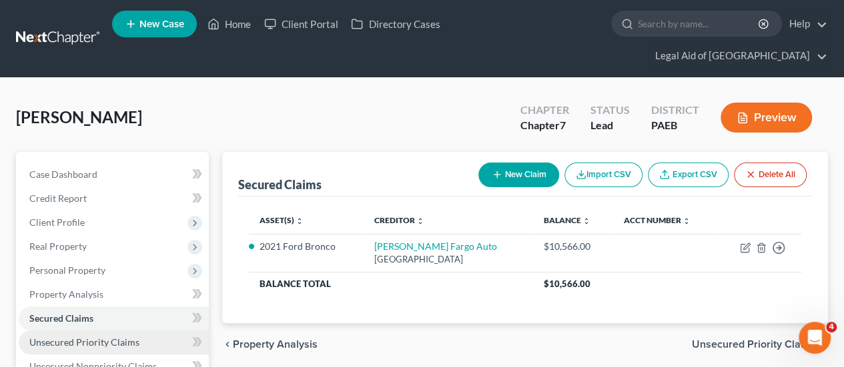
scroll to position [133, 0]
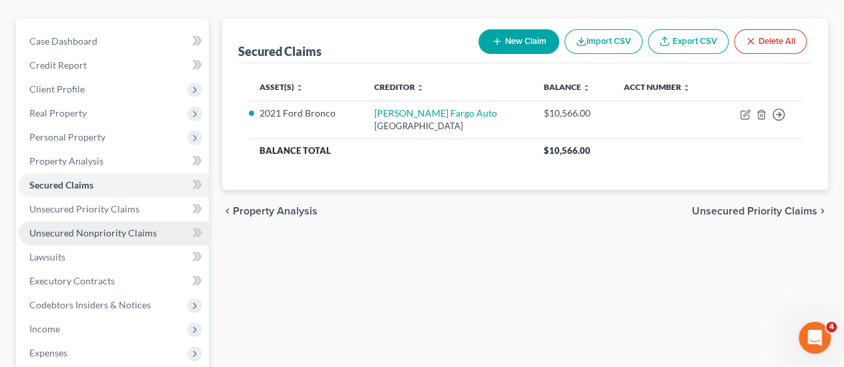
click at [71, 227] on span "Unsecured Nonpriority Claims" at bounding box center [92, 232] width 127 height 11
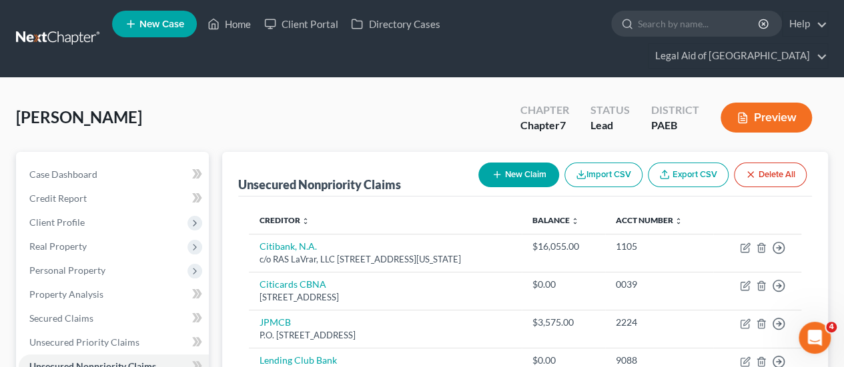
click at [522, 163] on button "New Claim" at bounding box center [518, 175] width 81 height 25
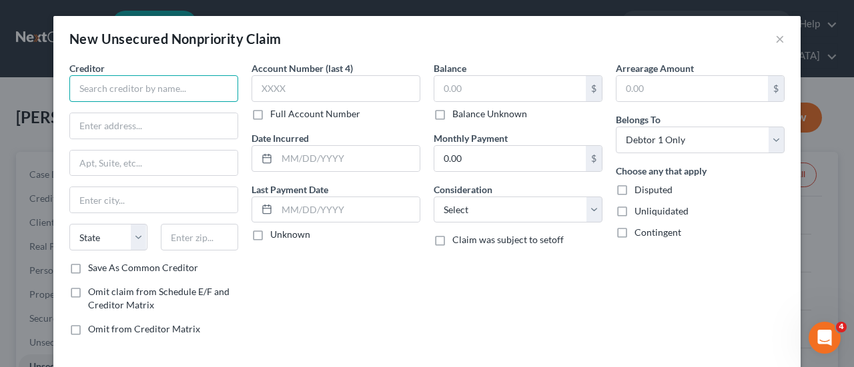
click at [93, 84] on input "text" at bounding box center [153, 88] width 169 height 27
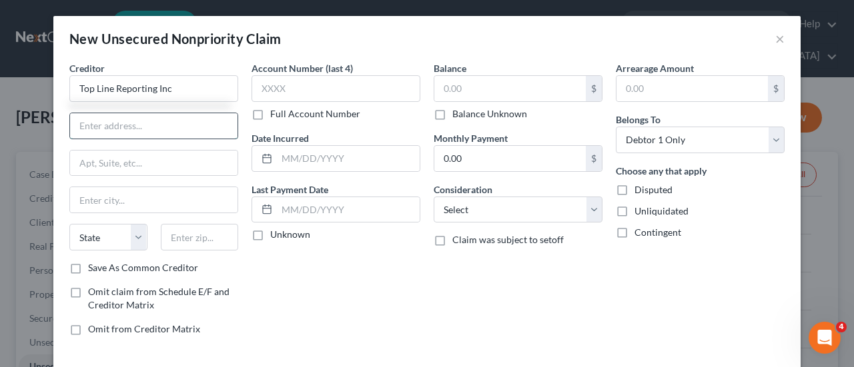
click at [111, 131] on input "text" at bounding box center [153, 125] width 167 height 25
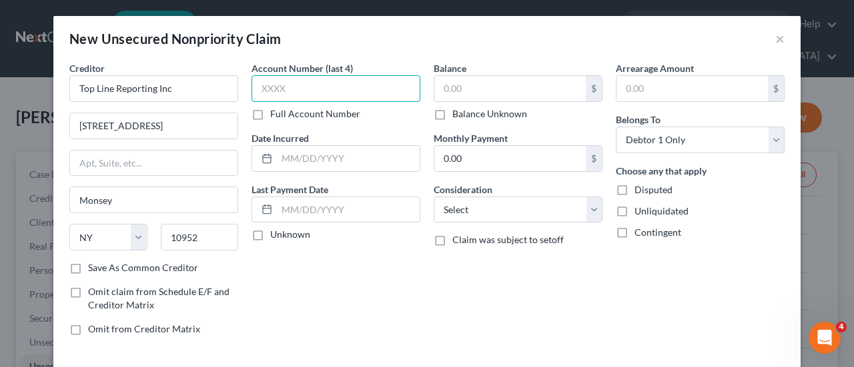
click at [265, 88] on input "text" at bounding box center [335, 88] width 169 height 27
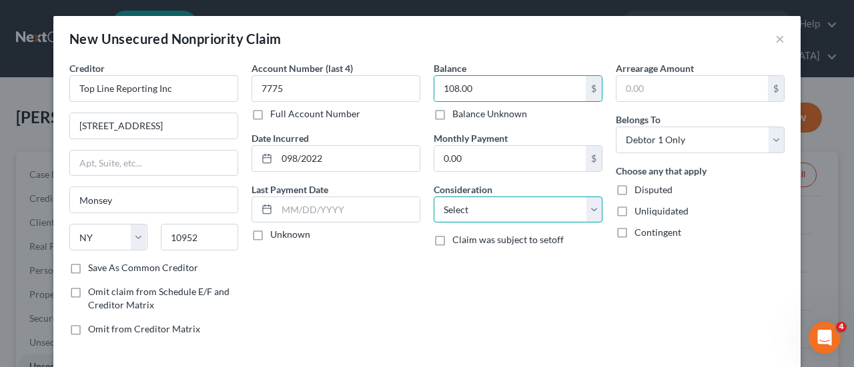
click at [588, 209] on select "Select Cable / Satellite Services Collection Agency Credit Card Debt Debt Couns…" at bounding box center [518, 210] width 169 height 27
click at [434, 197] on select "Select Cable / Satellite Services Collection Agency Credit Card Debt Debt Couns…" at bounding box center [518, 210] width 169 height 27
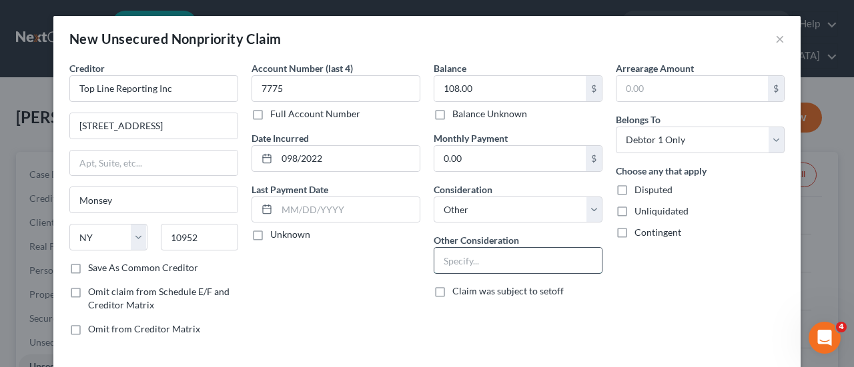
drag, startPoint x: 461, startPoint y: 263, endPoint x: 443, endPoint y: 253, distance: 20.9
click at [448, 256] on input "text" at bounding box center [517, 260] width 167 height 25
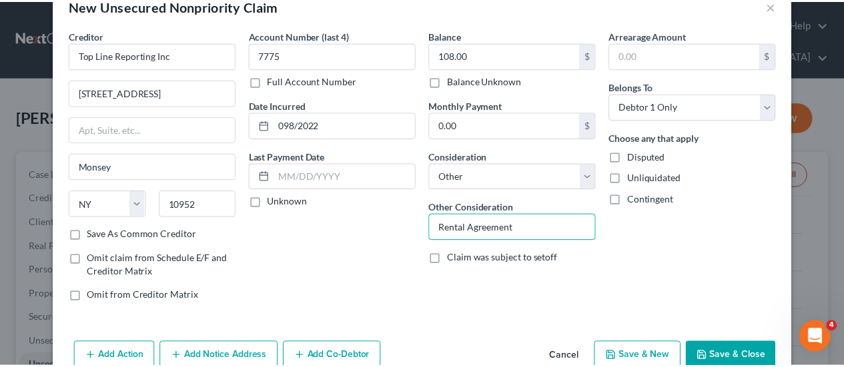
scroll to position [60, 0]
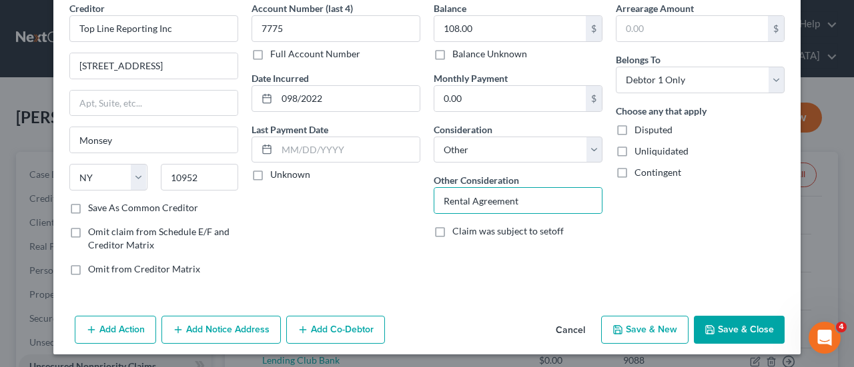
click at [632, 324] on button "Save & New" at bounding box center [644, 330] width 87 height 28
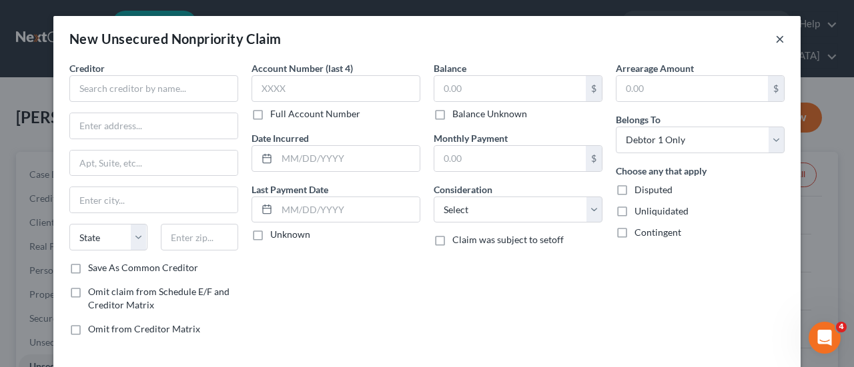
click at [775, 38] on button "×" at bounding box center [779, 39] width 9 height 16
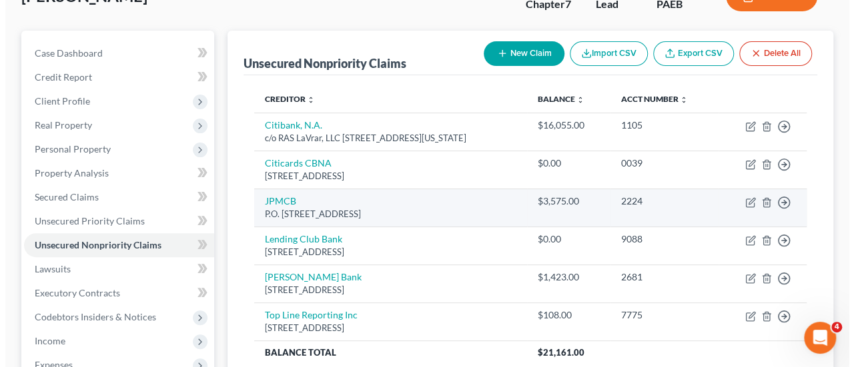
scroll to position [133, 0]
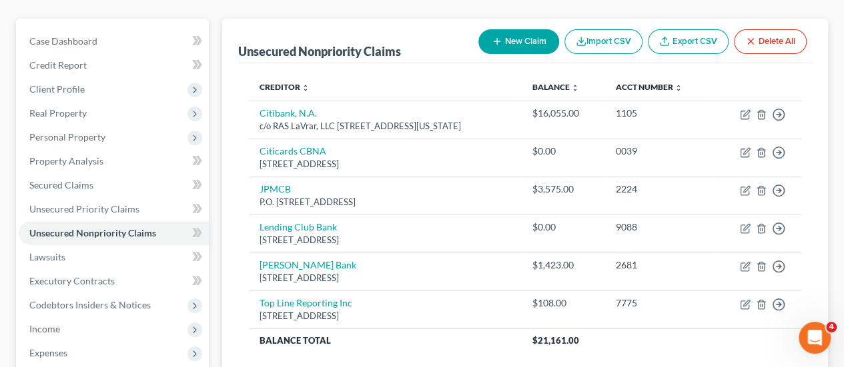
click at [534, 29] on button "New Claim" at bounding box center [518, 41] width 81 height 25
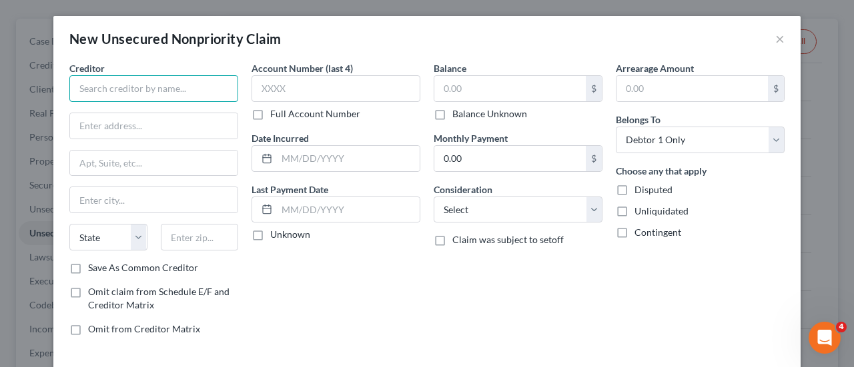
click at [155, 90] on input "text" at bounding box center [153, 88] width 169 height 27
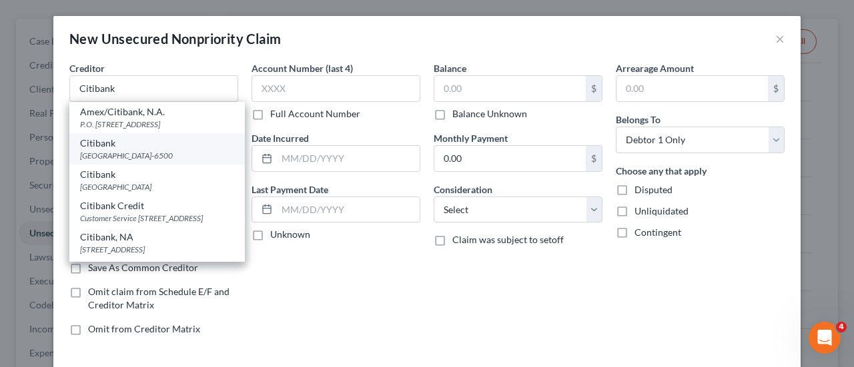
click at [143, 151] on div "PO Box 6500, Sioux Falls, SD 57117-6500" at bounding box center [157, 155] width 154 height 11
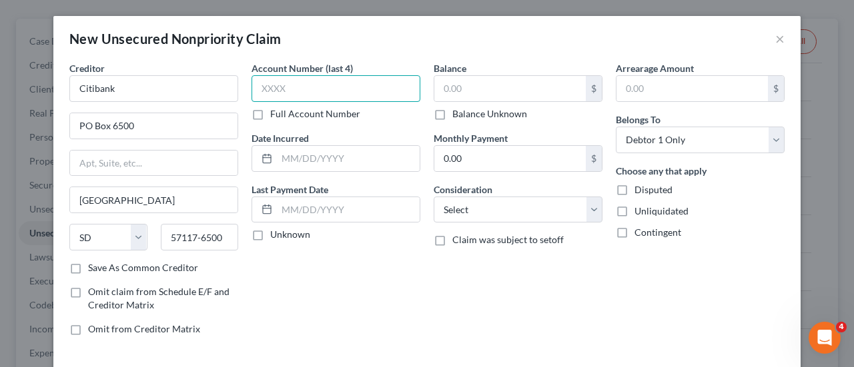
click at [307, 86] on input "text" at bounding box center [335, 88] width 169 height 27
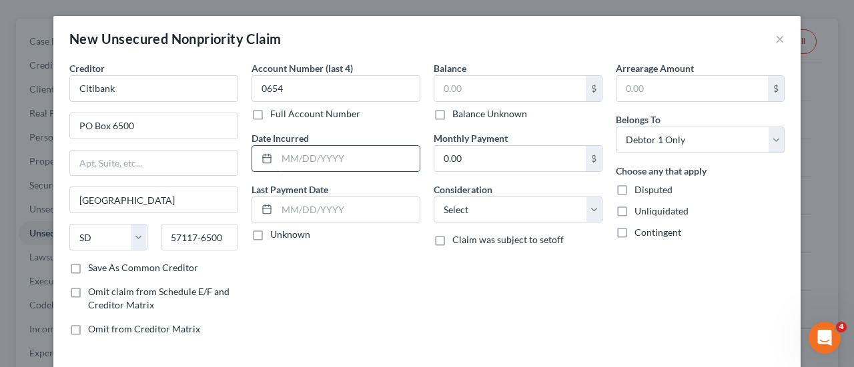
click at [303, 159] on input "text" at bounding box center [348, 158] width 143 height 25
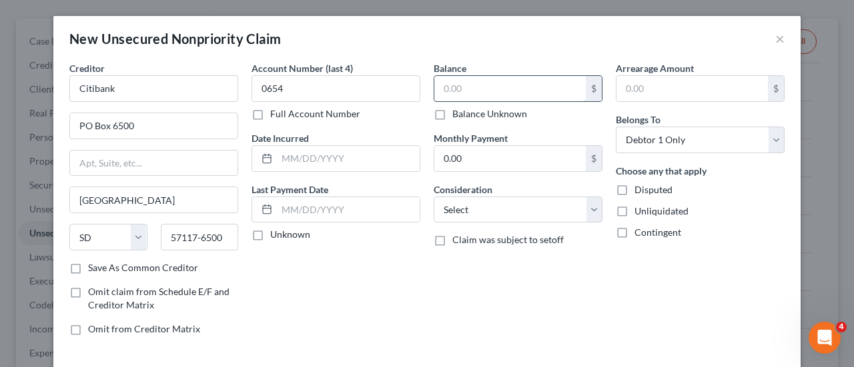
click at [506, 97] on input "text" at bounding box center [509, 88] width 151 height 25
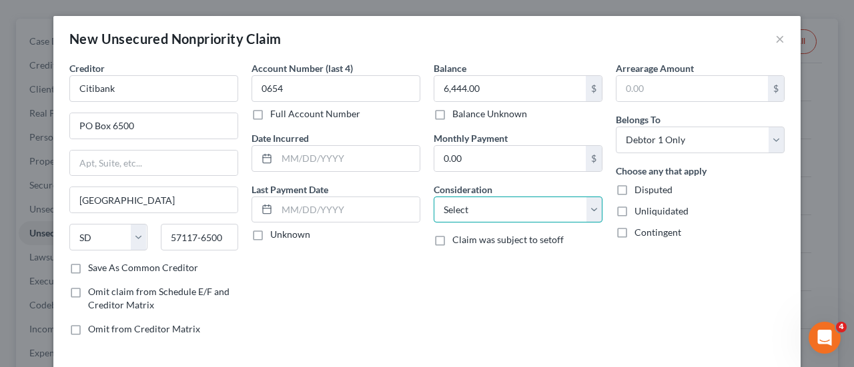
click at [593, 212] on select "Select Cable / Satellite Services Collection Agency Credit Card Debt Debt Couns…" at bounding box center [518, 210] width 169 height 27
click at [434, 197] on select "Select Cable / Satellite Services Collection Agency Credit Card Debt Debt Couns…" at bounding box center [518, 210] width 169 height 27
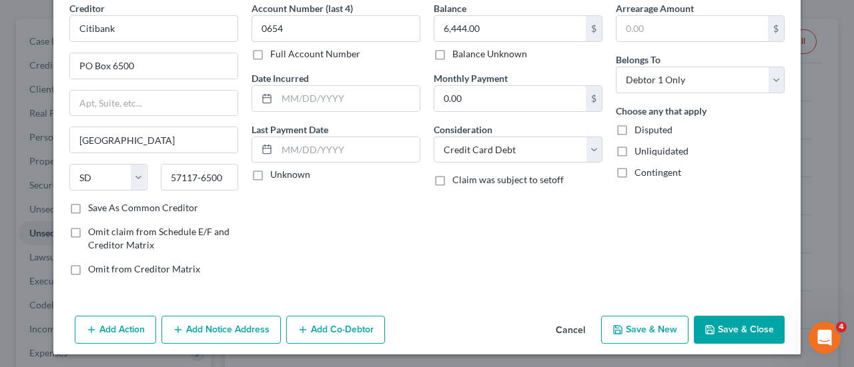
click at [649, 331] on button "Save & New" at bounding box center [644, 330] width 87 height 28
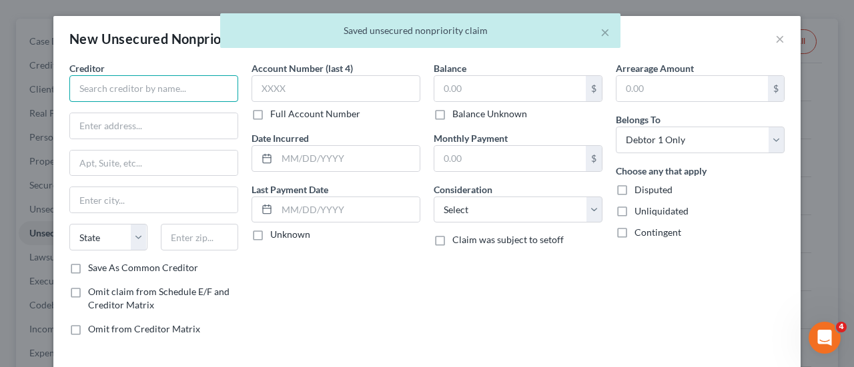
click at [99, 89] on input "text" at bounding box center [153, 88] width 169 height 27
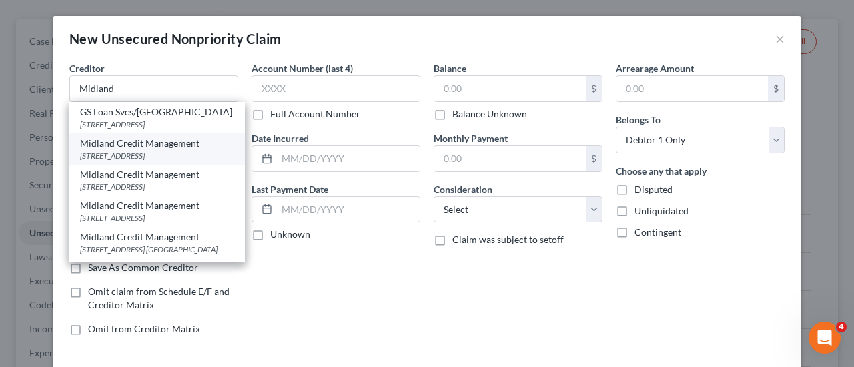
click at [122, 157] on div "320 E Big Beaver Rd, Ste 300, Troy, MI 48083" at bounding box center [157, 155] width 154 height 11
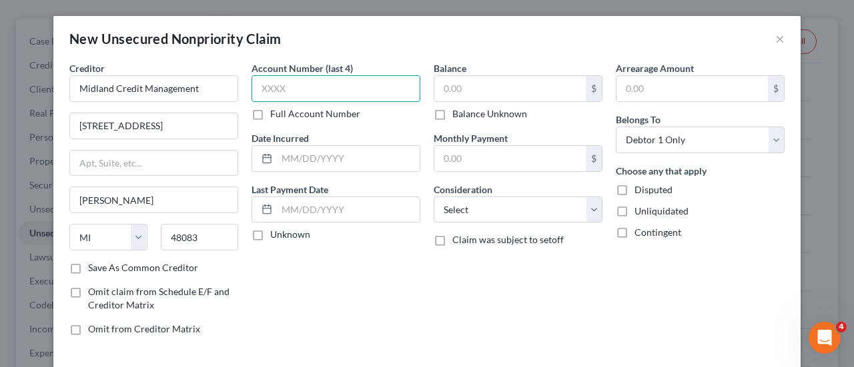
click at [271, 87] on input "text" at bounding box center [335, 88] width 169 height 27
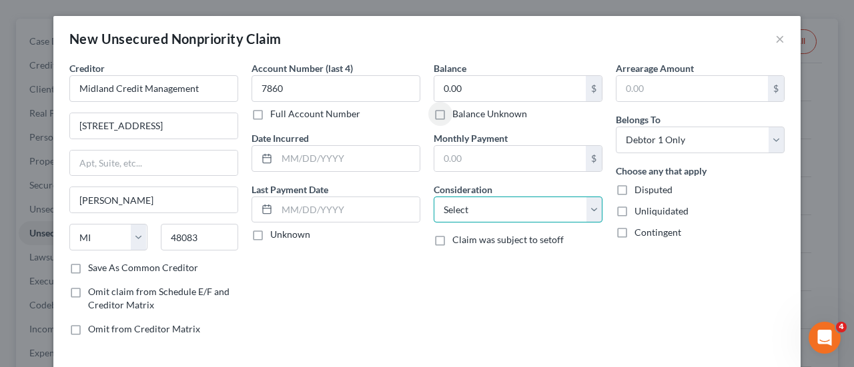
click at [596, 211] on select "Select Cable / Satellite Services Collection Agency Credit Card Debt Debt Couns…" at bounding box center [518, 210] width 169 height 27
click at [434, 197] on select "Select Cable / Satellite Services Collection Agency Credit Card Debt Debt Couns…" at bounding box center [518, 210] width 169 height 27
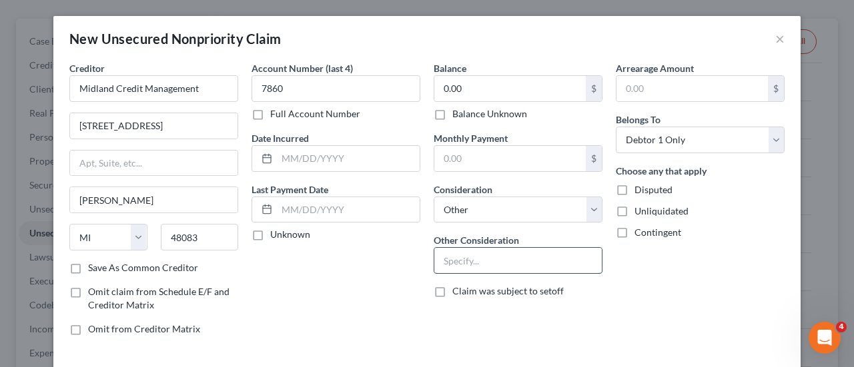
click at [446, 262] on input "text" at bounding box center [517, 260] width 167 height 25
drag, startPoint x: 452, startPoint y: 259, endPoint x: 463, endPoint y: 257, distance: 11.0
click at [454, 259] on input "c/aa or asgn for Citibank" at bounding box center [517, 260] width 167 height 25
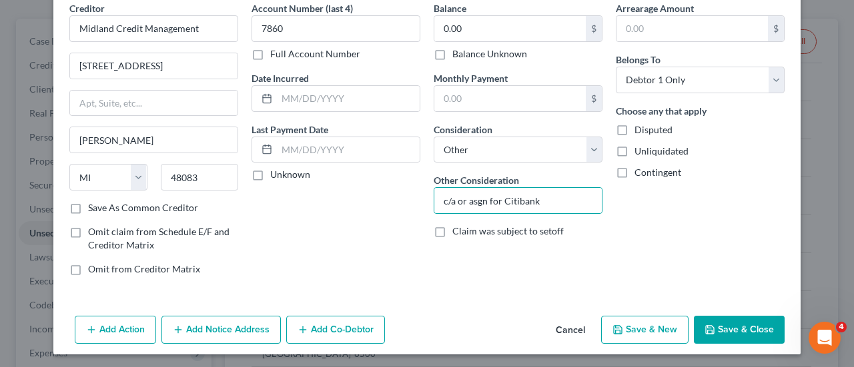
click at [740, 330] on button "Save & Close" at bounding box center [739, 330] width 91 height 28
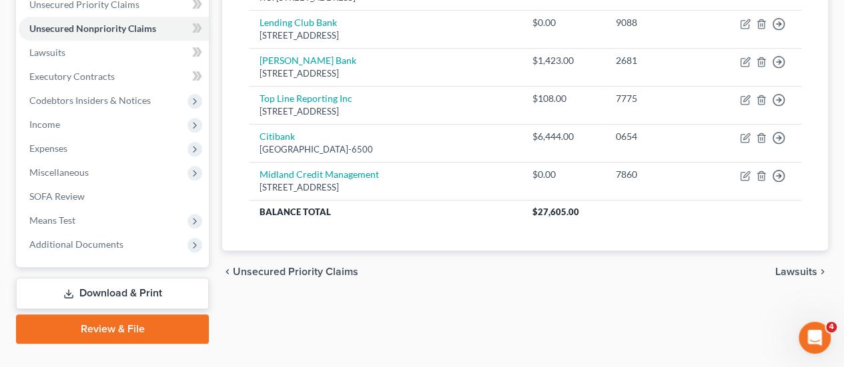
scroll to position [339, 0]
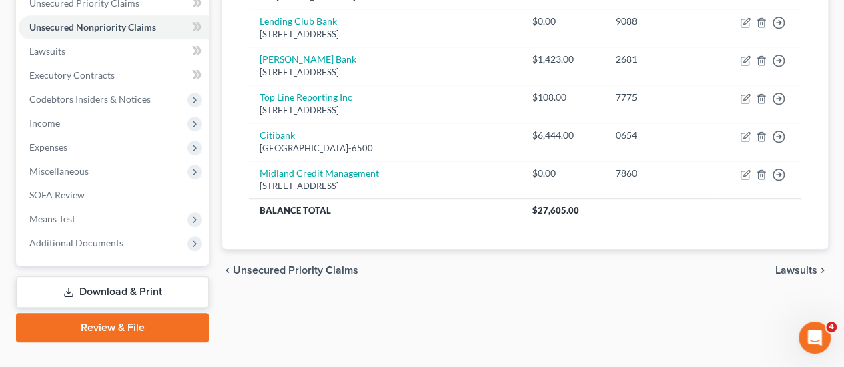
click at [788, 265] on span "Lawsuits" at bounding box center [796, 270] width 42 height 11
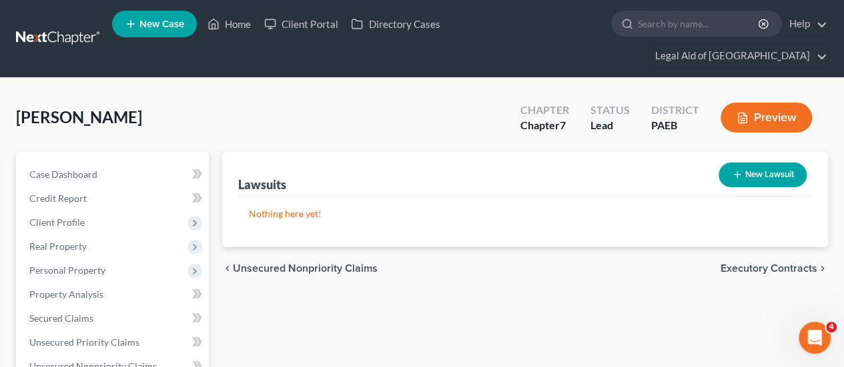
click at [760, 163] on button "New Lawsuit" at bounding box center [762, 175] width 88 height 25
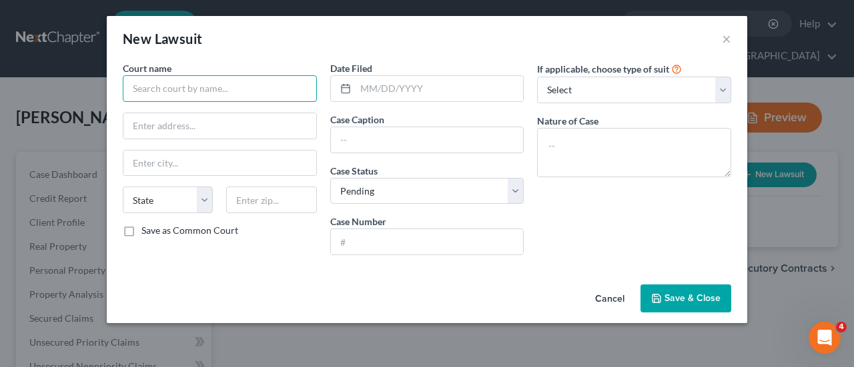
click at [148, 86] on input "text" at bounding box center [220, 88] width 194 height 27
click at [213, 85] on input "Bucks County CCP" at bounding box center [220, 88] width 194 height 27
drag, startPoint x: 213, startPoint y: 85, endPoint x: 188, endPoint y: 85, distance: 25.4
click at [189, 85] on input "Bucks County CCP" at bounding box center [220, 88] width 194 height 27
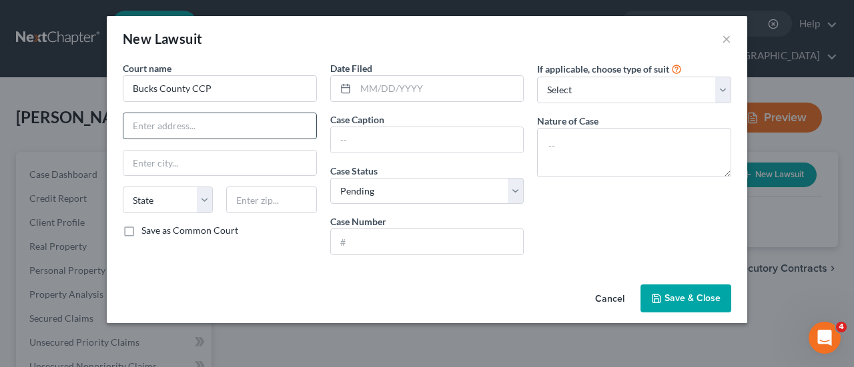
click at [137, 126] on input "text" at bounding box center [219, 125] width 193 height 25
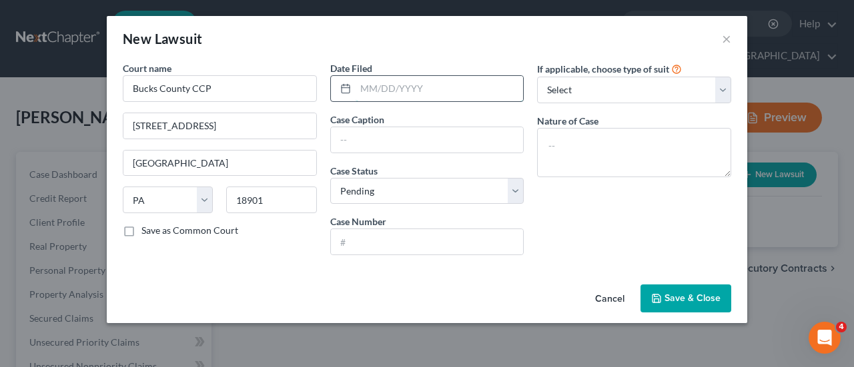
click at [361, 97] on input "text" at bounding box center [439, 88] width 168 height 25
click at [347, 90] on icon at bounding box center [345, 88] width 11 height 11
click at [368, 85] on input "06262025" at bounding box center [439, 88] width 168 height 25
click at [383, 89] on input "06/262025" at bounding box center [439, 88] width 168 height 25
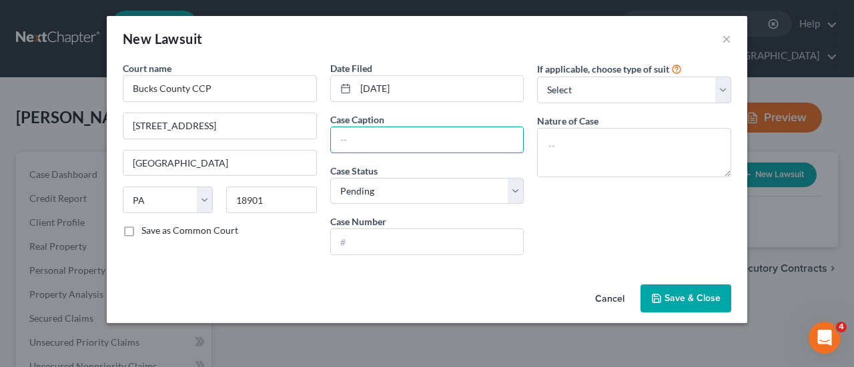
drag, startPoint x: 357, startPoint y: 140, endPoint x: 339, endPoint y: 125, distance: 22.7
click at [343, 129] on input "text" at bounding box center [427, 139] width 193 height 25
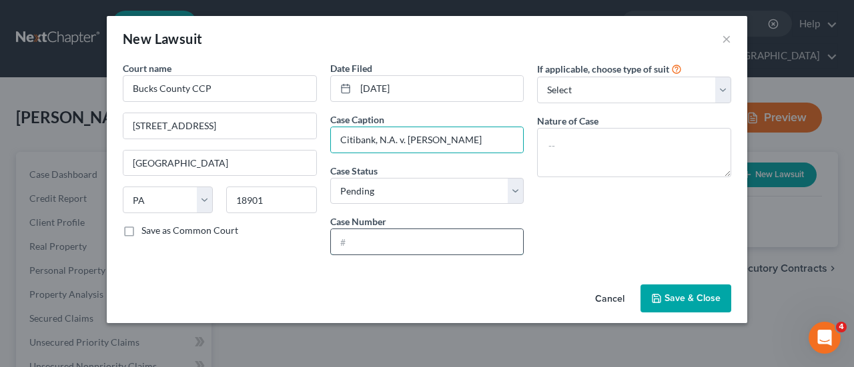
click at [376, 251] on input "text" at bounding box center [427, 241] width 193 height 25
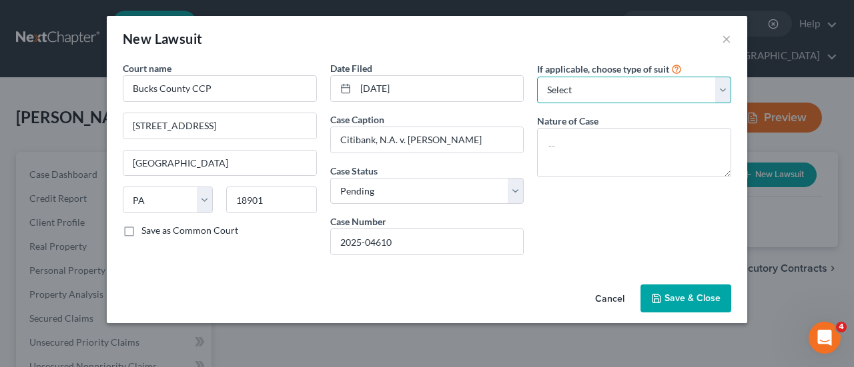
click at [722, 85] on select "Select Repossession Garnishment Foreclosure Attached, Seized, Or Levied Other" at bounding box center [634, 90] width 194 height 27
click at [537, 77] on select "Select Repossession Garnishment Foreclosure Attached, Seized, Or Levied Other" at bounding box center [634, 90] width 194 height 27
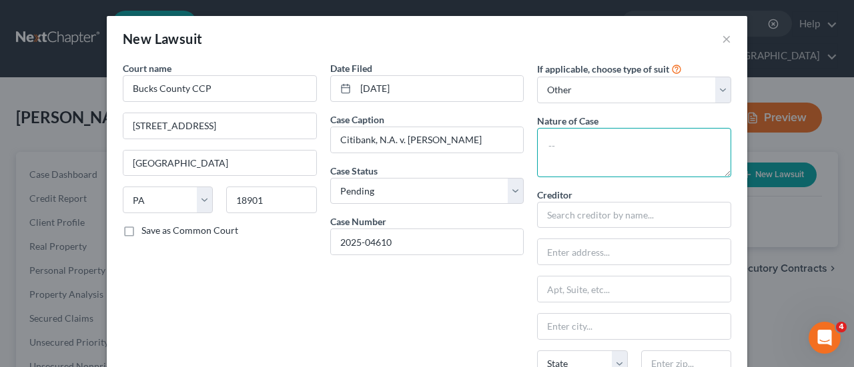
click at [547, 143] on textarea at bounding box center [634, 152] width 194 height 49
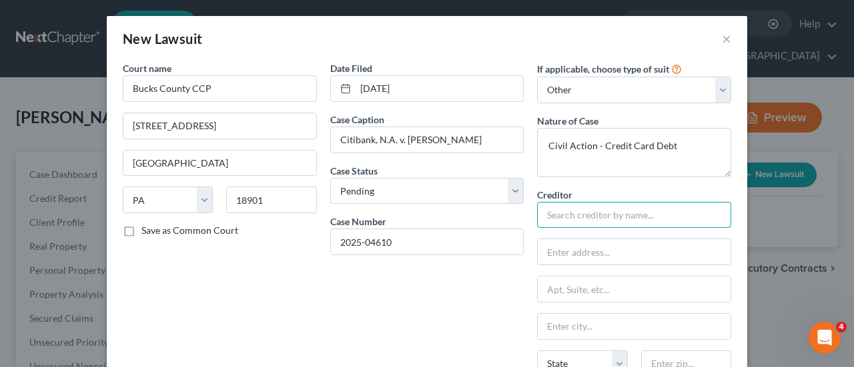
click at [566, 217] on input "text" at bounding box center [634, 215] width 194 height 27
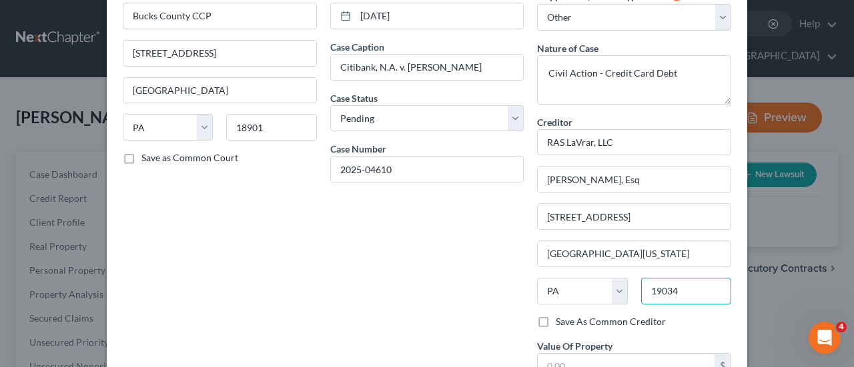
scroll to position [183, 0]
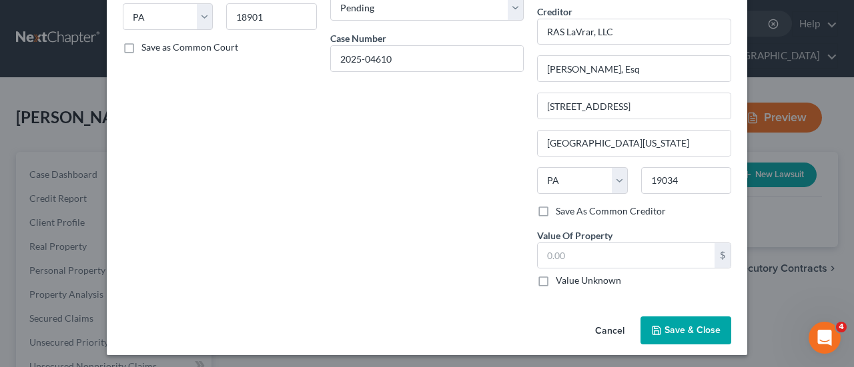
click at [676, 331] on span "Save & Close" at bounding box center [692, 330] width 56 height 11
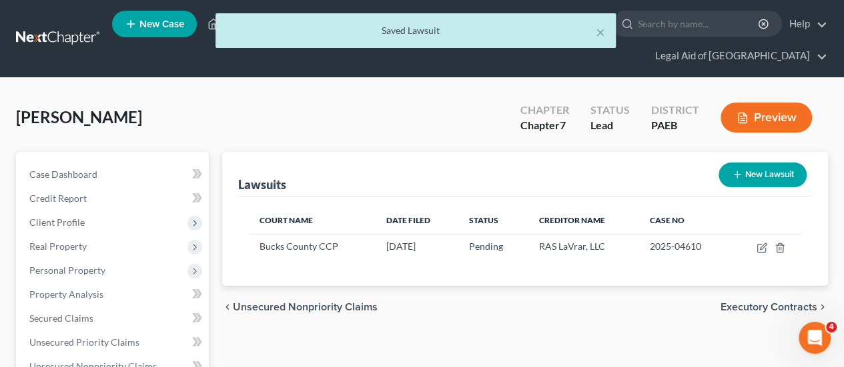
click at [786, 302] on span "Executory Contracts" at bounding box center [768, 307] width 97 height 11
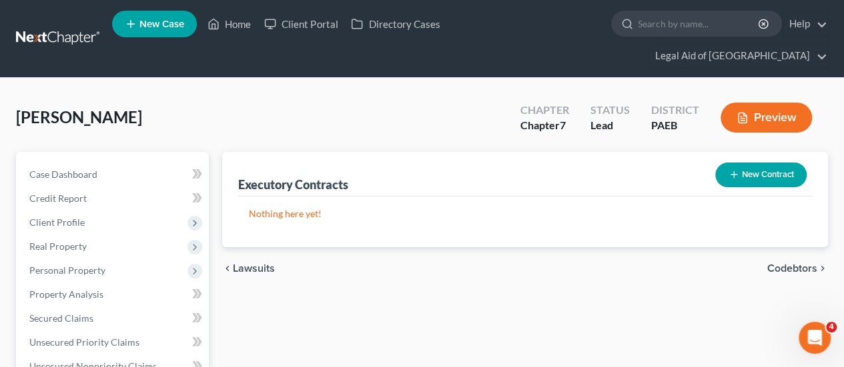
click at [755, 163] on button "New Contract" at bounding box center [760, 175] width 91 height 25
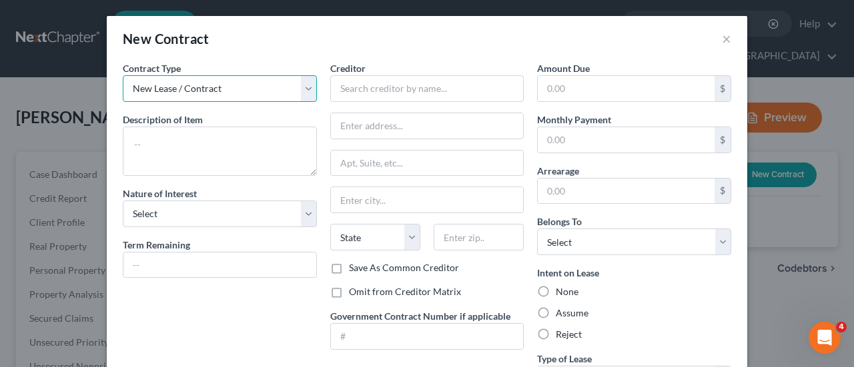
click at [307, 90] on select "New Lease / Contract New Timeshare" at bounding box center [220, 88] width 194 height 27
click at [308, 90] on select "New Lease / Contract New Timeshare" at bounding box center [220, 88] width 194 height 27
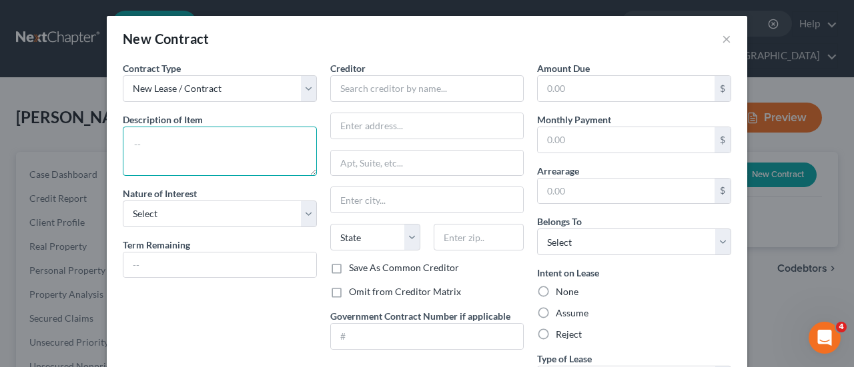
click at [145, 138] on textarea at bounding box center [220, 151] width 194 height 49
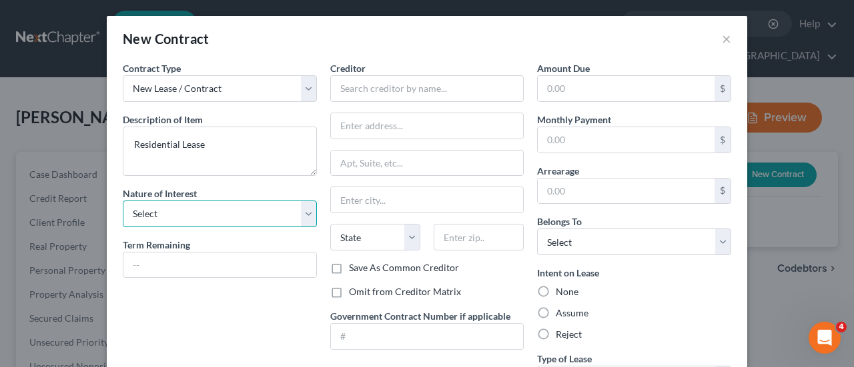
click at [307, 211] on select "Select Purchaser Agent Lessor Lessee" at bounding box center [220, 214] width 194 height 27
click at [123, 201] on select "Select Purchaser Agent Lessor Lessee" at bounding box center [220, 214] width 194 height 27
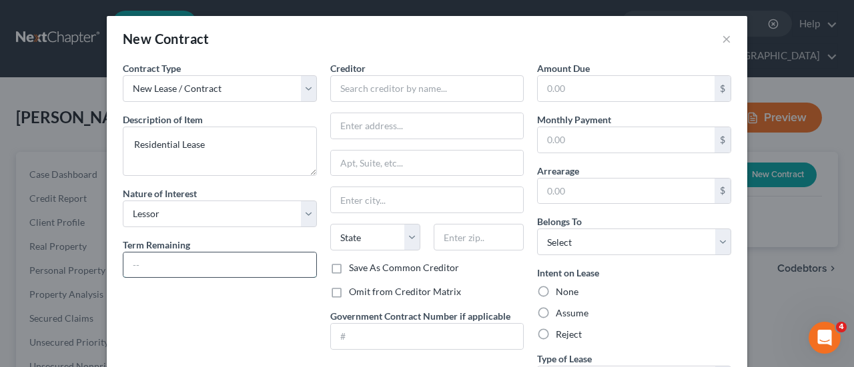
click at [140, 265] on input "text" at bounding box center [219, 265] width 193 height 25
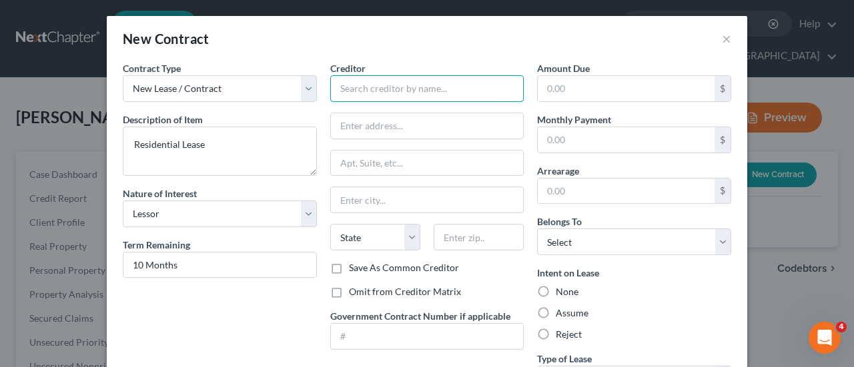
click at [344, 86] on input "text" at bounding box center [427, 88] width 194 height 27
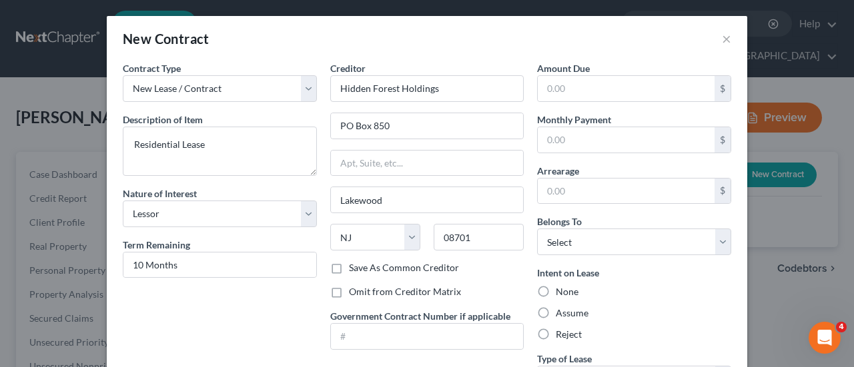
click at [349, 288] on label "Omit from Creditor Matrix" at bounding box center [405, 291] width 112 height 13
click at [354, 288] on input "Omit from Creditor Matrix" at bounding box center [358, 289] width 9 height 9
click at [602, 143] on input "text" at bounding box center [626, 139] width 177 height 25
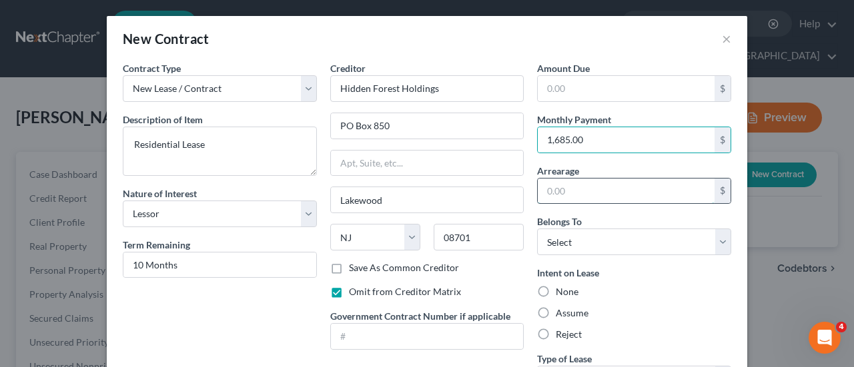
click at [576, 193] on input "text" at bounding box center [626, 191] width 177 height 25
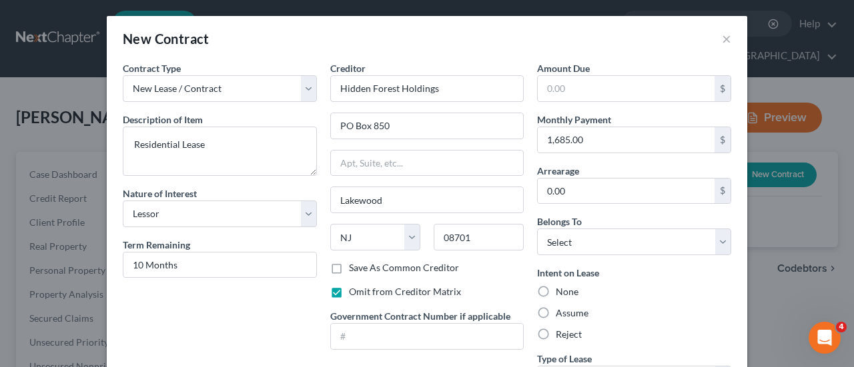
click at [556, 290] on label "None" at bounding box center [567, 291] width 23 height 13
click at [561, 290] on input "None" at bounding box center [565, 289] width 9 height 9
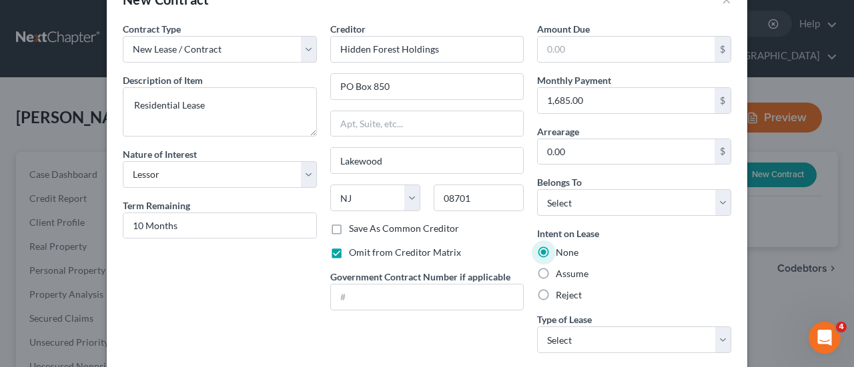
scroll to position [67, 0]
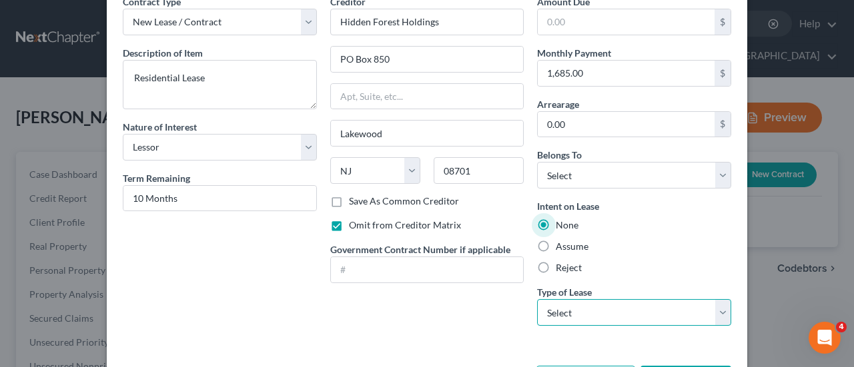
click at [577, 313] on select "Select Real Estate Car Other" at bounding box center [634, 312] width 194 height 27
click at [537, 299] on select "Select Real Estate Car Other" at bounding box center [634, 312] width 194 height 27
click at [718, 312] on select "Select Real Estate Car Other" at bounding box center [634, 312] width 194 height 27
click at [537, 299] on select "Select Real Estate Car Other" at bounding box center [634, 312] width 194 height 27
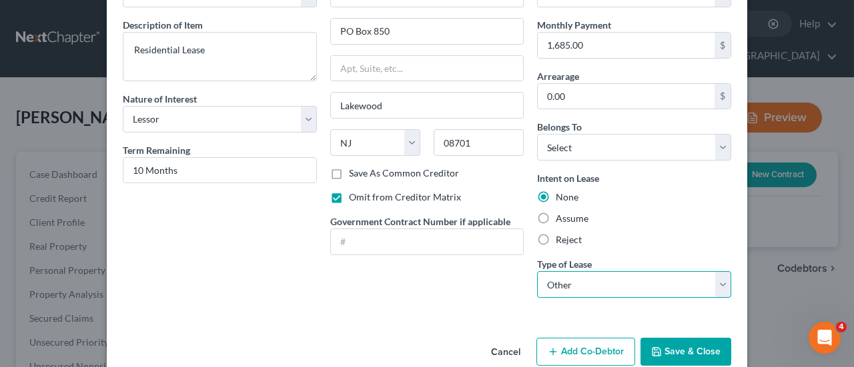
scroll to position [117, 0]
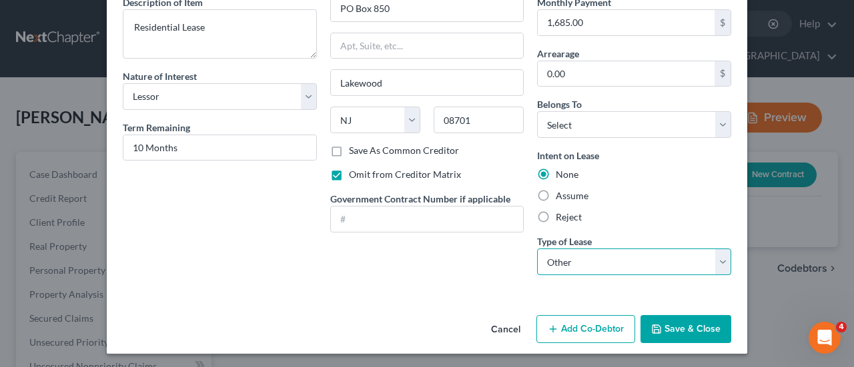
click at [716, 261] on select "Select Real Estate Car Other" at bounding box center [634, 262] width 194 height 27
click at [537, 249] on select "Select Real Estate Car Other" at bounding box center [634, 262] width 194 height 27
click at [698, 331] on button "Save & Close" at bounding box center [685, 329] width 91 height 28
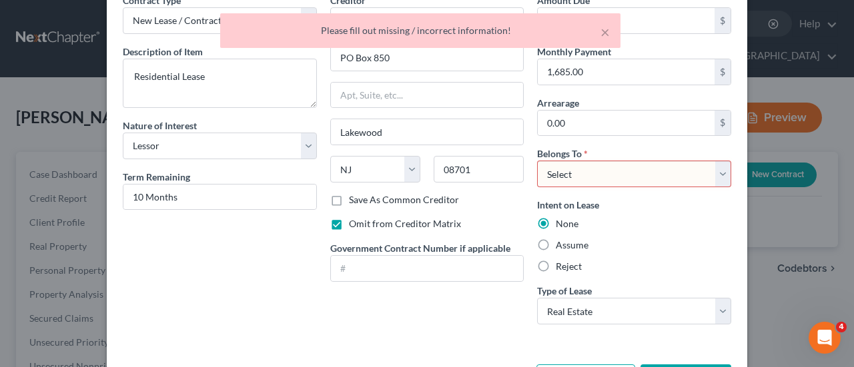
scroll to position [51, 0]
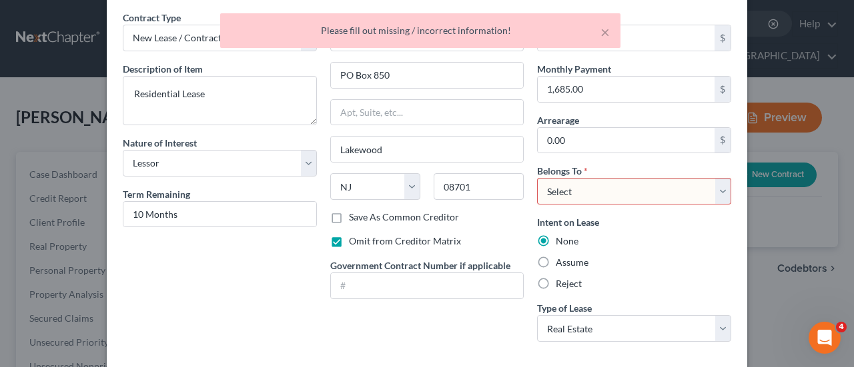
click at [720, 194] on select "Select Debtor 1 Only Debtor 2 Only Debtor 1 And Debtor 2 Only At Least One Of T…" at bounding box center [634, 191] width 194 height 27
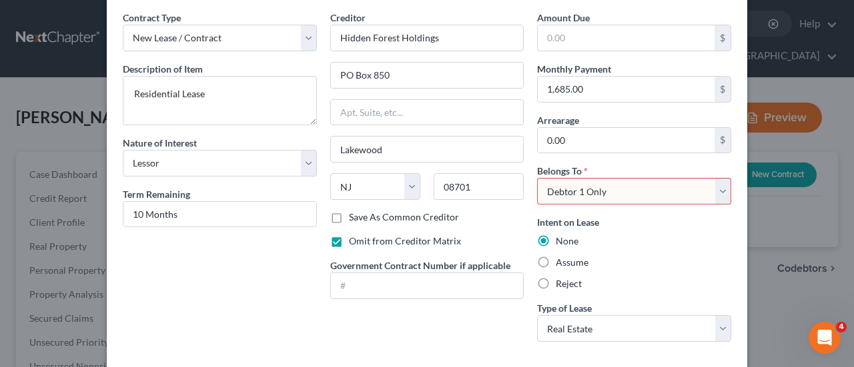
click at [537, 178] on select "Select Debtor 1 Only Debtor 2 Only Debtor 1 And Debtor 2 Only At Least One Of T…" at bounding box center [634, 191] width 194 height 27
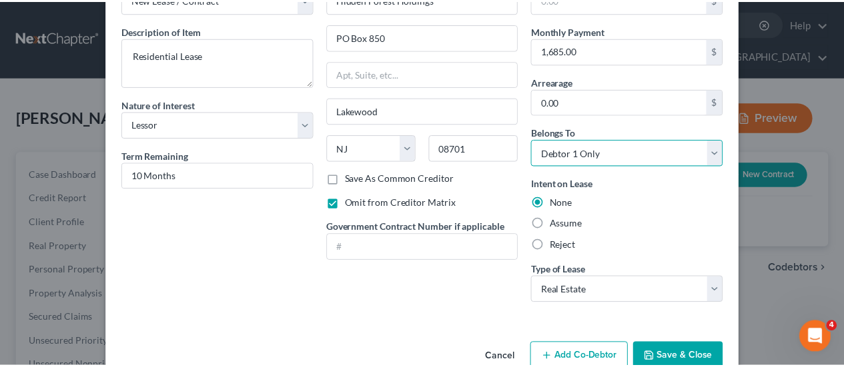
scroll to position [117, 0]
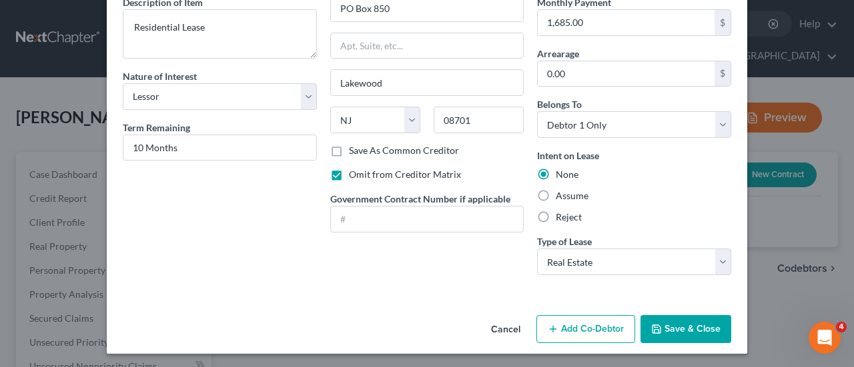
click at [692, 325] on button "Save & Close" at bounding box center [685, 329] width 91 height 28
